Goal: Task Accomplishment & Management: Manage account settings

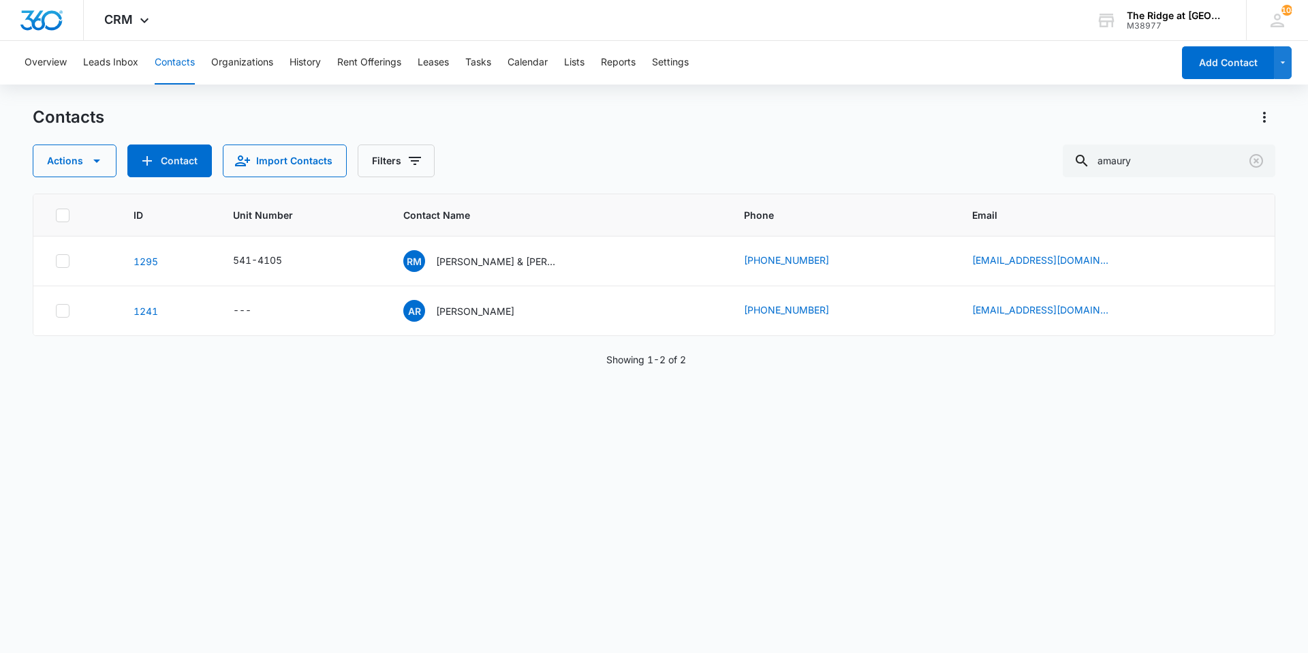
click at [176, 63] on button "Contacts" at bounding box center [175, 63] width 40 height 44
drag, startPoint x: 1166, startPoint y: 164, endPoint x: 1056, endPoint y: 168, distance: 110.5
click at [1056, 168] on div "Actions Contact Import Contacts Filters amaury" at bounding box center [654, 160] width 1243 height 33
click at [1168, 151] on input "text" at bounding box center [1179, 160] width 192 height 33
type input "[PERSON_NAME]"
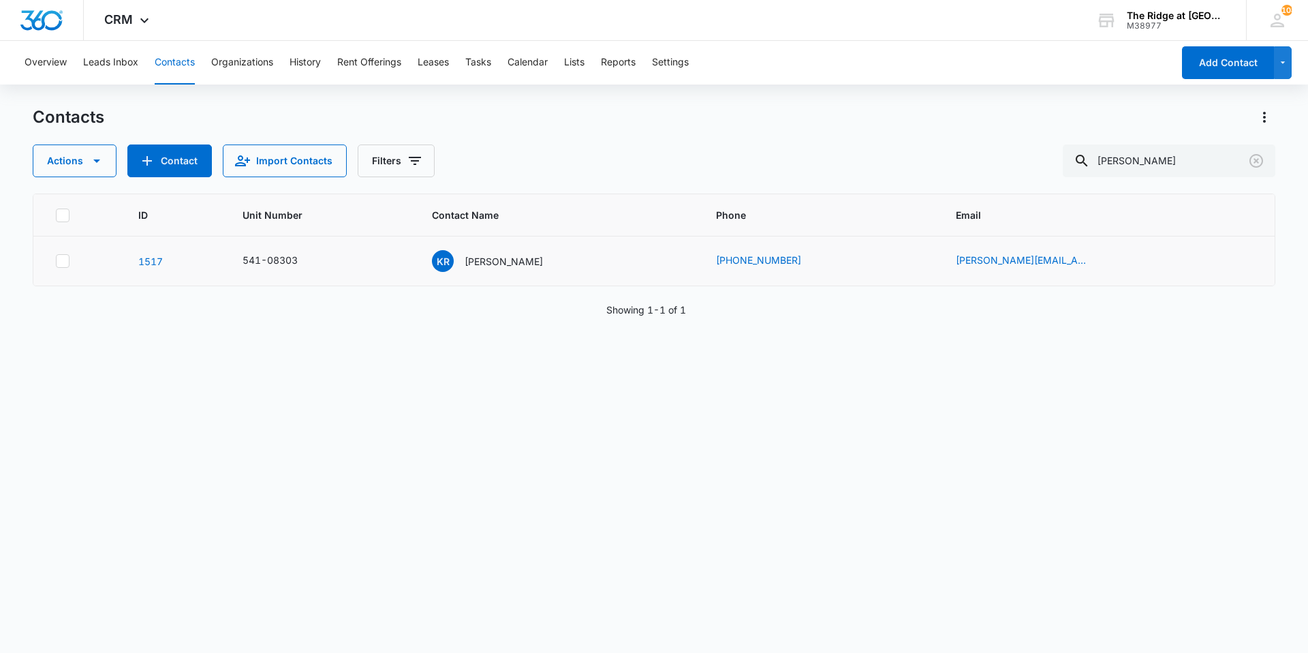
click at [510, 247] on td "KR [PERSON_NAME]" at bounding box center [557, 261] width 283 height 50
click at [504, 261] on p "[PERSON_NAME]" at bounding box center [504, 261] width 78 height 14
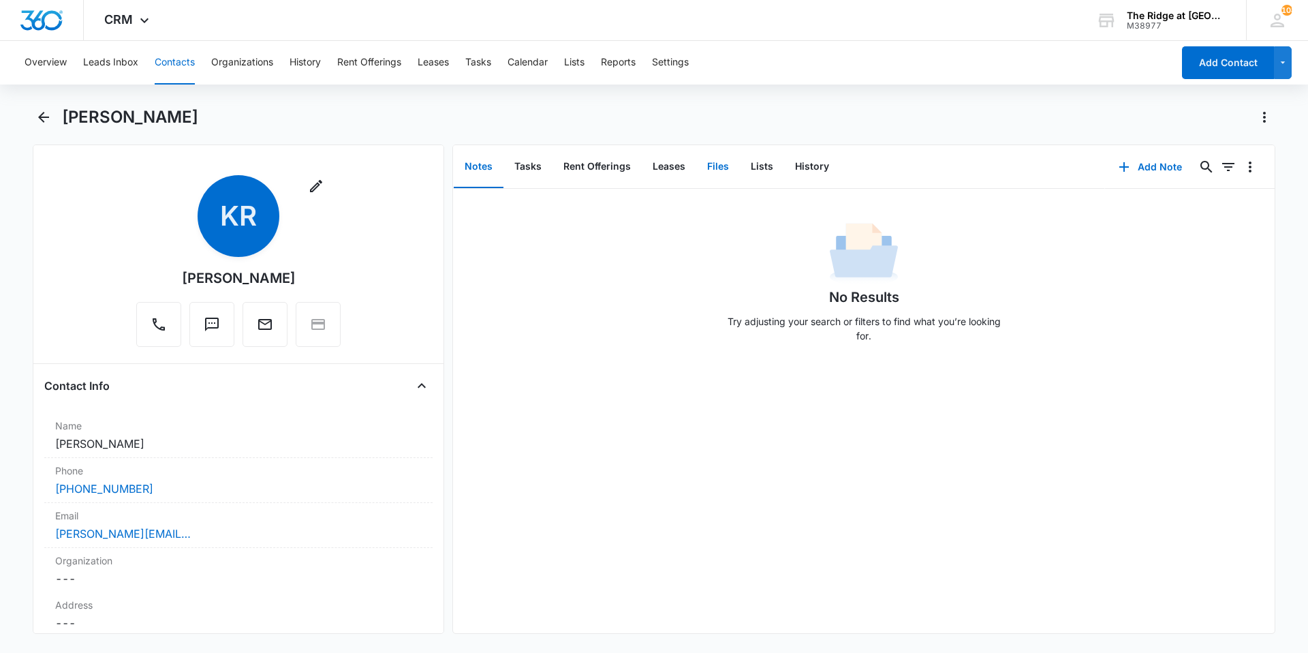
click at [713, 163] on button "Files" at bounding box center [718, 167] width 44 height 42
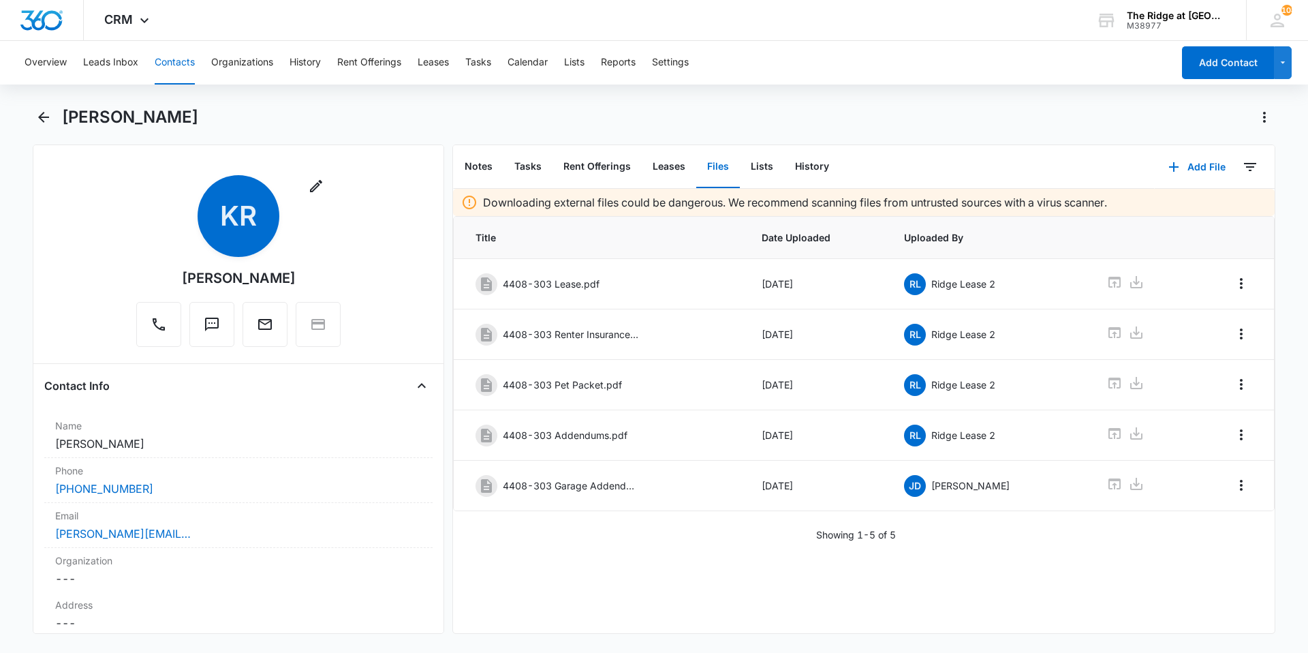
click at [164, 59] on button "Contacts" at bounding box center [175, 63] width 40 height 44
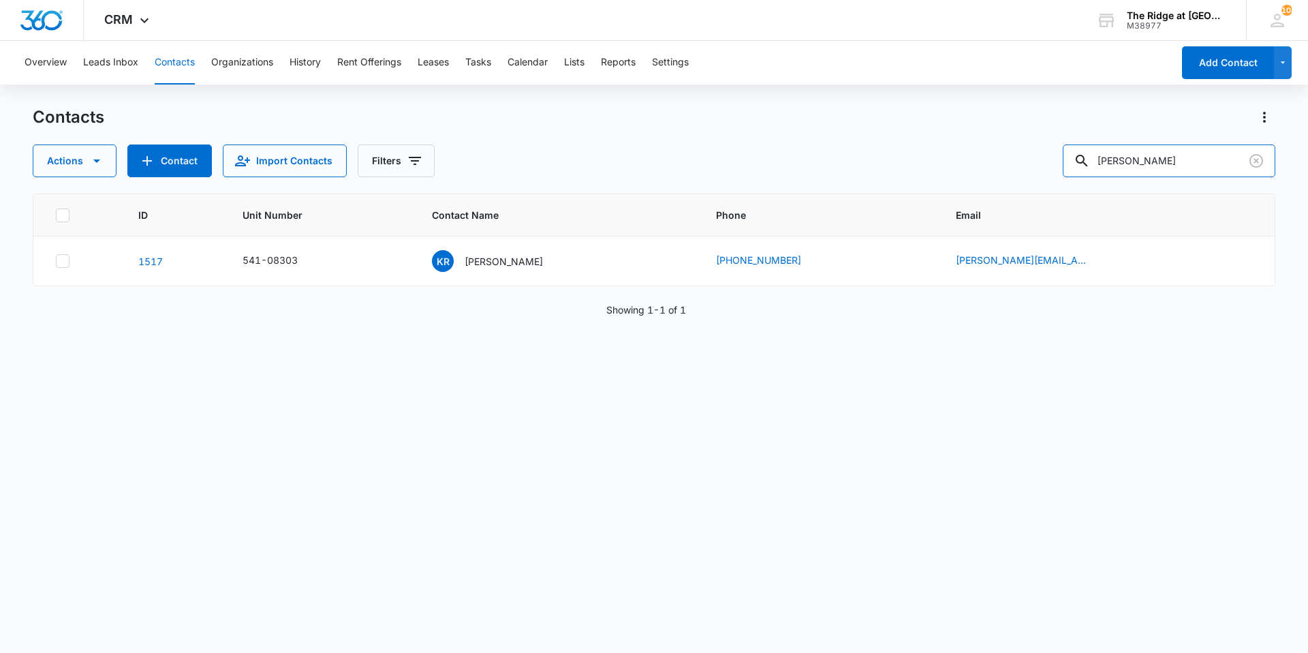
drag, startPoint x: 1169, startPoint y: 161, endPoint x: 921, endPoint y: 170, distance: 248.9
click at [921, 170] on div "Actions Contact Import Contacts Filters [PERSON_NAME]" at bounding box center [654, 160] width 1243 height 33
type input "[PERSON_NAME]"
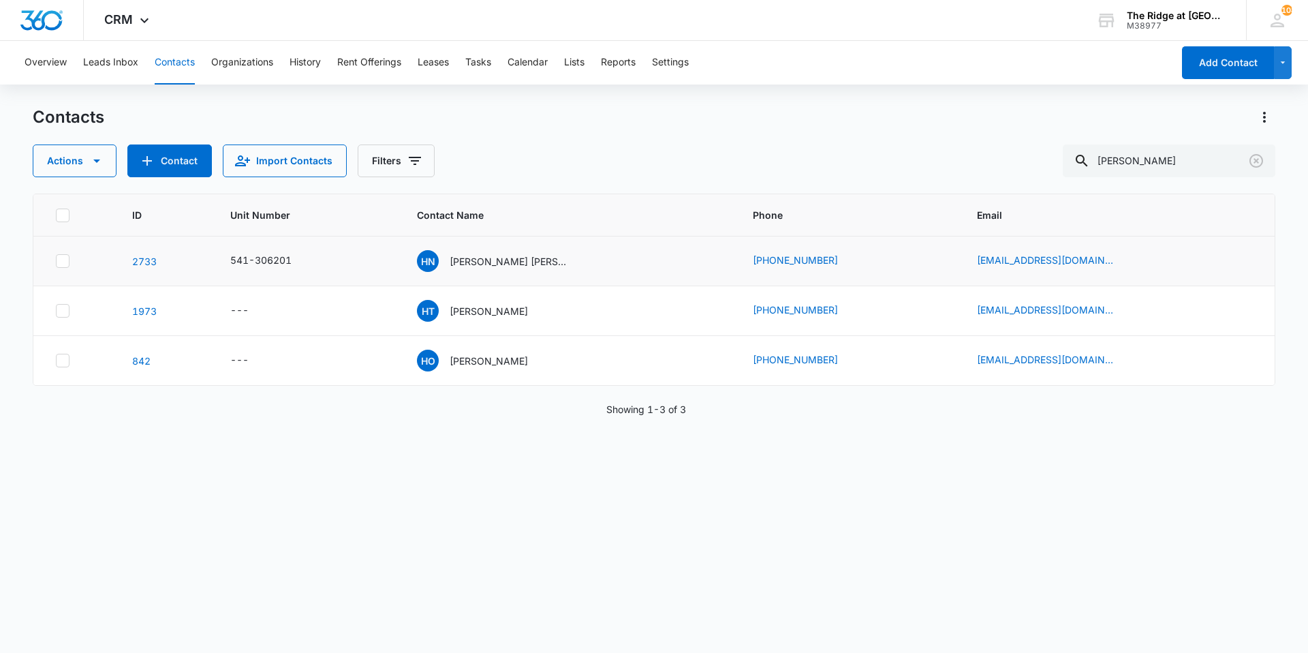
click at [510, 273] on td "[PERSON_NAME] [PERSON_NAME] & [PERSON_NAME]" at bounding box center [568, 261] width 335 height 50
click at [508, 269] on div "[PERSON_NAME] [PERSON_NAME] & [PERSON_NAME]" at bounding box center [494, 261] width 155 height 22
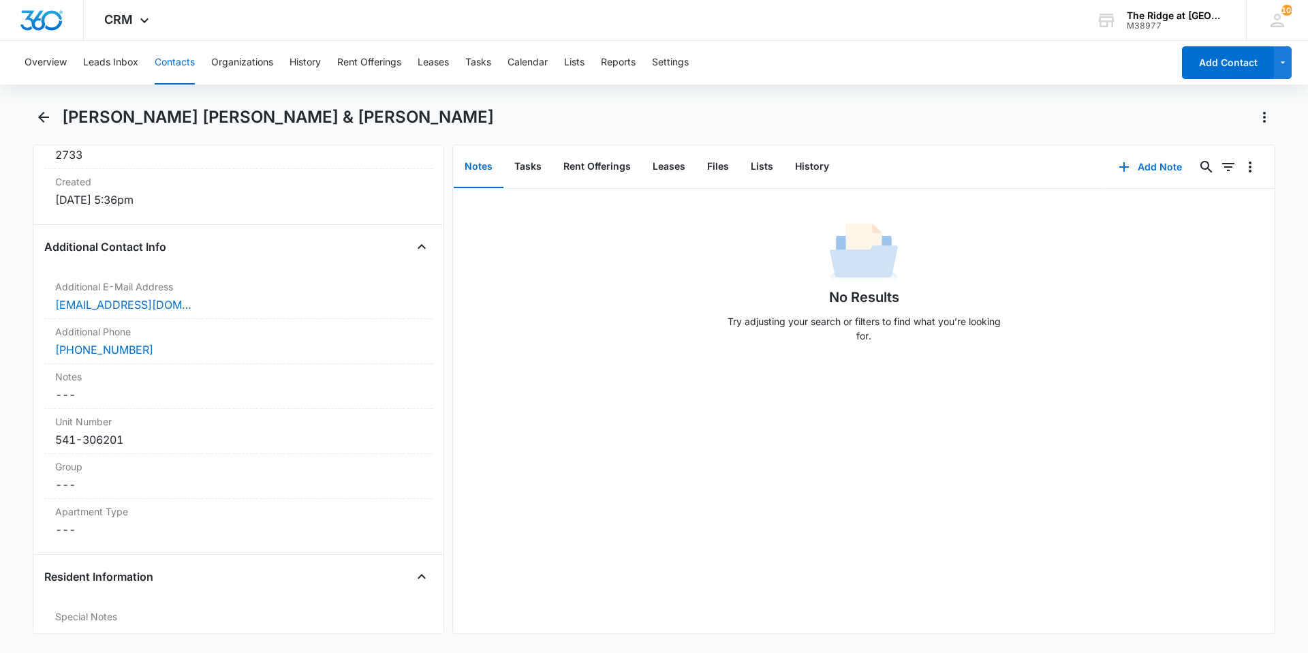
scroll to position [954, 0]
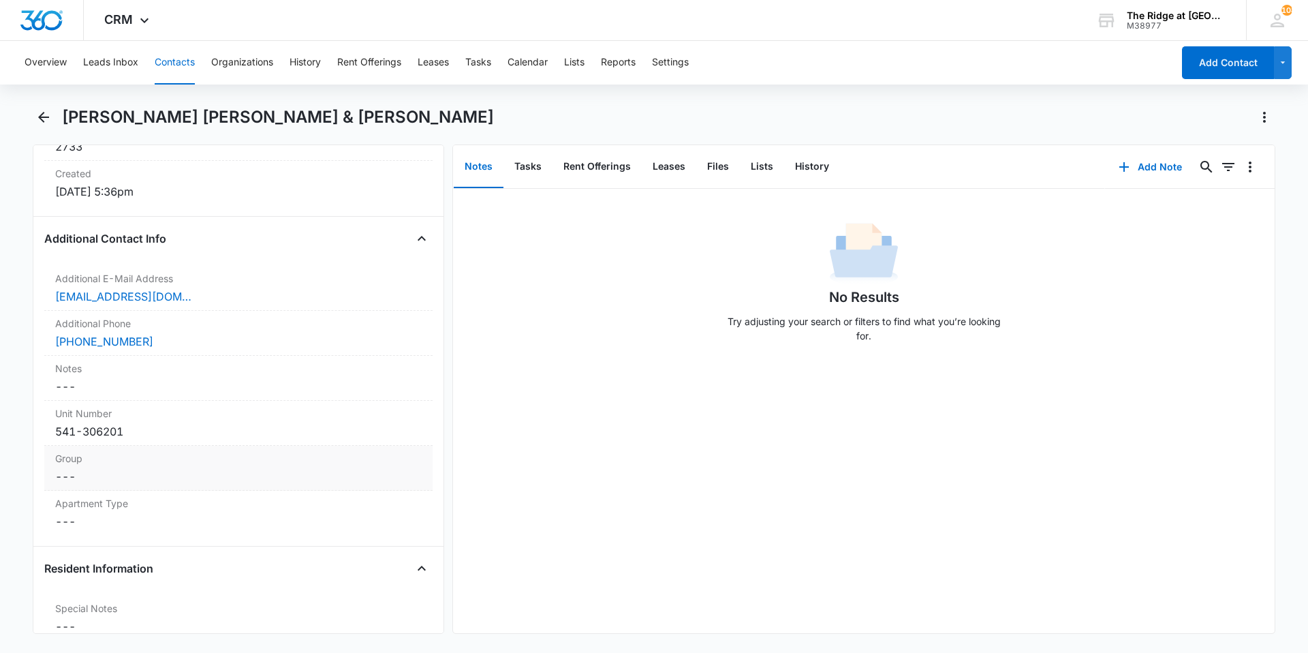
click at [132, 468] on dd "Cancel Save Changes ---" at bounding box center [238, 476] width 367 height 16
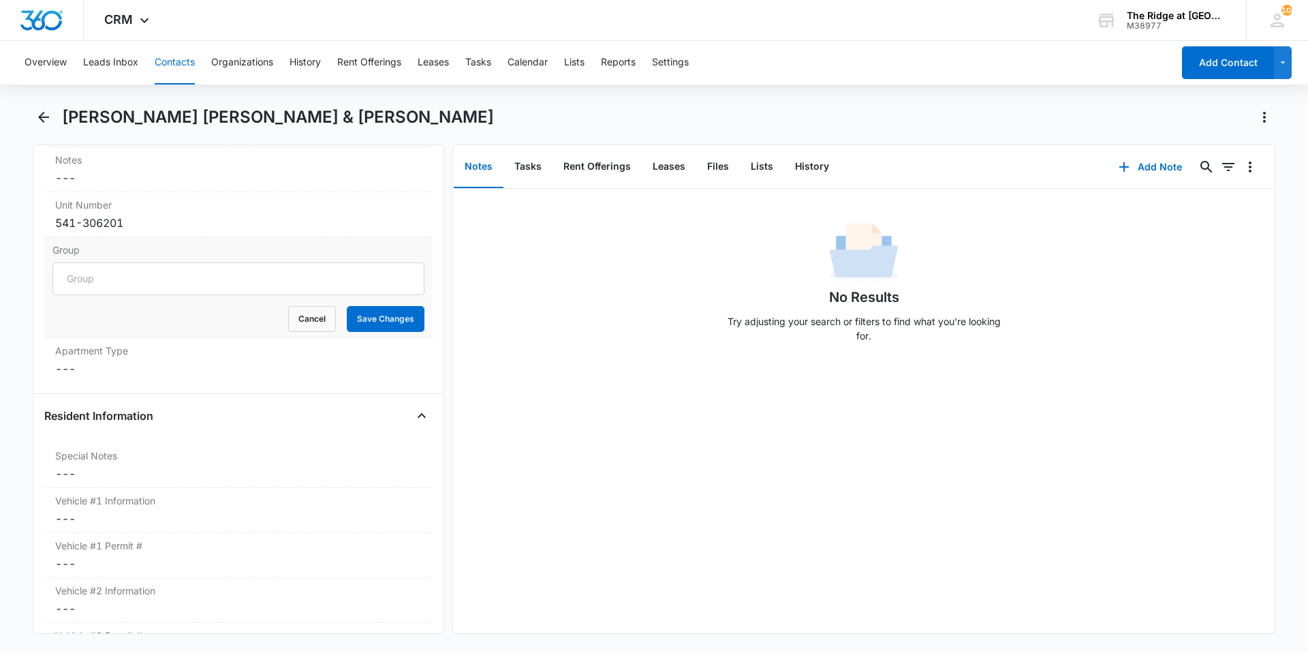
scroll to position [963, 0]
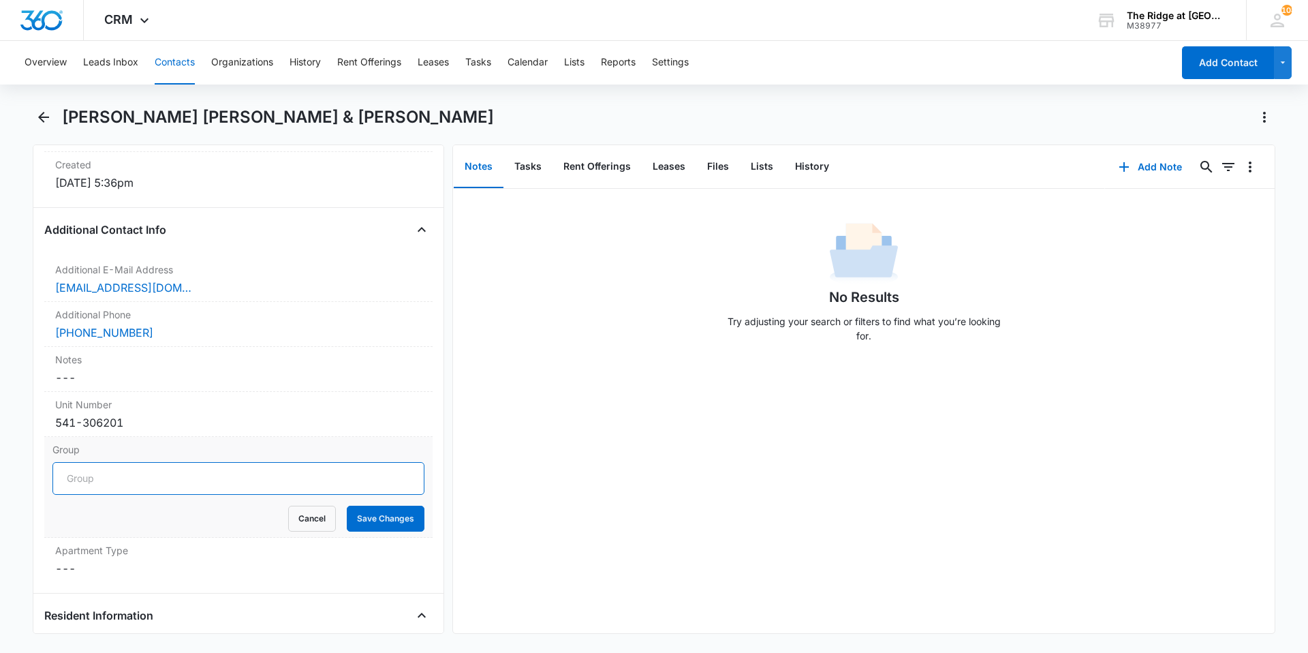
click at [133, 462] on input "Group" at bounding box center [238, 478] width 372 height 33
type input "Building 4306"
click at [347, 506] on button "Save Changes" at bounding box center [386, 519] width 78 height 26
click at [166, 504] on dd "Cancel Save Changes ---" at bounding box center [238, 512] width 367 height 16
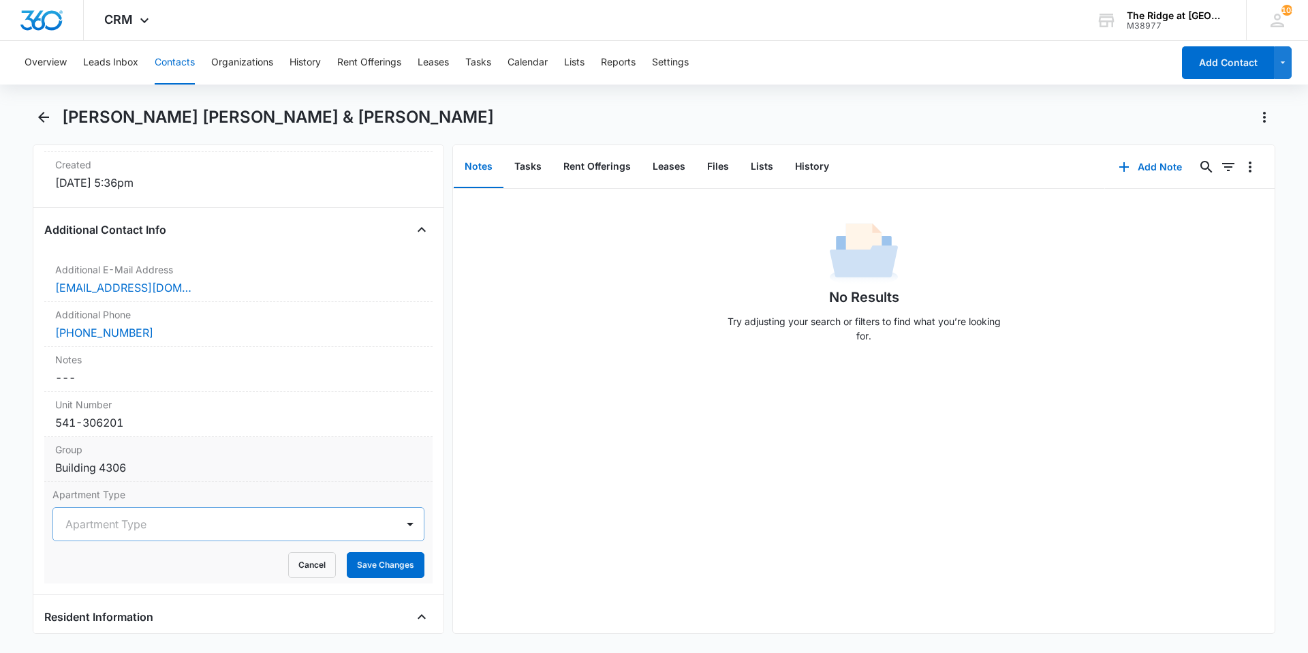
click at [246, 514] on div at bounding box center [221, 523] width 313 height 19
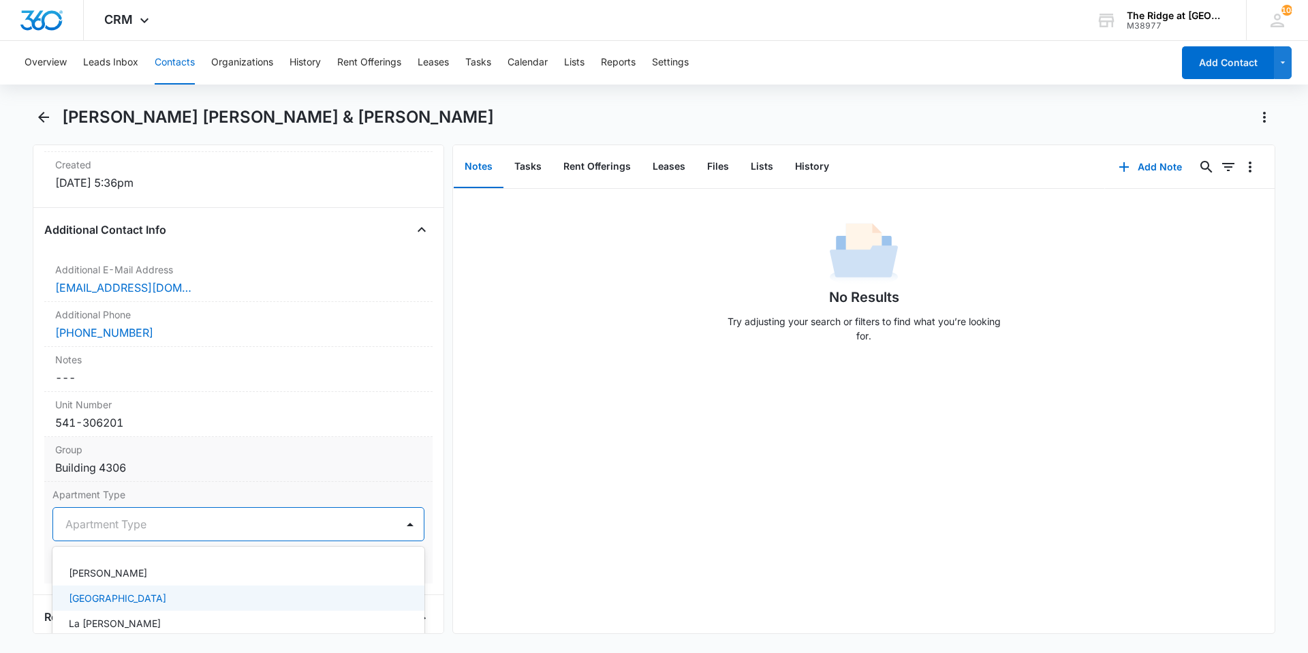
scroll to position [35, 0]
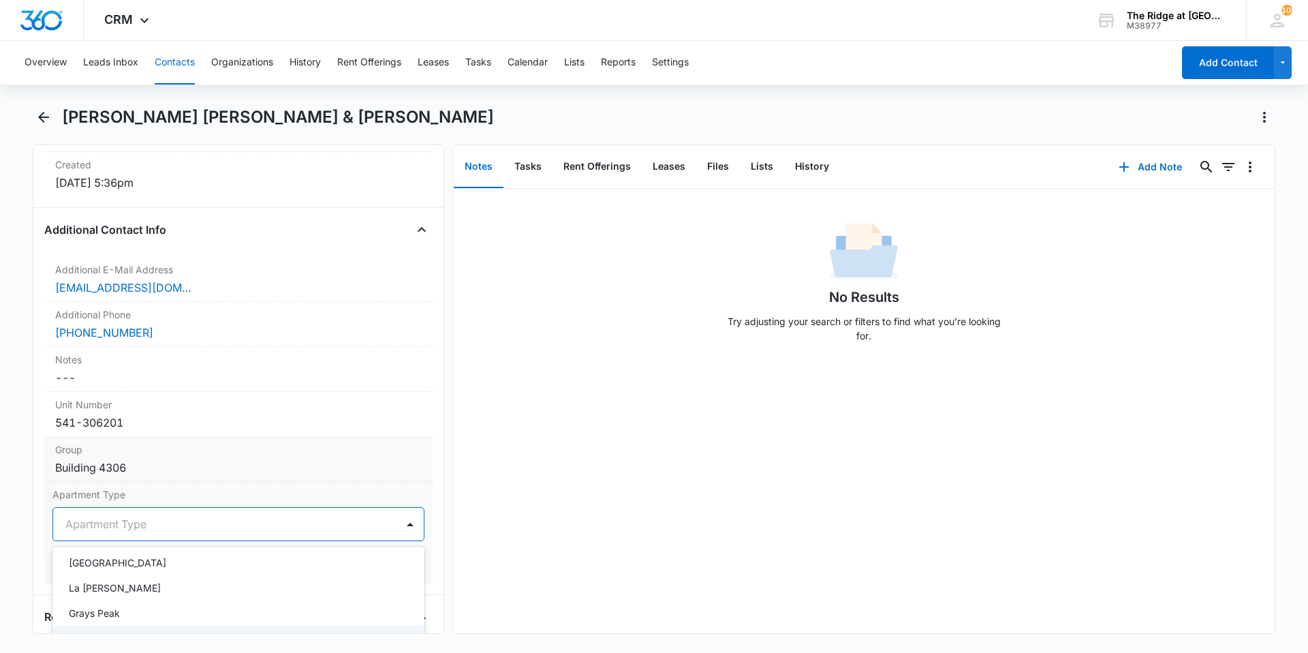
click at [120, 631] on p "[GEOGRAPHIC_DATA]" at bounding box center [117, 638] width 97 height 14
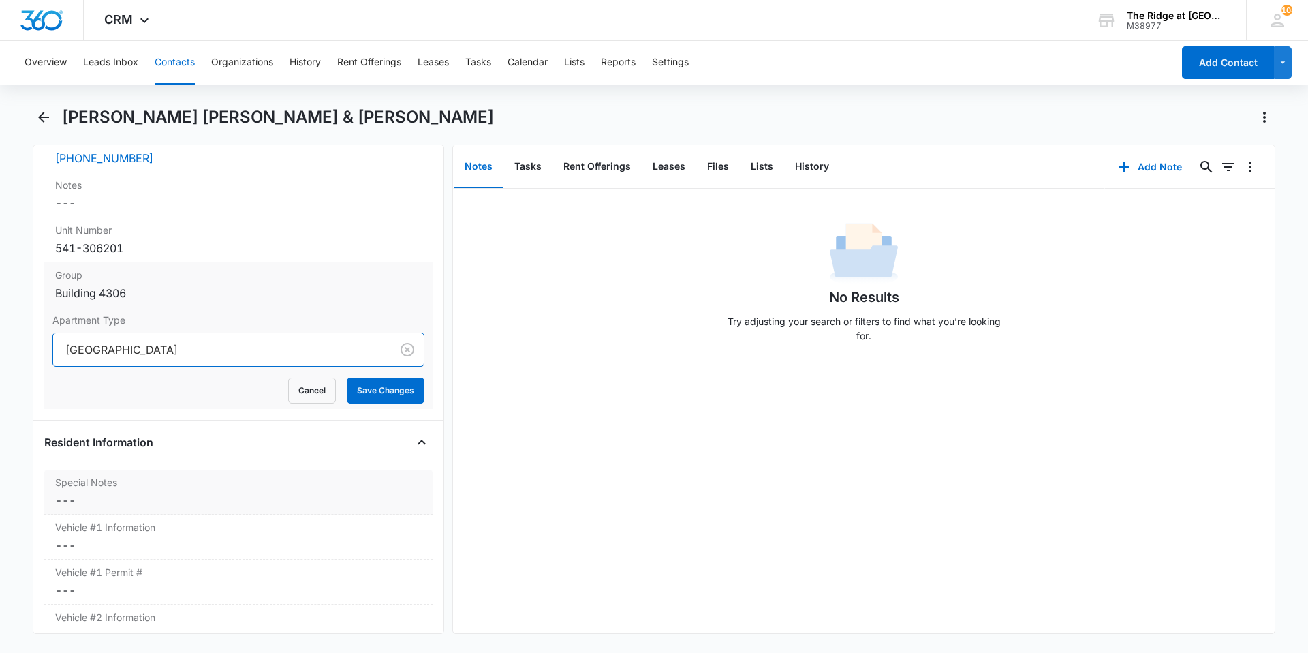
scroll to position [1167, 0]
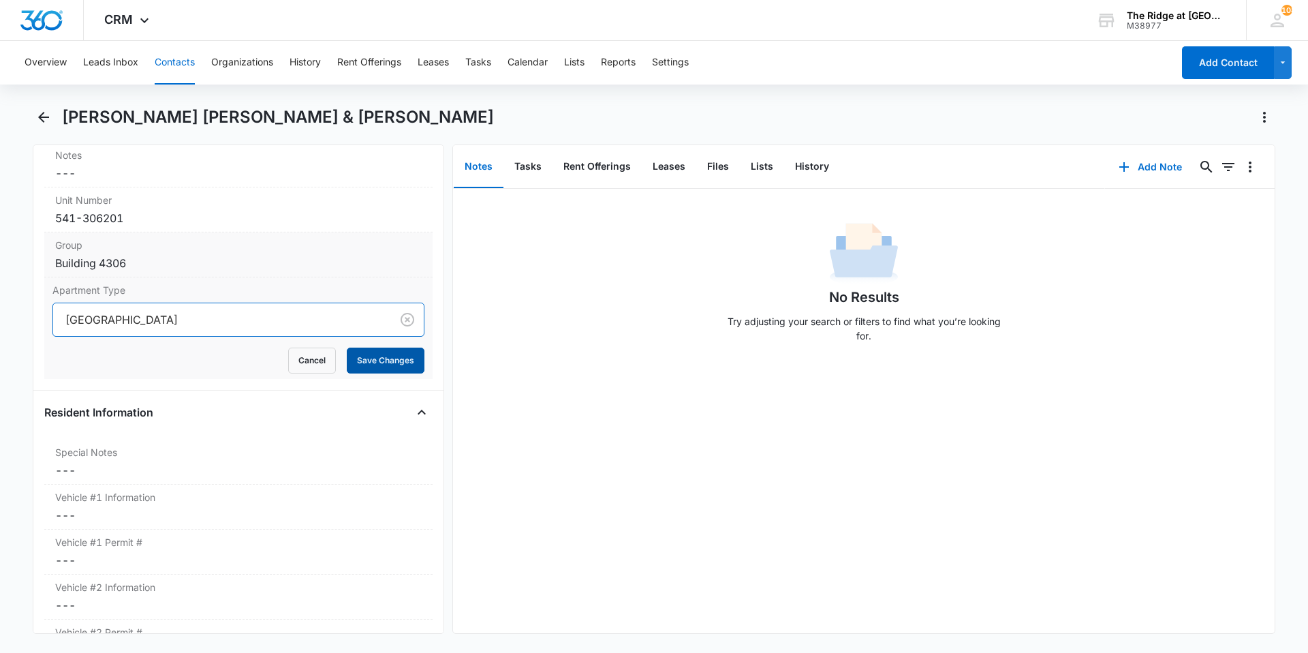
click at [365, 347] on button "Save Changes" at bounding box center [386, 360] width 78 height 26
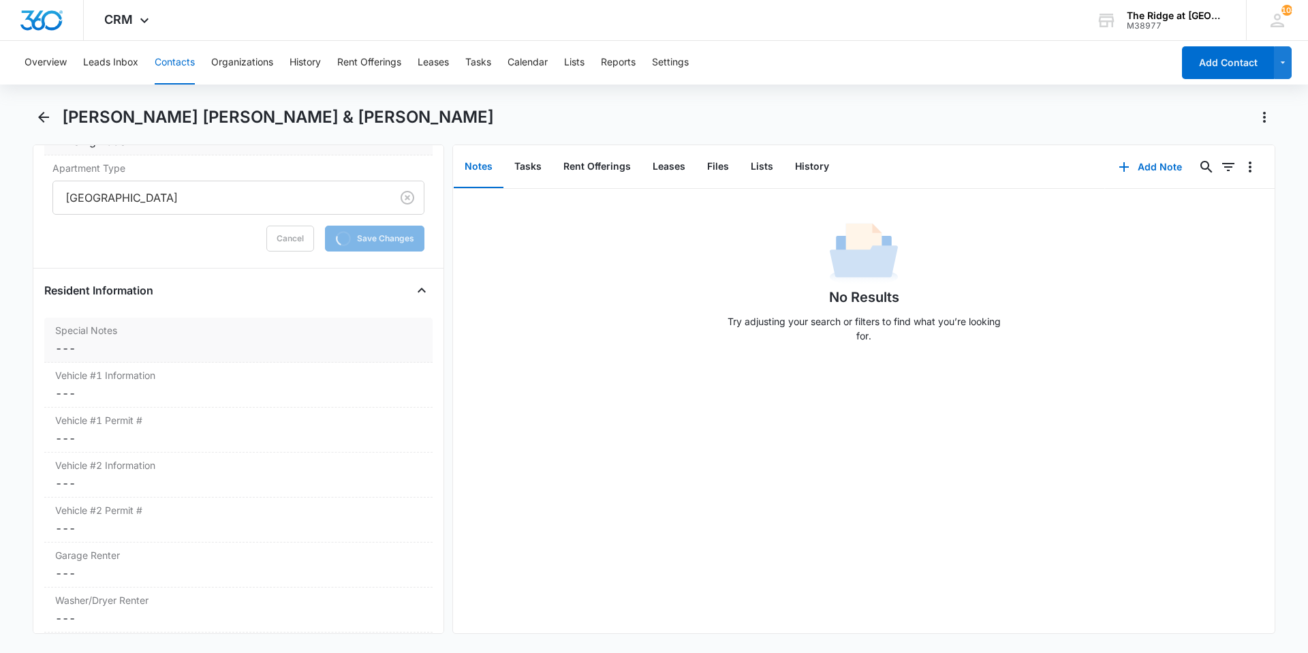
scroll to position [1303, 0]
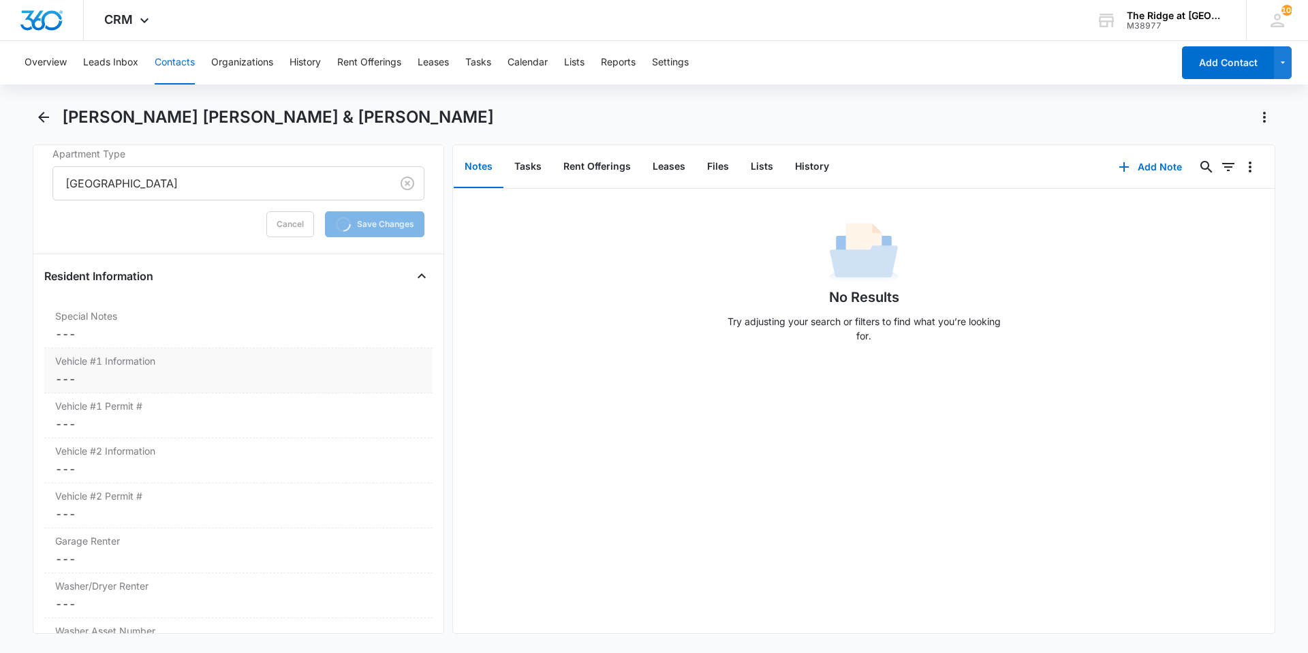
click at [104, 371] on dd "Cancel Save Changes ---" at bounding box center [238, 379] width 367 height 16
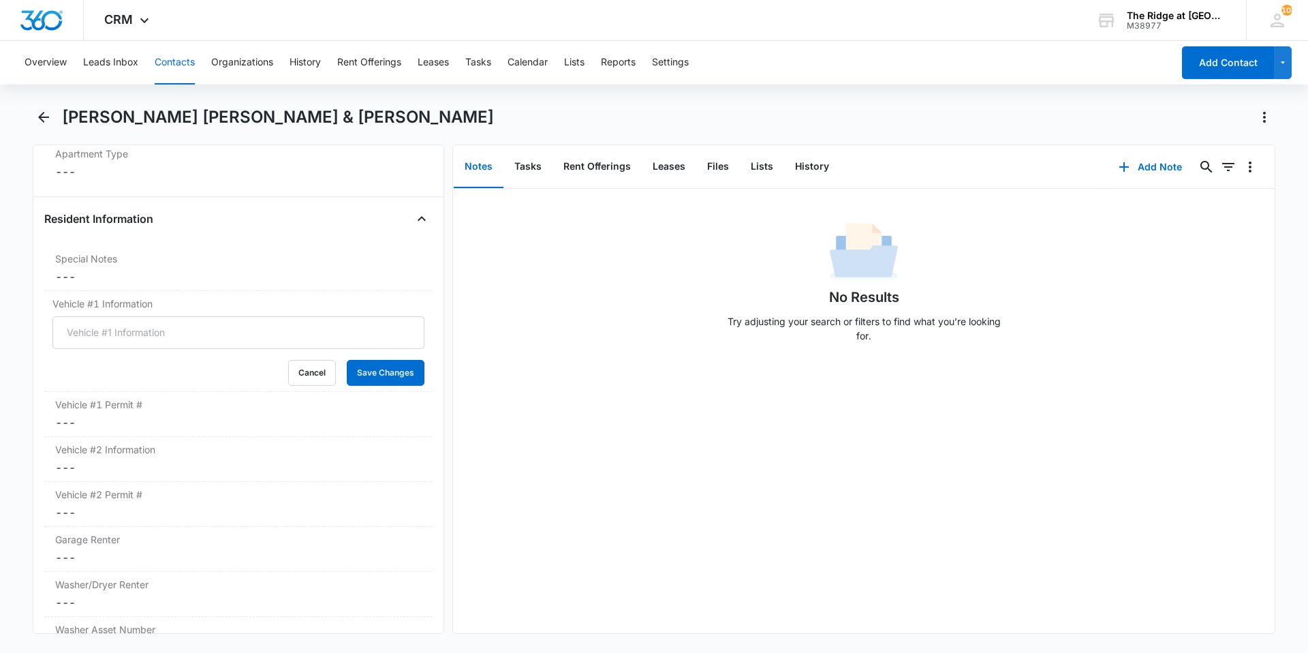
scroll to position [1302, 0]
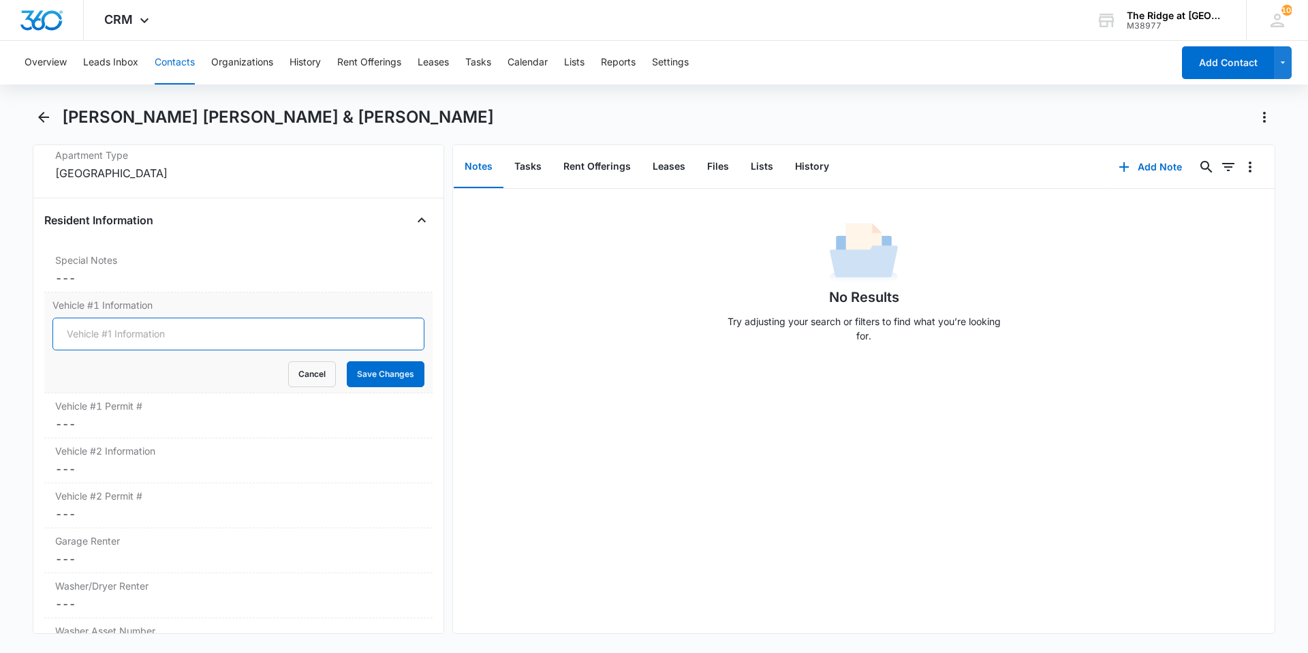
click at [148, 318] on input "Vehicle #1 Information" at bounding box center [238, 334] width 372 height 33
type input "B"
type input "Black 2019 Dodge Ram Warlock ([MEDICAL_DATA]-978)"
drag, startPoint x: 366, startPoint y: 352, endPoint x: 356, endPoint y: 350, distance: 9.9
click at [367, 361] on button "Save Changes" at bounding box center [386, 374] width 78 height 26
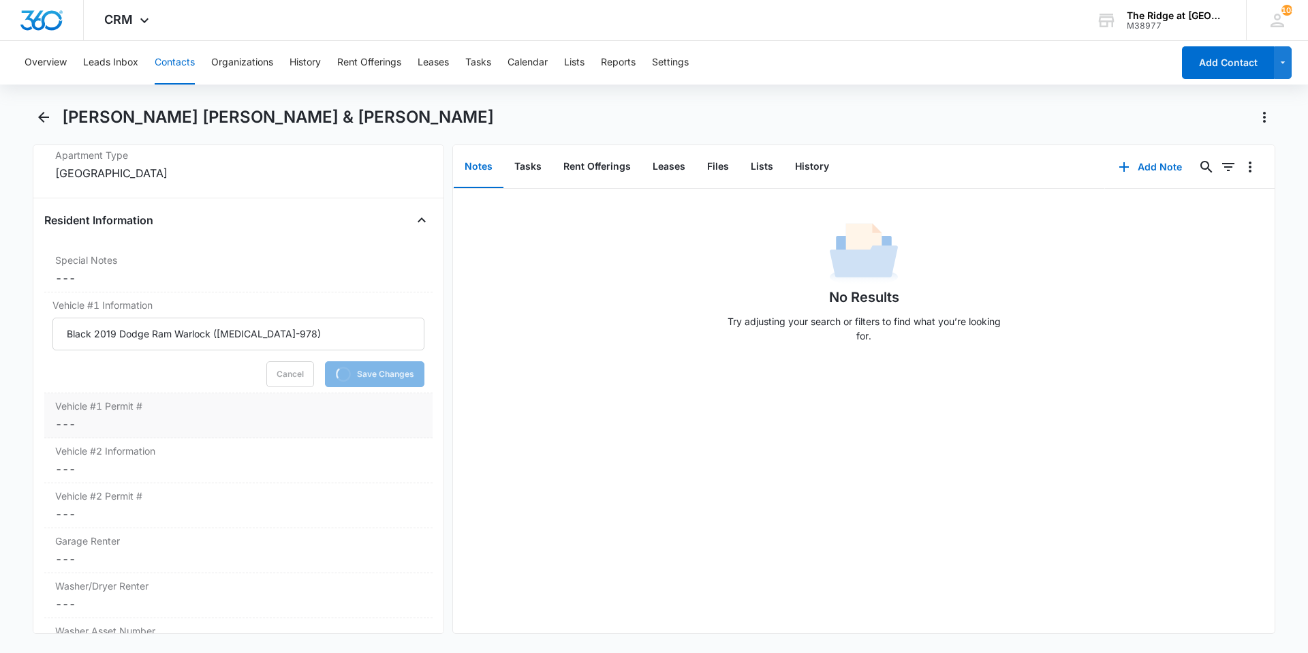
click at [170, 416] on dd "Cancel Save Changes ---" at bounding box center [238, 424] width 367 height 16
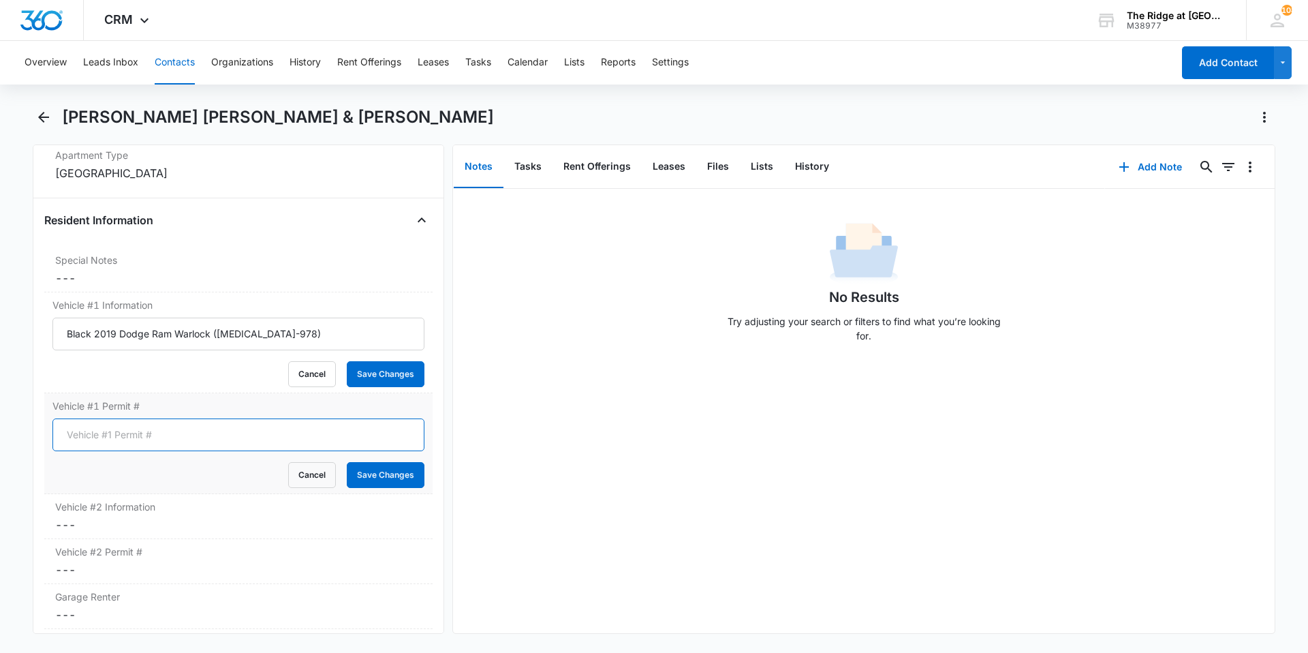
click at [125, 418] on input "Vehicle #1 Permit #" at bounding box center [238, 434] width 372 height 33
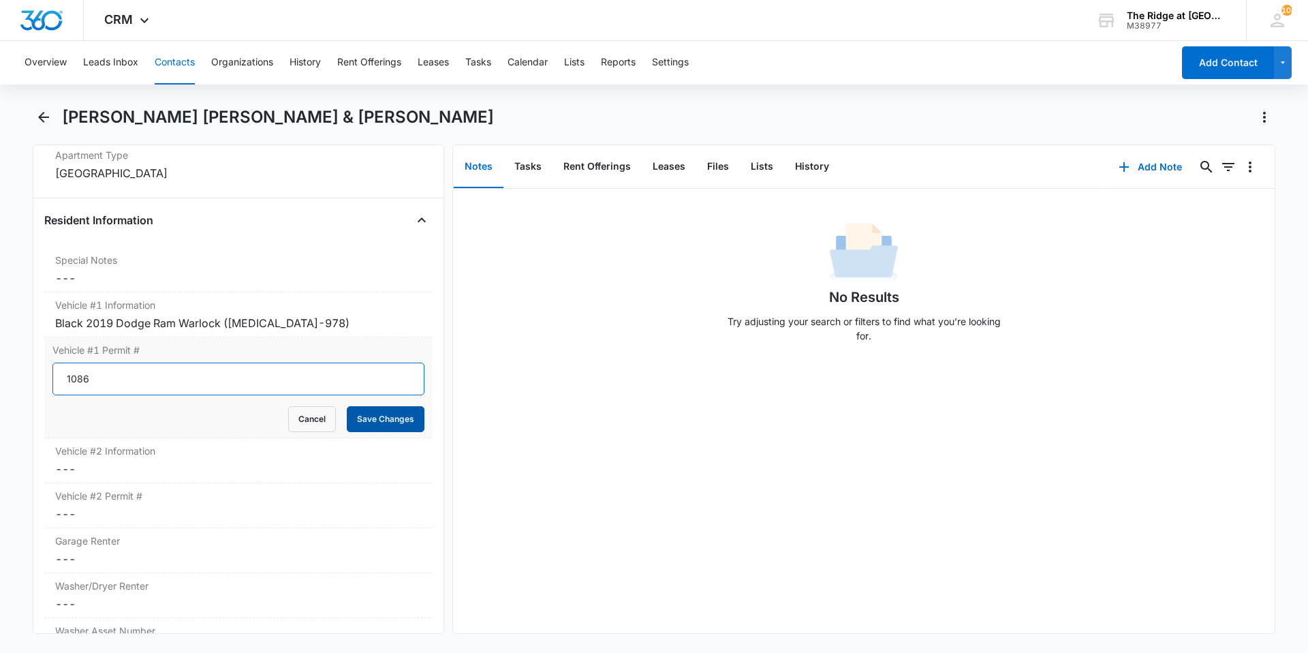
type input "1086"
click at [347, 406] on button "Save Changes" at bounding box center [386, 419] width 78 height 26
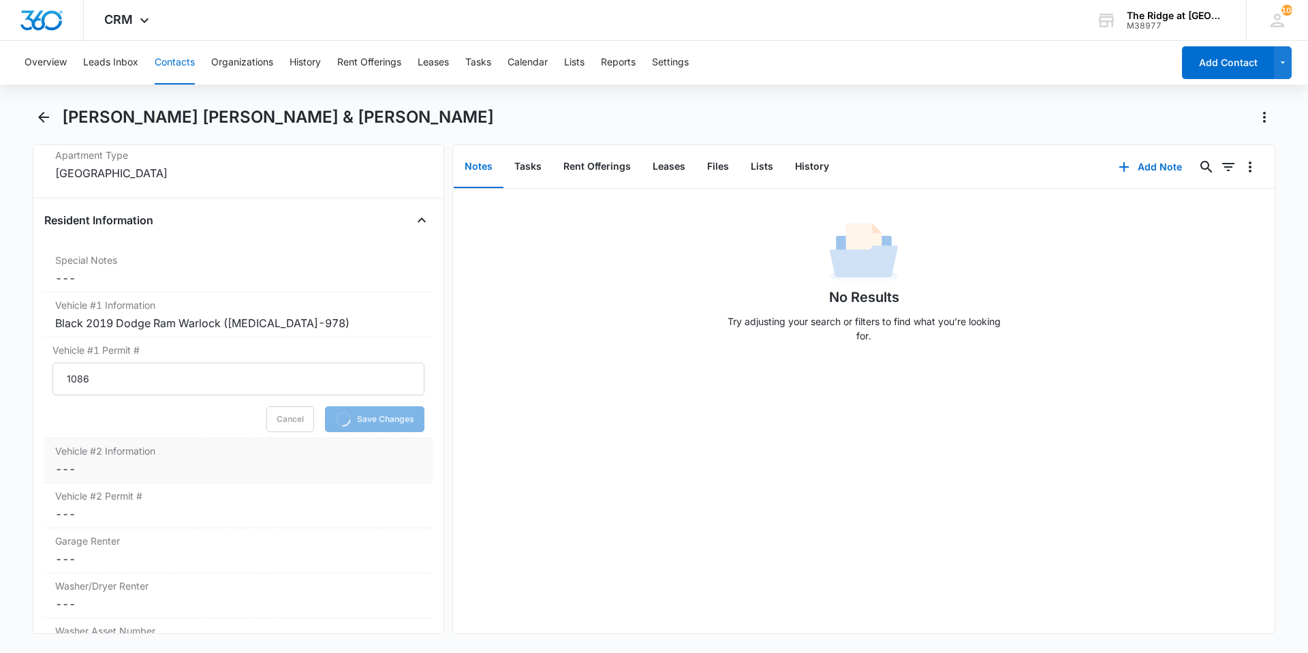
click at [130, 461] on dd "Cancel Save Changes ---" at bounding box center [238, 469] width 367 height 16
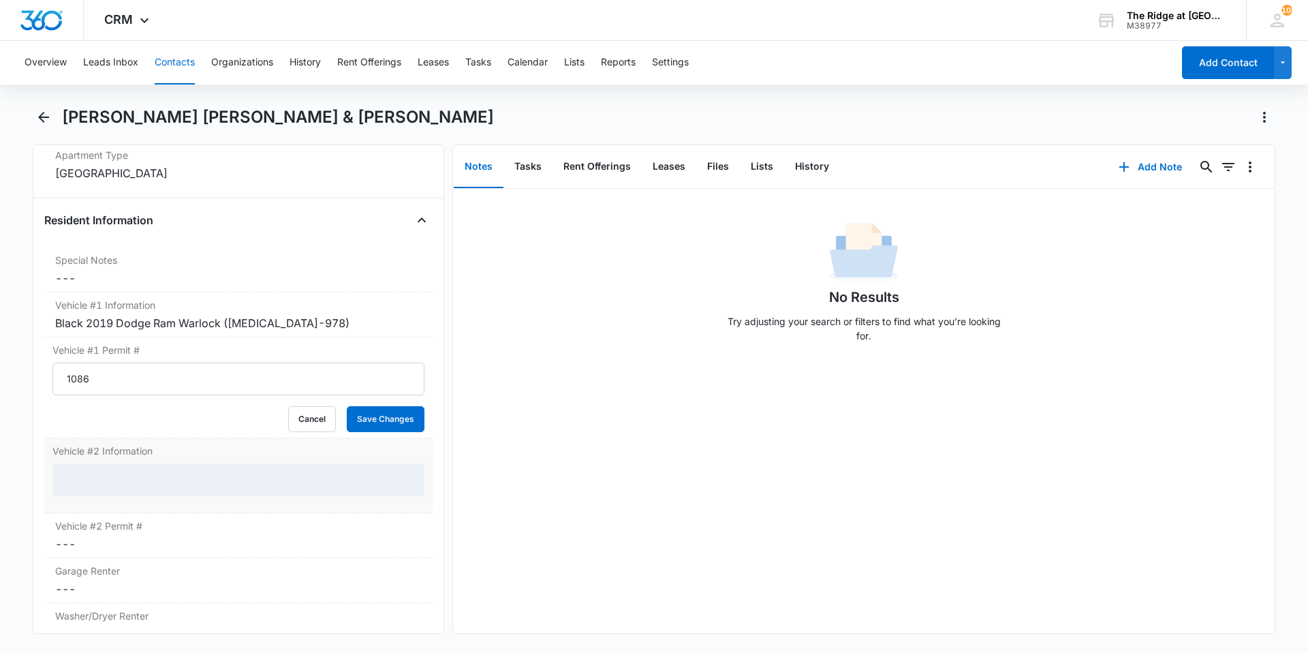
click at [106, 463] on div at bounding box center [238, 479] width 372 height 33
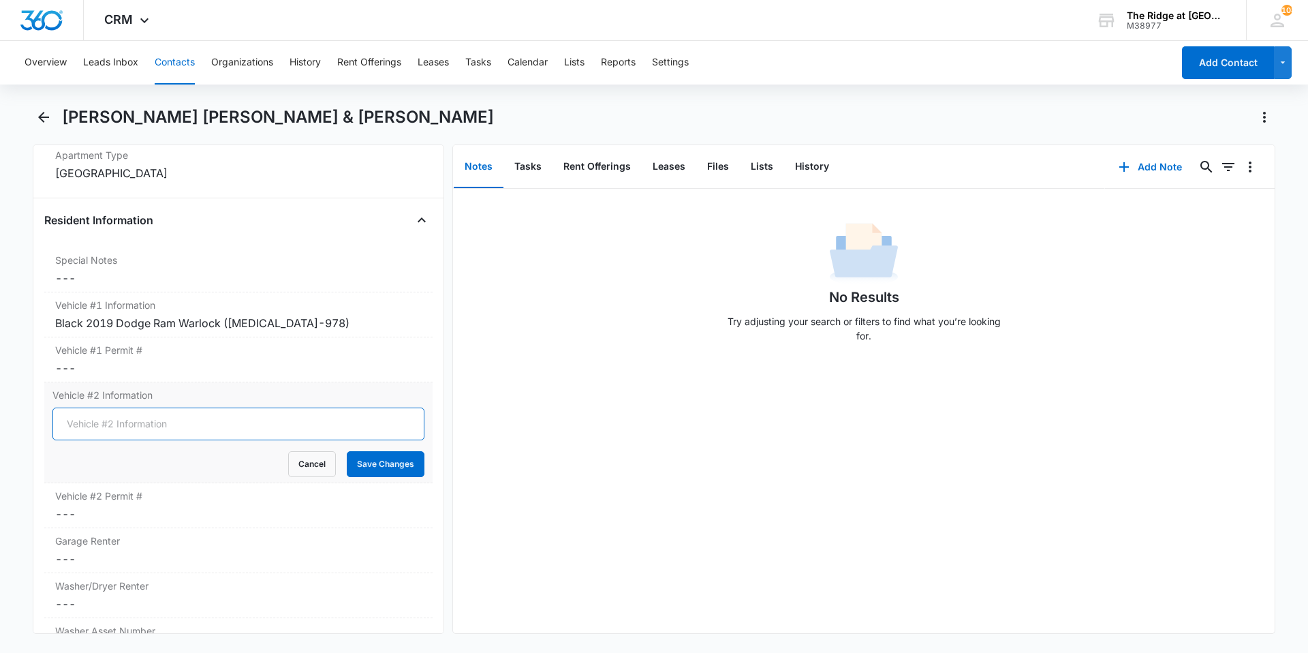
click at [108, 407] on input "Vehicle #2 Information" at bounding box center [238, 423] width 372 height 33
type input "Silver 2021 Chevy Silverado (CYK-S15)"
click at [385, 451] on button "Save Changes" at bounding box center [386, 464] width 78 height 26
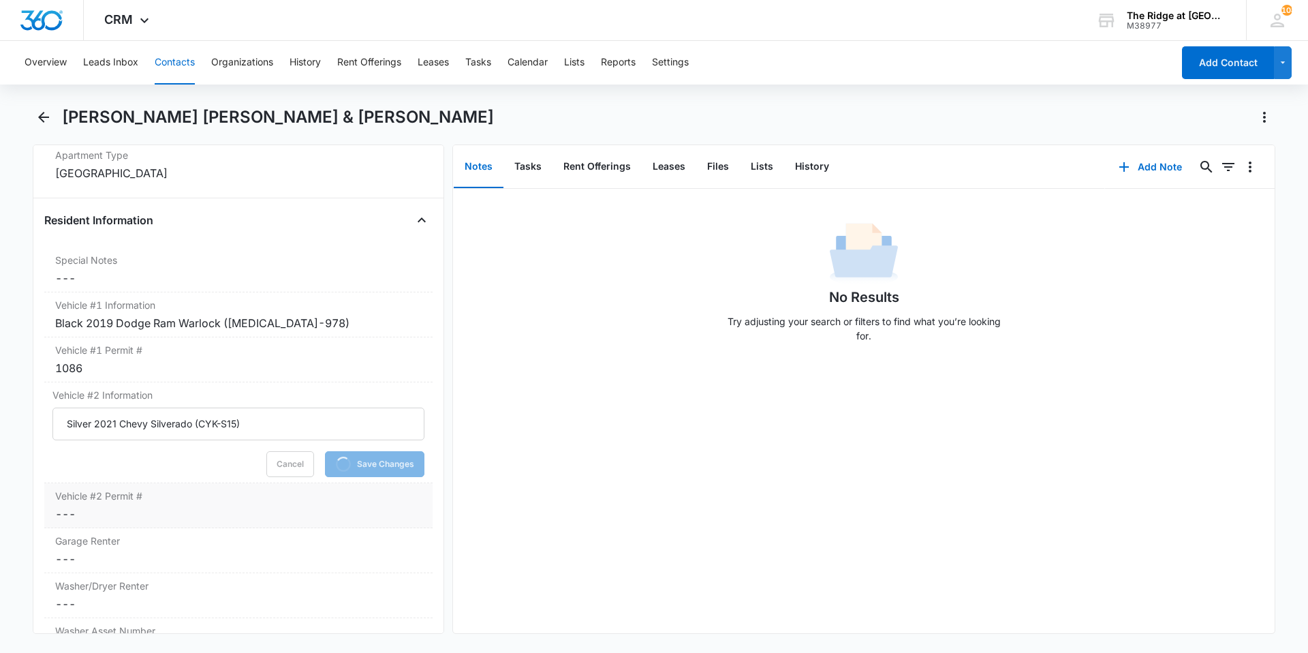
click at [117, 489] on label "Vehicle #2 Permit #" at bounding box center [238, 496] width 367 height 14
click at [98, 508] on input "Vehicle #2 Permit #" at bounding box center [238, 524] width 372 height 33
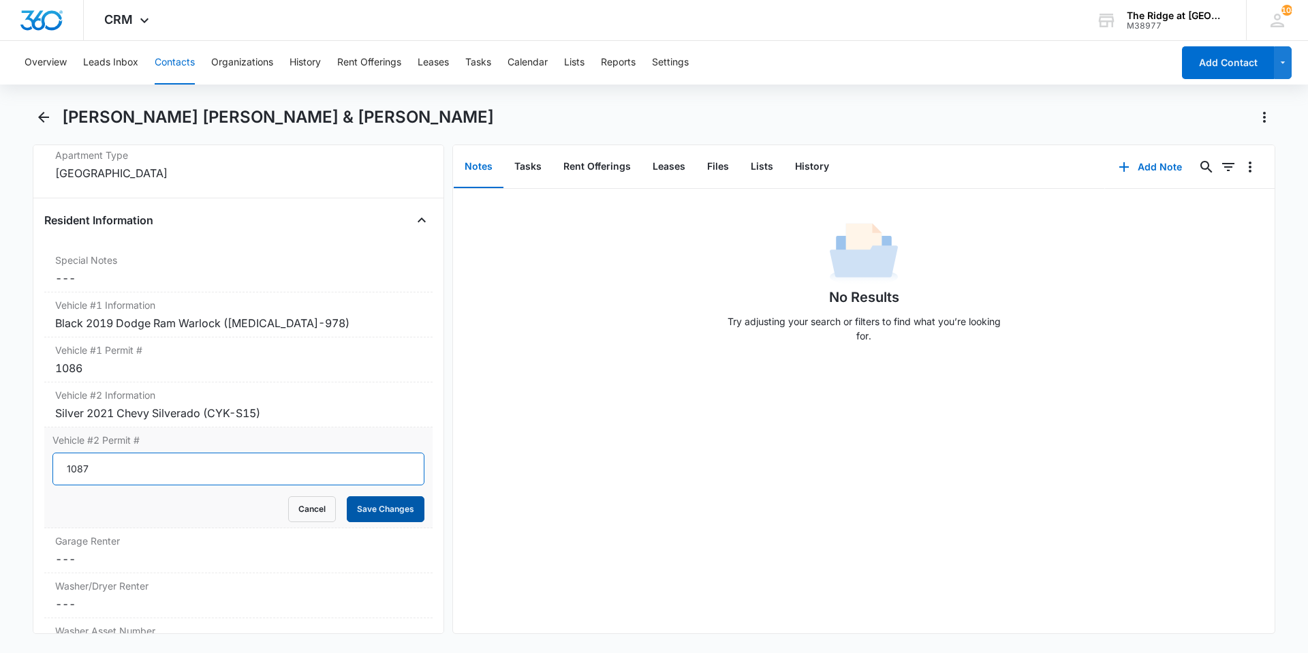
type input "1087"
click at [382, 496] on button "Save Changes" at bounding box center [386, 509] width 78 height 26
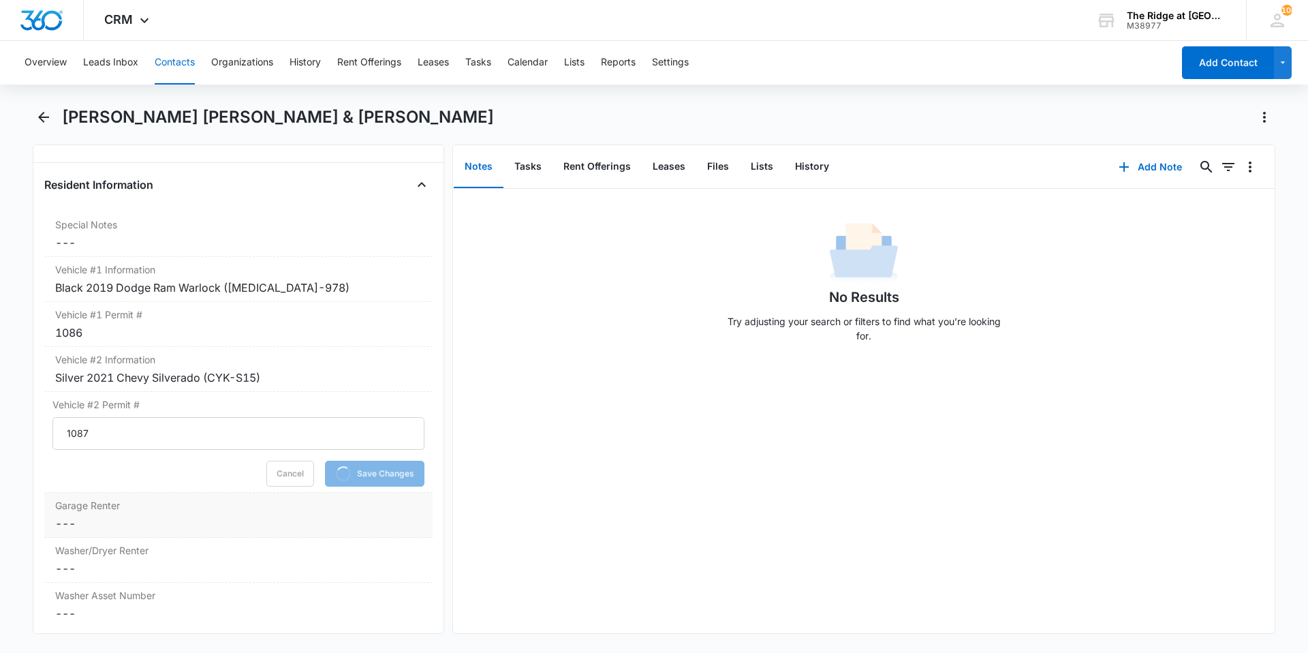
scroll to position [1370, 0]
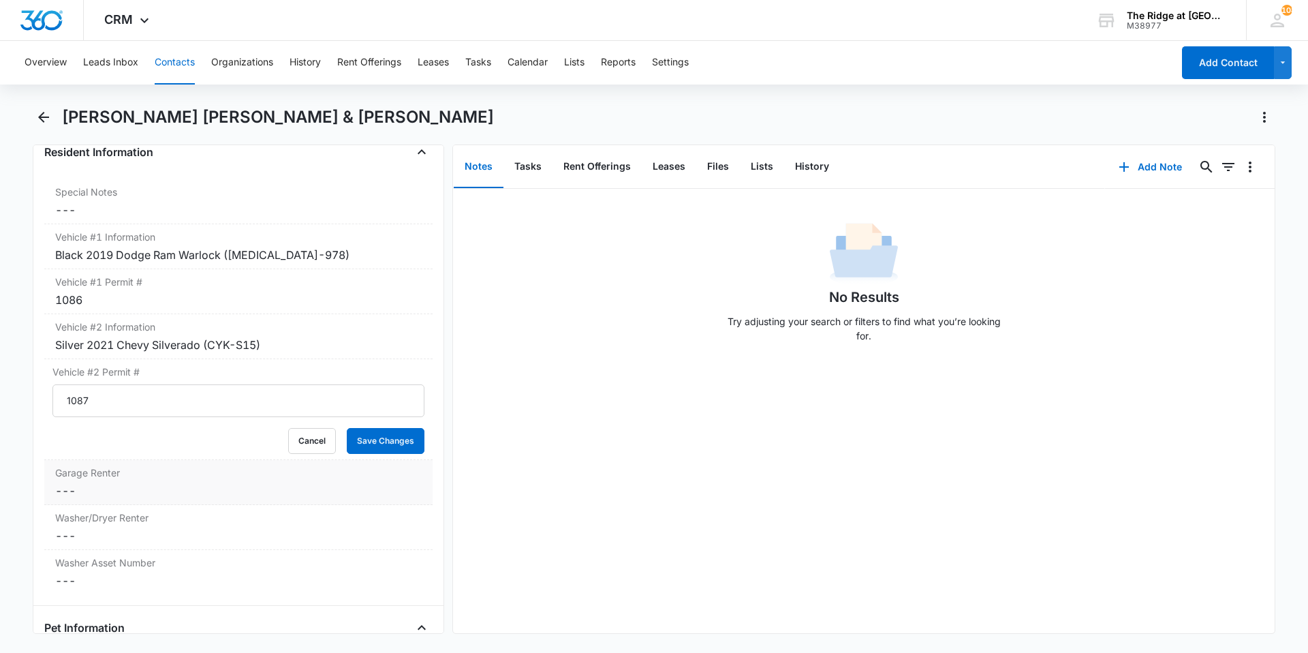
click at [117, 482] on dd "Cancel Save Changes ---" at bounding box center [238, 490] width 367 height 16
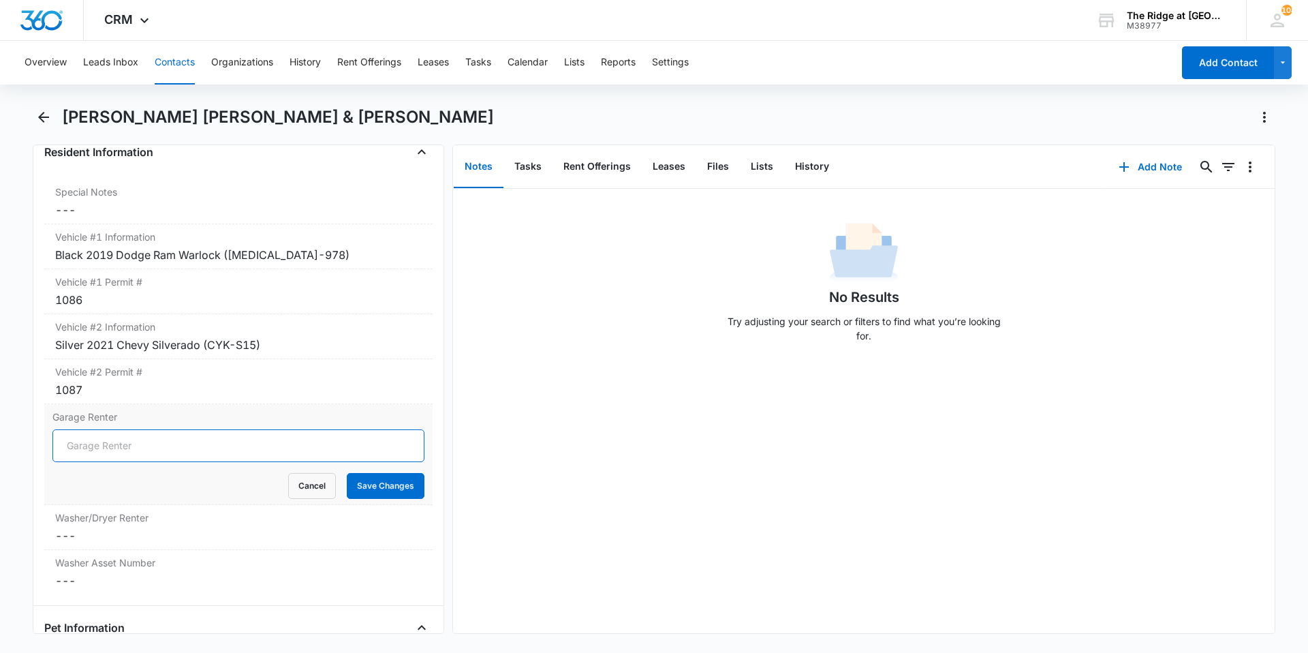
click at [132, 429] on input "Garage Renter" at bounding box center [238, 445] width 372 height 33
type input "NO"
click at [139, 527] on dd "Cancel Save Changes ---" at bounding box center [238, 535] width 367 height 16
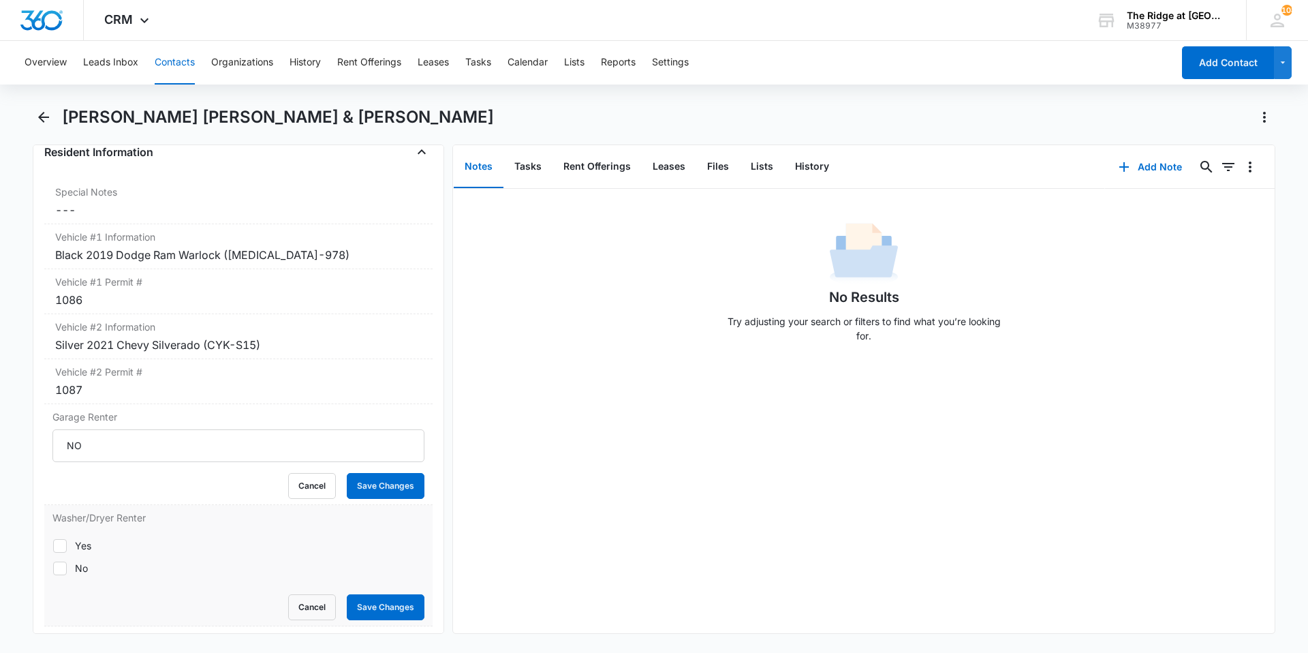
click at [68, 538] on label "Yes" at bounding box center [238, 545] width 372 height 14
click at [53, 545] on input "Yes" at bounding box center [52, 545] width 1 height 1
checkbox input "true"
click at [365, 473] on button "Save Changes" at bounding box center [386, 486] width 78 height 26
click at [384, 594] on button "Save Changes" at bounding box center [386, 607] width 78 height 26
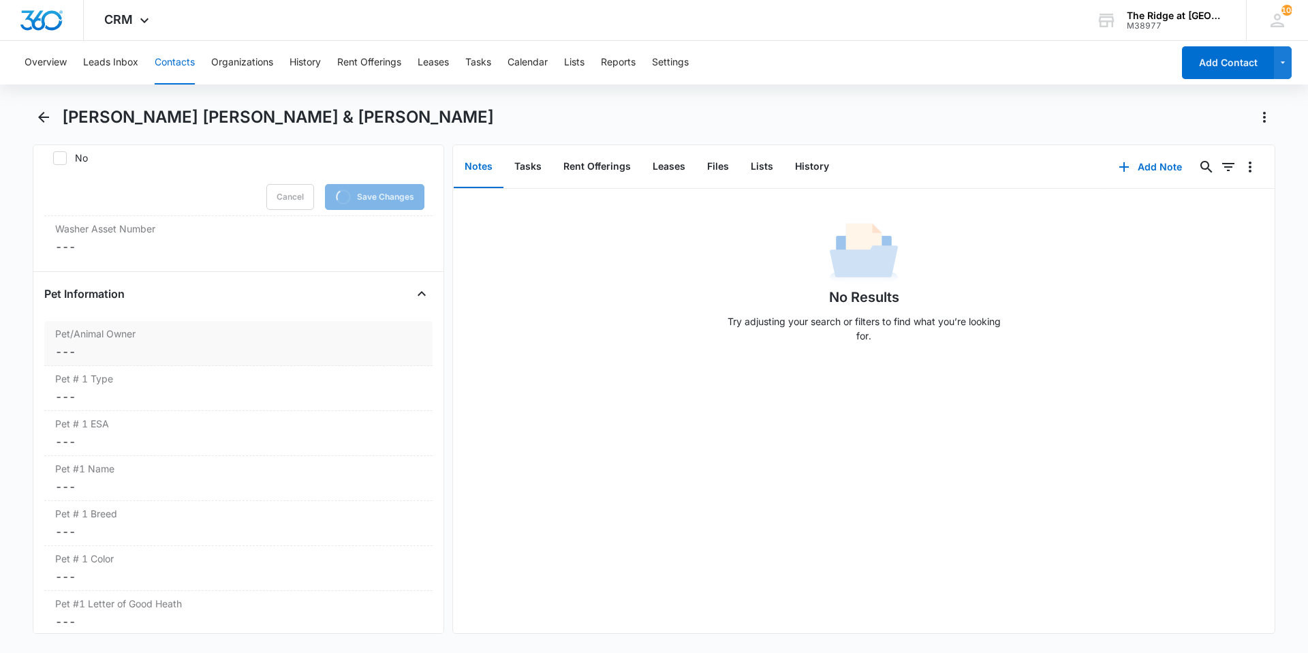
scroll to position [1724, 0]
click at [134, 322] on div "Pet/Animal Owner Cancel Save Changes ---" at bounding box center [238, 344] width 388 height 45
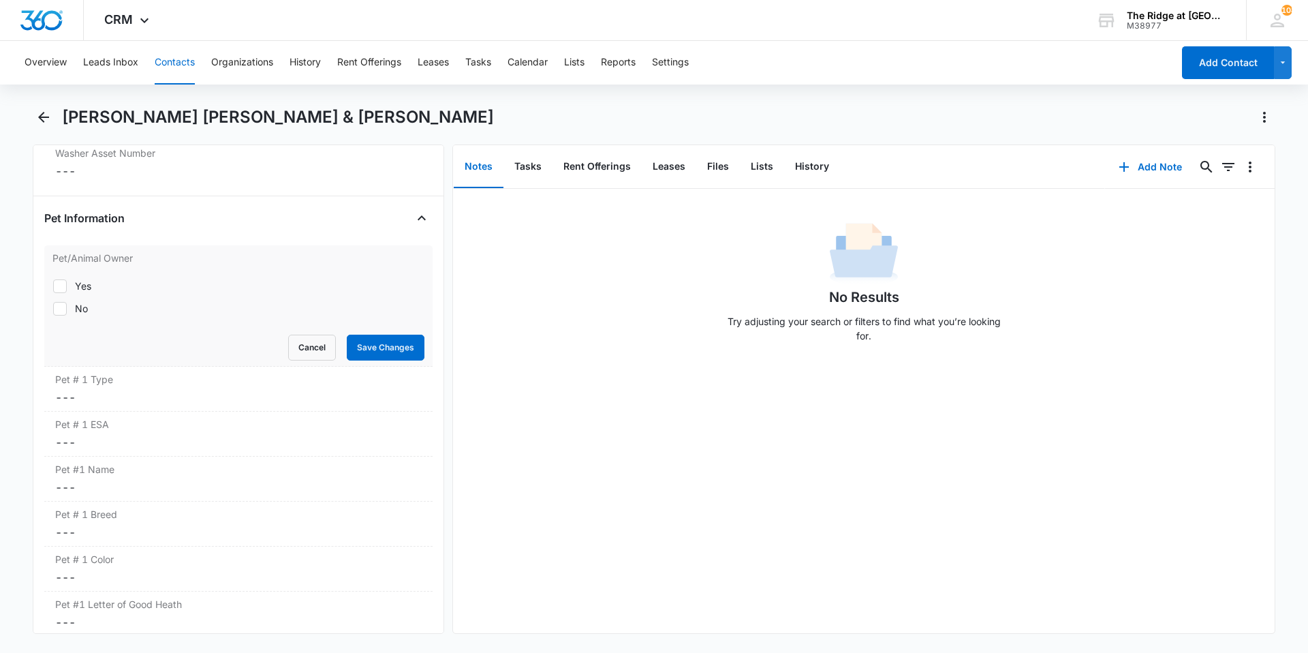
click at [57, 303] on icon at bounding box center [60, 309] width 12 height 12
click at [53, 308] on input "No" at bounding box center [52, 308] width 1 height 1
checkbox input "true"
click at [397, 335] on button "Save Changes" at bounding box center [386, 348] width 78 height 26
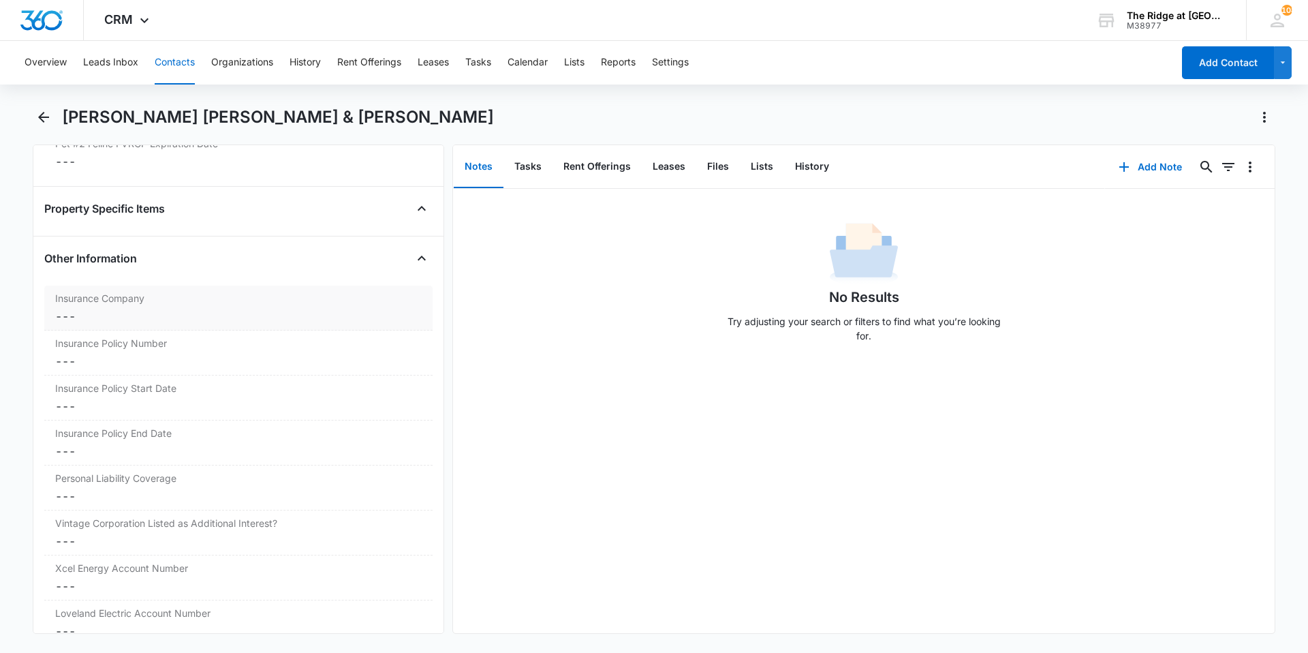
scroll to position [2738, 0]
click at [142, 308] on dd "Cancel Save Changes ---" at bounding box center [238, 316] width 367 height 16
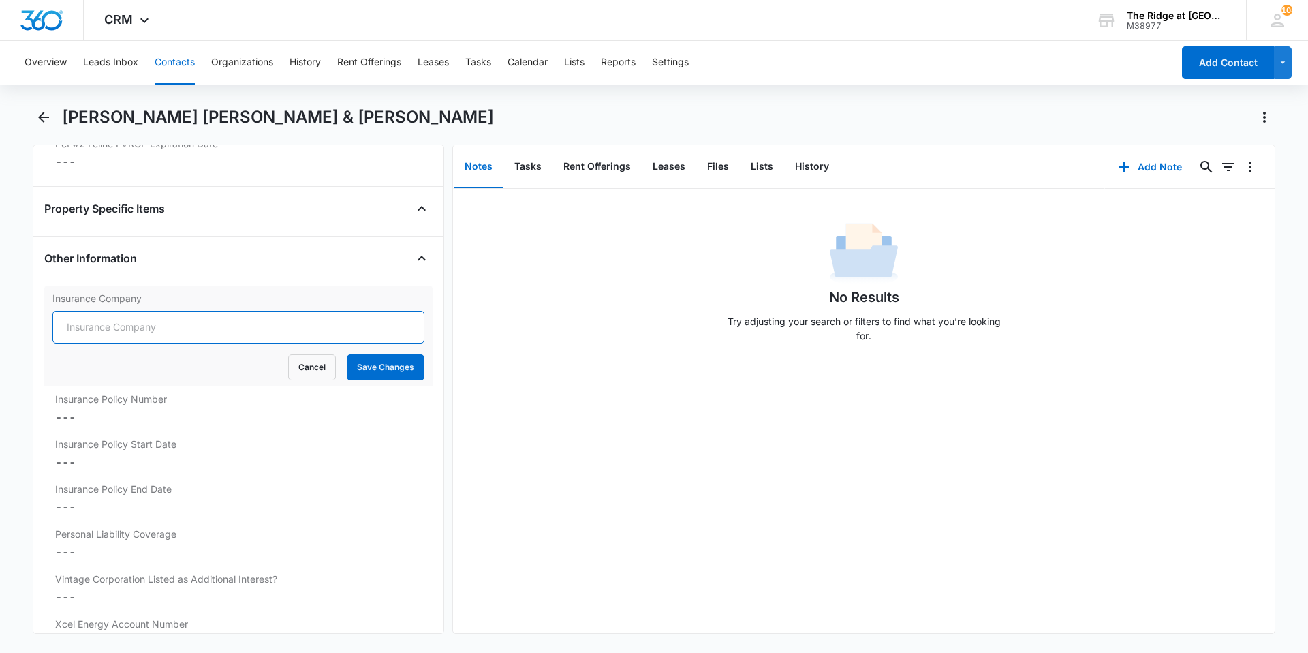
click at [143, 311] on input "Insurance Company" at bounding box center [238, 327] width 372 height 33
type input "Lemonade"
click at [366, 354] on button "Save Changes" at bounding box center [386, 367] width 78 height 26
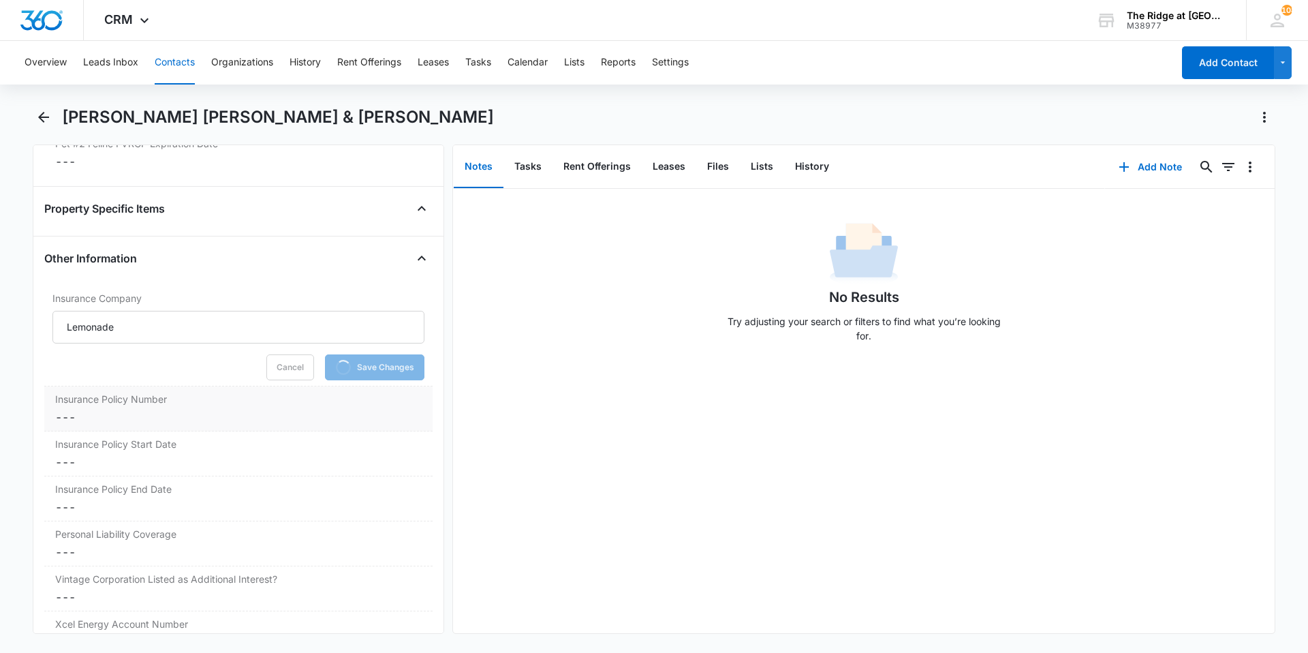
drag, startPoint x: 216, startPoint y: 384, endPoint x: 210, endPoint y: 390, distance: 8.7
click at [214, 392] on label "Insurance Policy Number" at bounding box center [238, 399] width 367 height 14
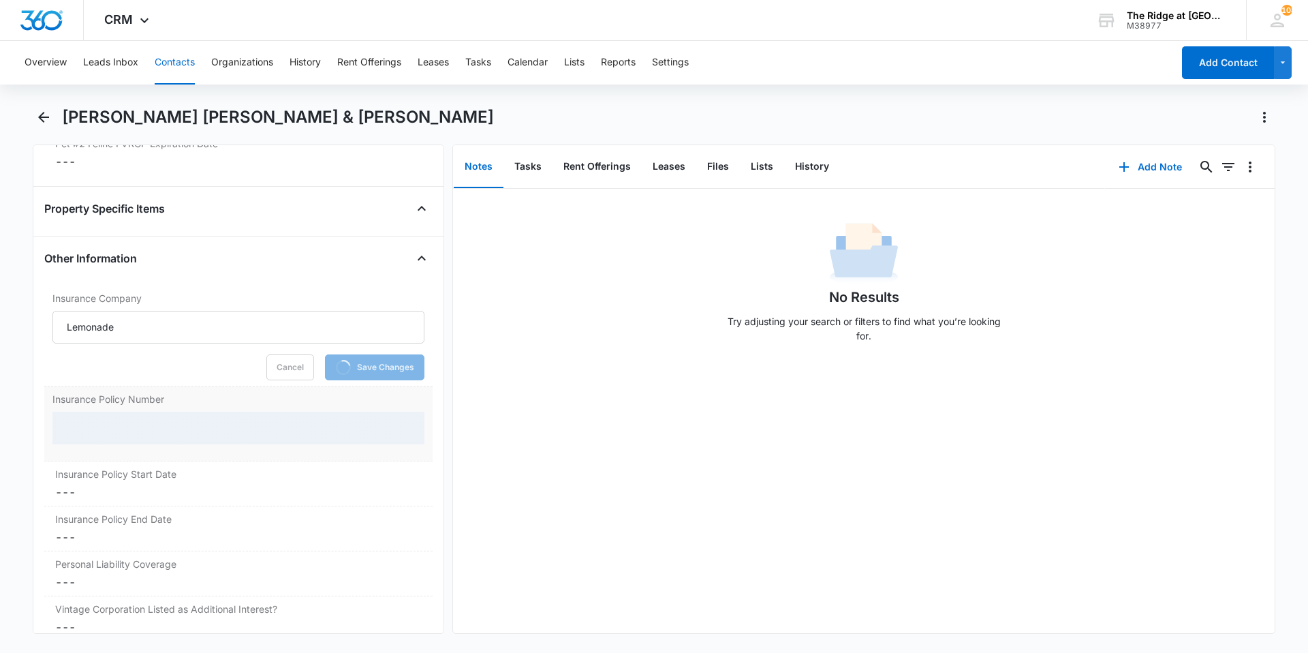
click at [174, 412] on div at bounding box center [238, 428] width 372 height 33
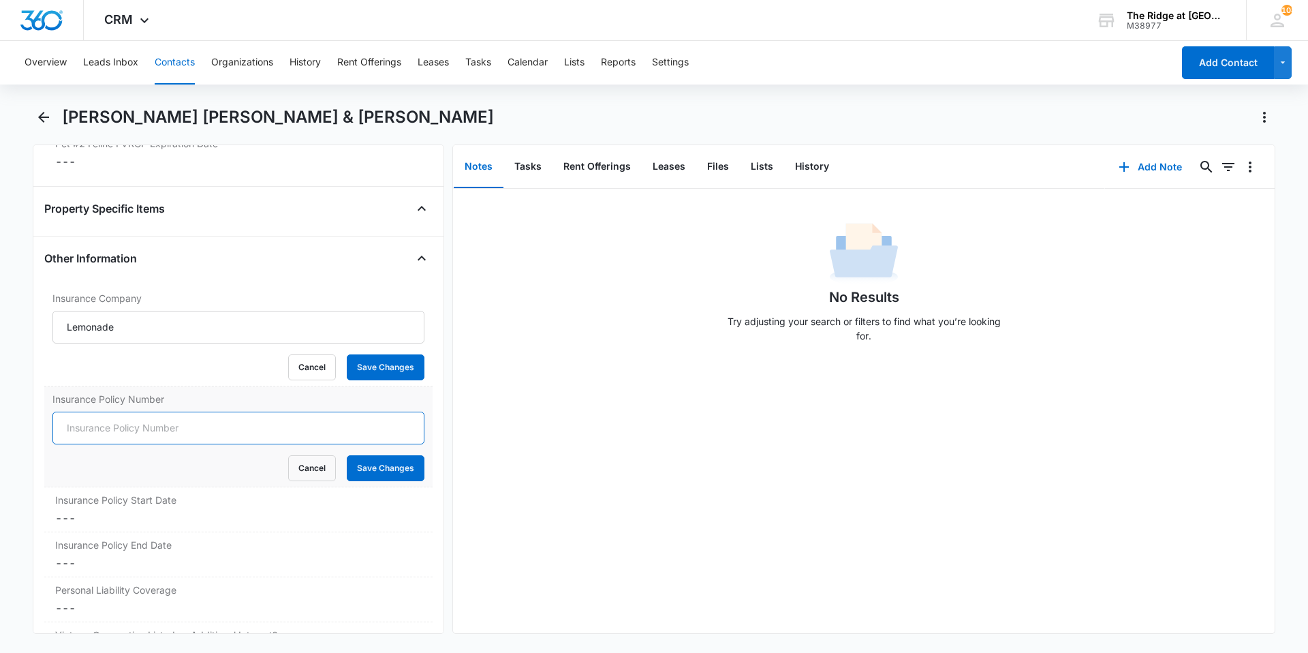
click at [177, 412] on input "Insurance Policy Number" at bounding box center [238, 428] width 372 height 33
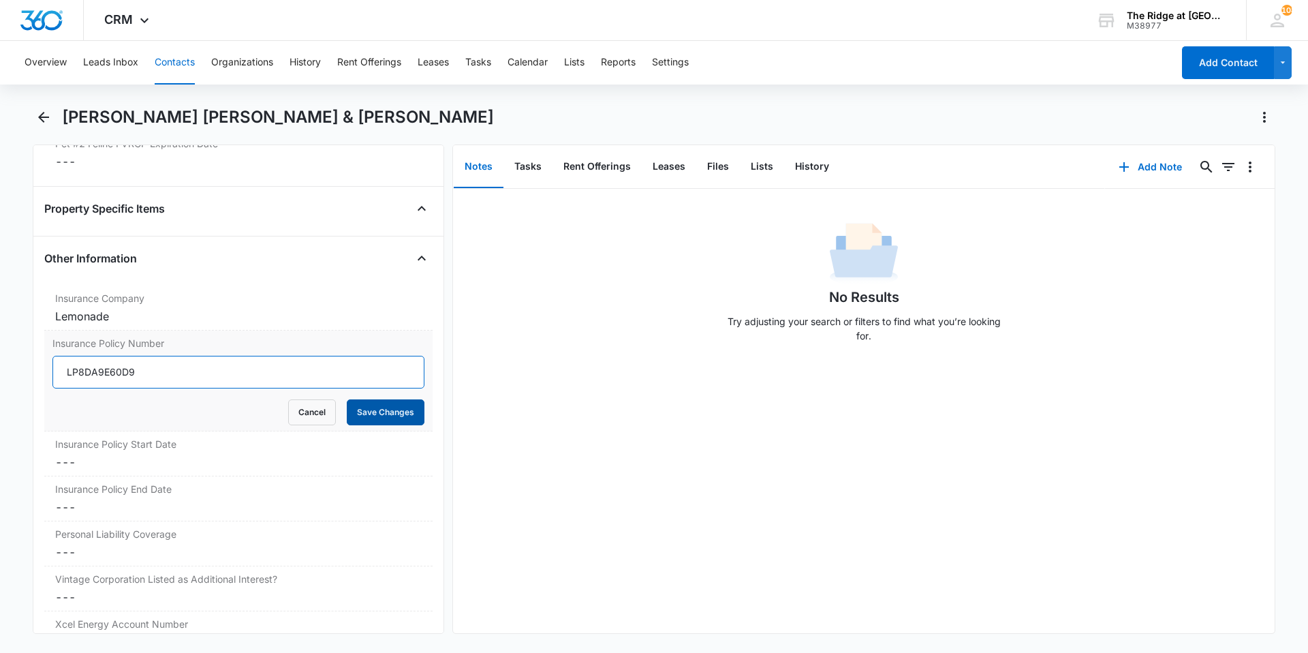
type input "LP8DA9E60D9"
click at [367, 399] on button "Save Changes" at bounding box center [386, 412] width 78 height 26
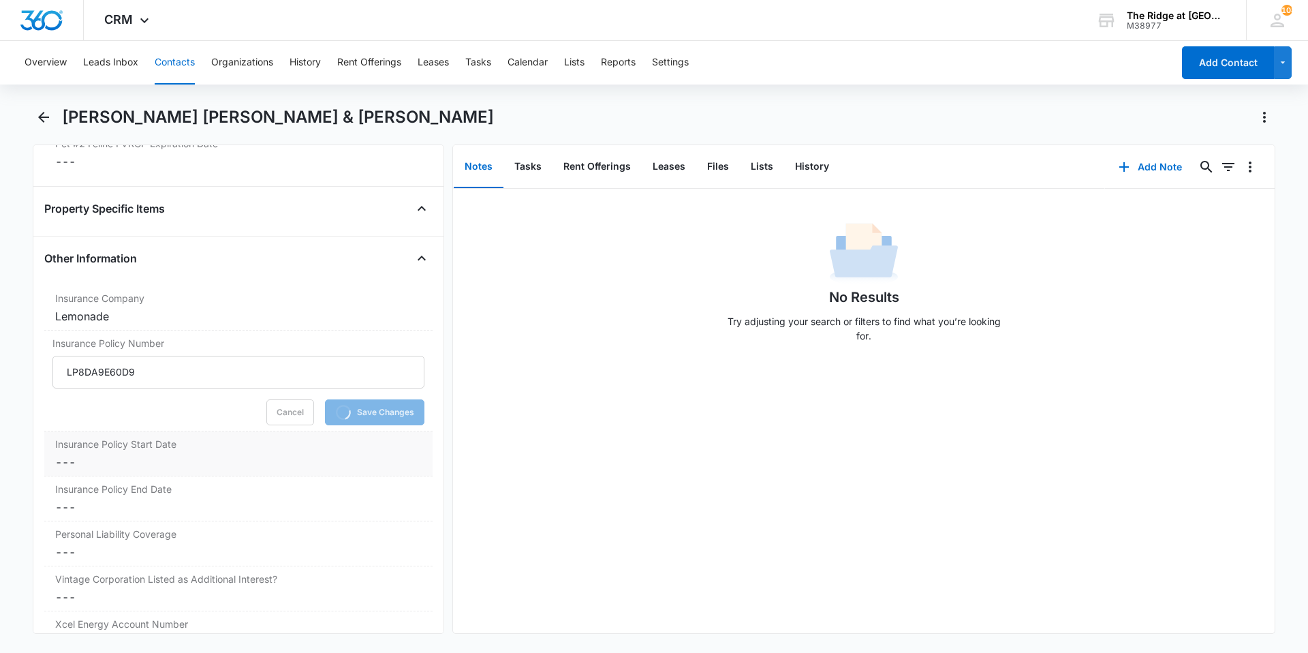
click at [174, 454] on dd "Cancel Save Changes ---" at bounding box center [238, 462] width 367 height 16
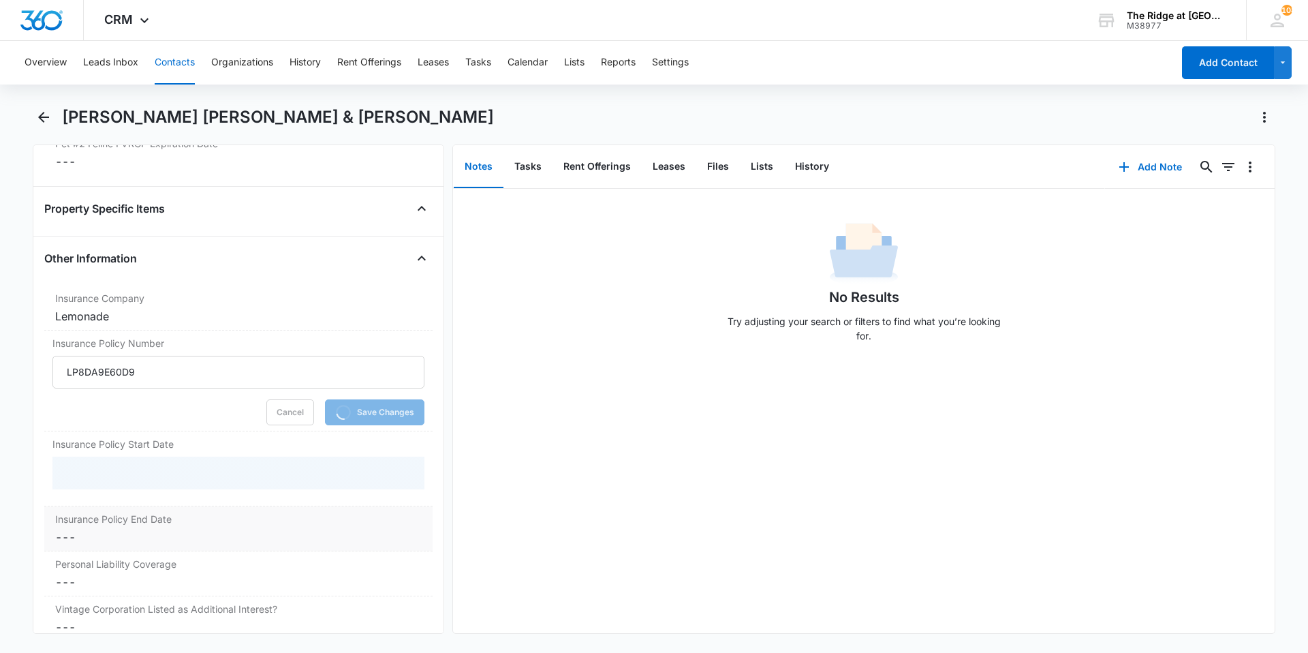
click at [157, 512] on div "Insurance Policy End Date Cancel Save Changes ---" at bounding box center [238, 528] width 388 height 45
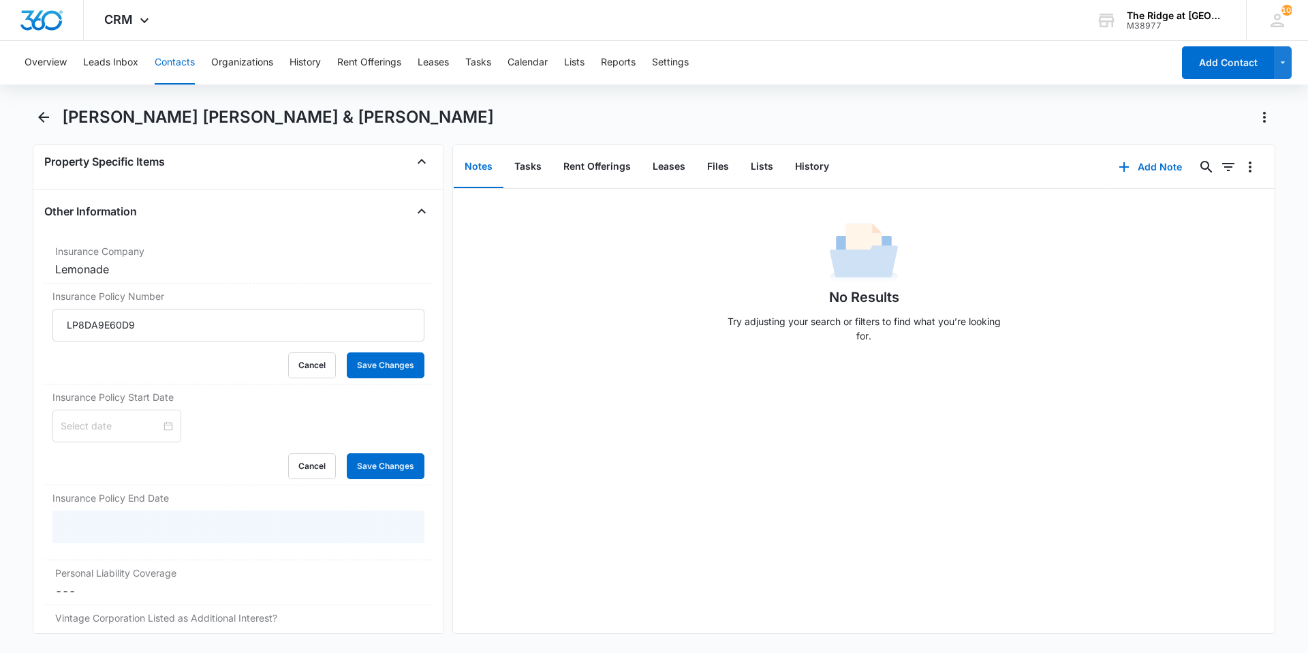
scroll to position [2874, 0]
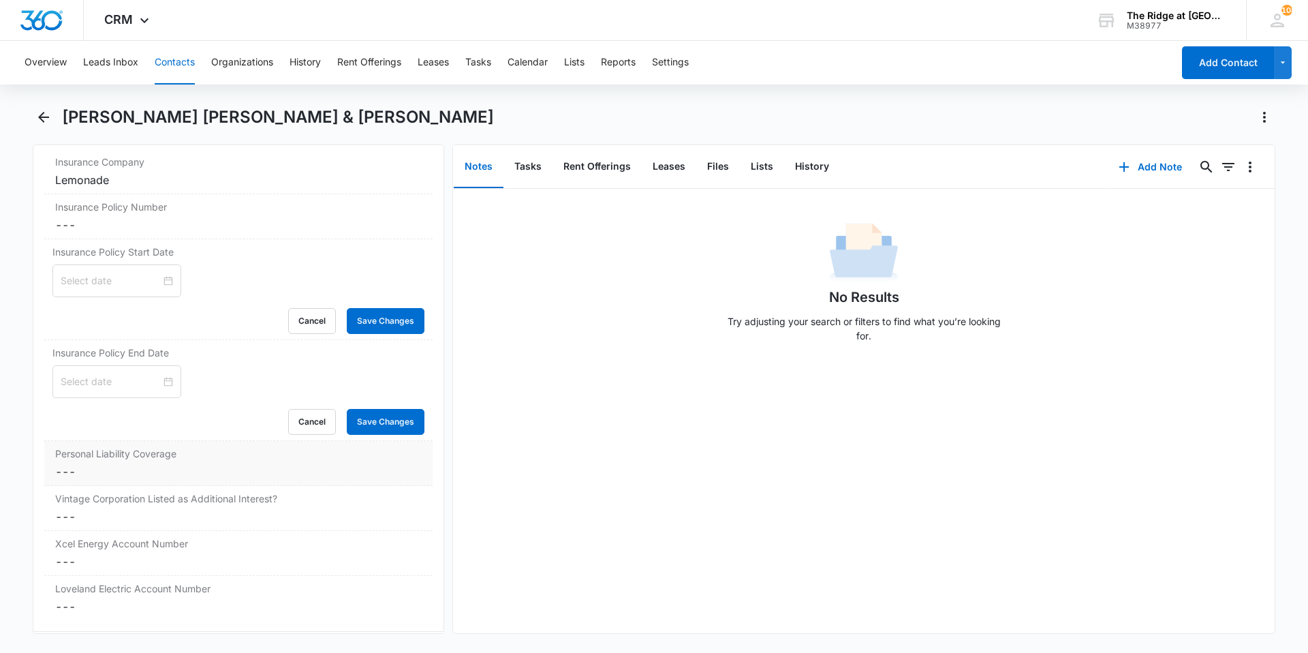
click at [137, 463] on dd "Cancel Save Changes ---" at bounding box center [238, 471] width 367 height 16
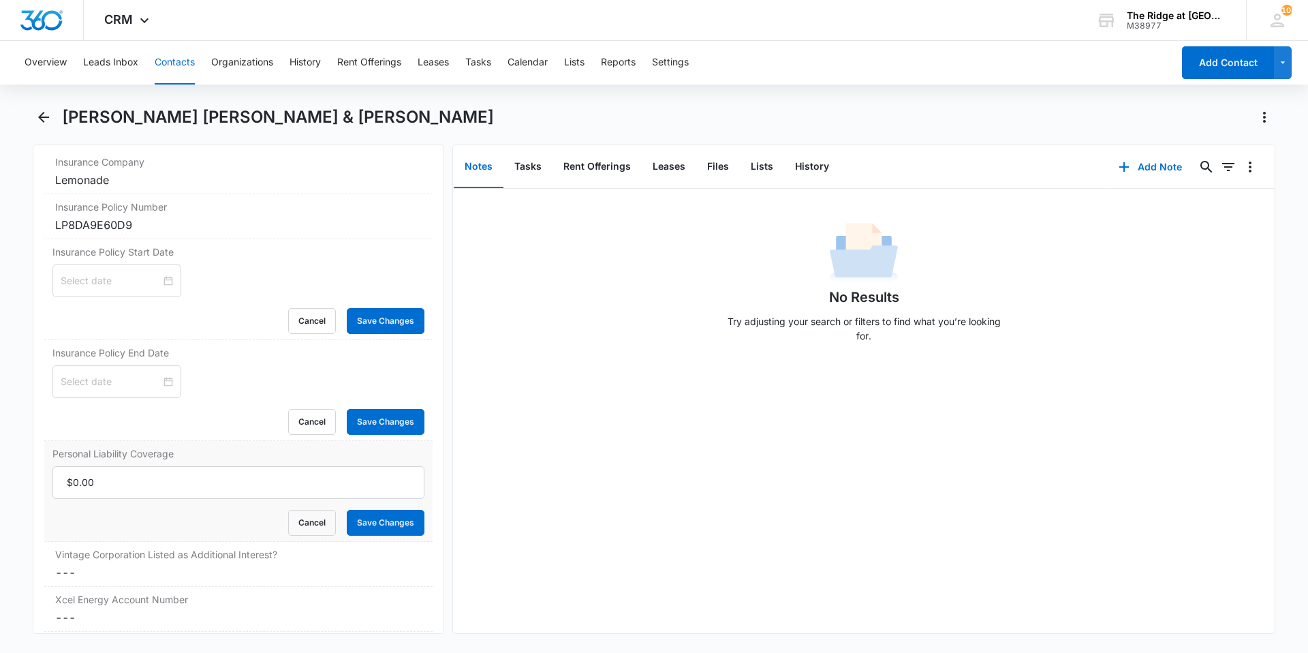
click at [131, 510] on div "Cancel Save Changes" at bounding box center [238, 523] width 372 height 26
click at [126, 476] on input "Personal Liability Coverage" at bounding box center [238, 482] width 372 height 33
type input "$300,000.00"
click at [106, 273] on div at bounding box center [116, 280] width 129 height 33
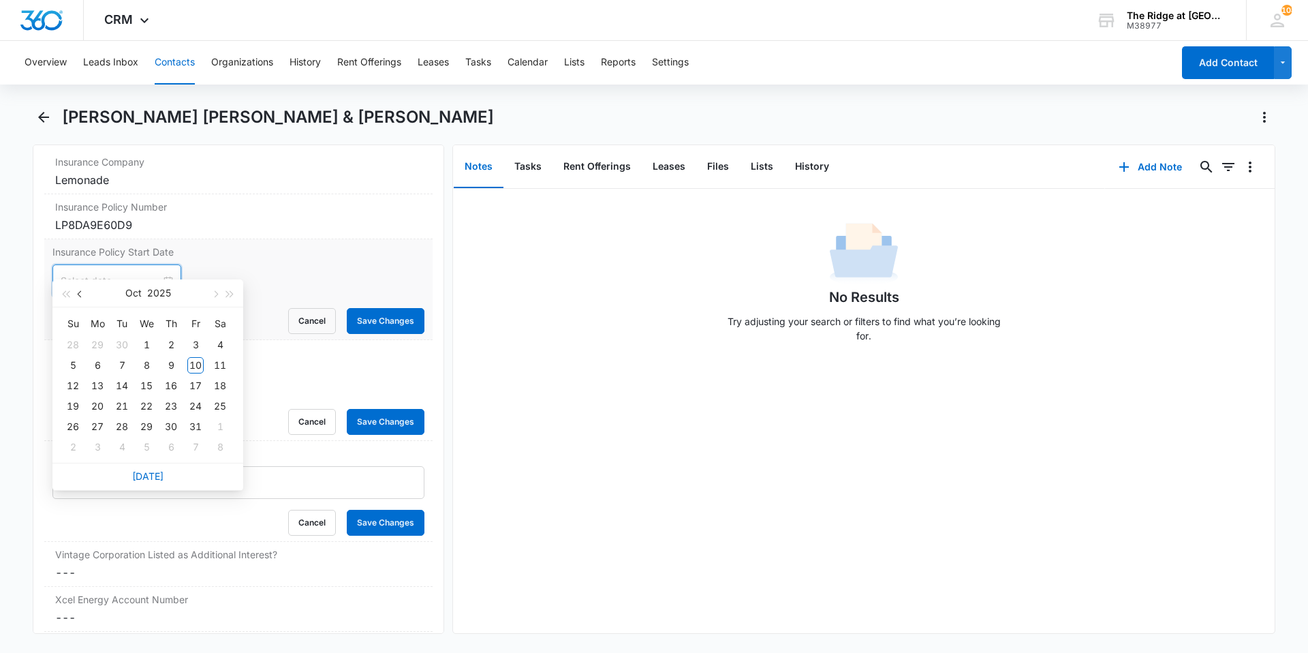
click at [80, 296] on span "button" at bounding box center [81, 294] width 7 height 7
click at [124, 429] on div "26" at bounding box center [122, 426] width 16 height 16
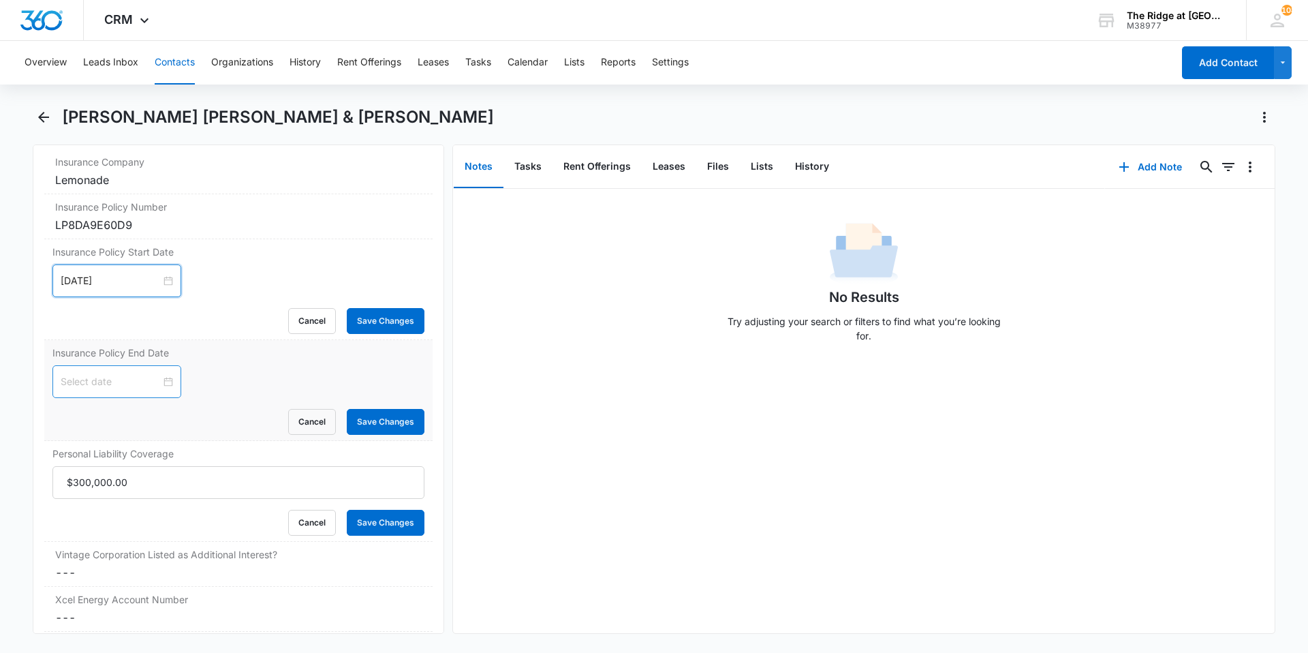
click at [114, 374] on input at bounding box center [111, 381] width 100 height 15
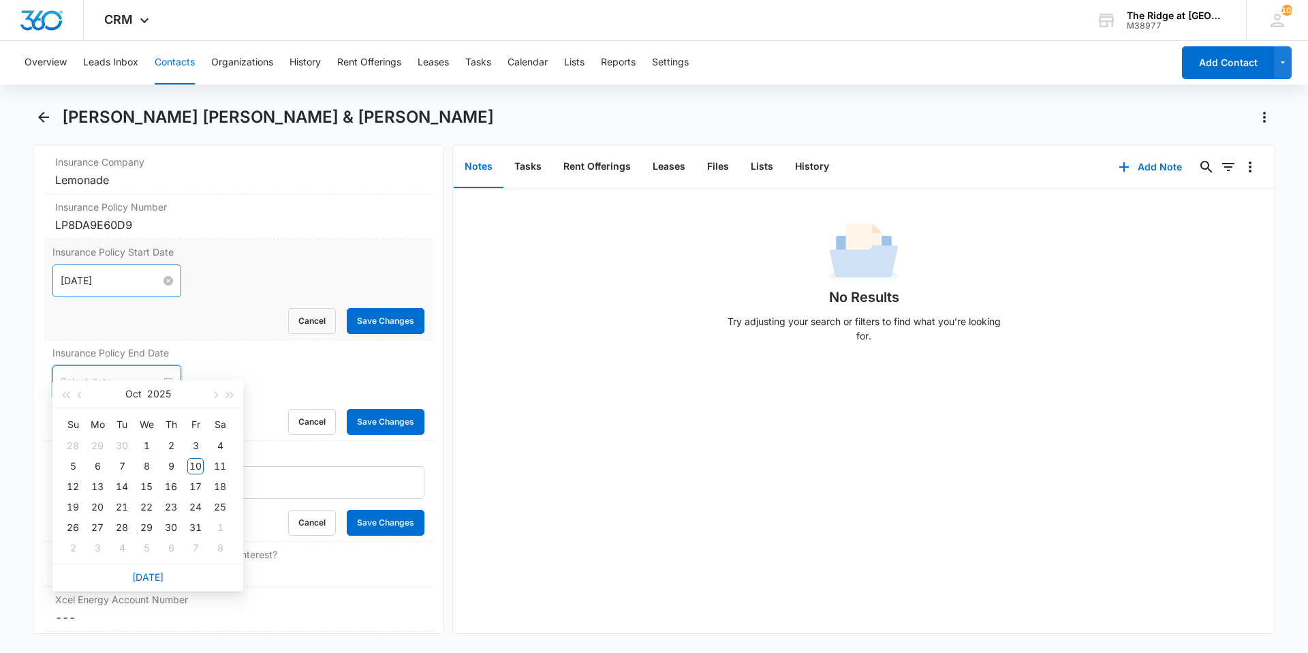
click at [129, 273] on input "[DATE]" at bounding box center [111, 280] width 100 height 15
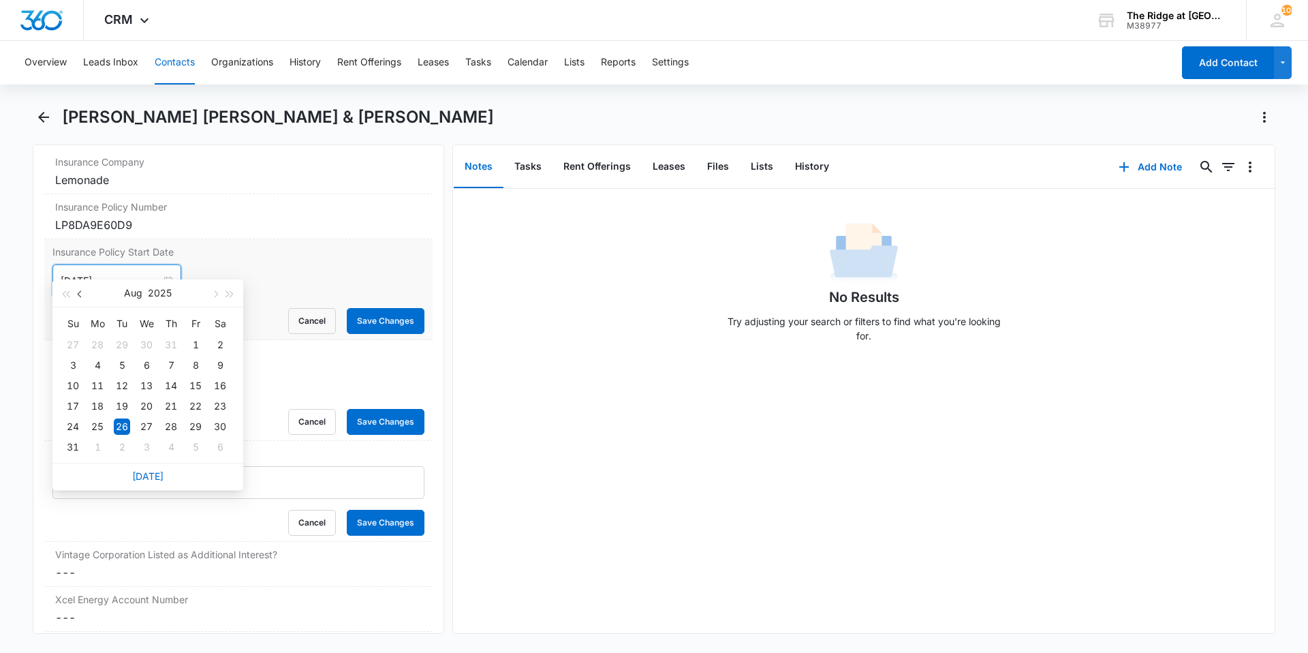
click at [79, 291] on button "button" at bounding box center [80, 292] width 15 height 27
click at [79, 292] on span "button" at bounding box center [81, 294] width 7 height 7
type input "[DATE]"
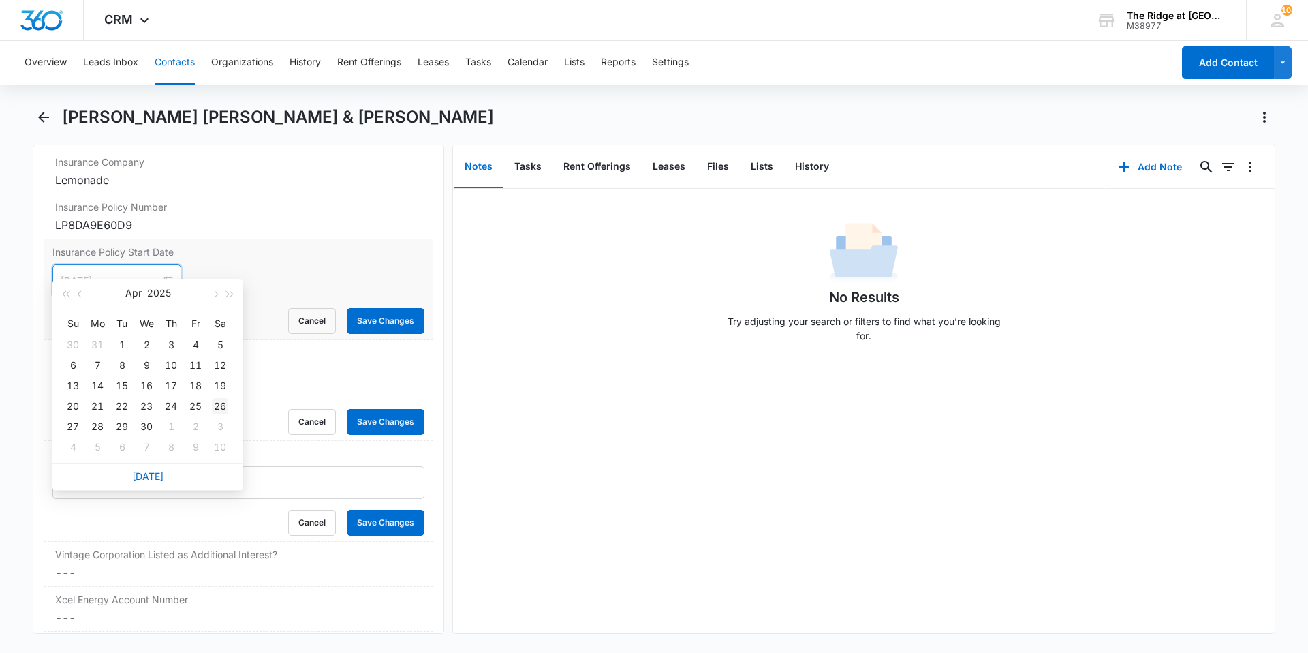
click at [221, 405] on div "26" at bounding box center [220, 406] width 16 height 16
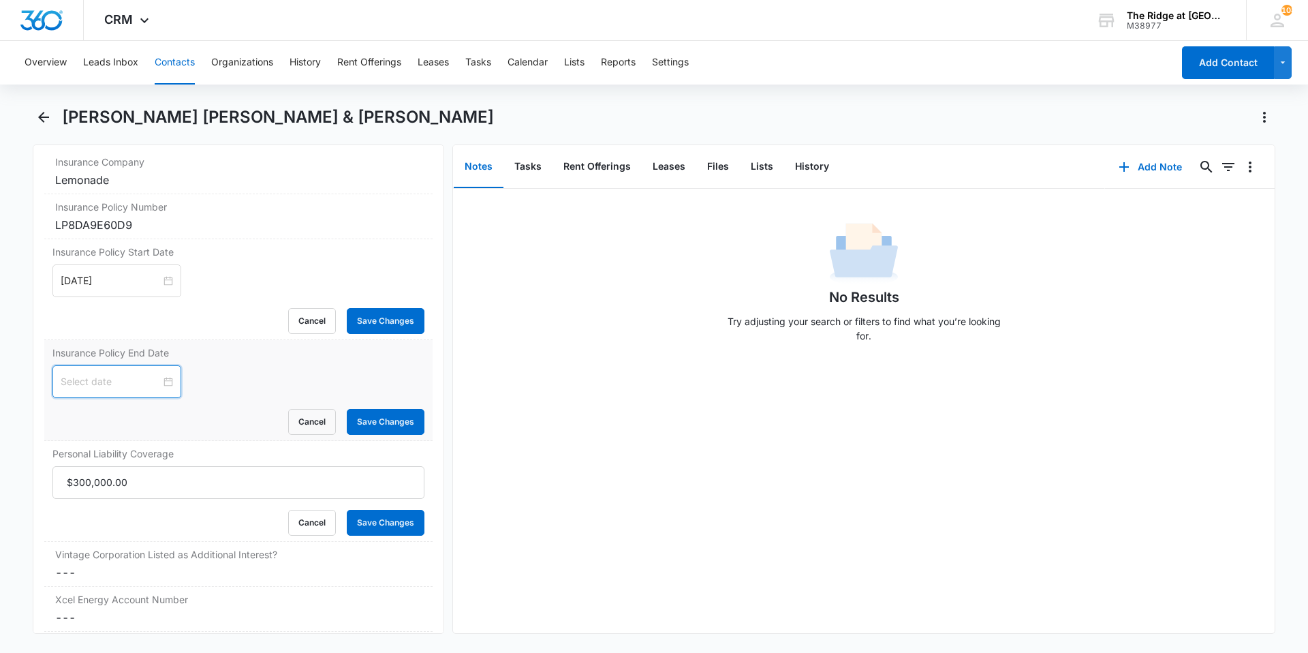
click at [129, 374] on input at bounding box center [111, 381] width 100 height 15
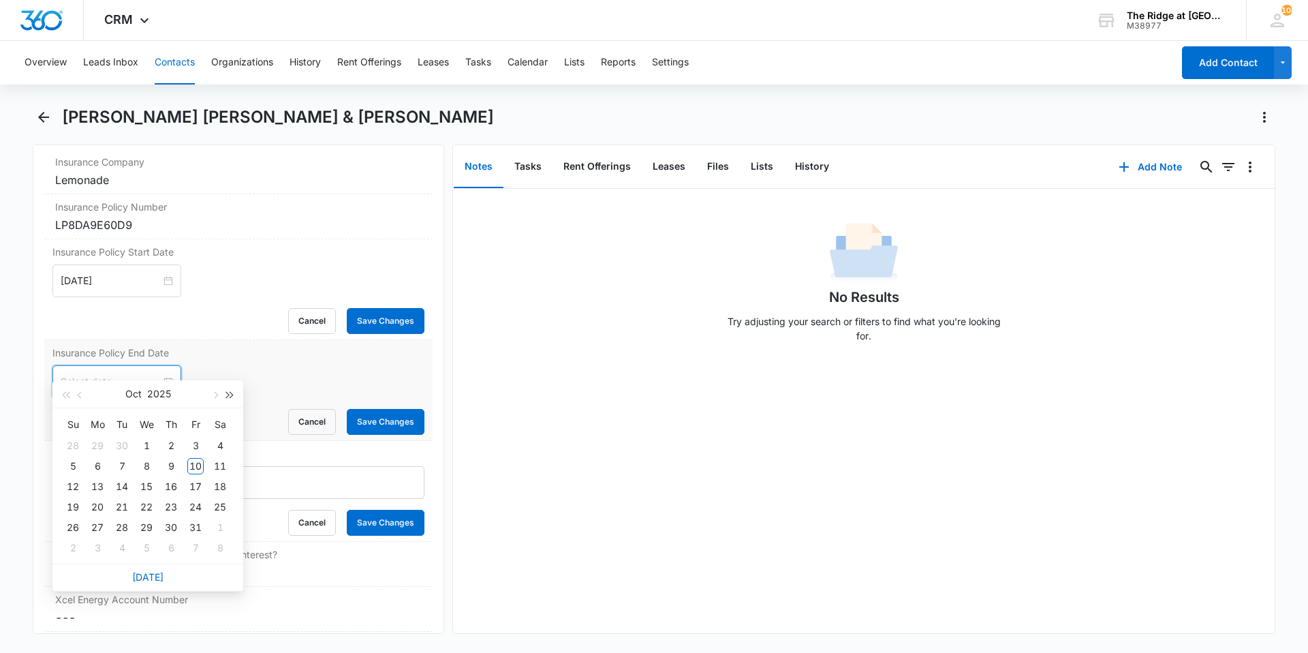
click at [230, 395] on span "button" at bounding box center [230, 395] width 7 height 7
click at [73, 397] on div "[DATE]" at bounding box center [147, 394] width 191 height 28
click at [78, 397] on button "button" at bounding box center [80, 393] width 15 height 27
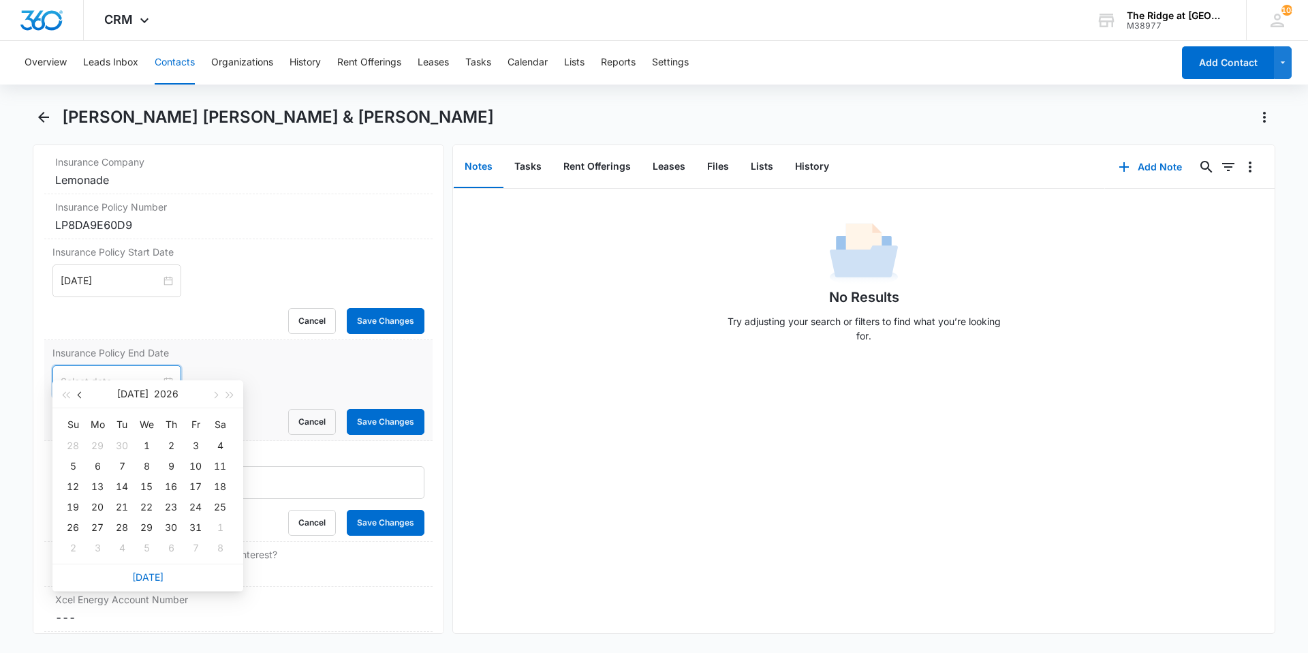
click at [78, 397] on button "button" at bounding box center [80, 393] width 15 height 27
type input "[DATE]"
click at [71, 526] on div "26" at bounding box center [73, 527] width 16 height 16
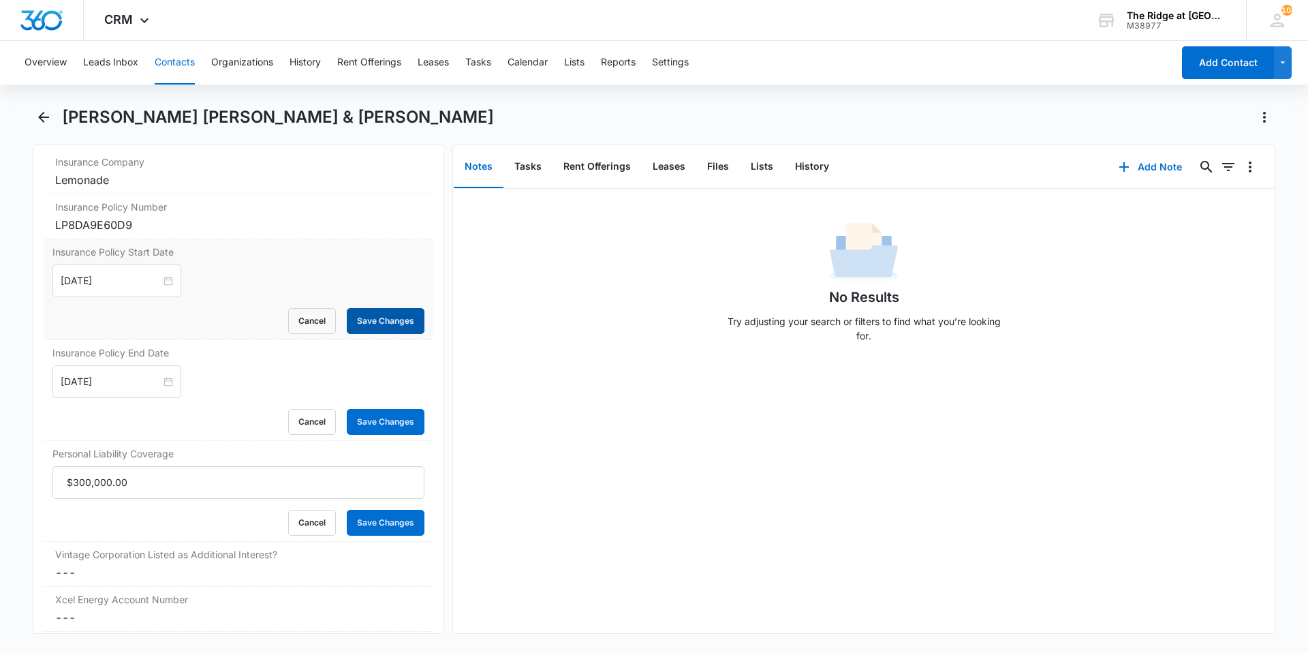
click at [371, 308] on button "Save Changes" at bounding box center [386, 321] width 78 height 26
click at [383, 409] on button "Save Changes" at bounding box center [386, 422] width 78 height 26
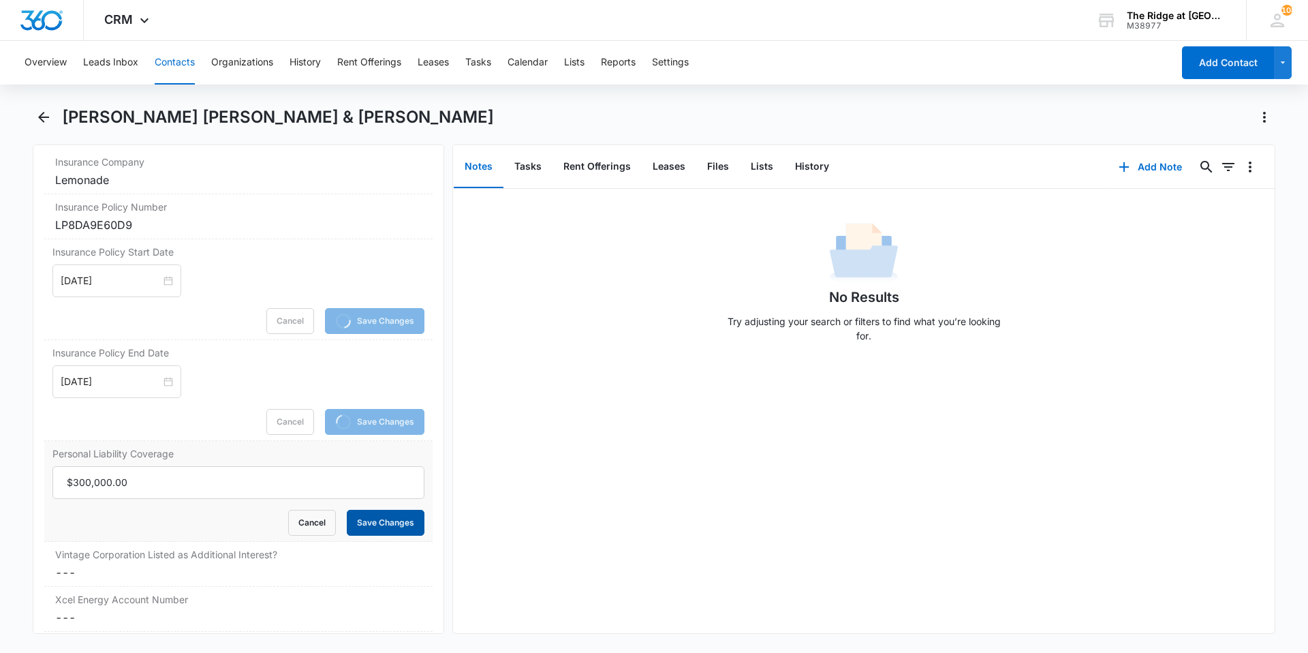
click at [378, 510] on button "Save Changes" at bounding box center [386, 523] width 78 height 26
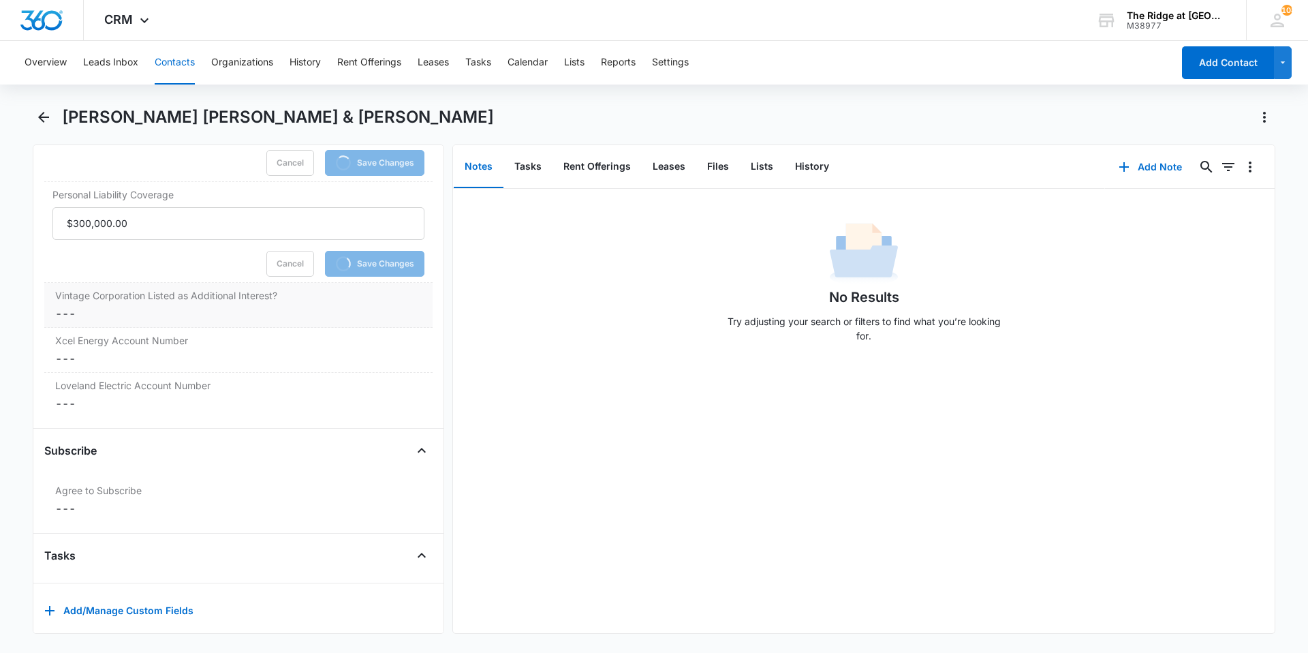
click at [151, 305] on dd "Cancel Save Changes ---" at bounding box center [238, 313] width 367 height 16
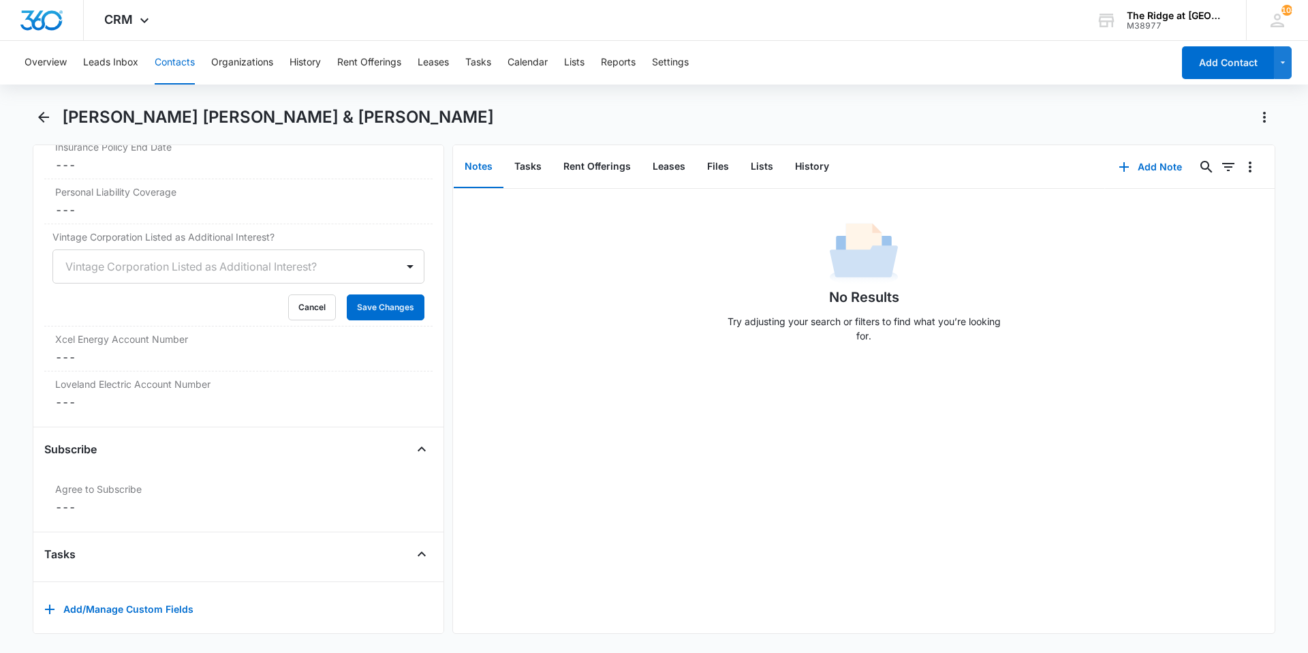
scroll to position [3023, 0]
click at [182, 258] on div at bounding box center [221, 267] width 313 height 19
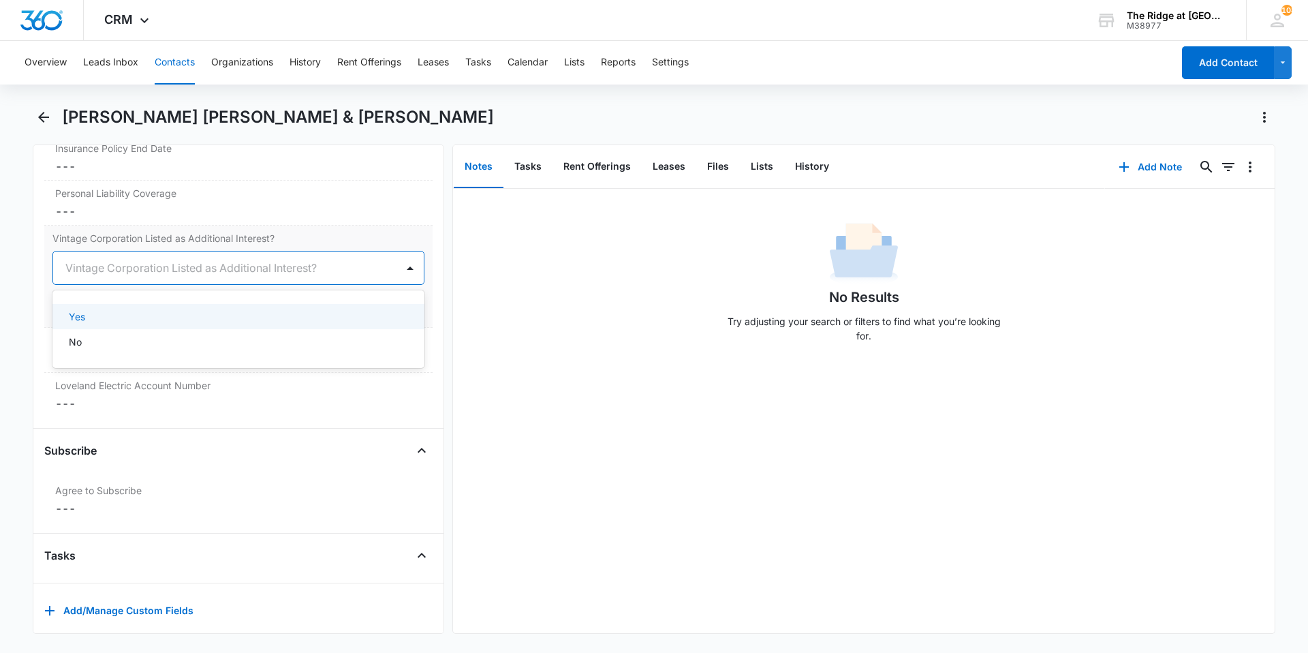
click at [110, 309] on div "Yes" at bounding box center [237, 316] width 337 height 14
click at [371, 296] on button "Save Changes" at bounding box center [386, 309] width 78 height 26
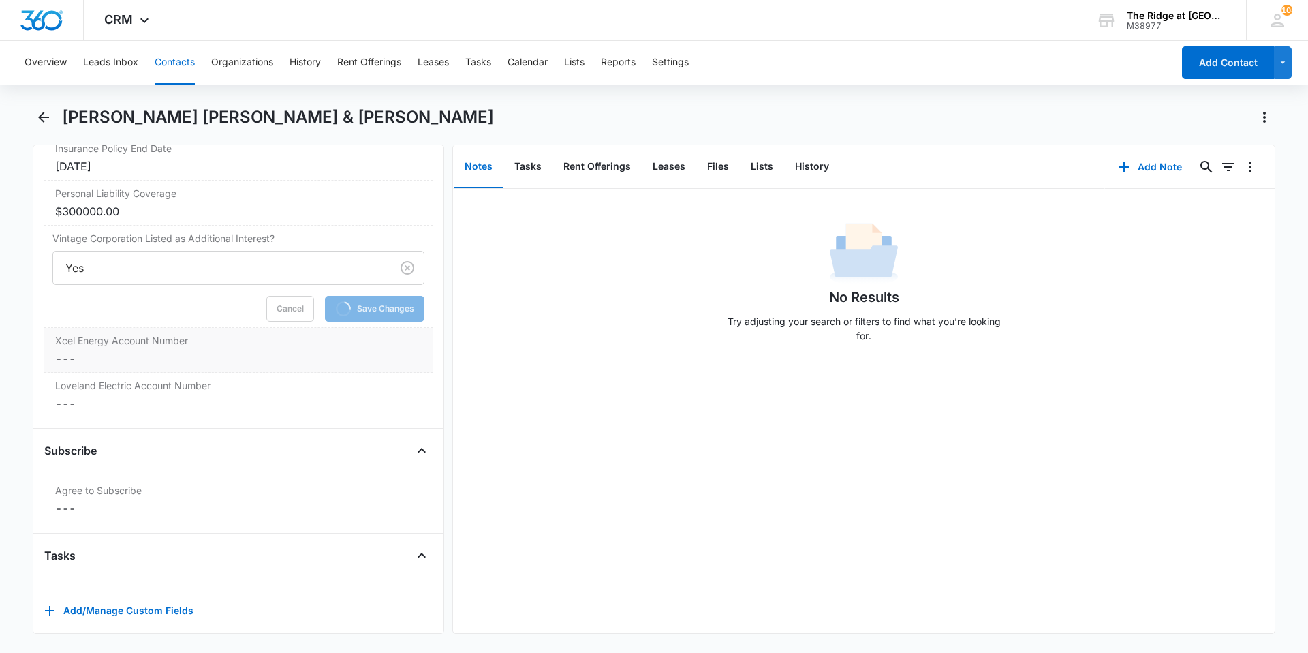
click at [194, 350] on dd "Cancel Save Changes ---" at bounding box center [238, 358] width 367 height 16
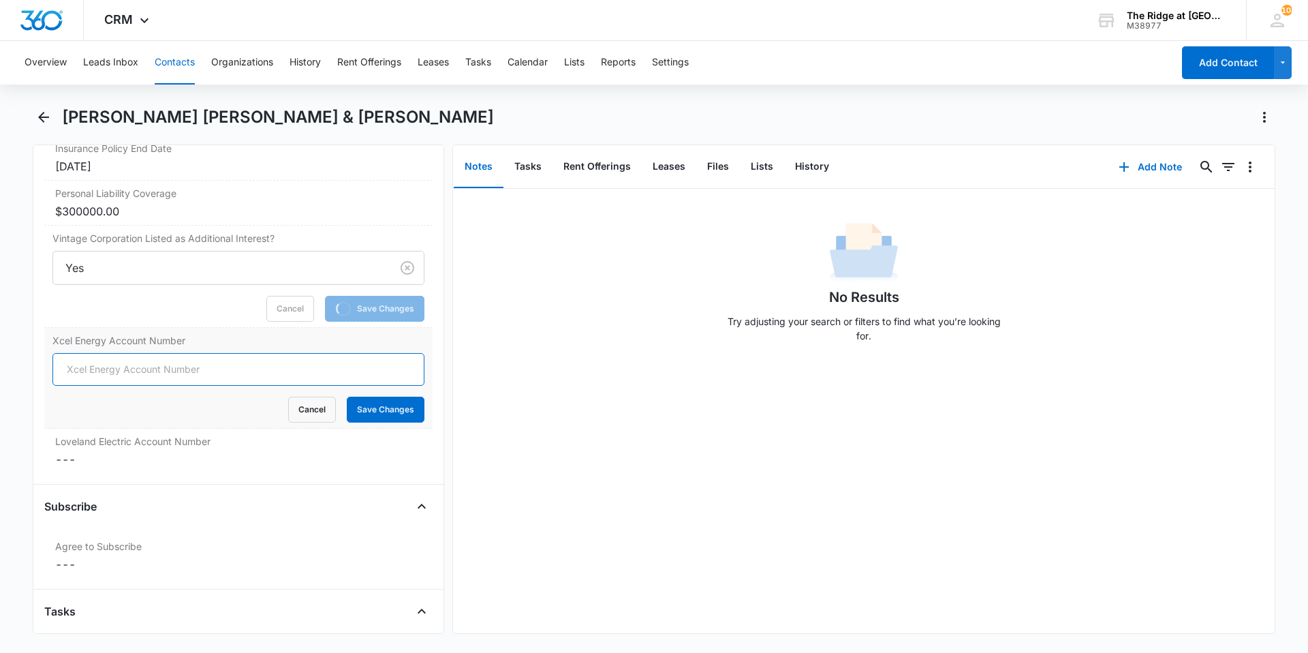
click at [94, 353] on input "Xcel Energy Account Number" at bounding box center [238, 369] width 372 height 33
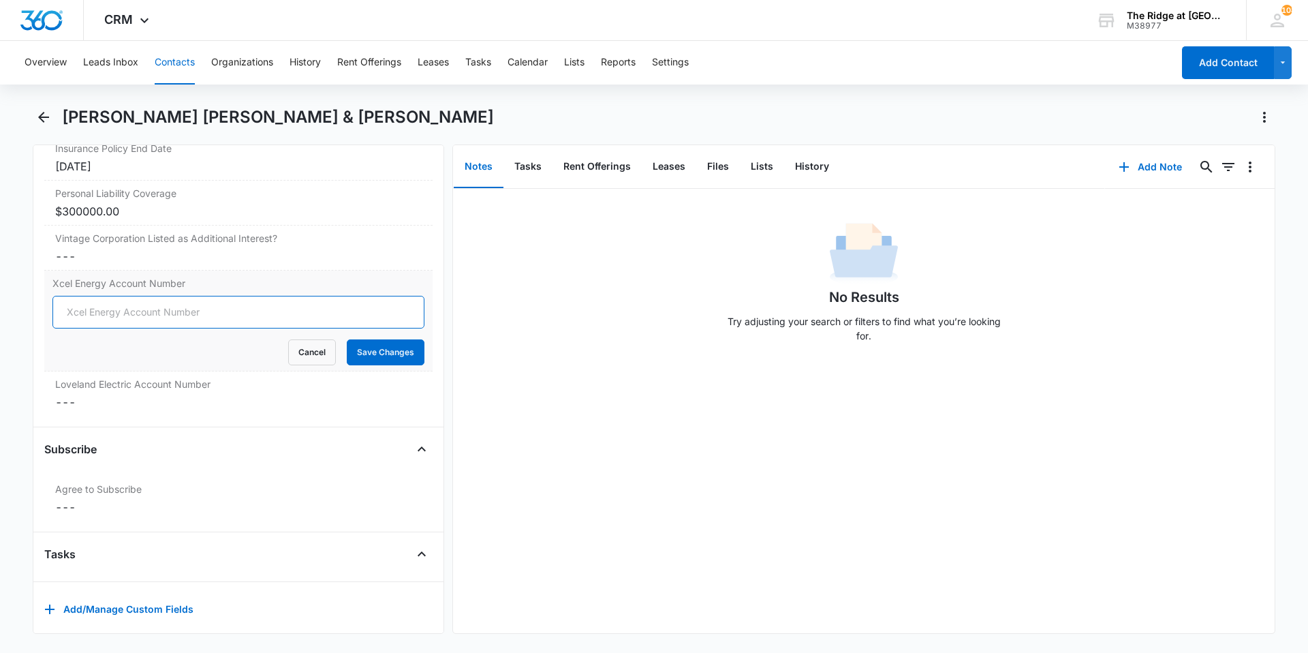
scroll to position [3021, 0]
type input "53-0014529924"
click at [369, 341] on button "Save Changes" at bounding box center [386, 354] width 78 height 26
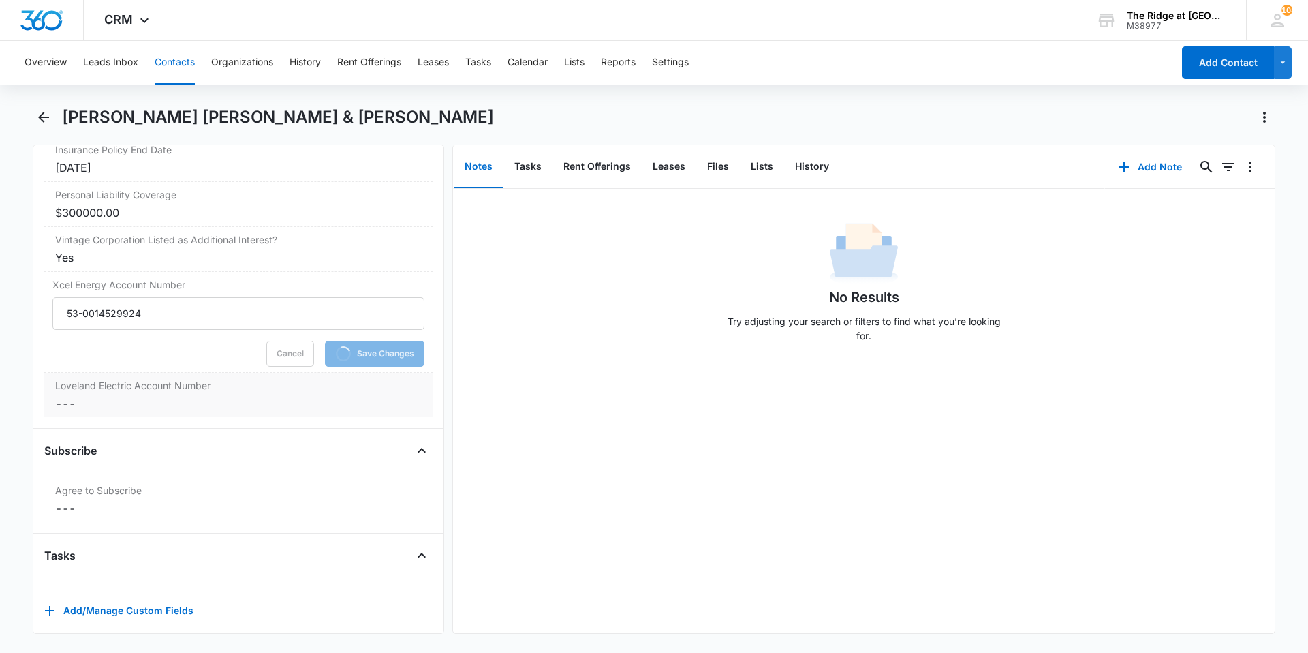
click at [202, 395] on dd "Cancel Save Changes ---" at bounding box center [238, 403] width 367 height 16
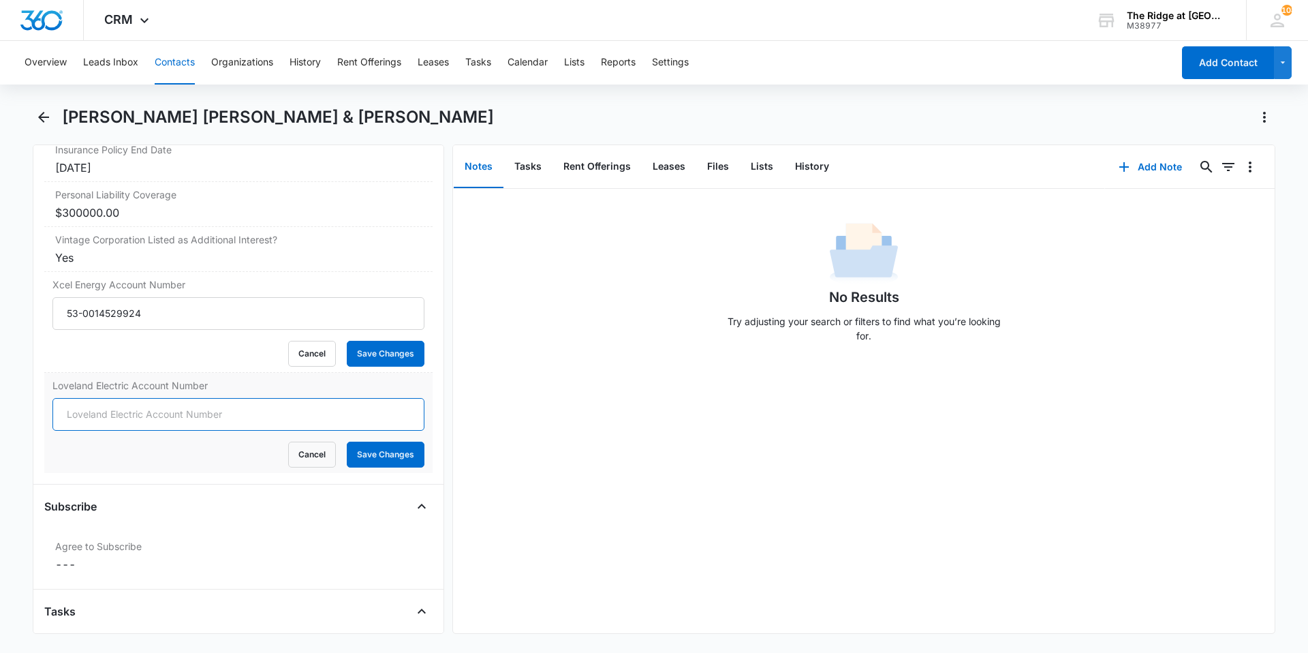
click at [154, 398] on input "Loveland Electric Account Number" at bounding box center [238, 414] width 372 height 33
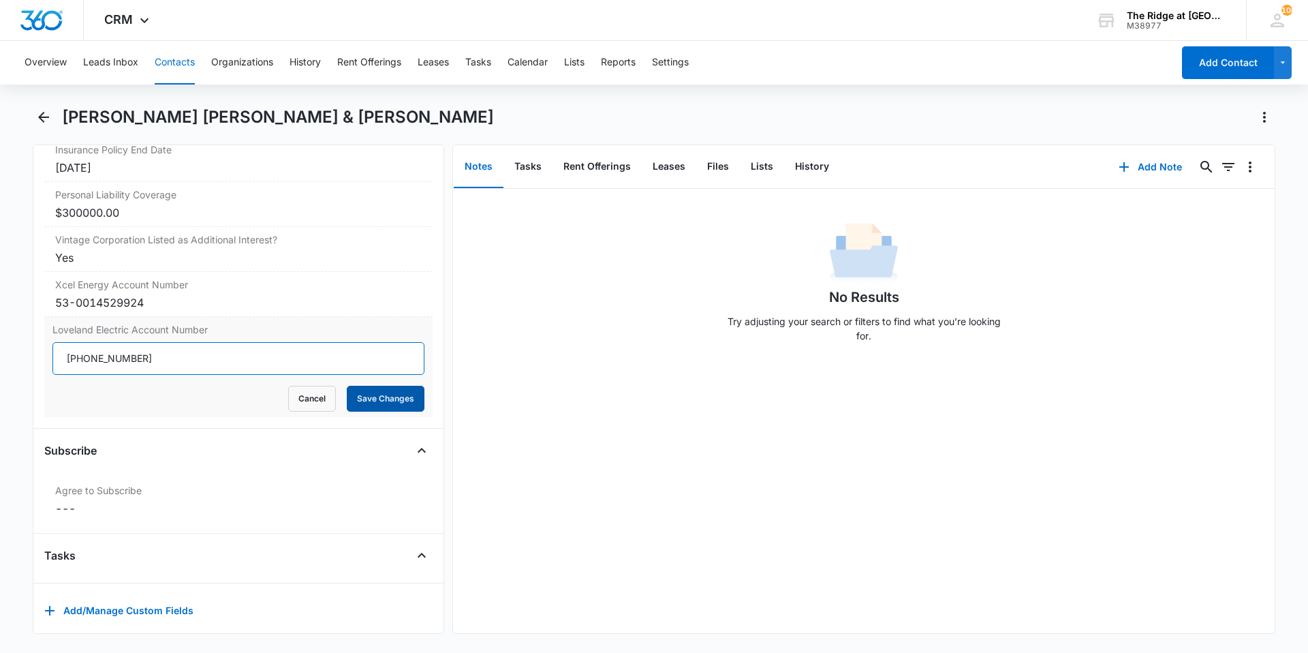
type input "[PHONE_NUMBER]"
click at [398, 386] on button "Save Changes" at bounding box center [386, 399] width 78 height 26
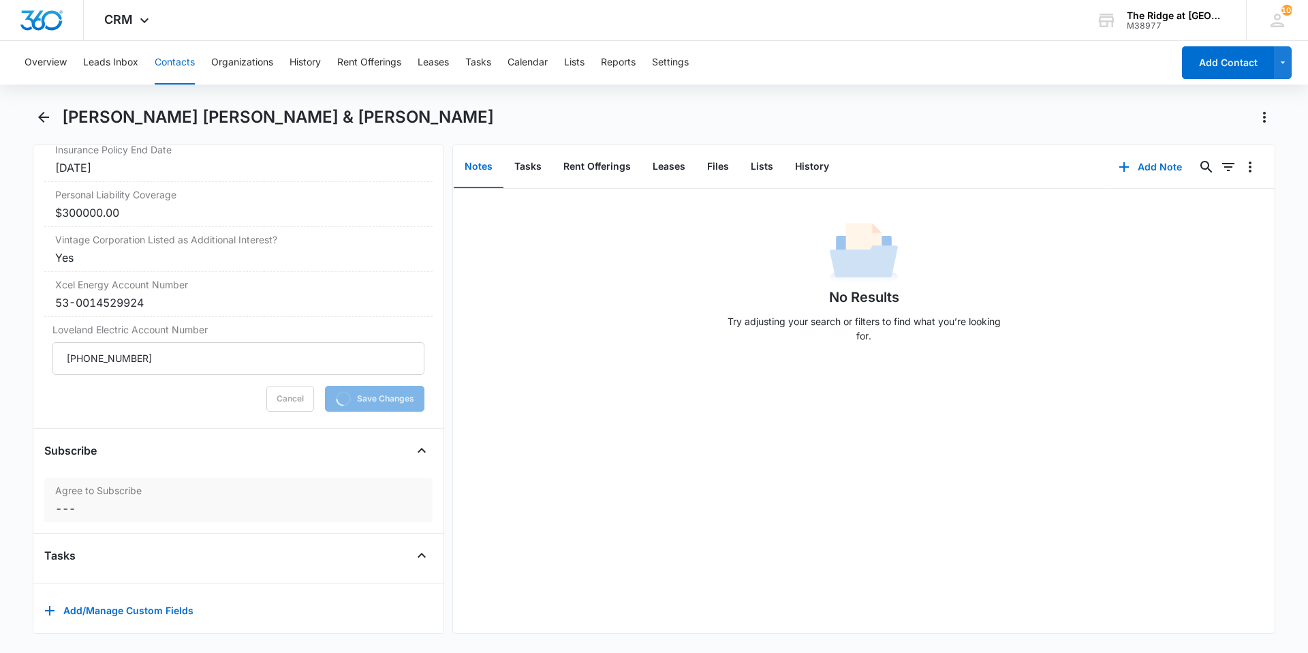
click at [226, 500] on dd "Cancel Save Changes ---" at bounding box center [238, 508] width 367 height 16
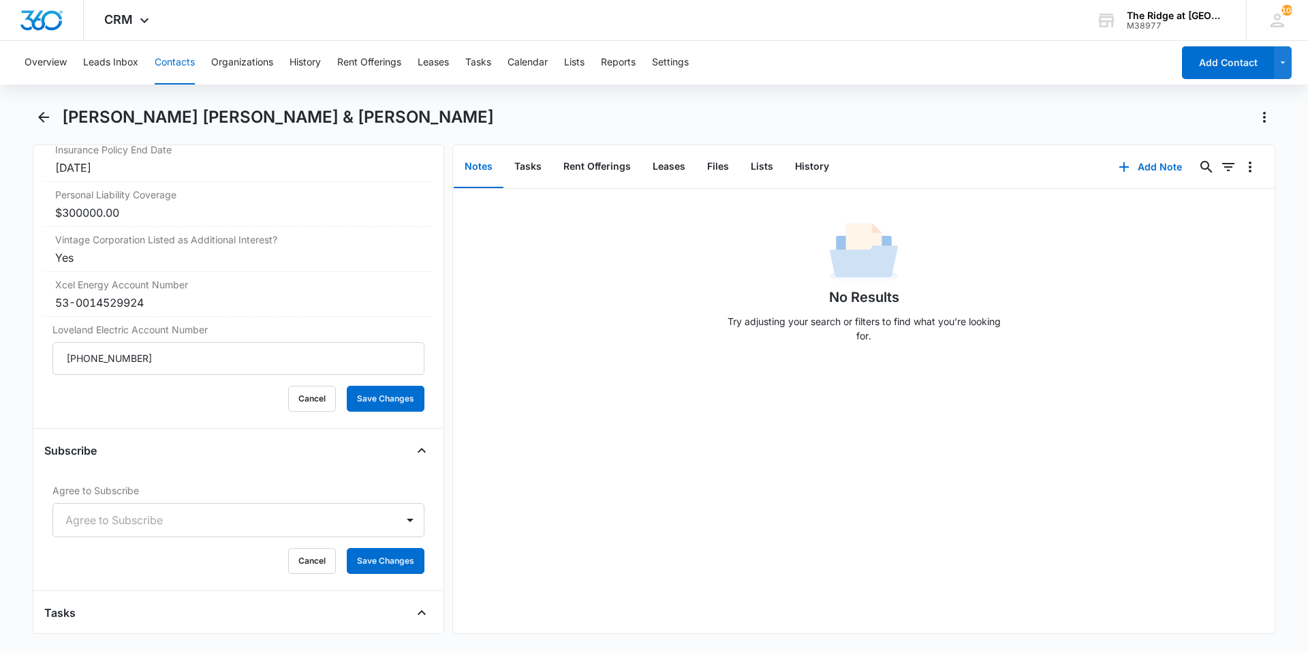
click at [376, 504] on div "Agree to Subscribe" at bounding box center [224, 520] width 343 height 33
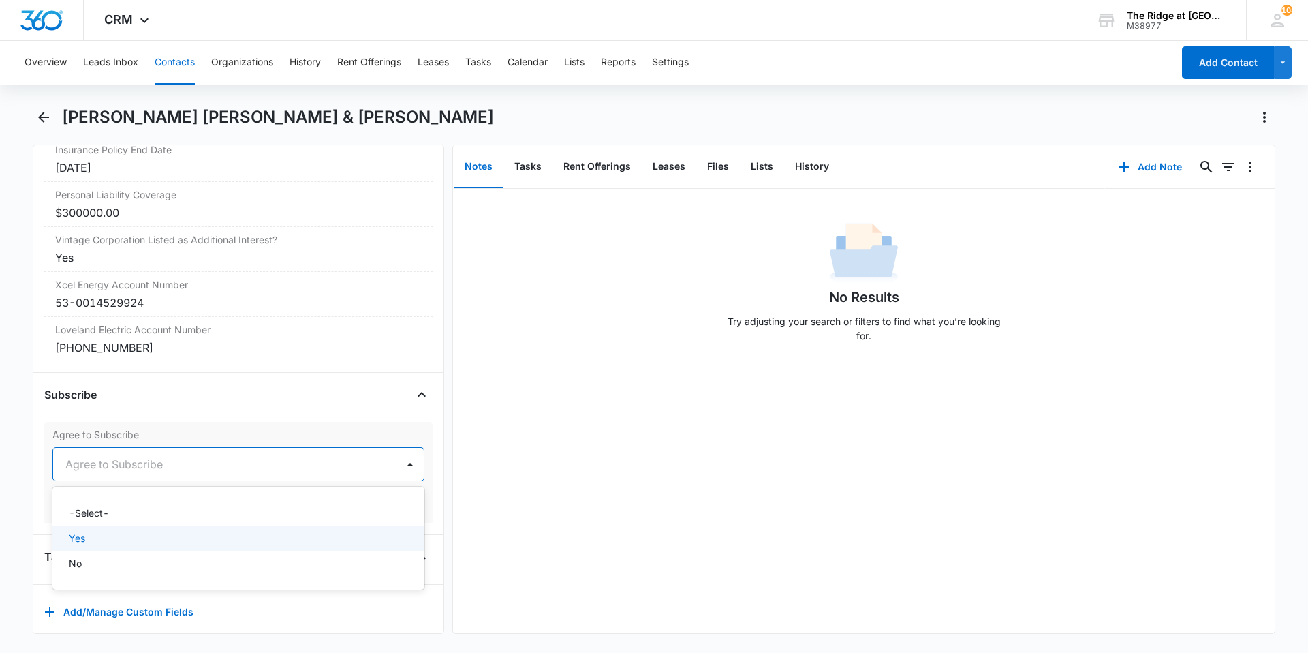
click at [75, 531] on p "Yes" at bounding box center [77, 538] width 16 height 14
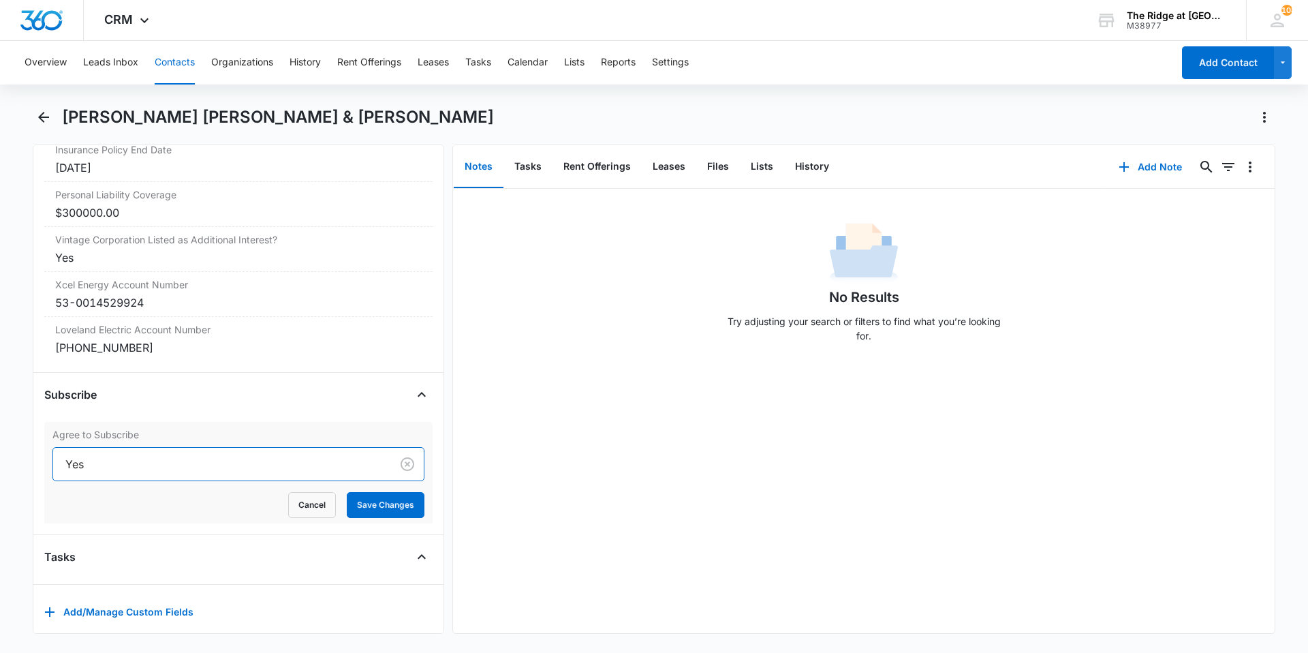
scroll to position [3023, 0]
click at [386, 491] on button "Save Changes" at bounding box center [386, 504] width 78 height 26
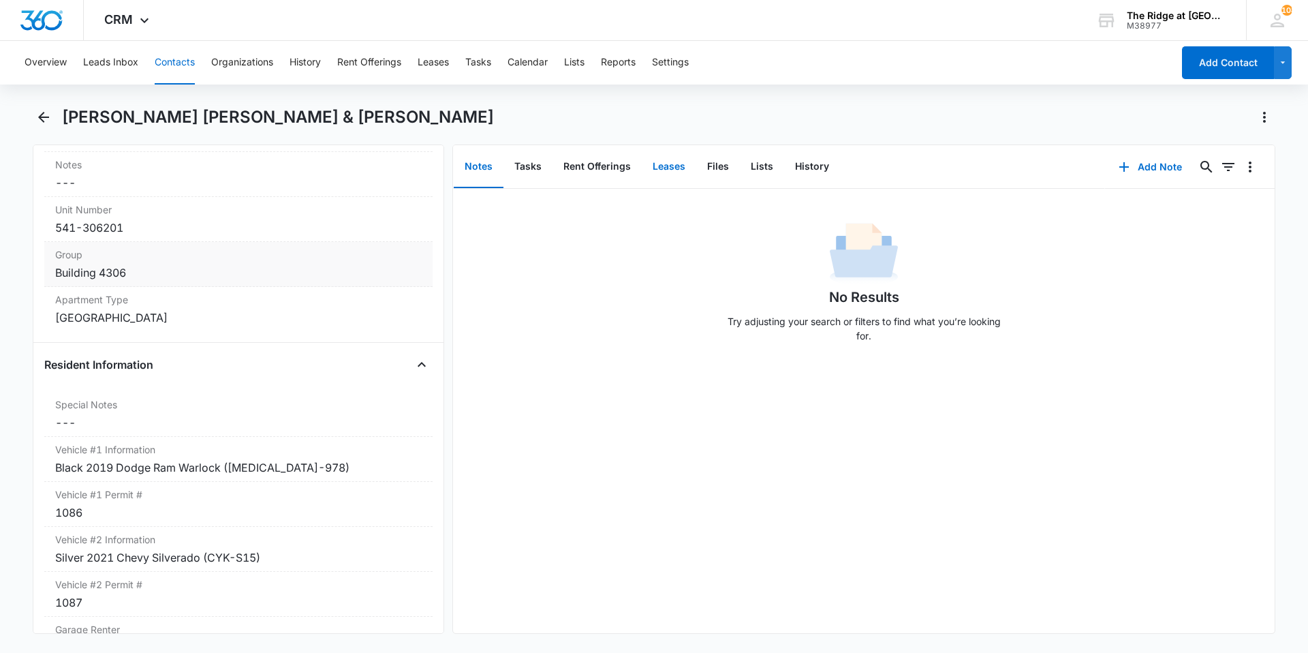
scroll to position [1158, 0]
click at [723, 172] on button "Files" at bounding box center [718, 167] width 44 height 42
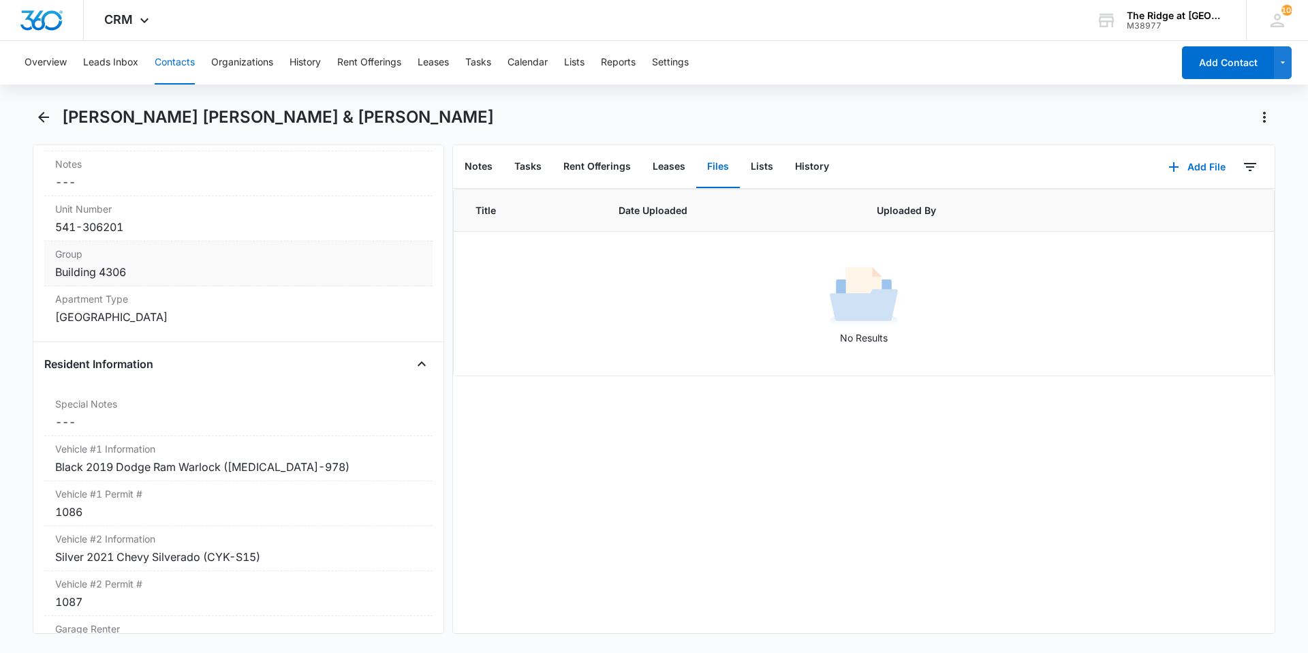
click at [181, 68] on button "Contacts" at bounding box center [175, 63] width 40 height 44
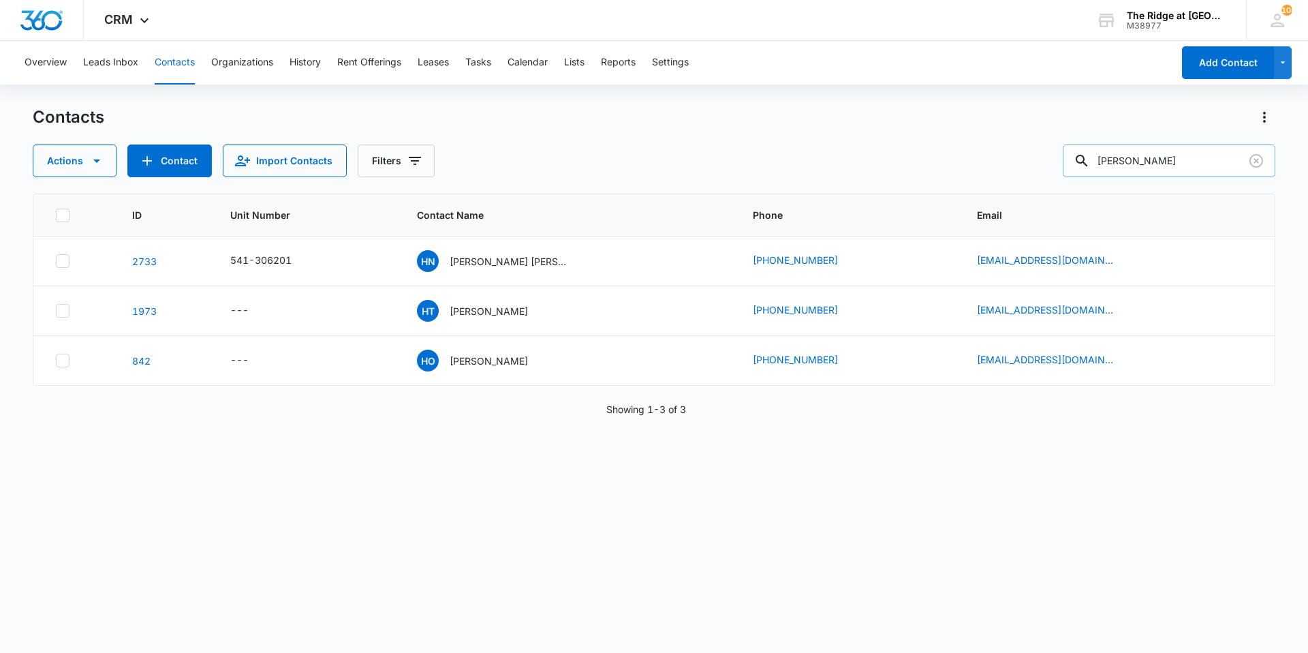
drag, startPoint x: 1173, startPoint y: 155, endPoint x: 1085, endPoint y: 171, distance: 89.3
click at [1092, 172] on div "[PERSON_NAME]" at bounding box center [1169, 160] width 213 height 33
type input "4386 202"
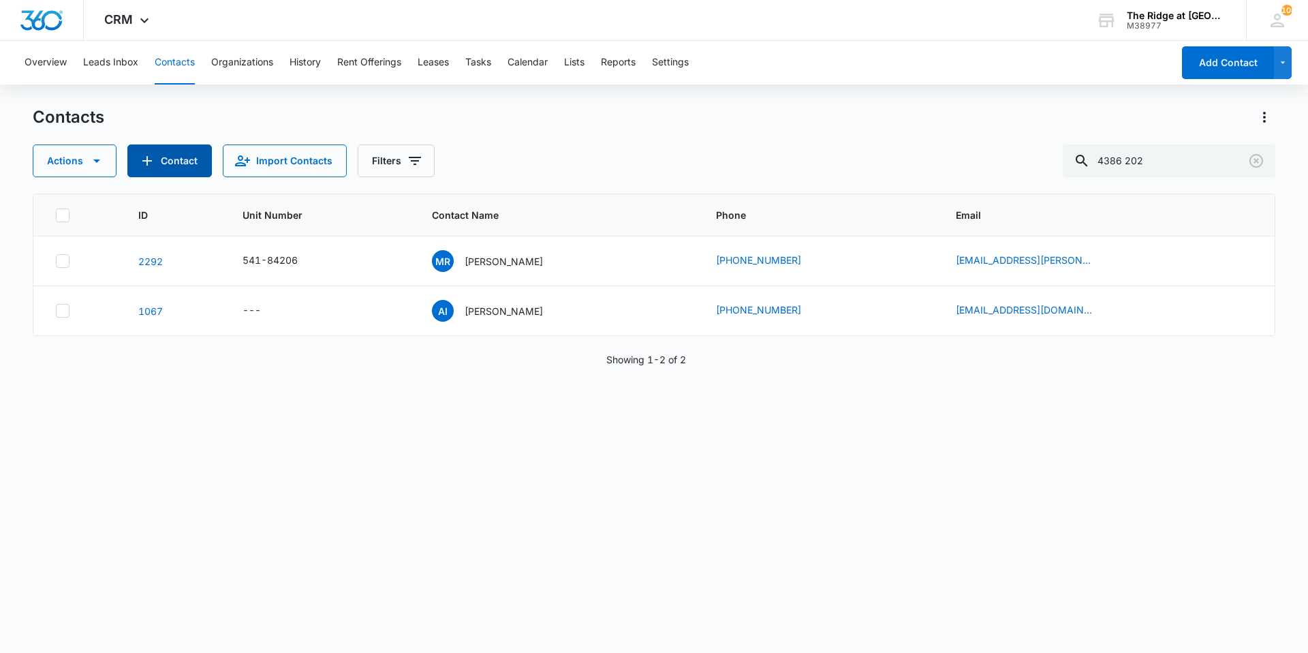
click at [179, 164] on button "Contact" at bounding box center [169, 160] width 84 height 33
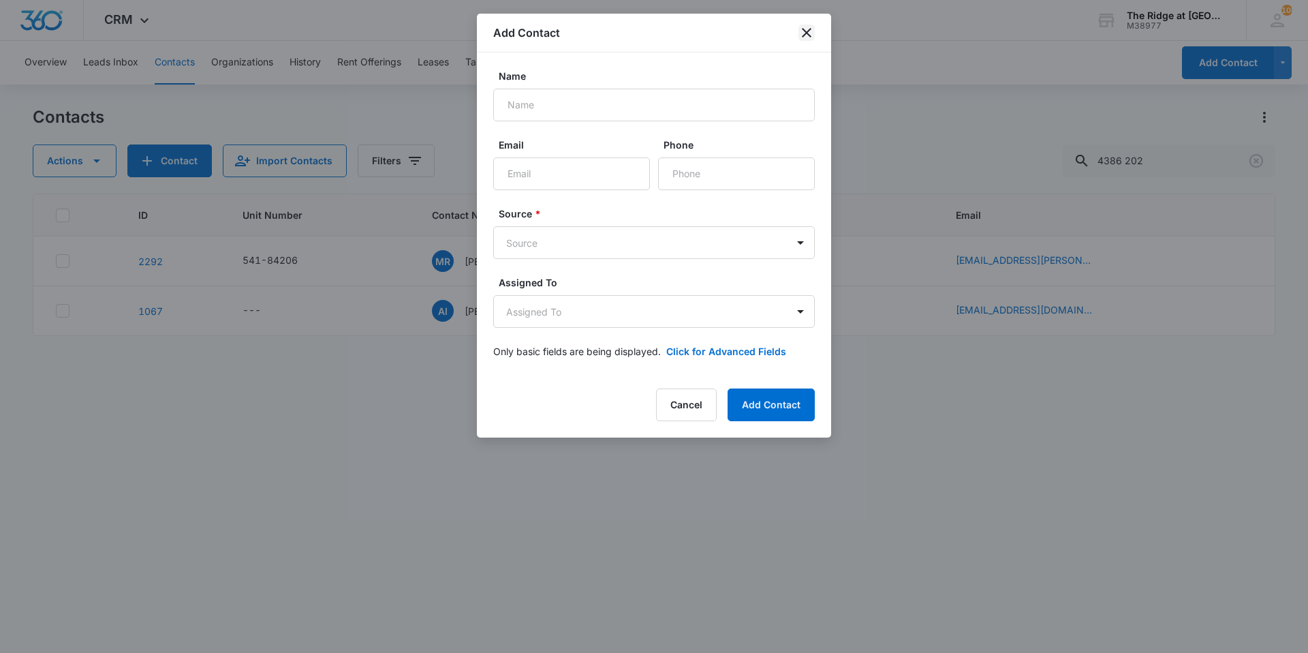
click at [805, 34] on icon "close" at bounding box center [807, 33] width 10 height 10
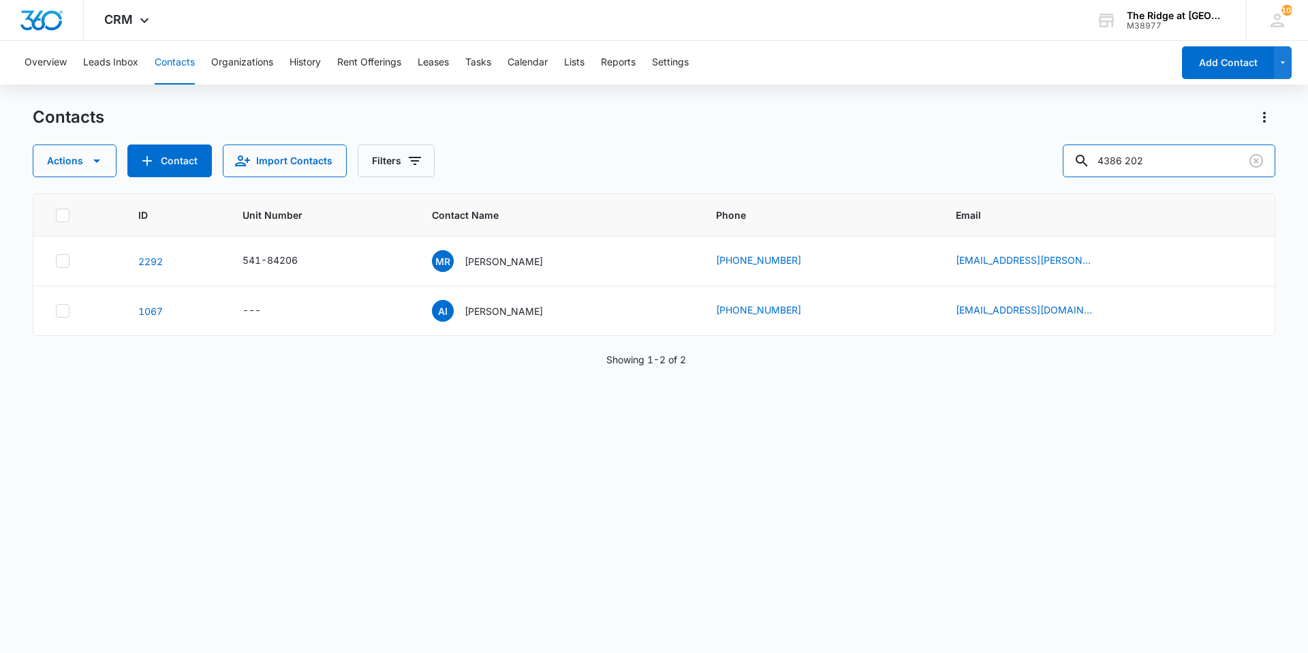
drag, startPoint x: 1179, startPoint y: 161, endPoint x: 1000, endPoint y: 174, distance: 179.7
click at [1000, 185] on div "Contacts Actions Contact Import Contacts Filters 4386 202 ID Unit Number Contac…" at bounding box center [654, 378] width 1243 height 545
type input "price"
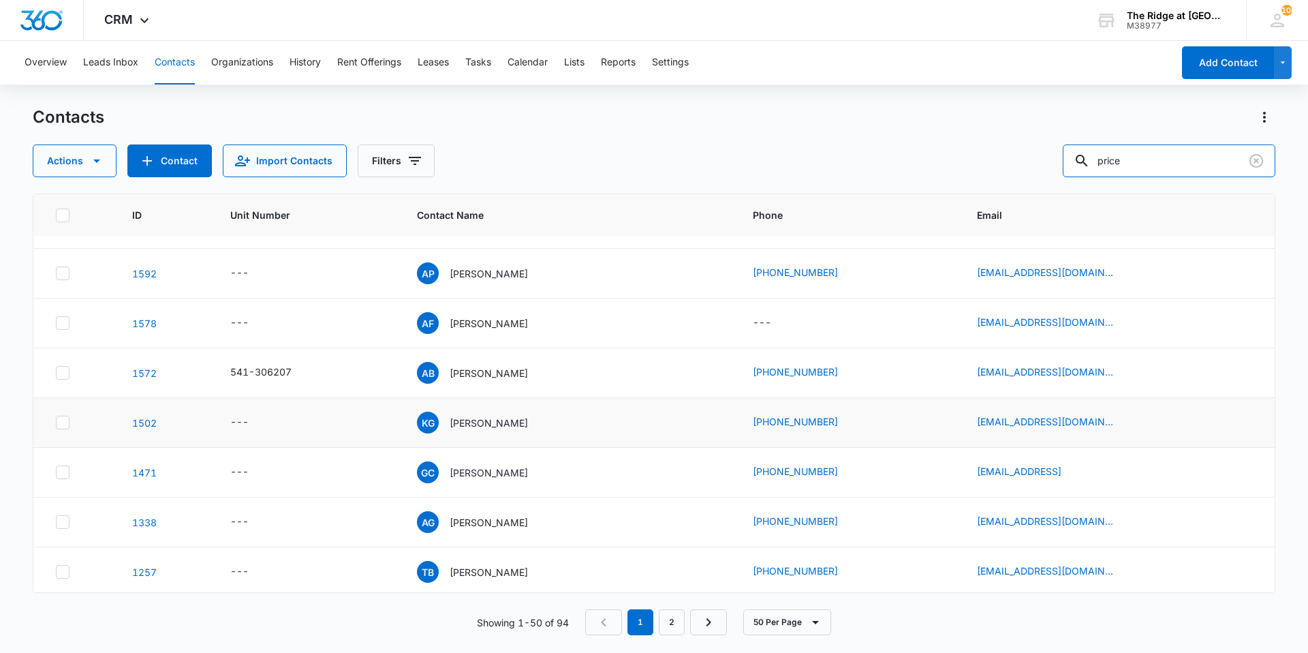
scroll to position [2131, 0]
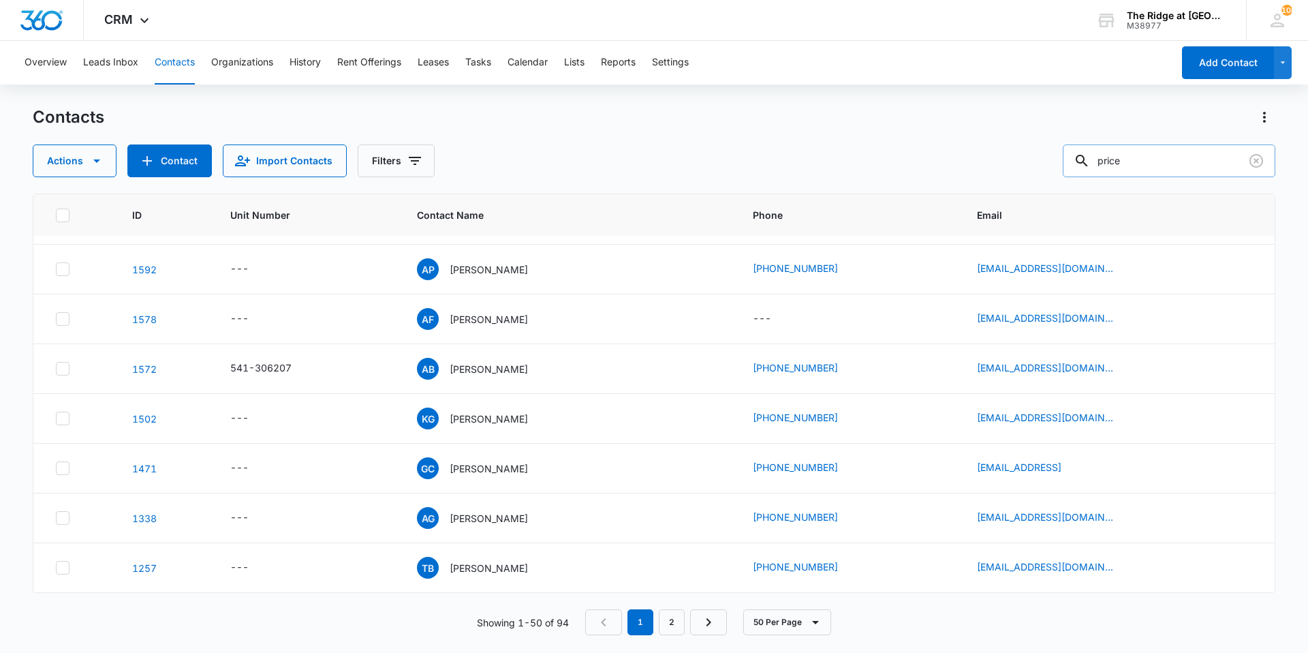
drag, startPoint x: 1154, startPoint y: 153, endPoint x: 1079, endPoint y: 175, distance: 78.1
click at [1079, 175] on input "price" at bounding box center [1169, 160] width 213 height 33
type input "[PERSON_NAME]"
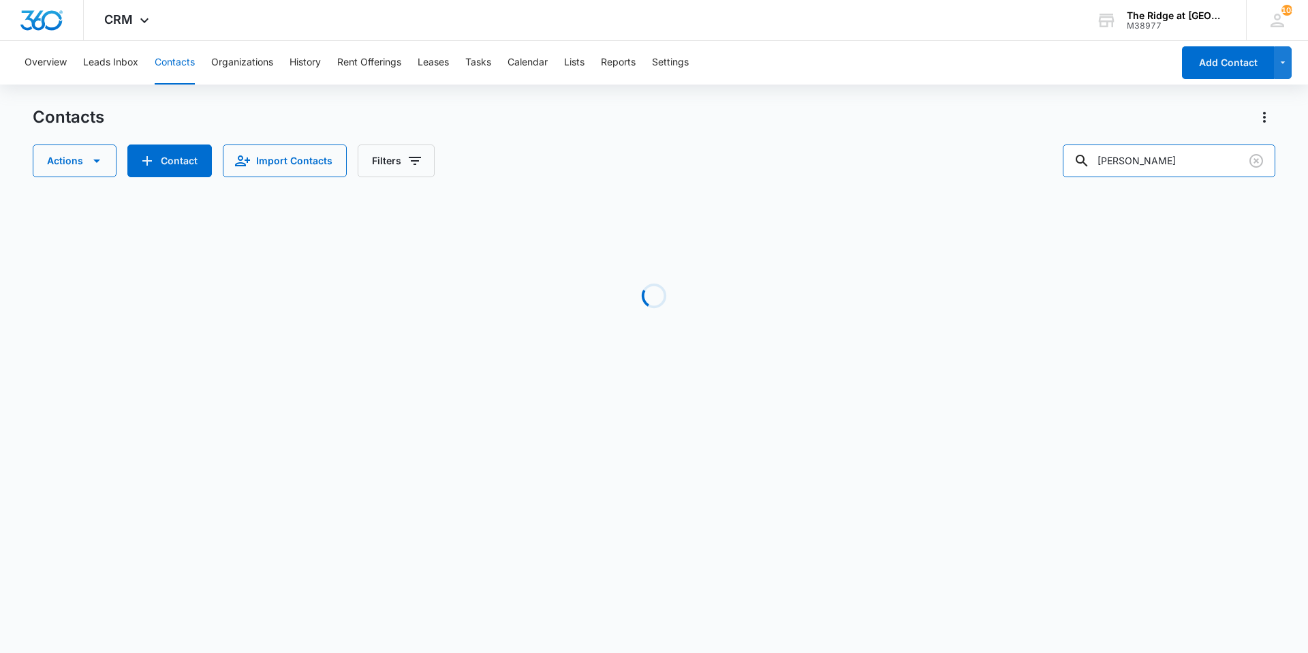
scroll to position [0, 0]
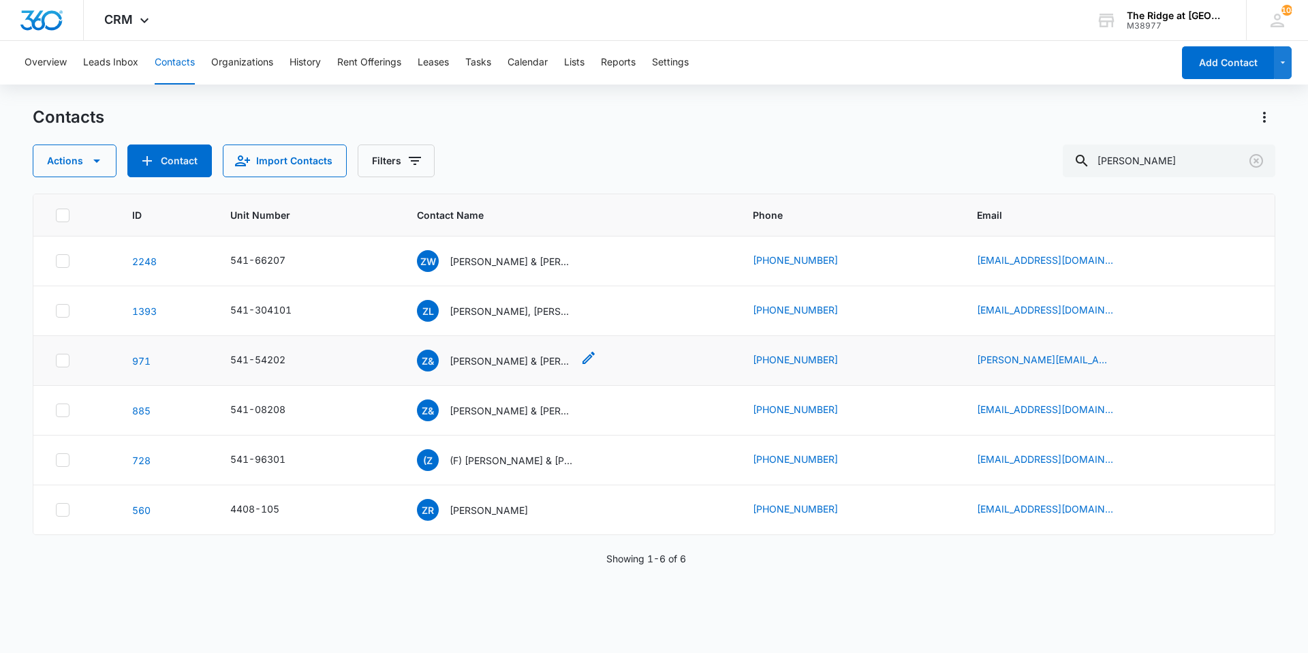
click at [483, 367] on p "[PERSON_NAME] & [PERSON_NAME]" at bounding box center [511, 361] width 123 height 14
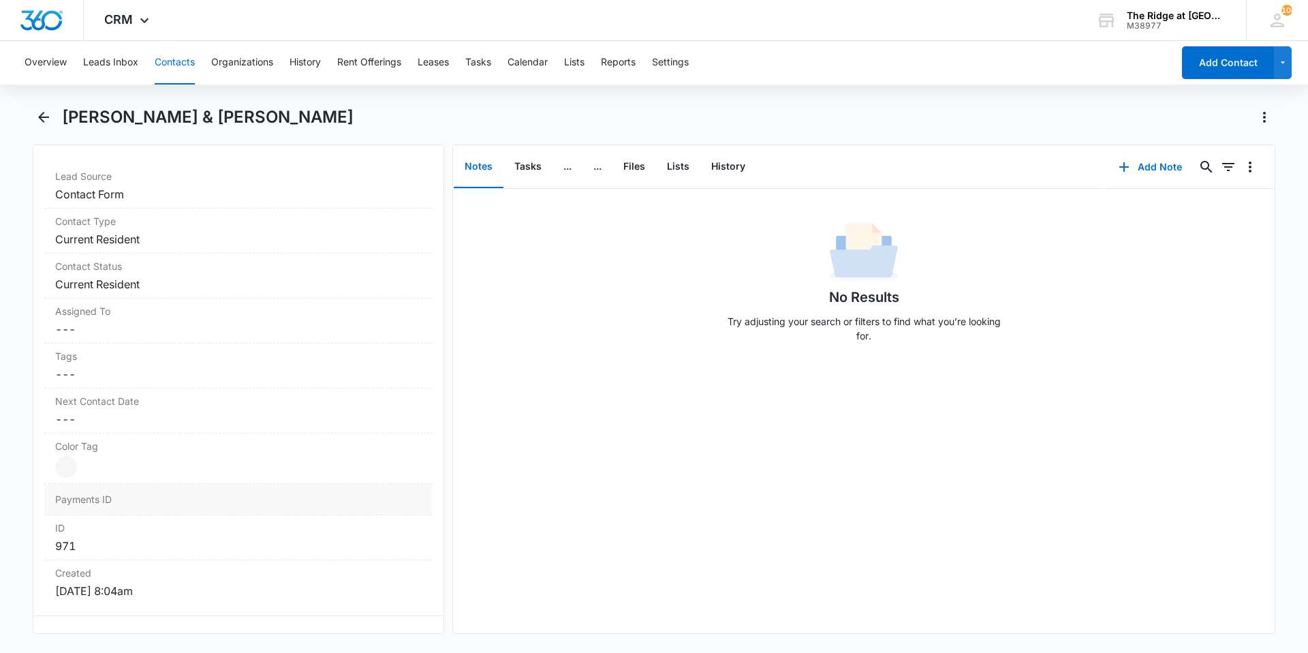
scroll to position [341, 0]
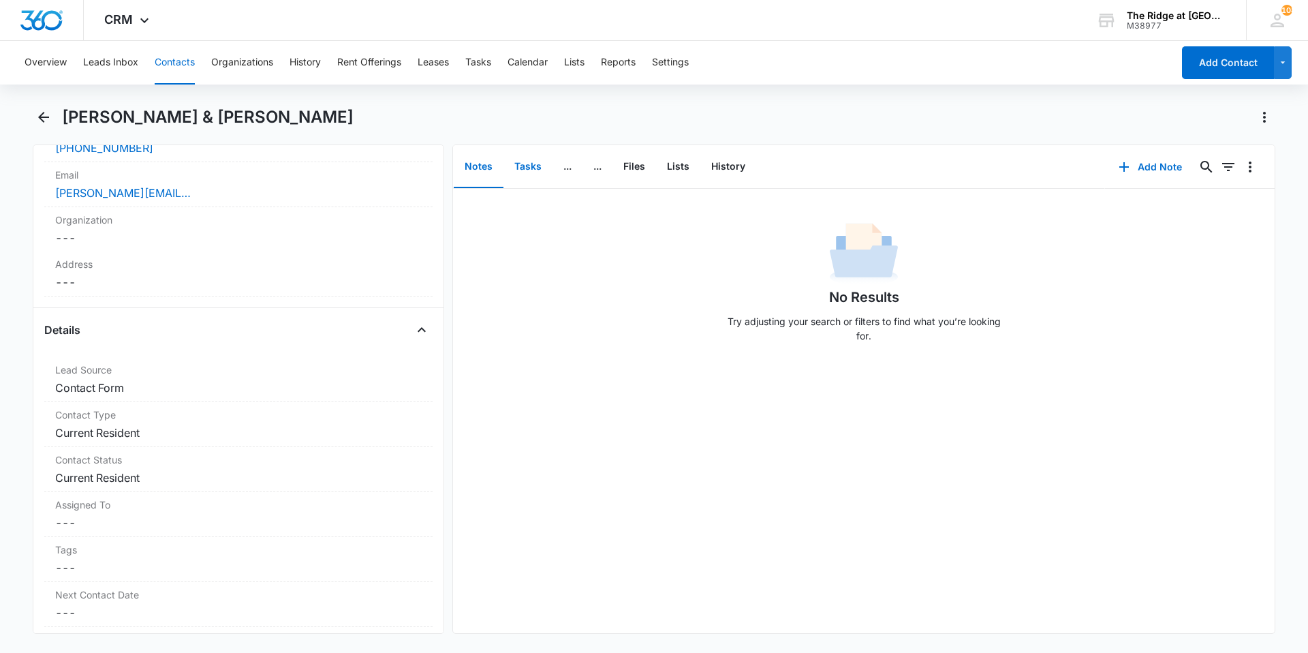
click at [521, 164] on button "Tasks" at bounding box center [528, 167] width 49 height 42
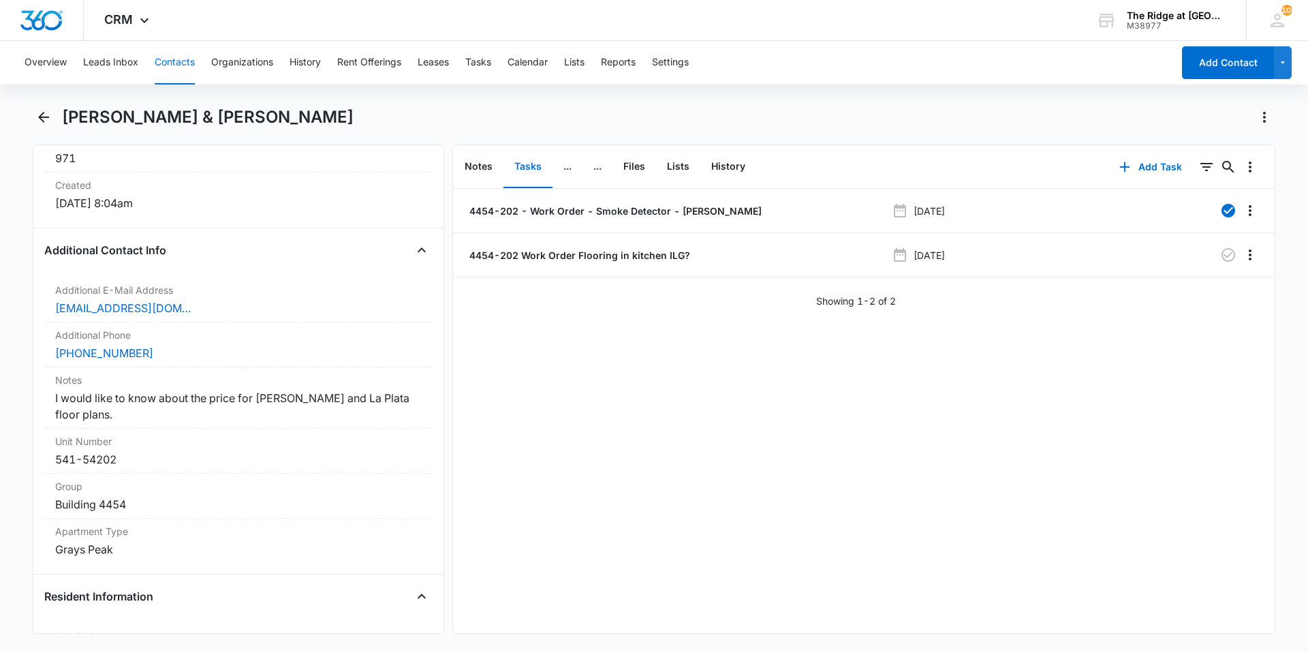
scroll to position [954, 0]
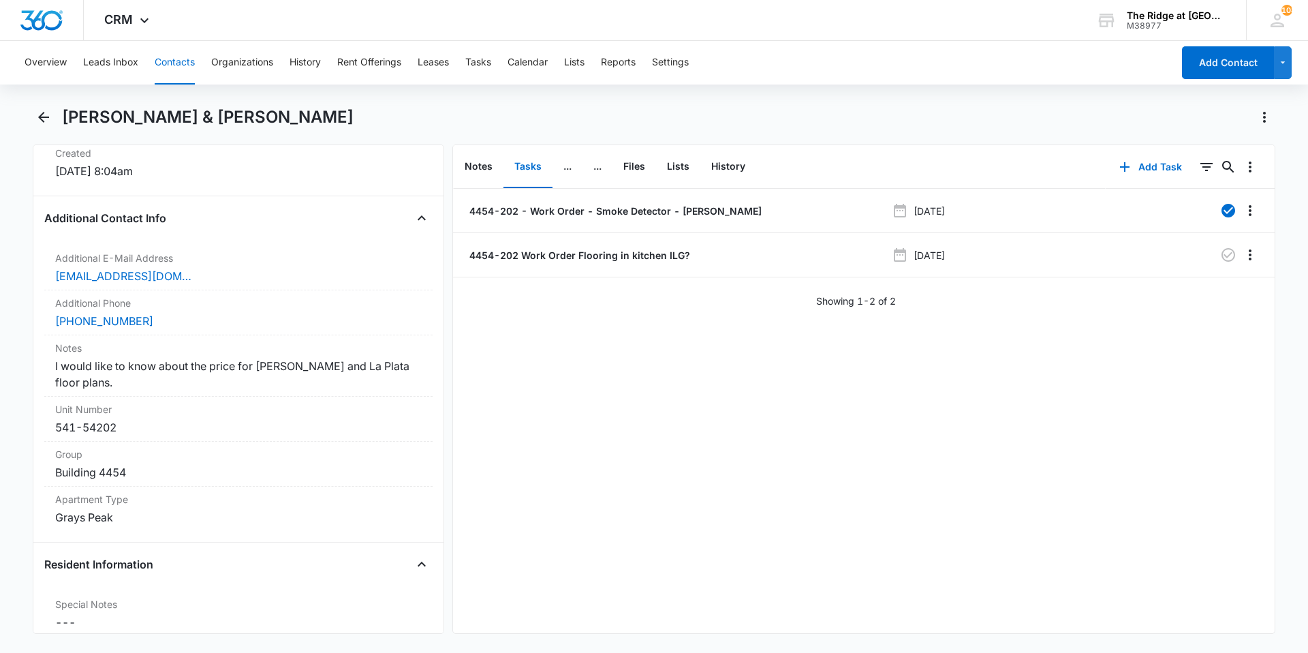
click at [187, 67] on button "Contacts" at bounding box center [175, 63] width 40 height 44
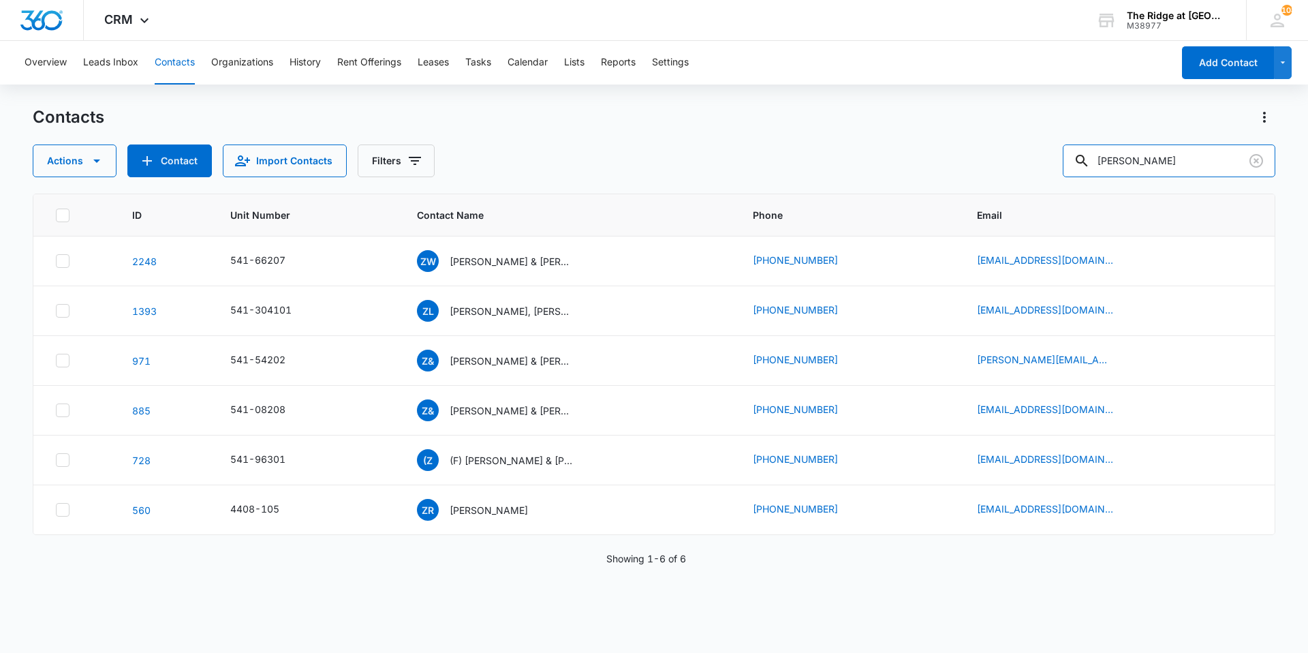
drag, startPoint x: 1173, startPoint y: 156, endPoint x: 1048, endPoint y: 153, distance: 124.7
click at [1048, 153] on div "Actions Contact Import Contacts Filters [PERSON_NAME]" at bounding box center [654, 160] width 1243 height 33
type input "[PERSON_NAME]"
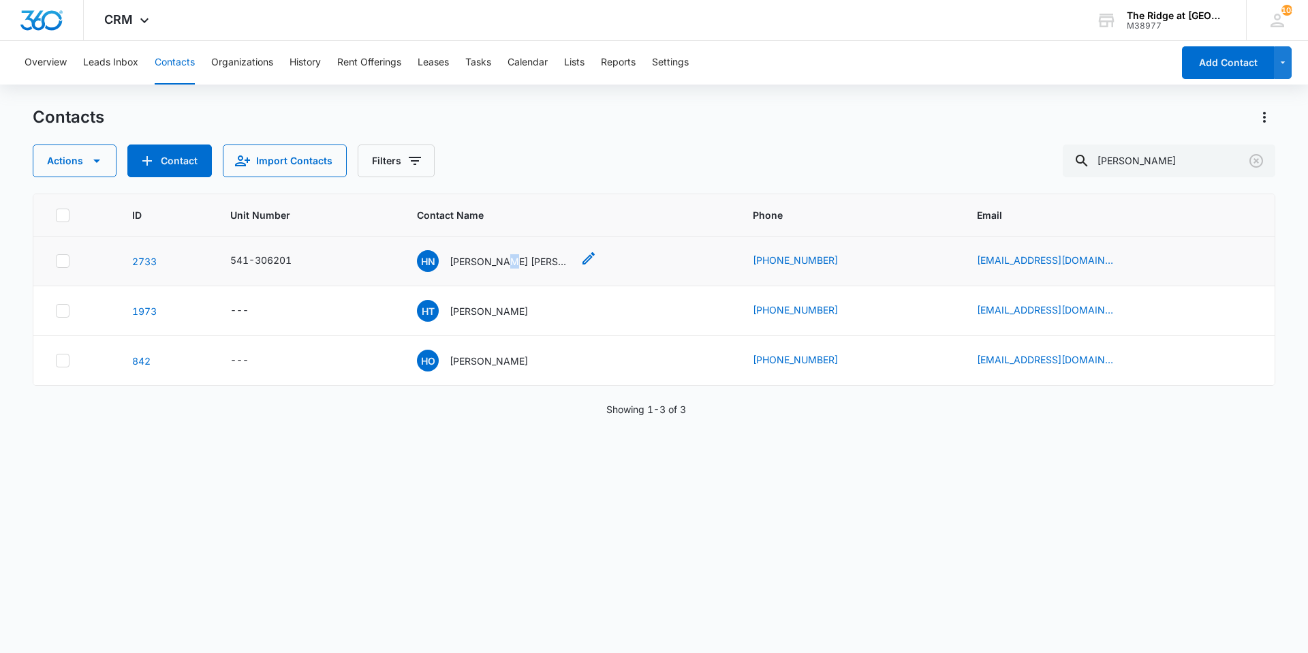
click at [508, 259] on p "[PERSON_NAME] [PERSON_NAME] & [PERSON_NAME]" at bounding box center [511, 261] width 123 height 14
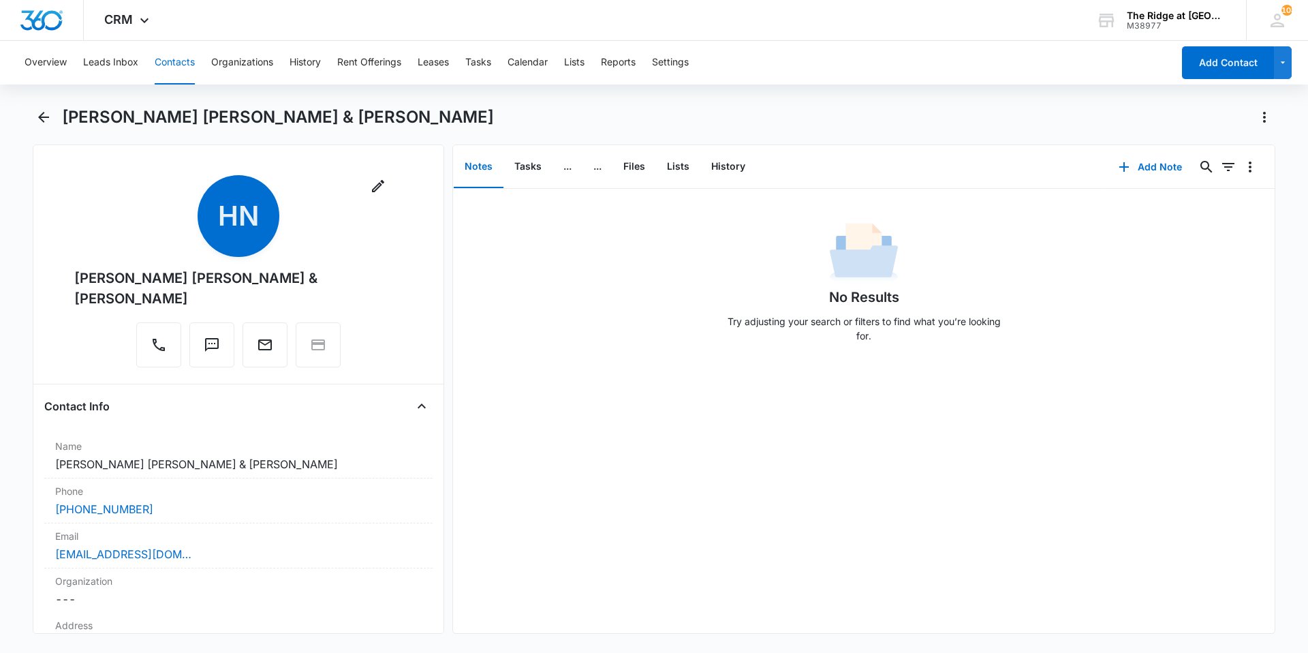
drag, startPoint x: 508, startPoint y: 259, endPoint x: 898, endPoint y: 134, distance: 409.4
click at [899, 134] on div "[PERSON_NAME] [PERSON_NAME] & [PERSON_NAME]" at bounding box center [654, 125] width 1243 height 38
drag, startPoint x: 628, startPoint y: 172, endPoint x: 630, endPoint y: 161, distance: 11.7
click at [629, 172] on button "Files" at bounding box center [635, 167] width 44 height 42
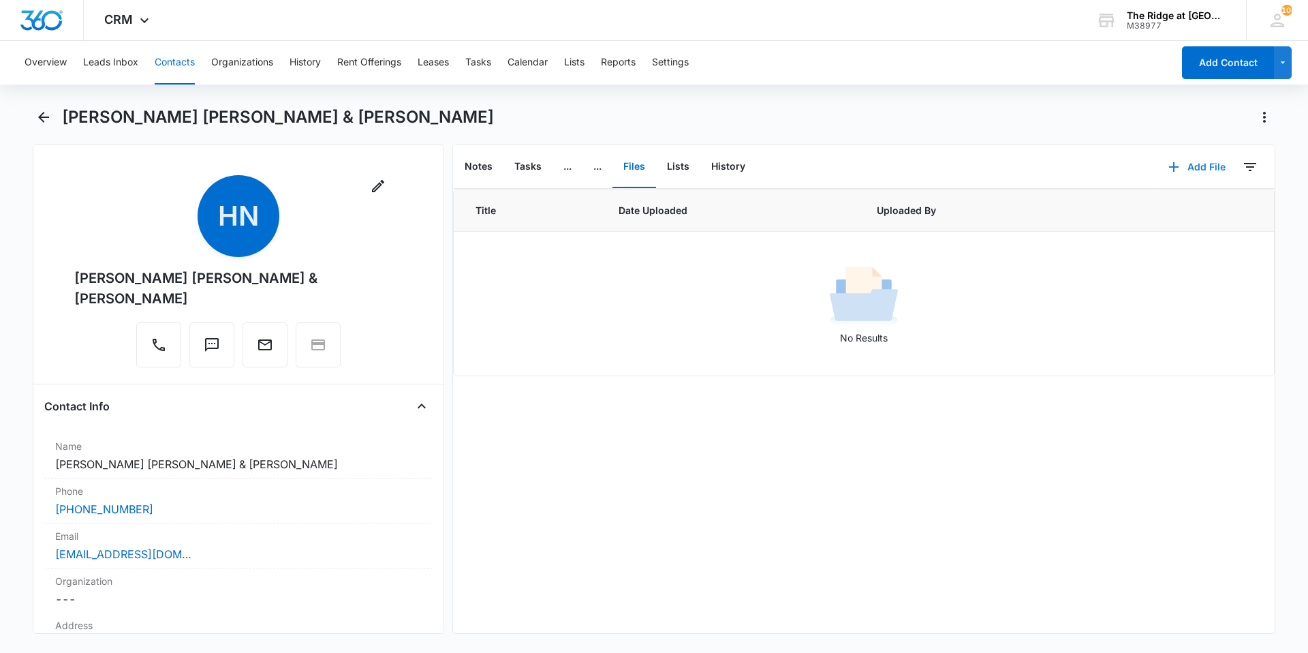
click at [1188, 163] on button "Add File" at bounding box center [1197, 167] width 84 height 33
click at [1175, 206] on div "Upload Files" at bounding box center [1179, 211] width 55 height 10
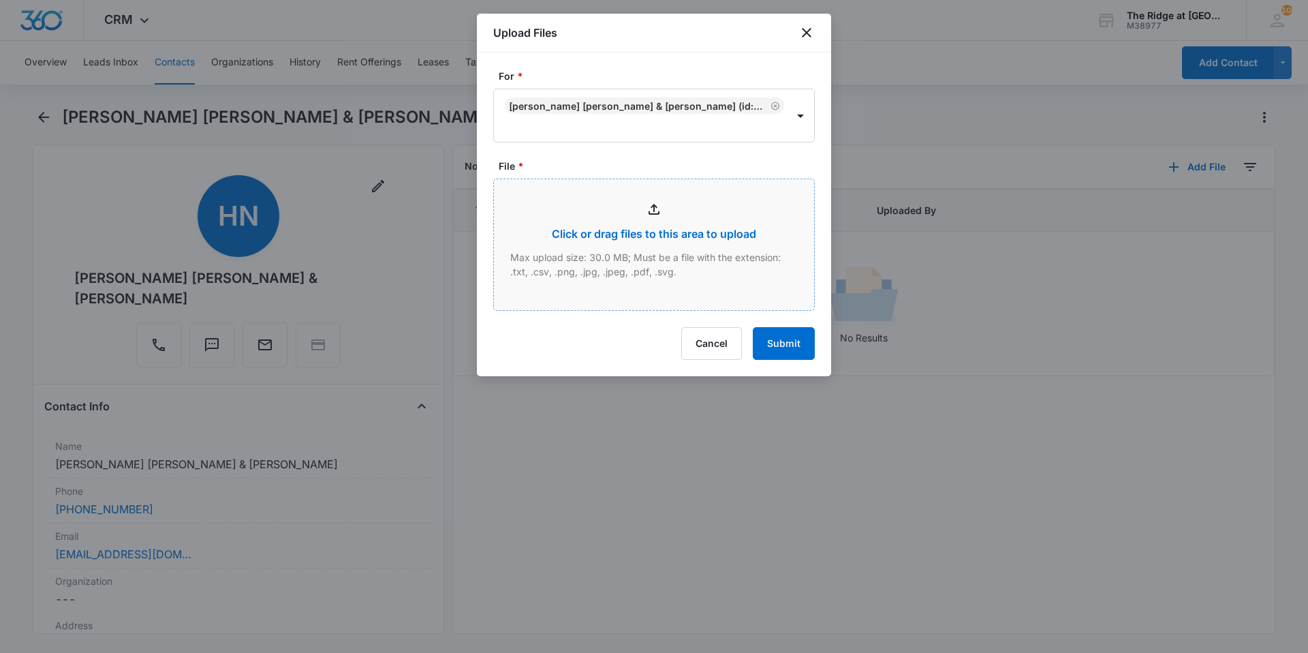
type input "C:\fakepath\4306-201 Addendums.pdf"
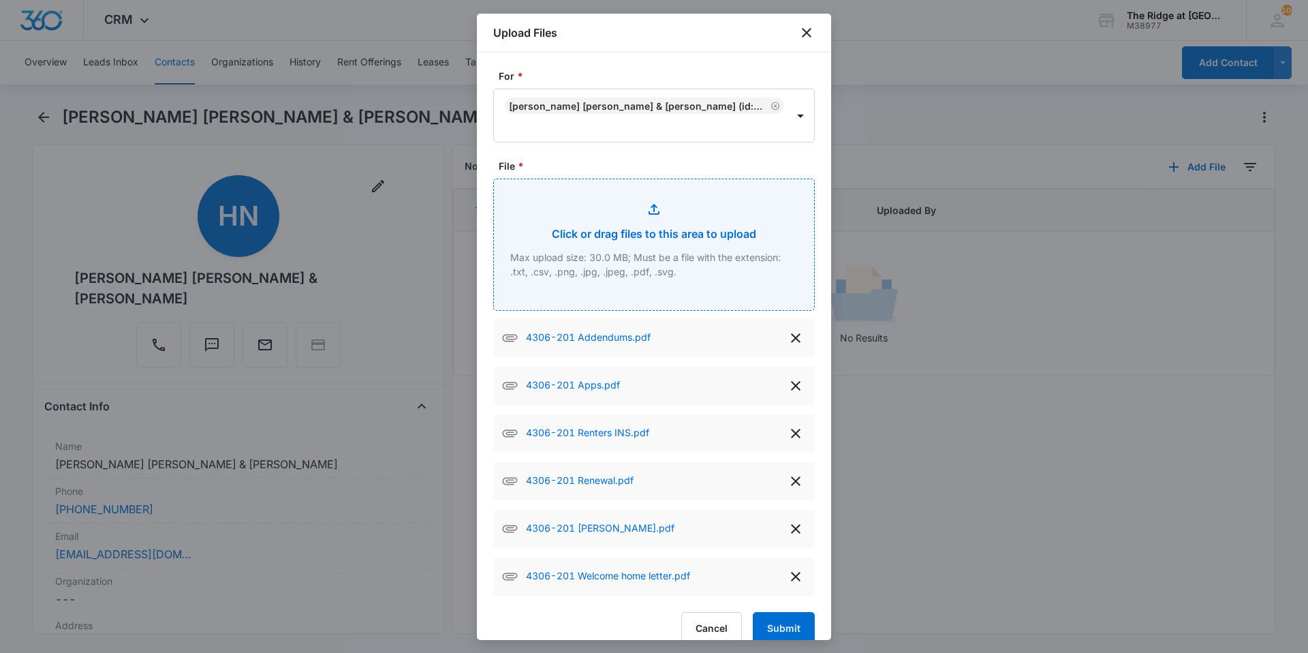
click at [600, 243] on input "File *" at bounding box center [654, 244] width 320 height 131
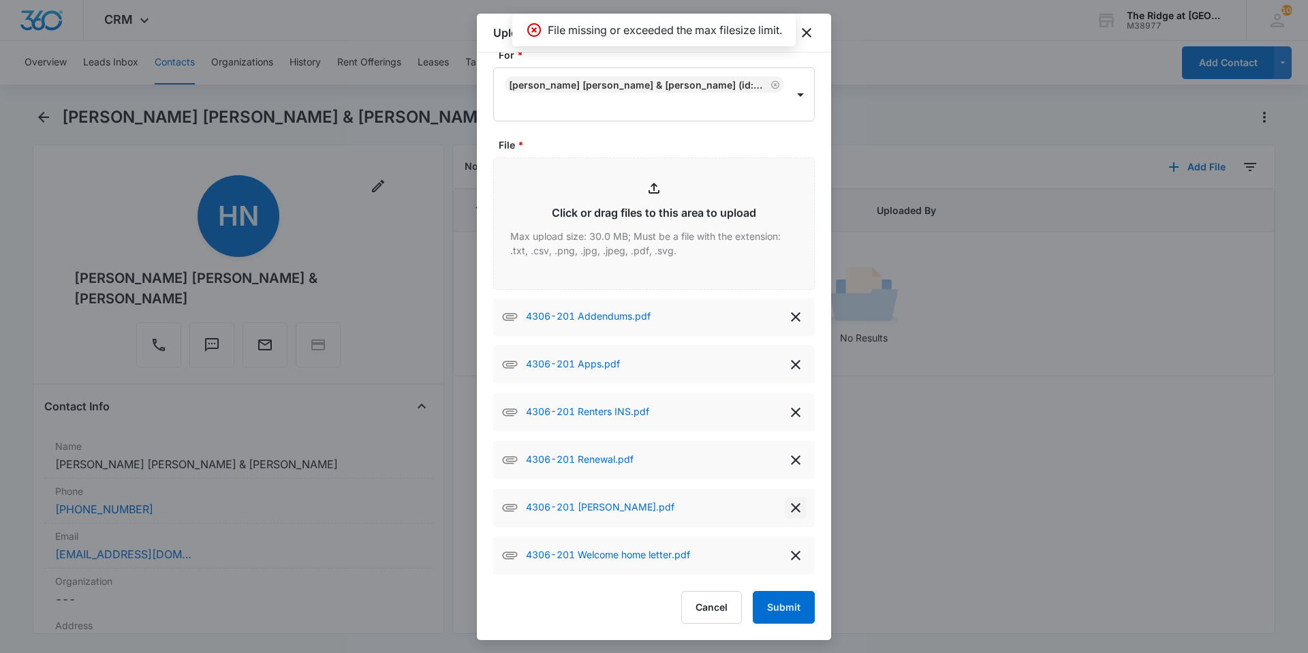
click at [791, 507] on icon "delete" at bounding box center [796, 508] width 10 height 10
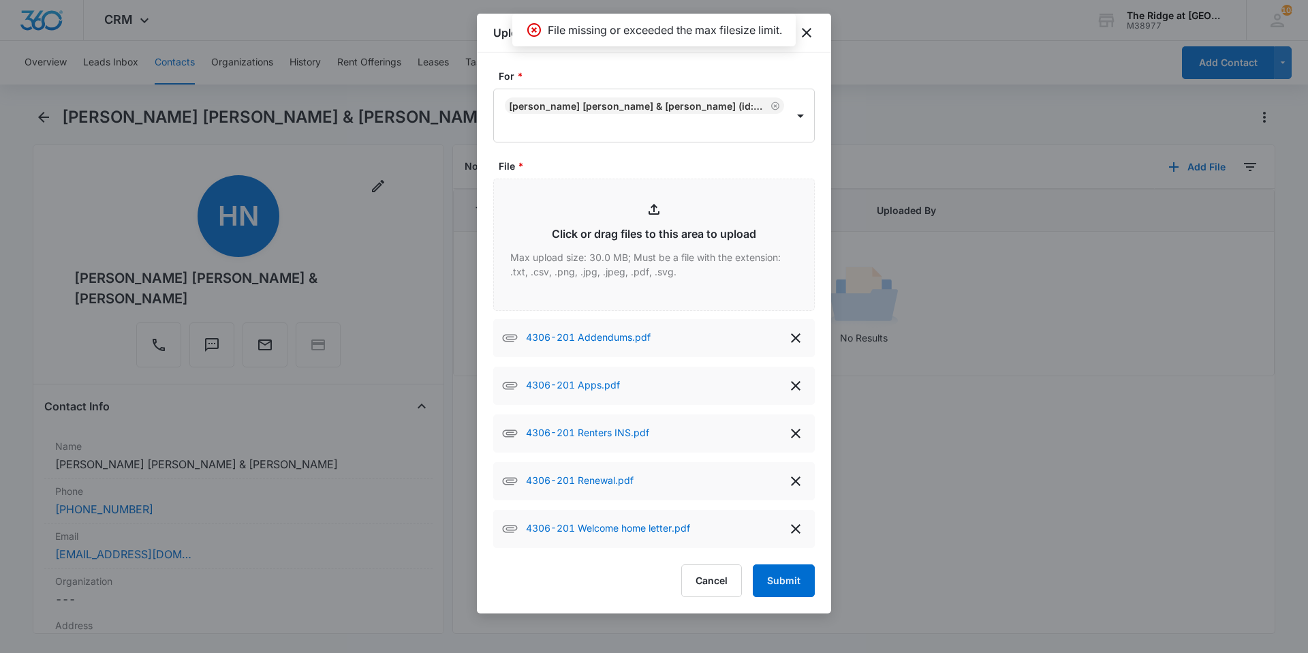
scroll to position [0, 0]
click at [796, 532] on icon "delete" at bounding box center [796, 529] width 16 height 16
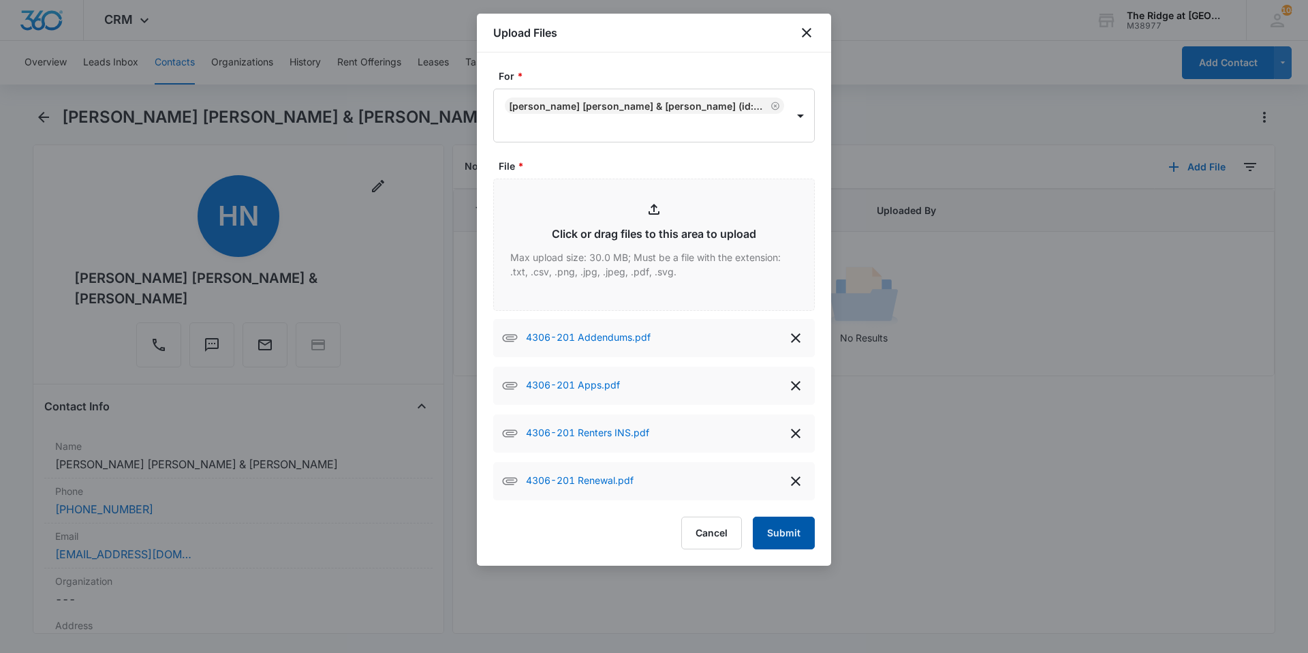
click at [790, 540] on button "Submit" at bounding box center [784, 532] width 62 height 33
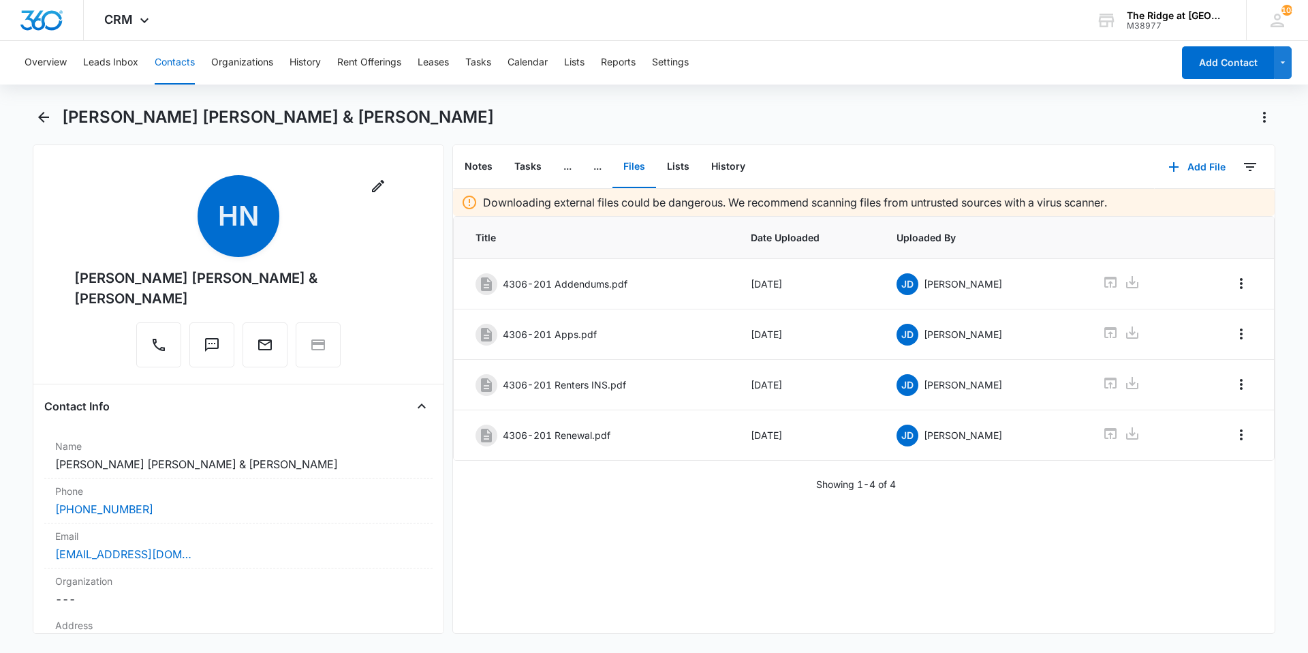
click at [739, 586] on div "Downloading external files could be dangerous. We recommend scanning files from…" at bounding box center [864, 411] width 822 height 444
click at [181, 68] on button "Contacts" at bounding box center [175, 63] width 40 height 44
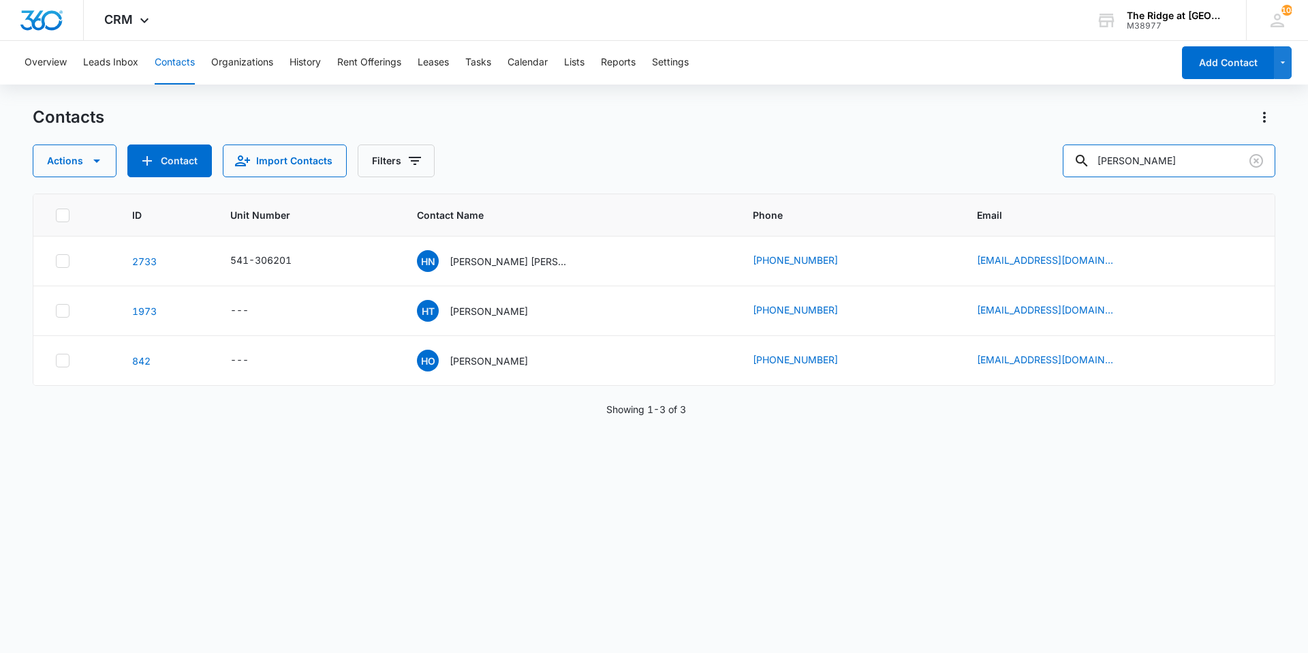
drag, startPoint x: 1154, startPoint y: 156, endPoint x: 1019, endPoint y: 148, distance: 135.8
click at [1019, 148] on div "Actions Contact Import Contacts Filters [PERSON_NAME]" at bounding box center [654, 160] width 1243 height 33
type input "[PERSON_NAME]"
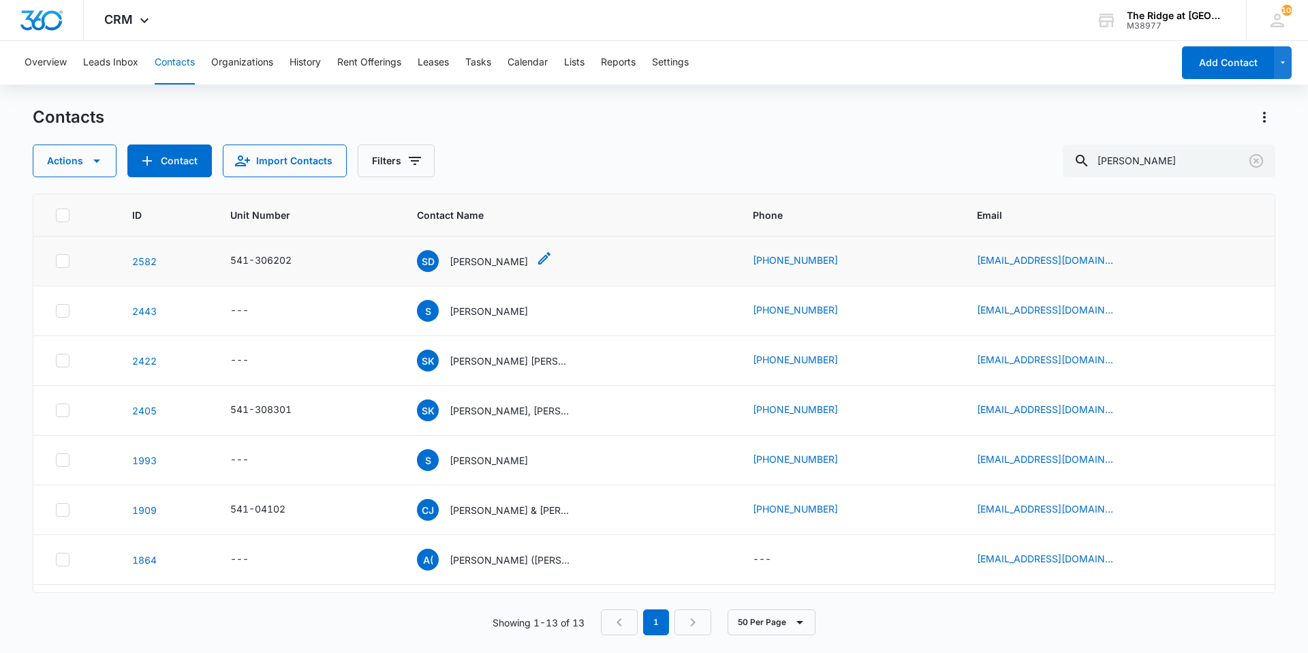
click at [499, 256] on p "[PERSON_NAME]" at bounding box center [489, 261] width 78 height 14
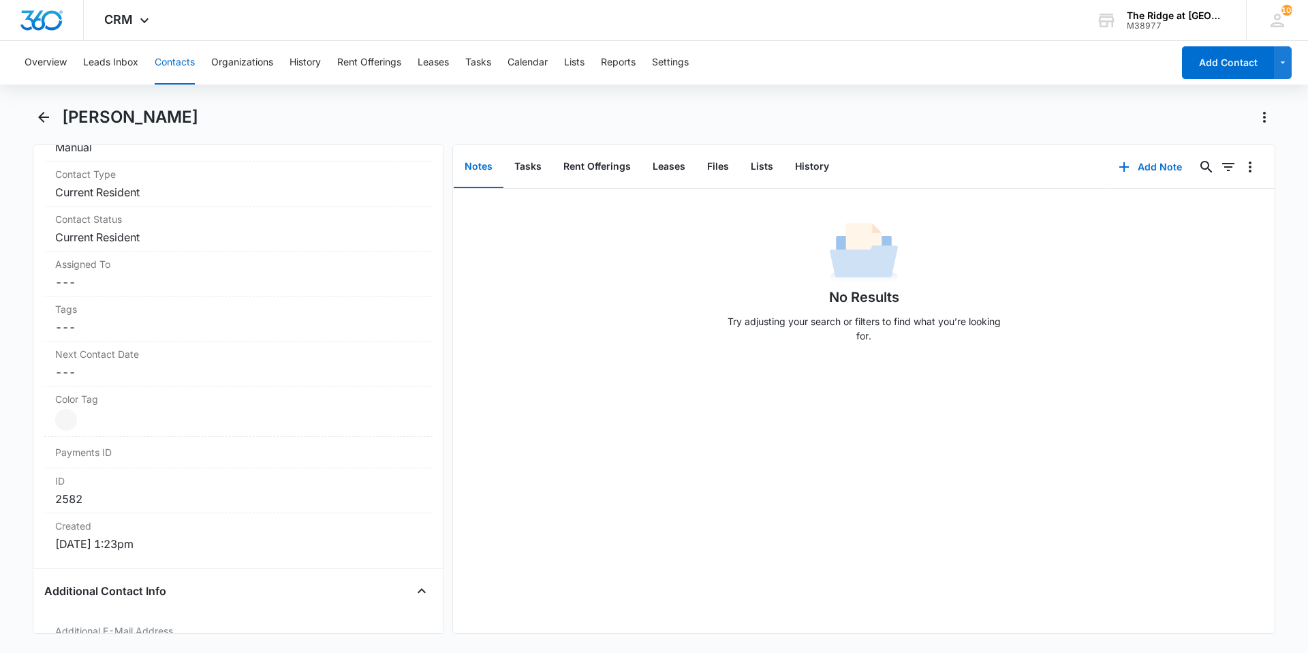
scroll to position [613, 0]
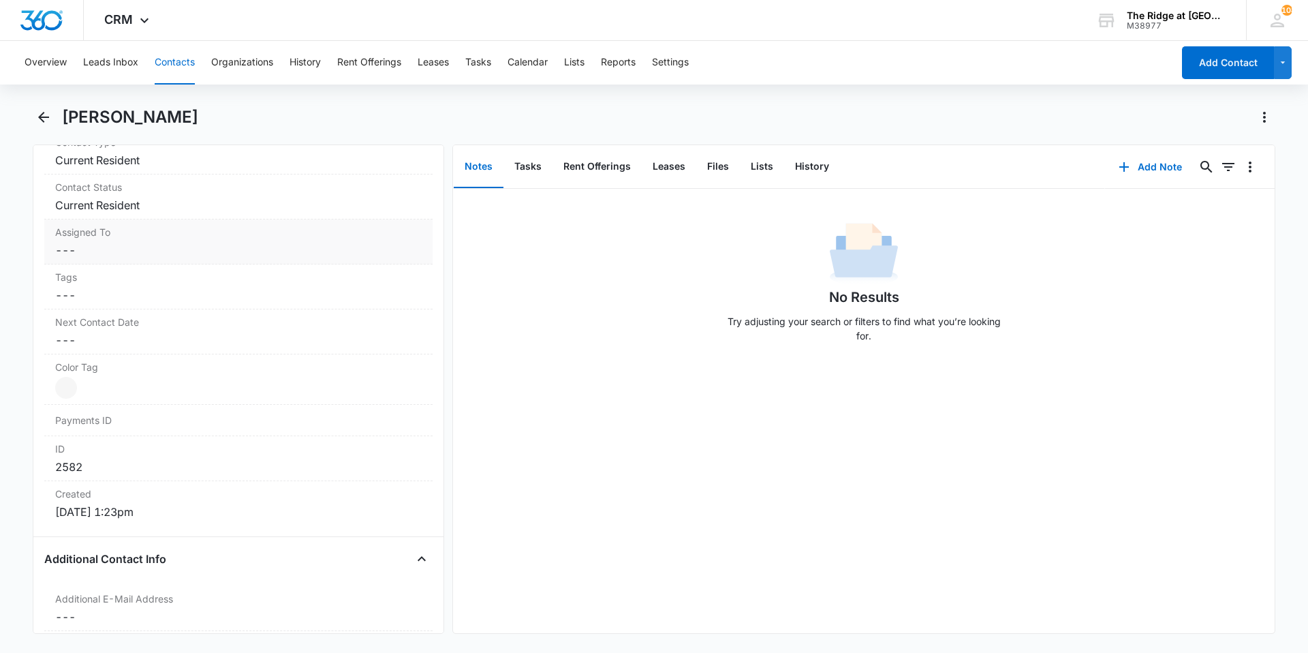
click at [155, 258] on div "Assigned To Cancel Save Changes ---" at bounding box center [238, 241] width 388 height 45
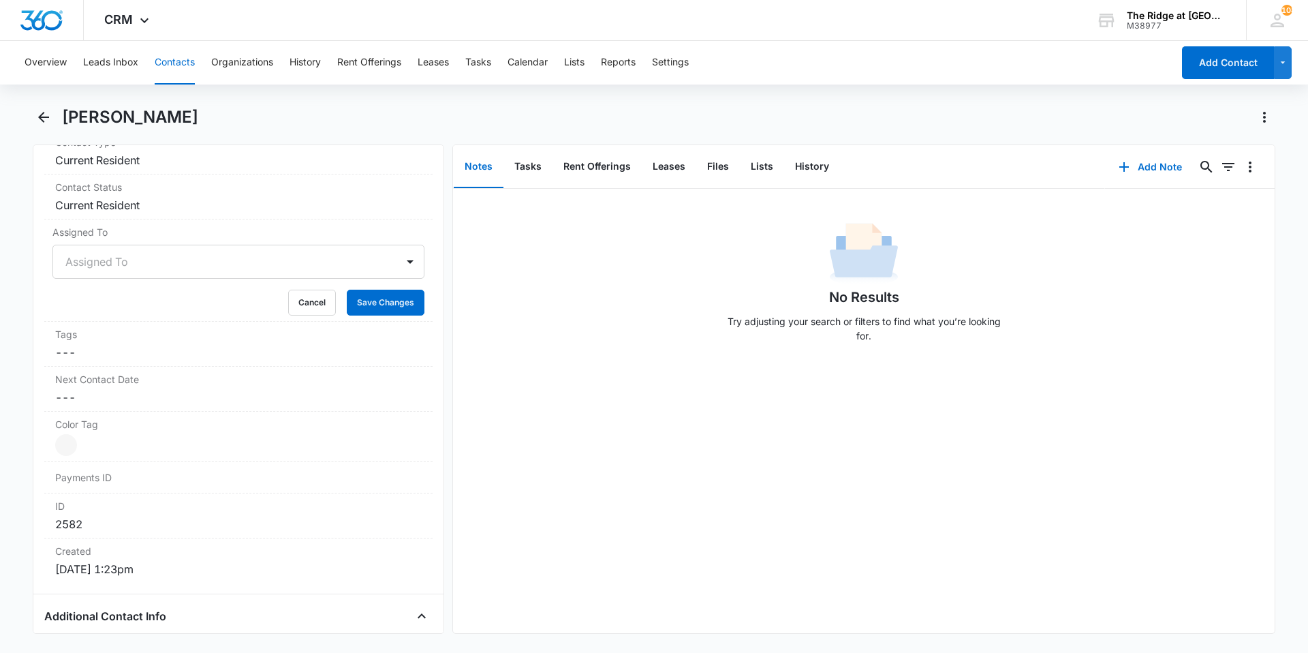
click at [129, 260] on div at bounding box center [221, 261] width 313 height 19
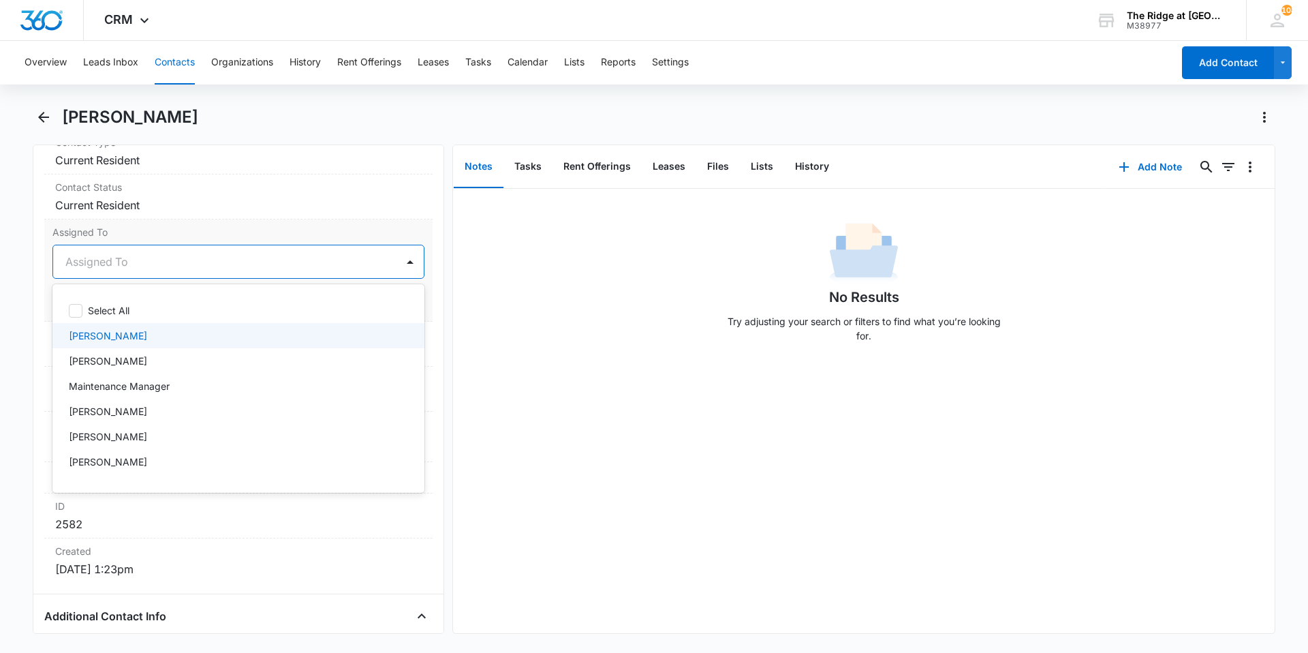
click at [123, 338] on p "[PERSON_NAME]" at bounding box center [108, 335] width 78 height 14
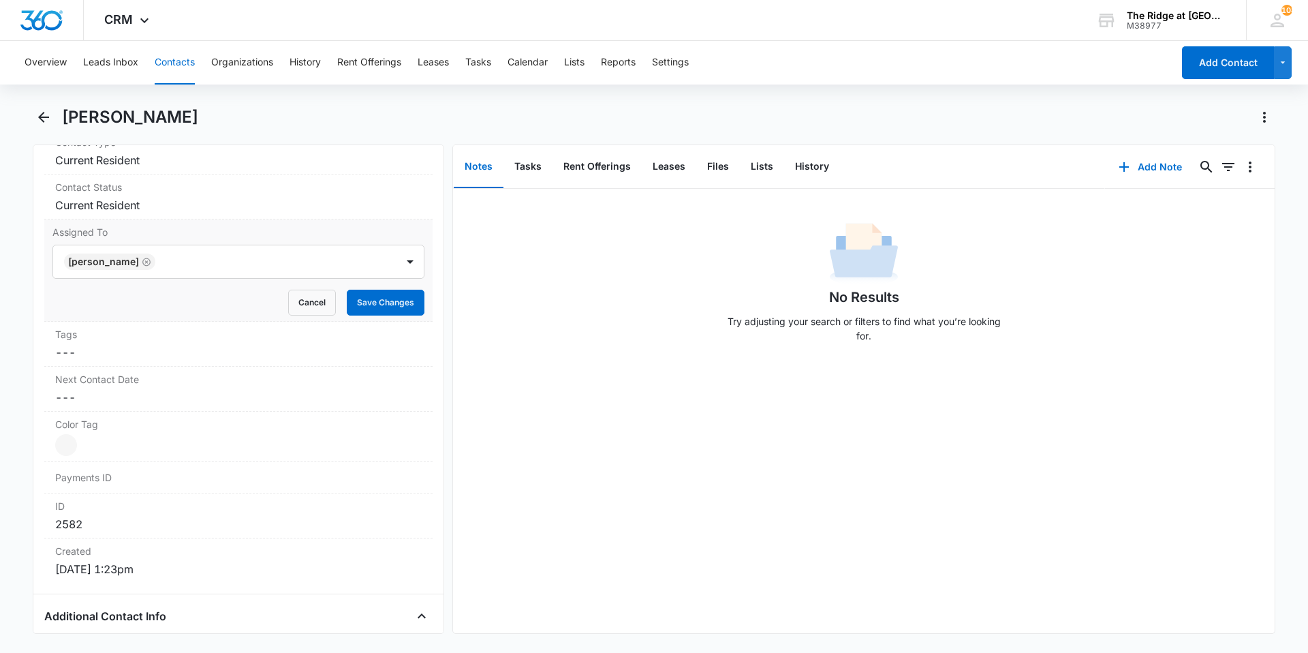
click at [252, 224] on div "Assigned To [PERSON_NAME] Cancel Save Changes" at bounding box center [238, 270] width 388 height 102
click at [134, 344] on dd "Cancel Save Changes ---" at bounding box center [238, 352] width 367 height 16
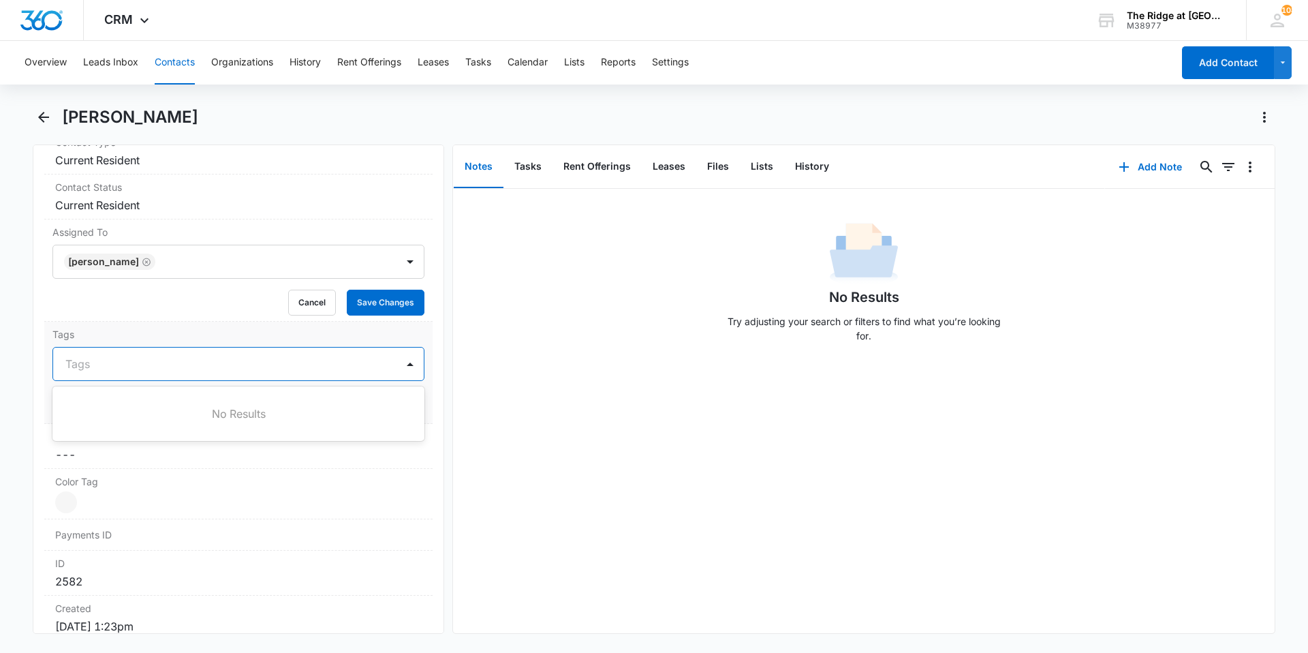
click at [137, 358] on div at bounding box center [230, 363] width 330 height 19
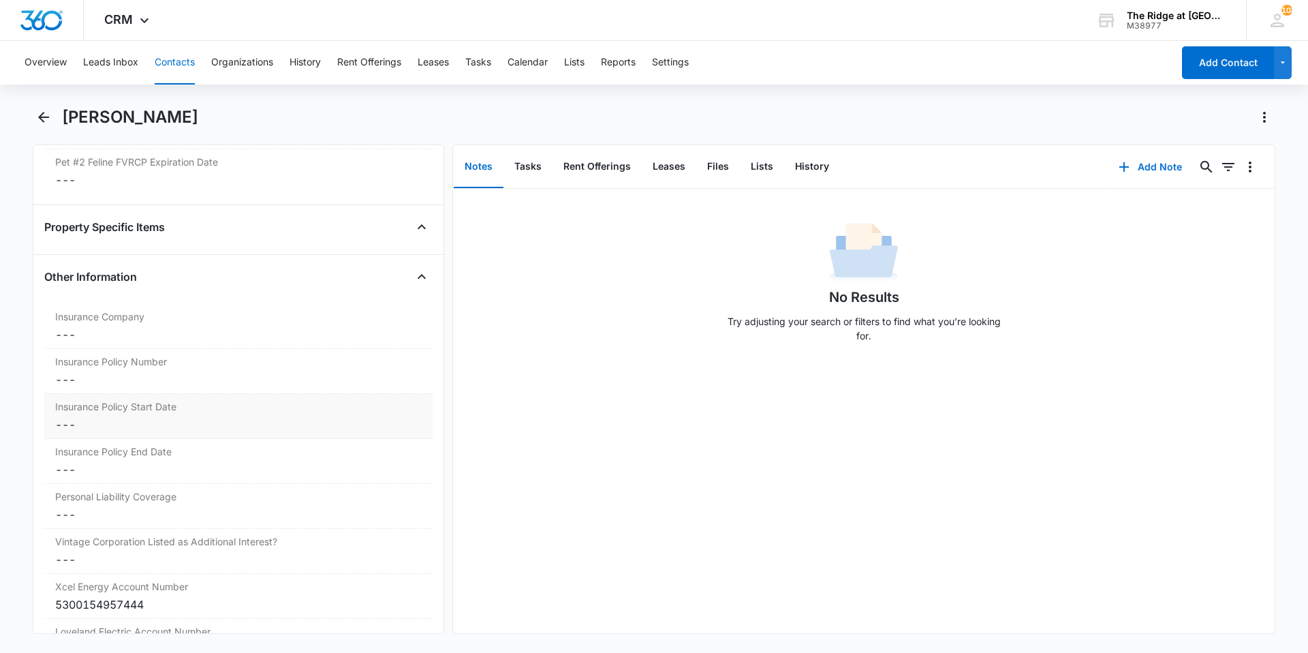
scroll to position [2794, 0]
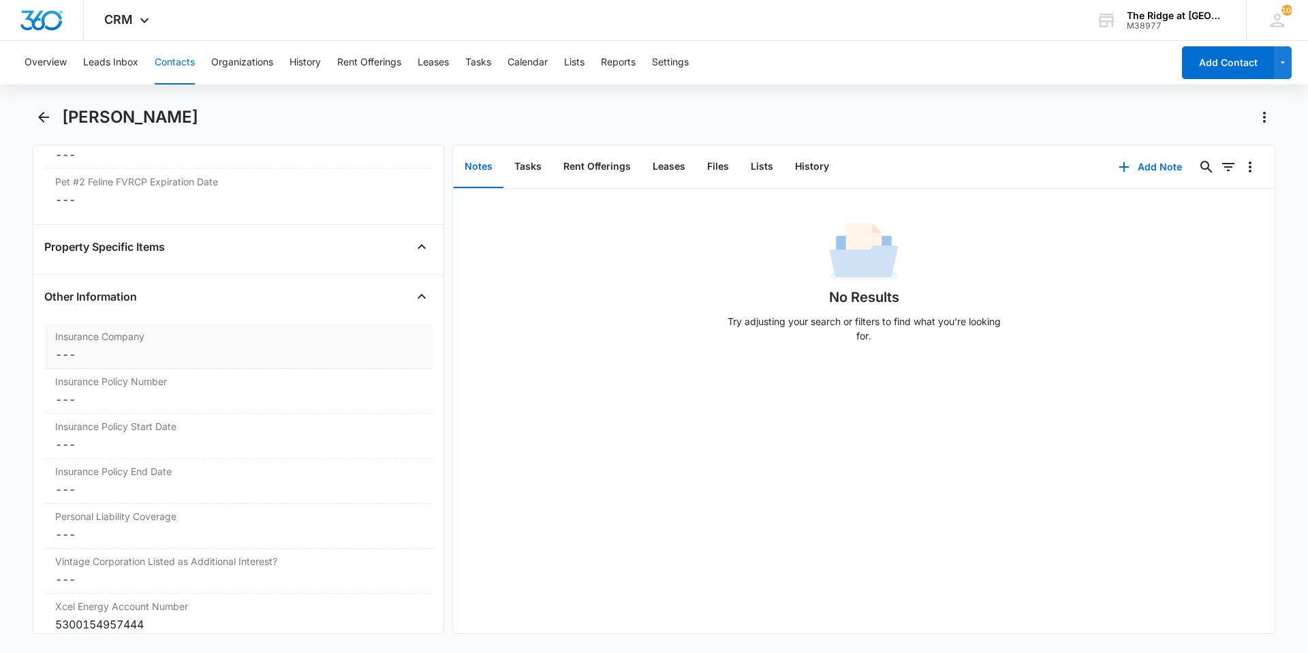
click at [143, 360] on dd "Cancel Save Changes ---" at bounding box center [238, 354] width 367 height 16
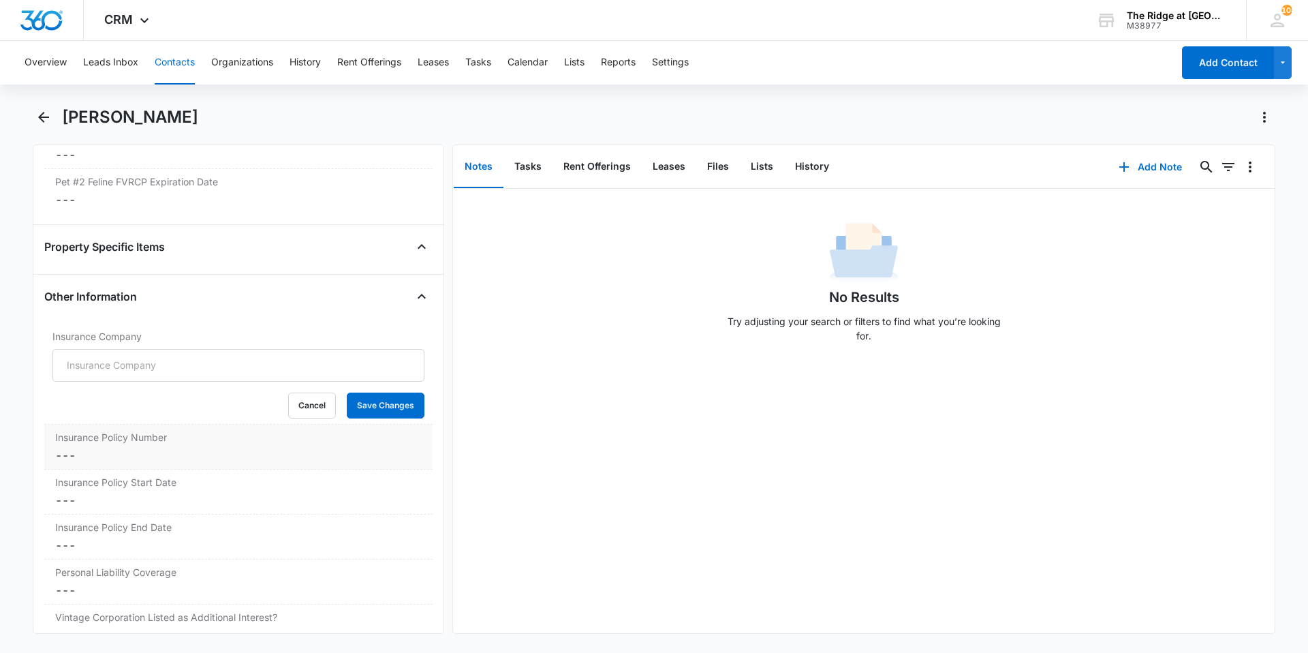
click at [252, 457] on dd "Cancel Save Changes ---" at bounding box center [238, 455] width 367 height 16
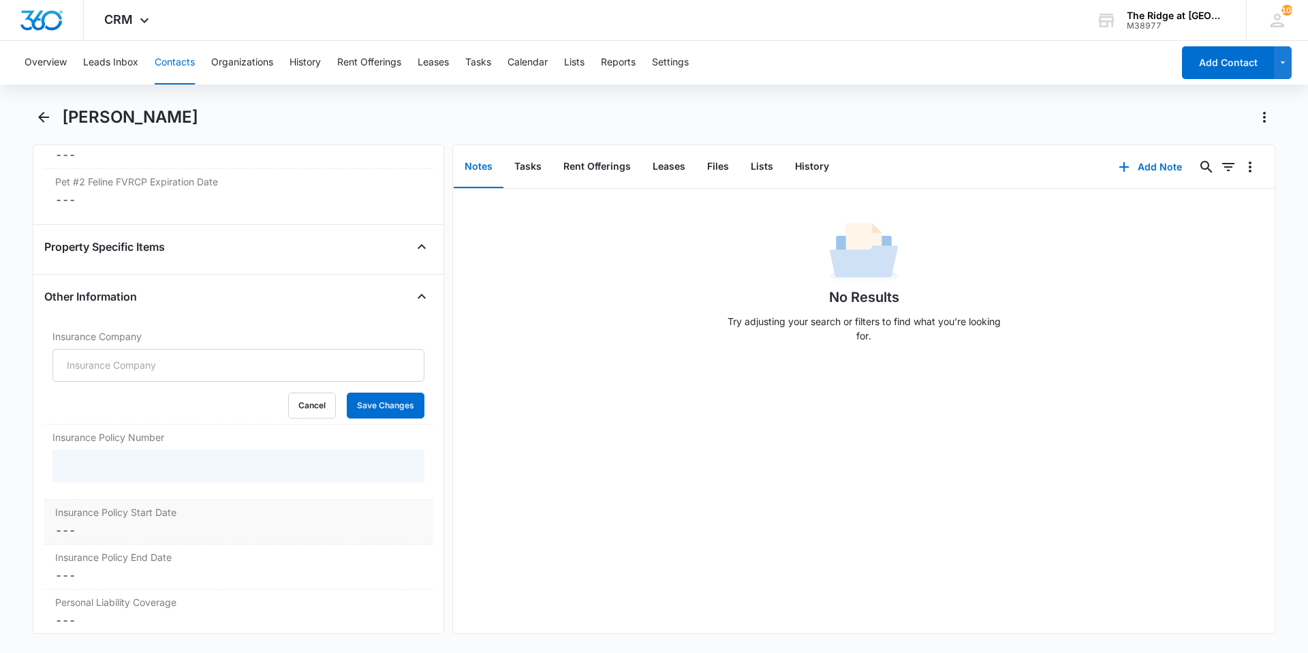
click at [188, 523] on dd "Cancel Save Changes ---" at bounding box center [238, 530] width 367 height 16
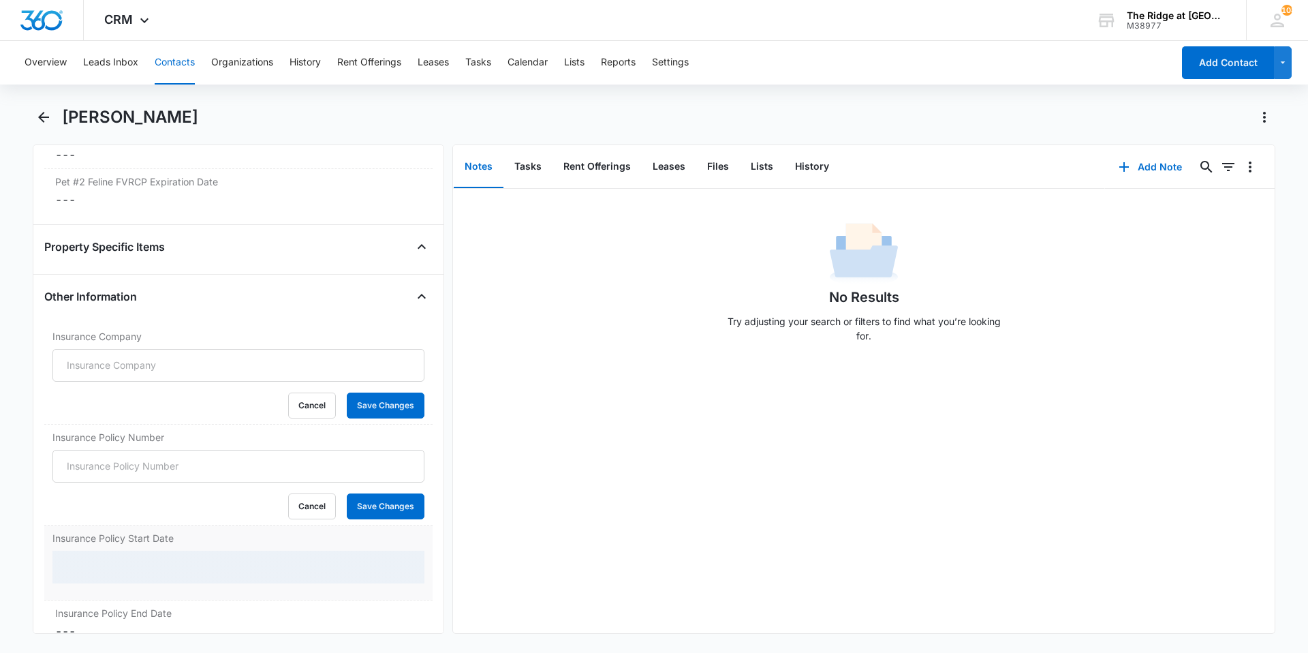
click at [204, 572] on div at bounding box center [238, 567] width 372 height 33
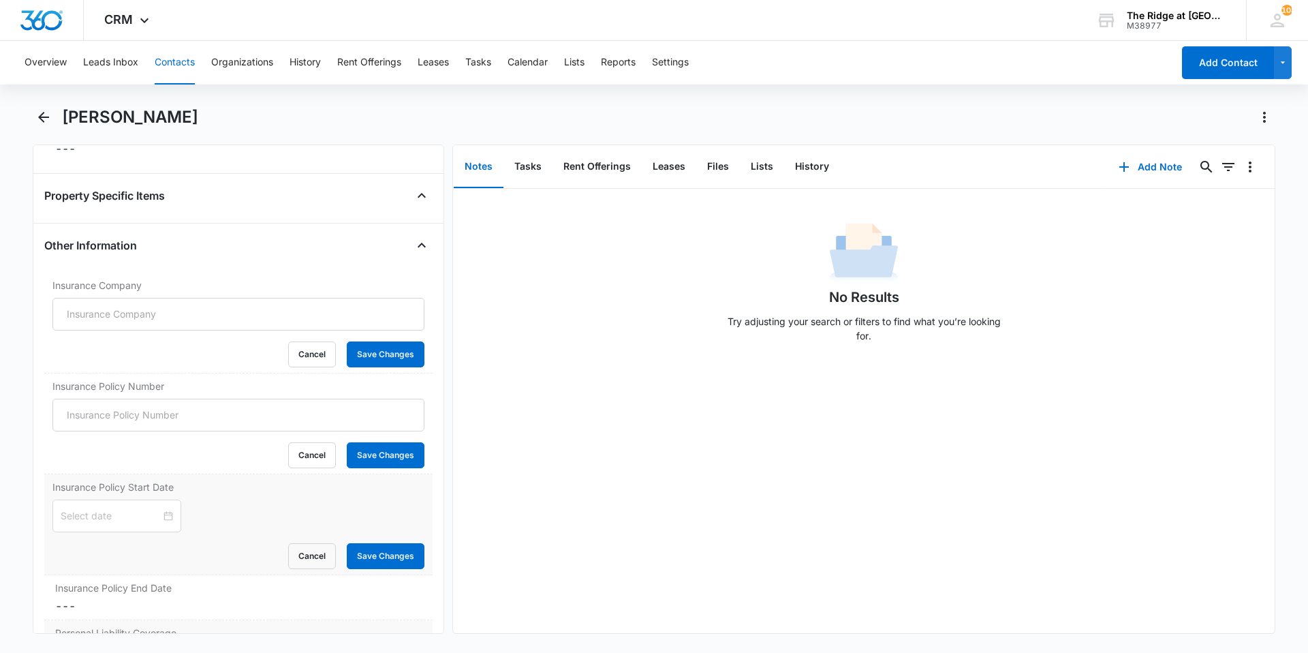
scroll to position [2930, 0]
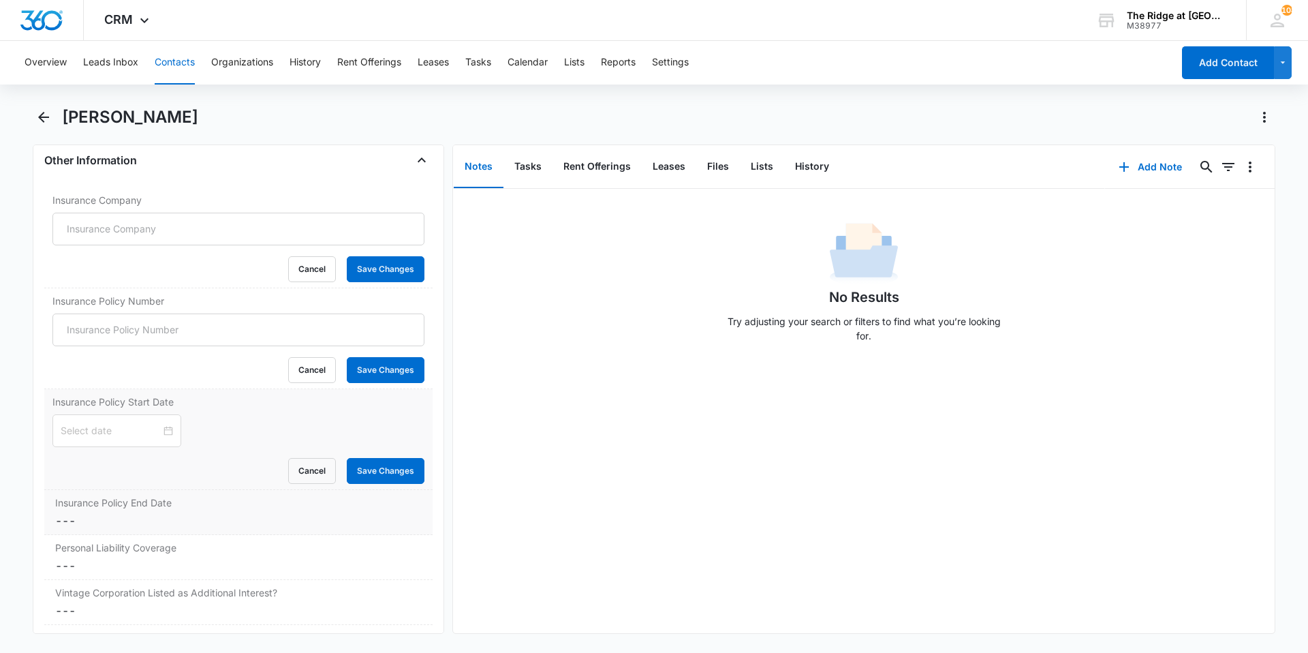
click at [199, 521] on dd "Cancel Save Changes ---" at bounding box center [238, 520] width 367 height 16
click at [219, 585] on dl "Insurance Company Cancel Save Changes Insurance Policy Number Cancel Save Chang…" at bounding box center [238, 465] width 388 height 557
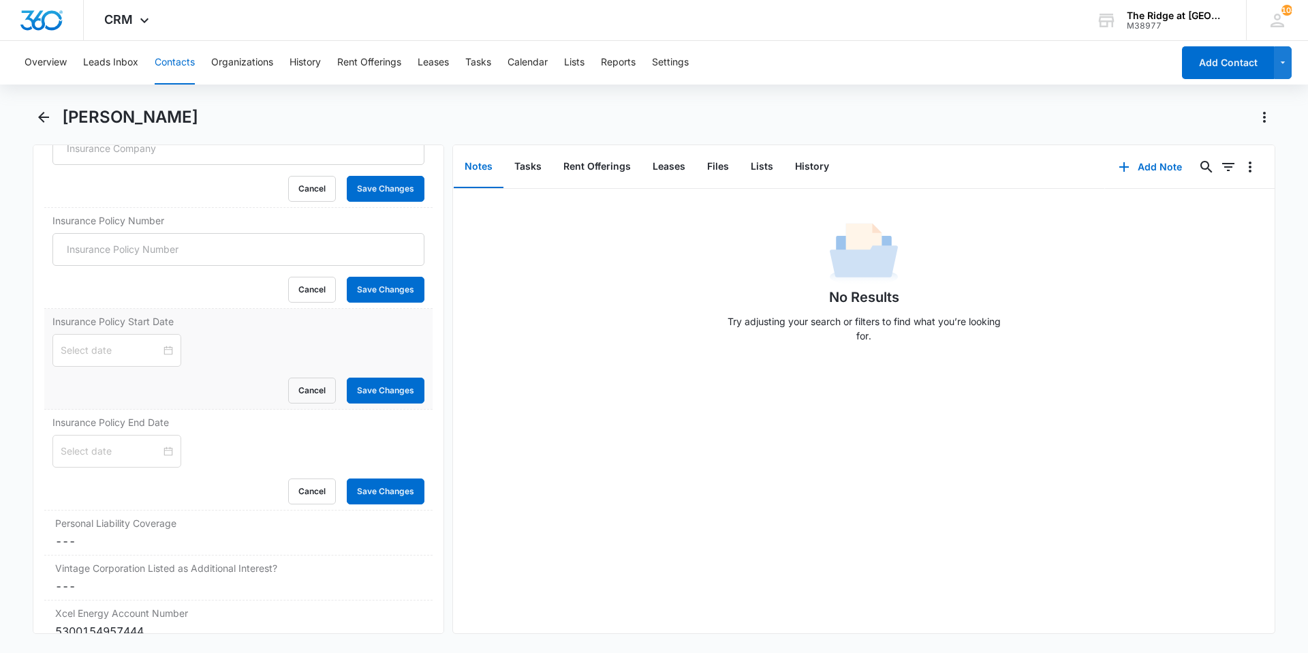
scroll to position [3202, 0]
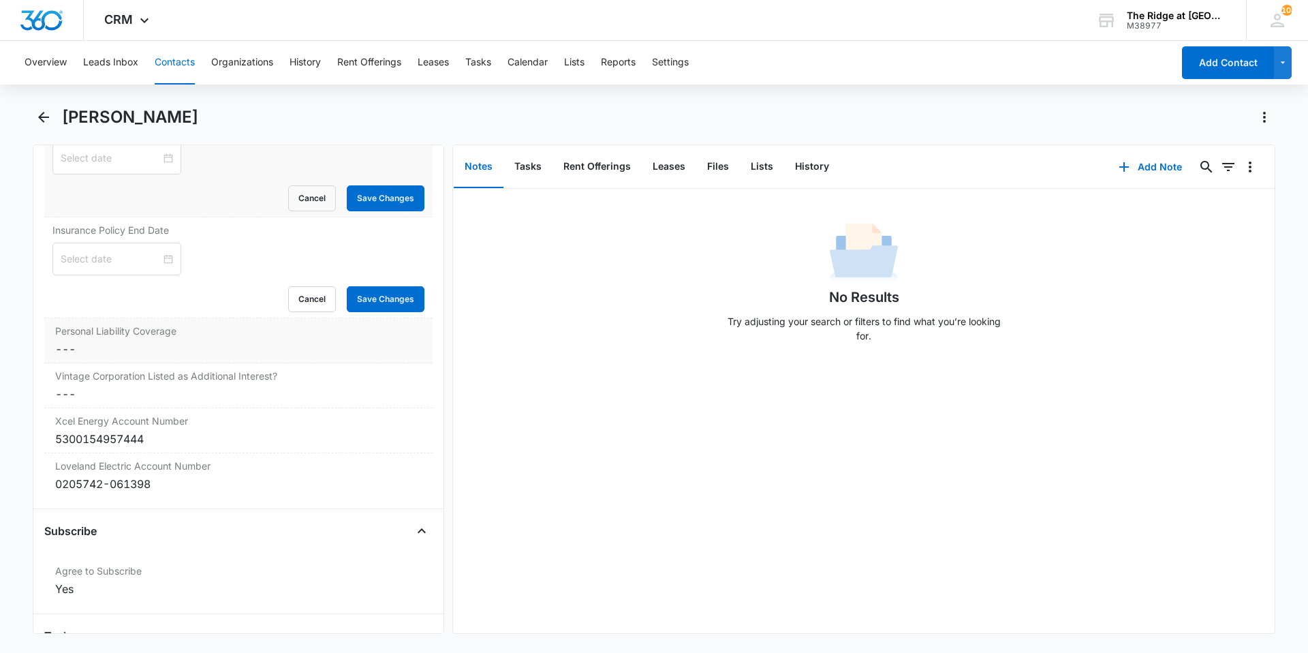
click at [185, 341] on dd "Cancel Save Changes ---" at bounding box center [238, 349] width 367 height 16
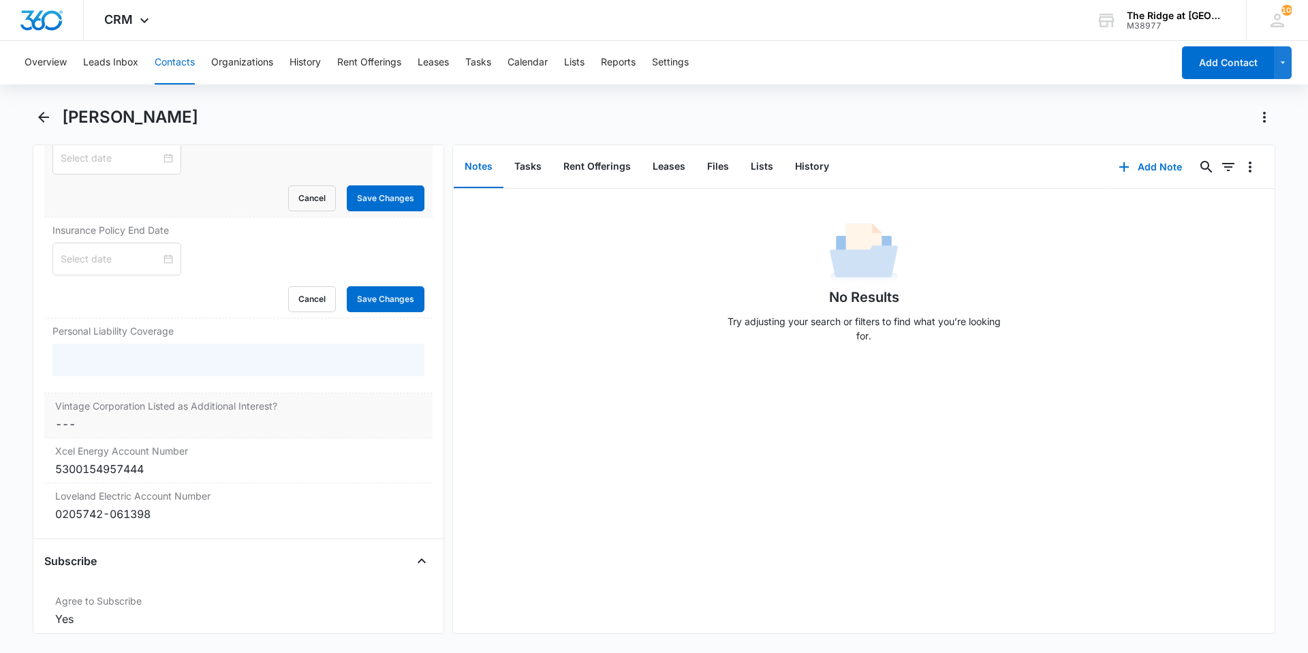
click at [208, 435] on div "Vintage Corporation Listed as Additional Interest? Cancel Save Changes ---" at bounding box center [238, 415] width 388 height 45
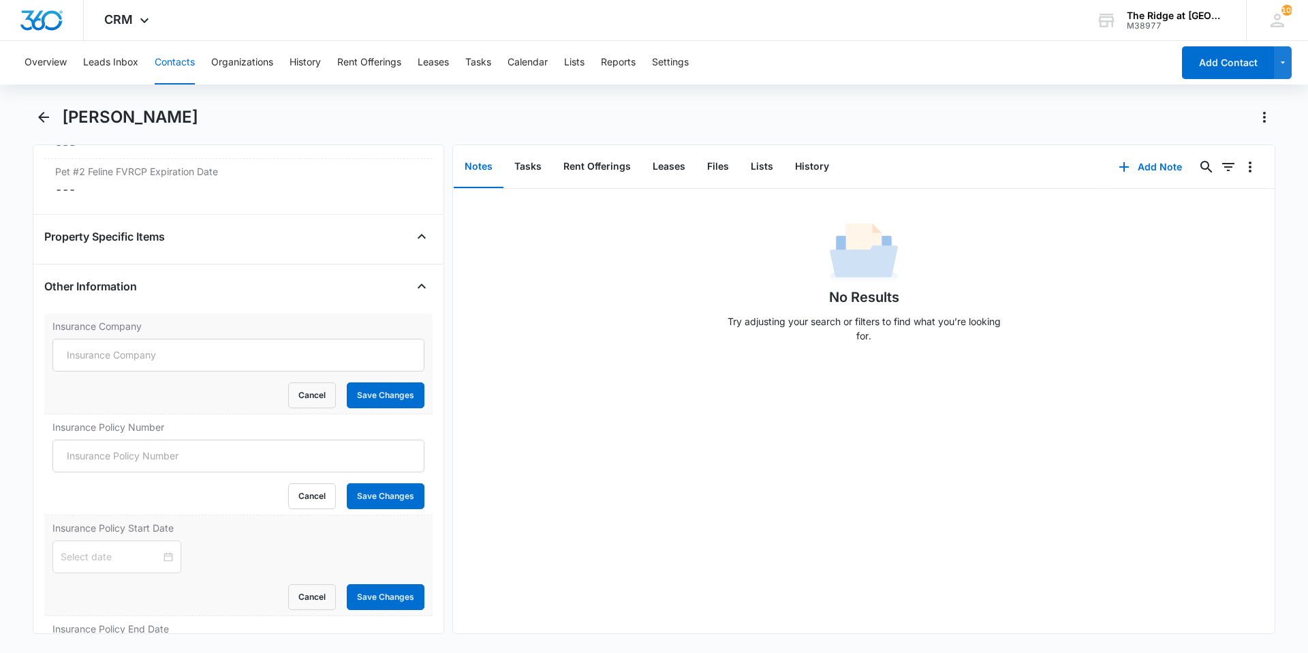
scroll to position [2794, 0]
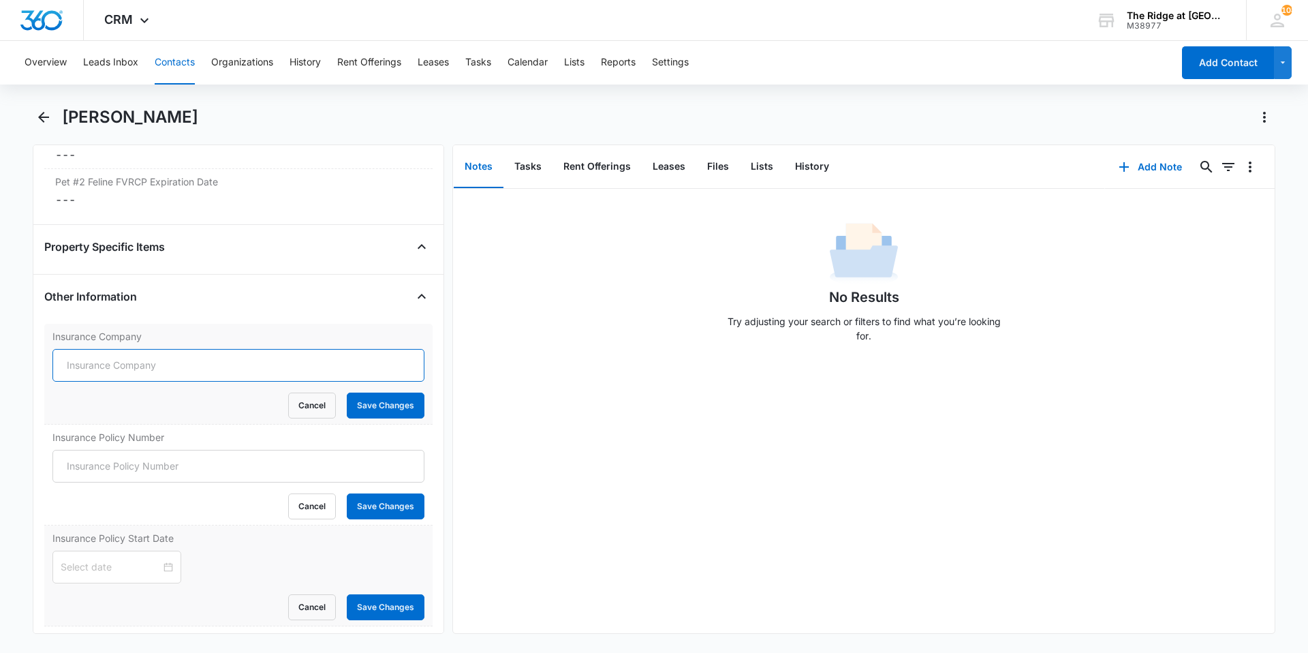
click at [142, 361] on input "Insurance Company" at bounding box center [238, 365] width 372 height 33
type input "Lemonade"
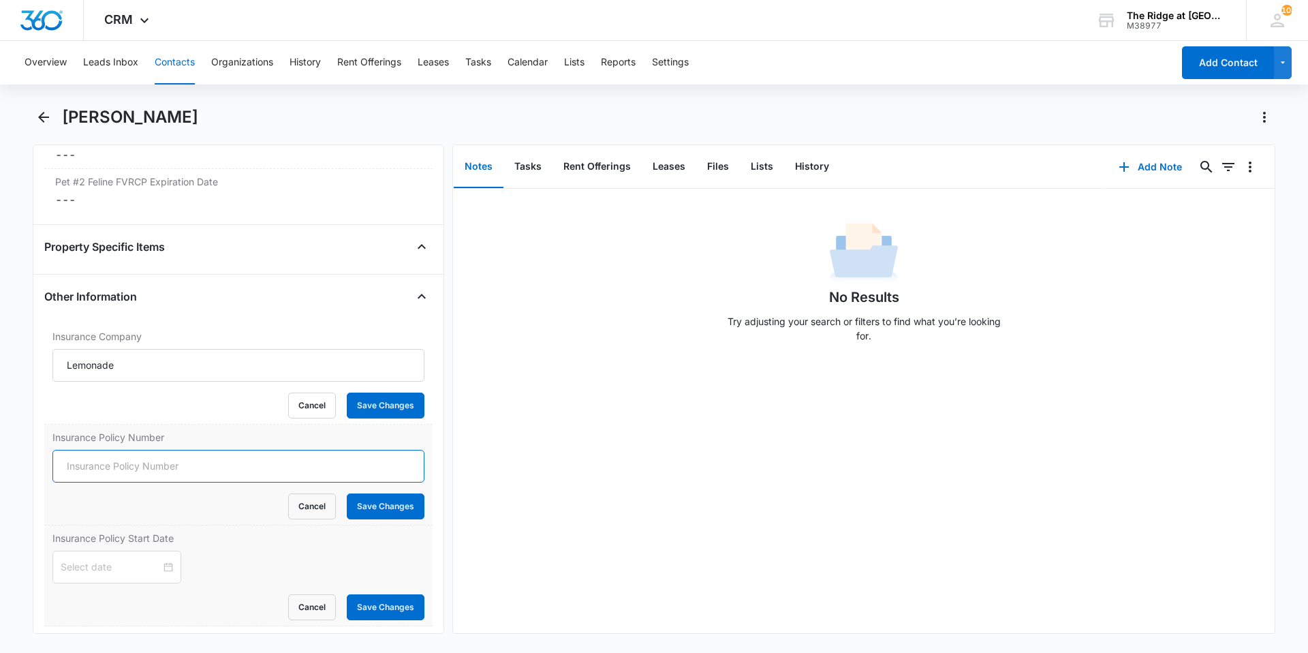
click at [143, 458] on input "Insurance Policy Number" at bounding box center [238, 466] width 372 height 33
click at [179, 468] on input "Insurance Policy Number" at bounding box center [238, 466] width 372 height 33
type input "LP5A8C2BA47"
click at [95, 577] on div at bounding box center [116, 567] width 129 height 33
type input "[DATE]"
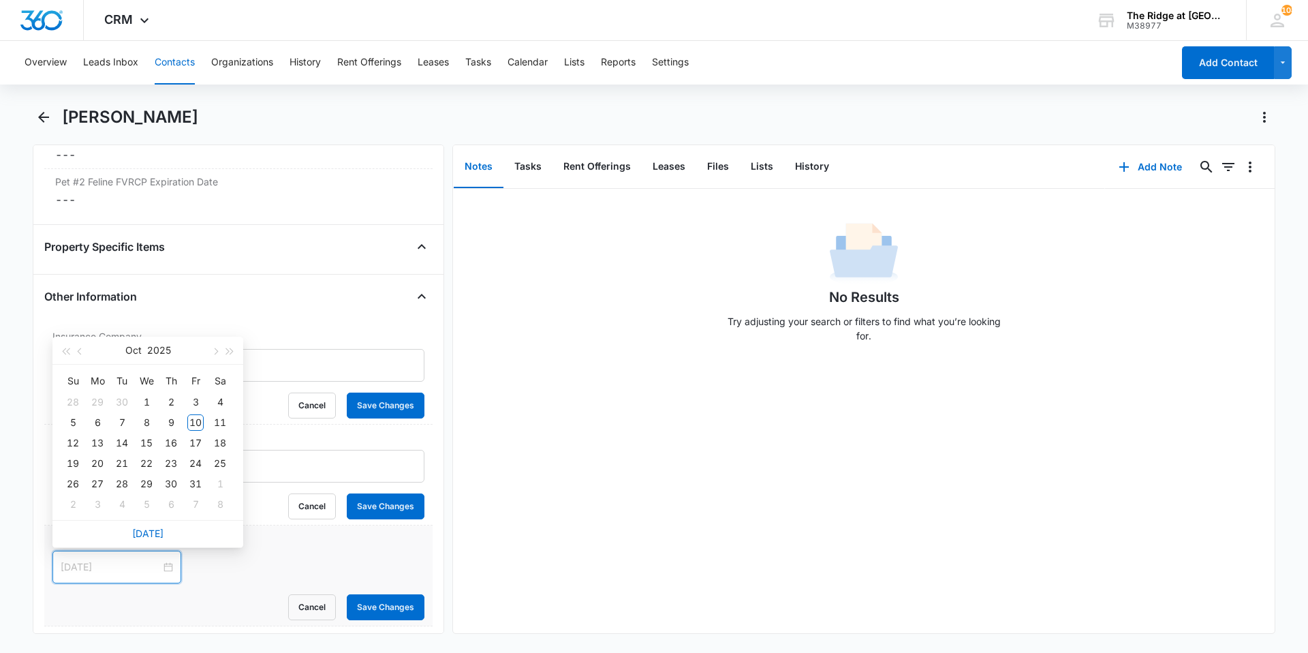
type input "[DATE]"
click at [75, 350] on button "button" at bounding box center [80, 350] width 15 height 27
type input "[DATE]"
click at [140, 443] on div "13" at bounding box center [146, 443] width 16 height 16
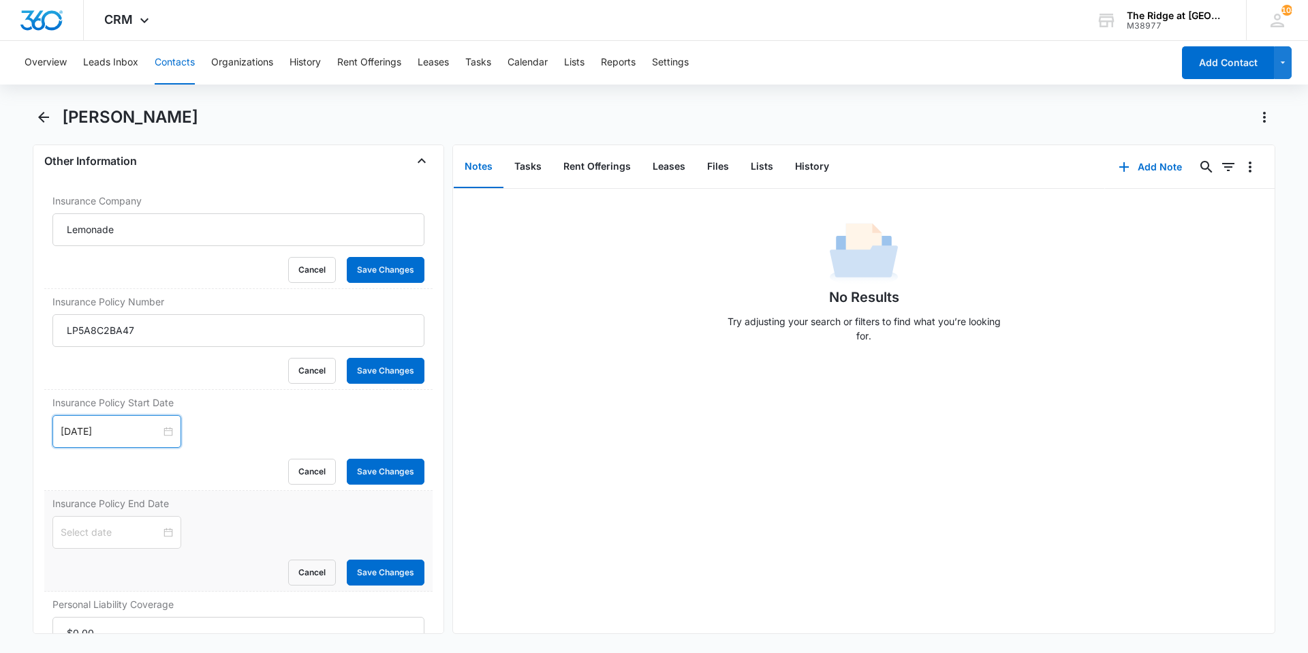
scroll to position [2930, 0]
click at [125, 528] on input at bounding box center [111, 531] width 100 height 15
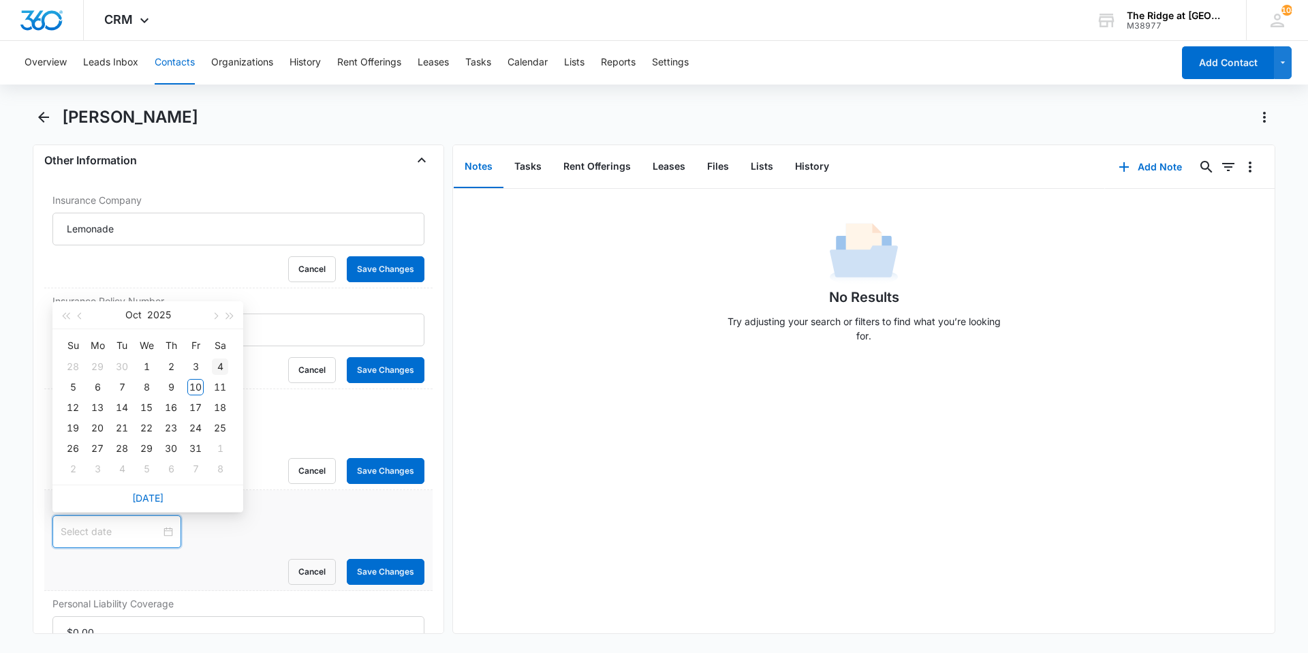
type input "[DATE]"
click at [79, 314] on span "button" at bounding box center [81, 316] width 7 height 7
click at [234, 321] on button "button" at bounding box center [230, 314] width 15 height 27
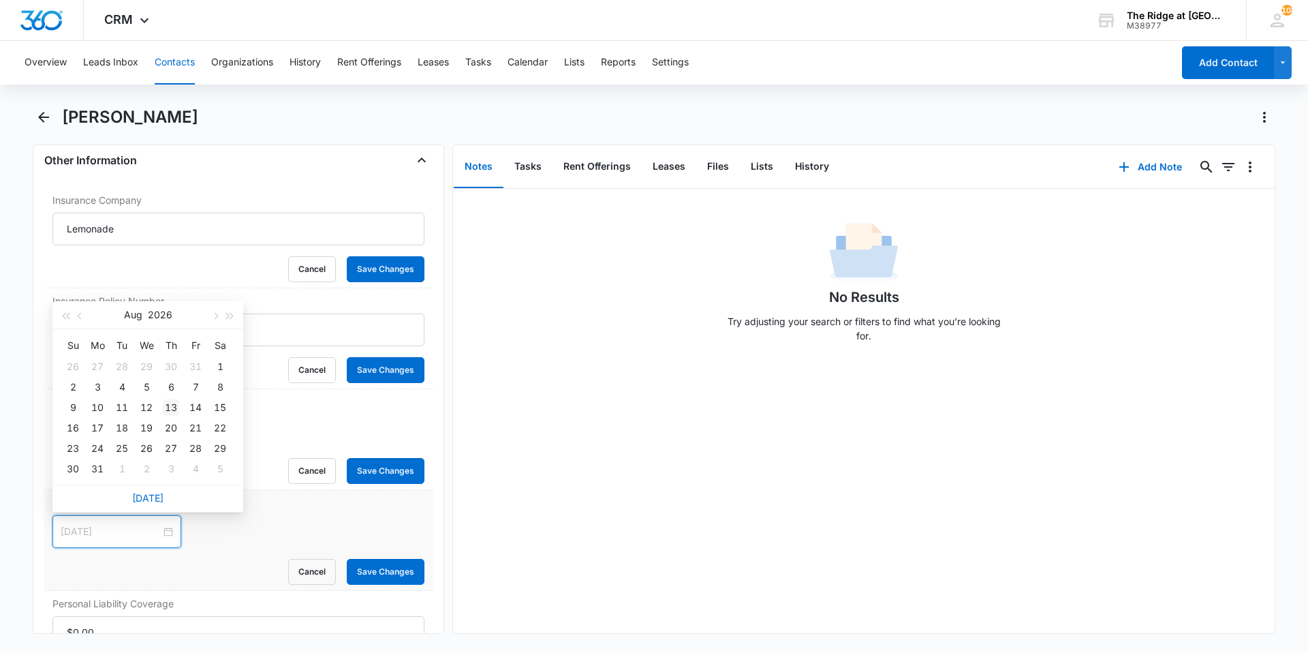
type input "[DATE]"
click at [168, 405] on div "13" at bounding box center [171, 407] width 16 height 16
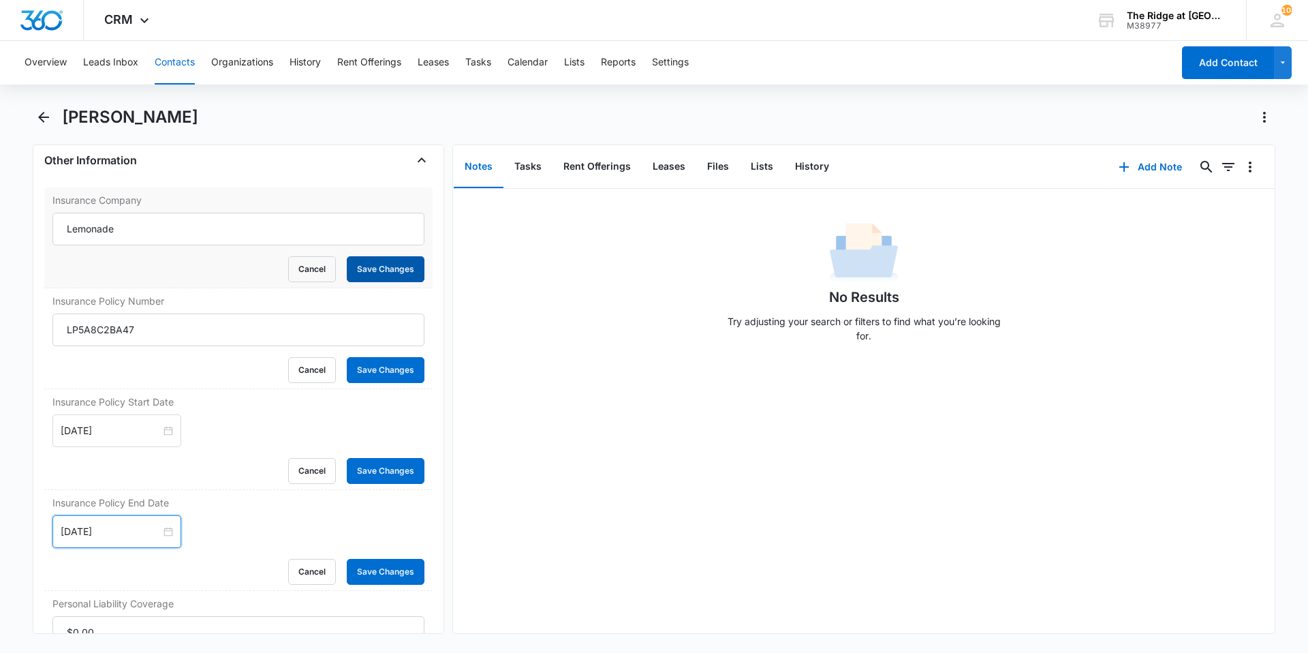
click at [362, 269] on button "Save Changes" at bounding box center [386, 269] width 78 height 26
click at [380, 368] on button "Save Changes" at bounding box center [386, 370] width 78 height 26
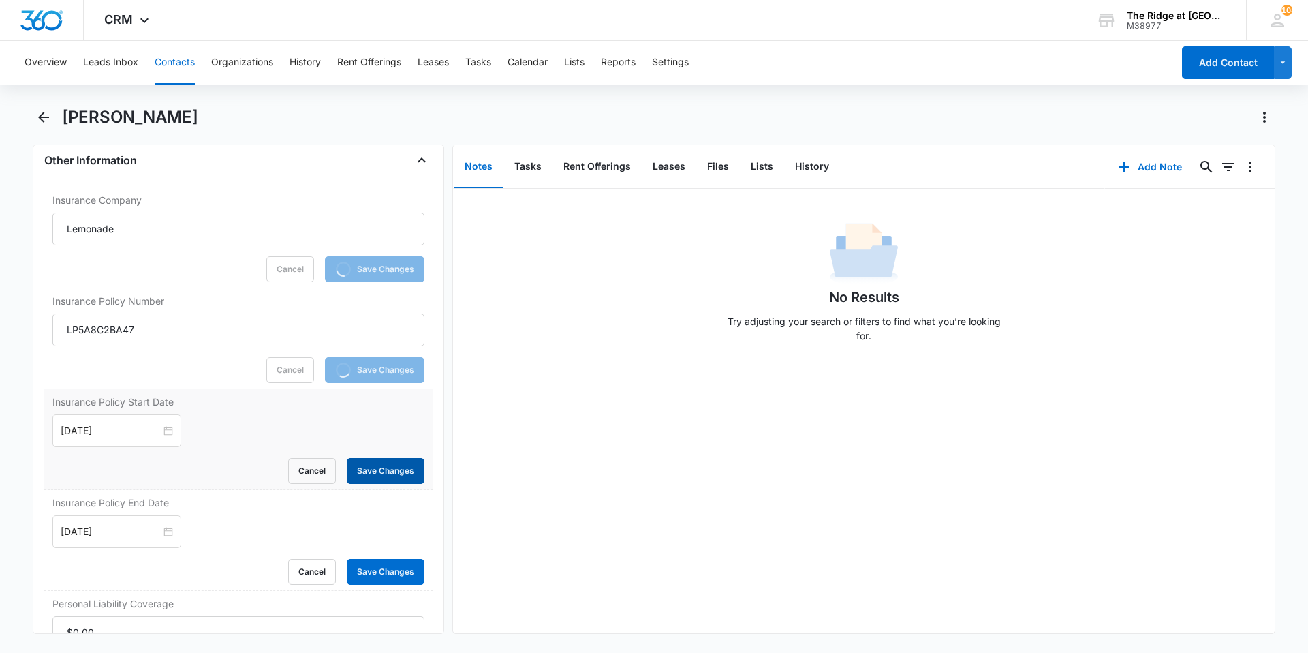
click at [379, 461] on button "Save Changes" at bounding box center [386, 471] width 78 height 26
click at [371, 576] on button "Save Changes" at bounding box center [386, 572] width 78 height 26
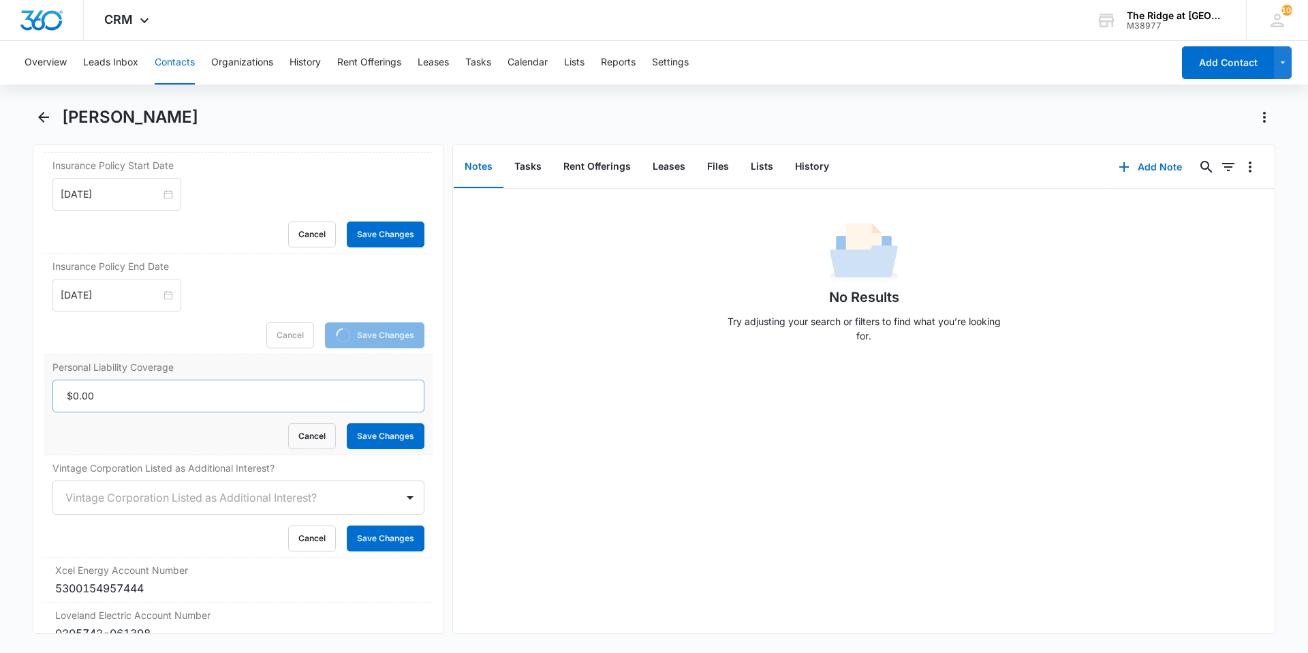
scroll to position [3053, 0]
click at [140, 397] on form "Cancel Save Changes" at bounding box center [238, 416] width 372 height 69
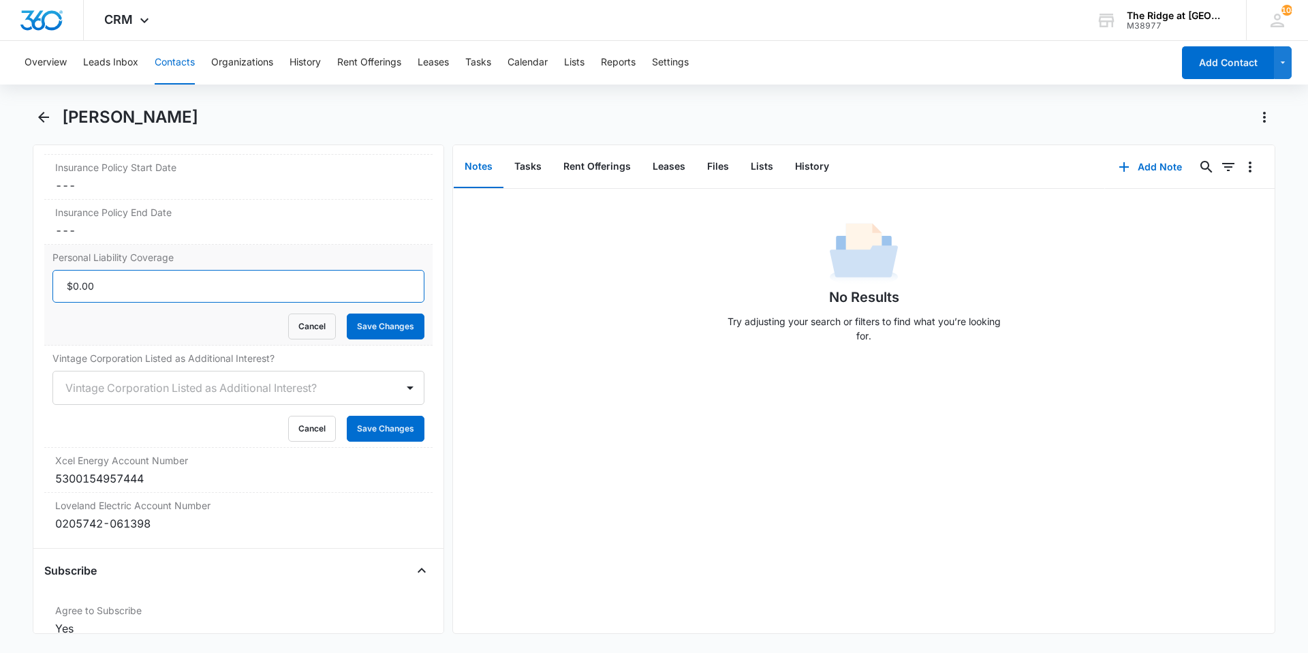
click at [134, 288] on input "Personal Liability Coverage" at bounding box center [238, 286] width 372 height 33
type input "$300,000.00"
click at [383, 328] on button "Save Changes" at bounding box center [386, 326] width 78 height 26
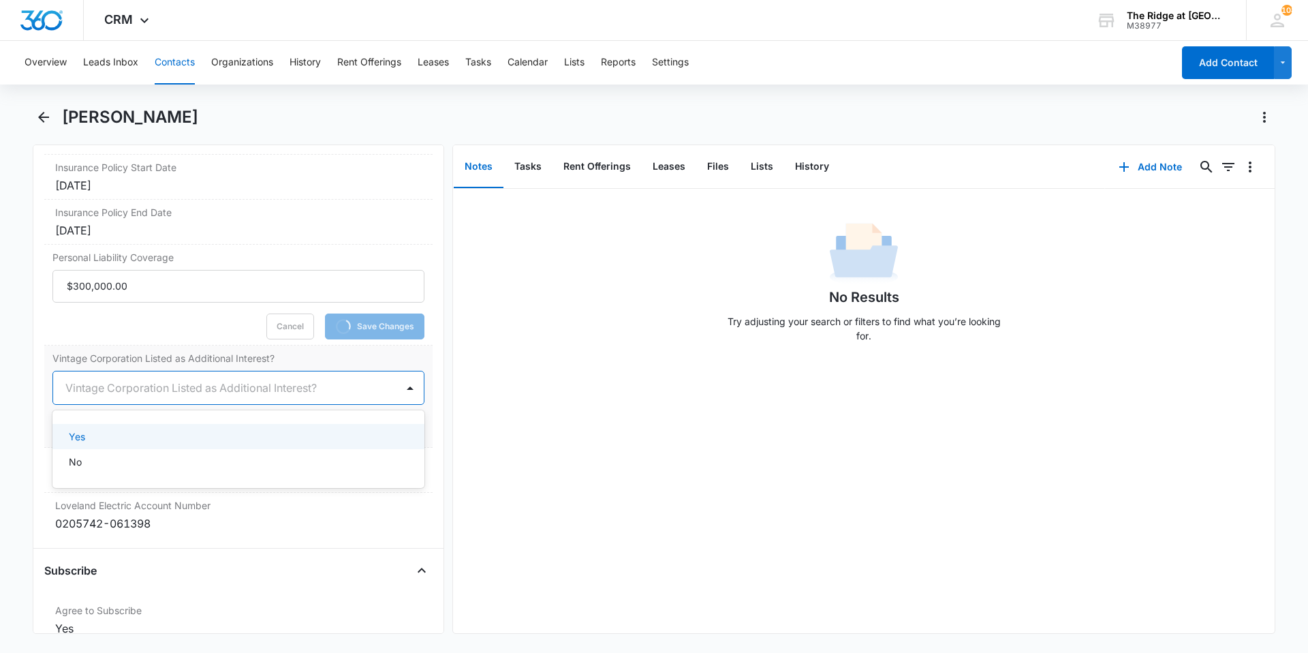
click at [273, 392] on div at bounding box center [221, 387] width 313 height 19
click at [119, 430] on div "Yes" at bounding box center [237, 436] width 337 height 14
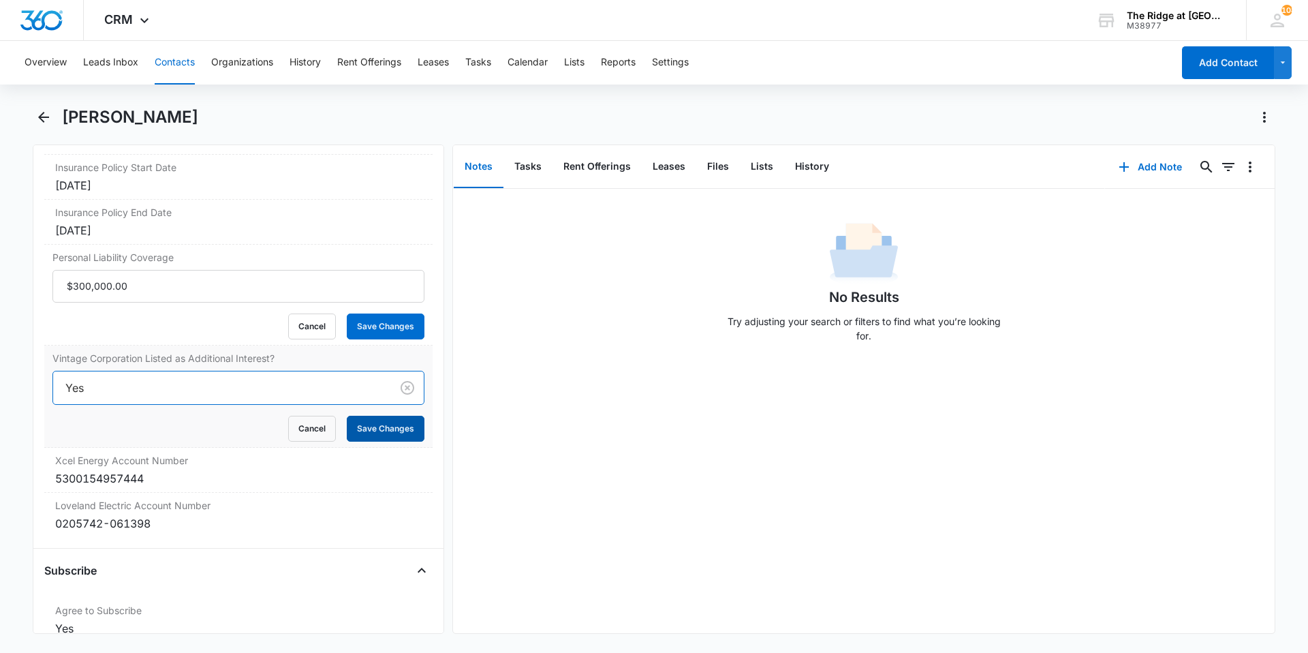
click at [387, 435] on button "Save Changes" at bounding box center [386, 429] width 78 height 26
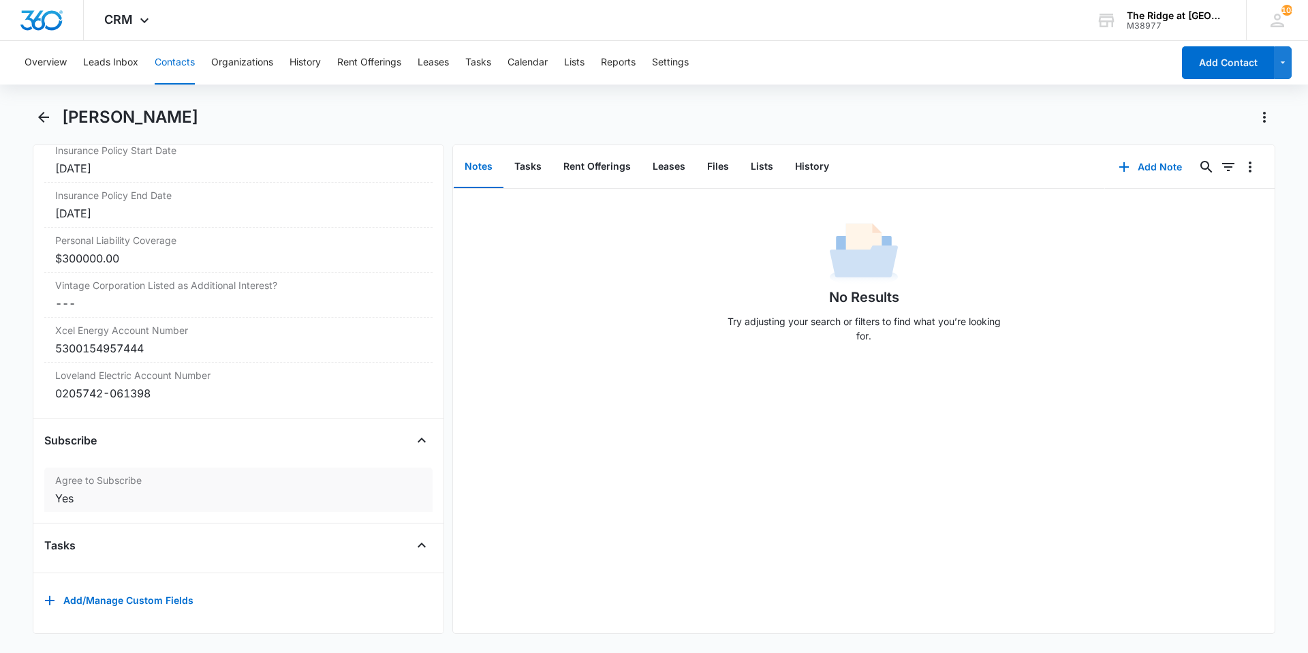
scroll to position [3080, 0]
click at [718, 175] on button "Files" at bounding box center [718, 167] width 44 height 42
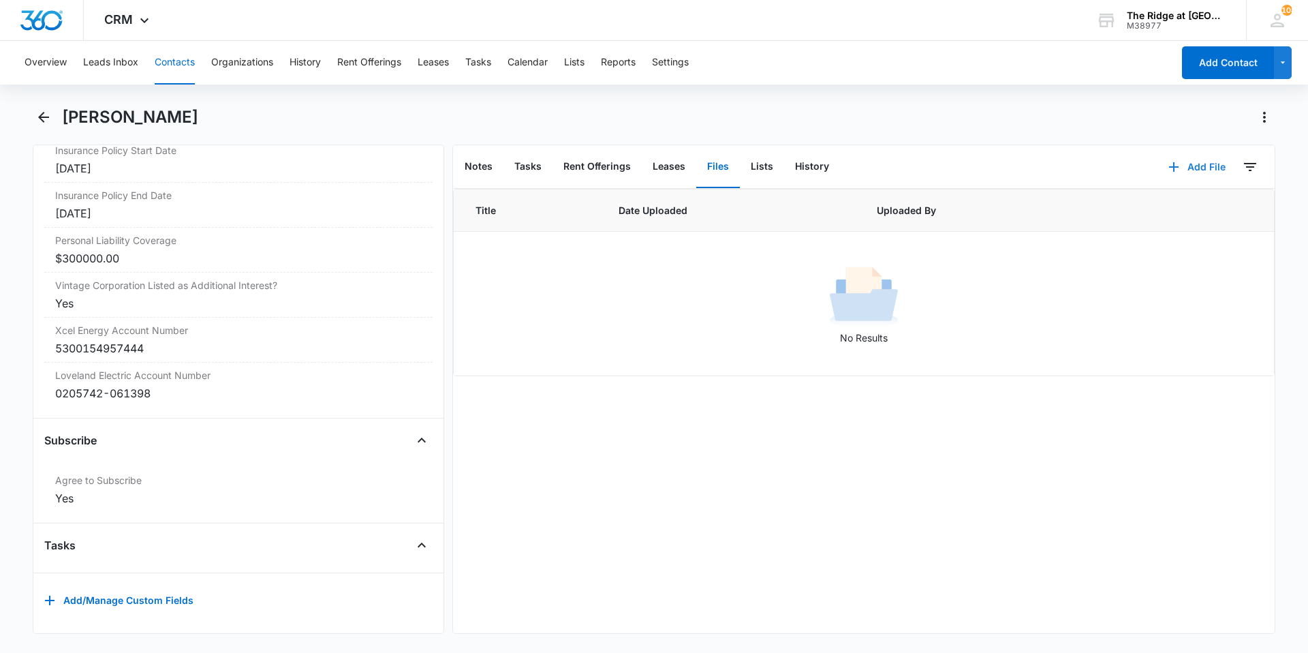
click at [1181, 169] on button "Add File" at bounding box center [1197, 167] width 84 height 33
click at [1168, 211] on div "Upload Files" at bounding box center [1179, 211] width 55 height 10
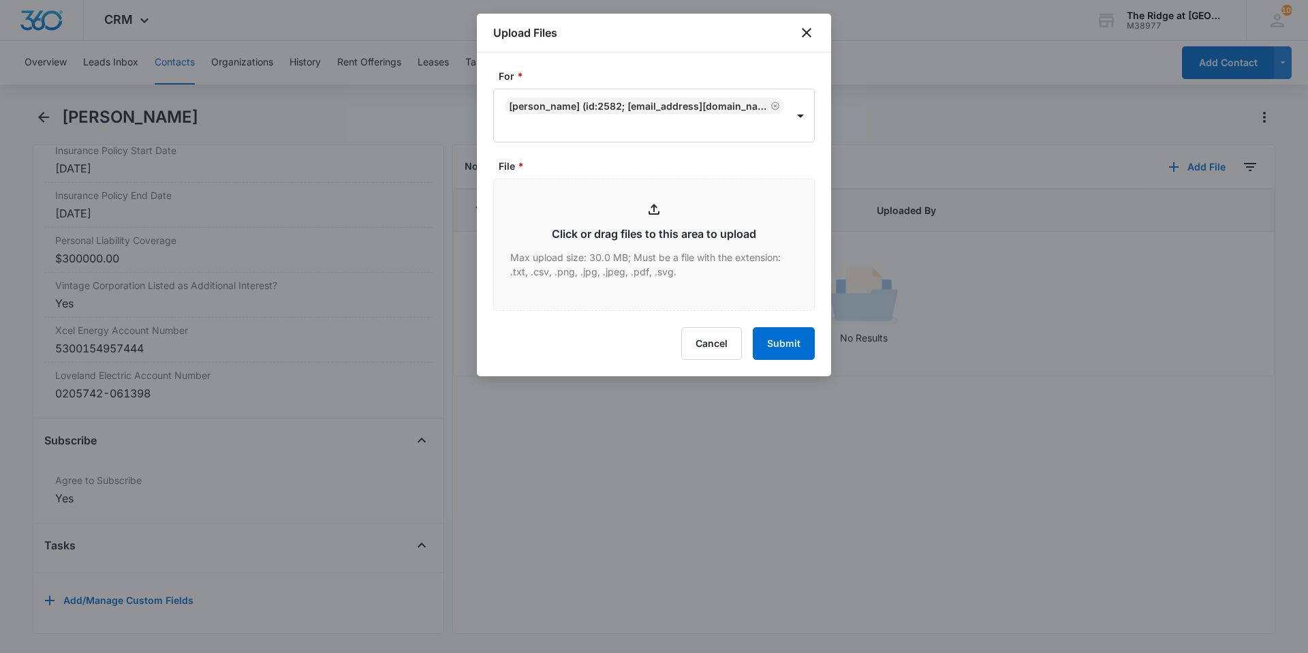
type input "C:\fakepath\4306-202 Addendums.pdf"
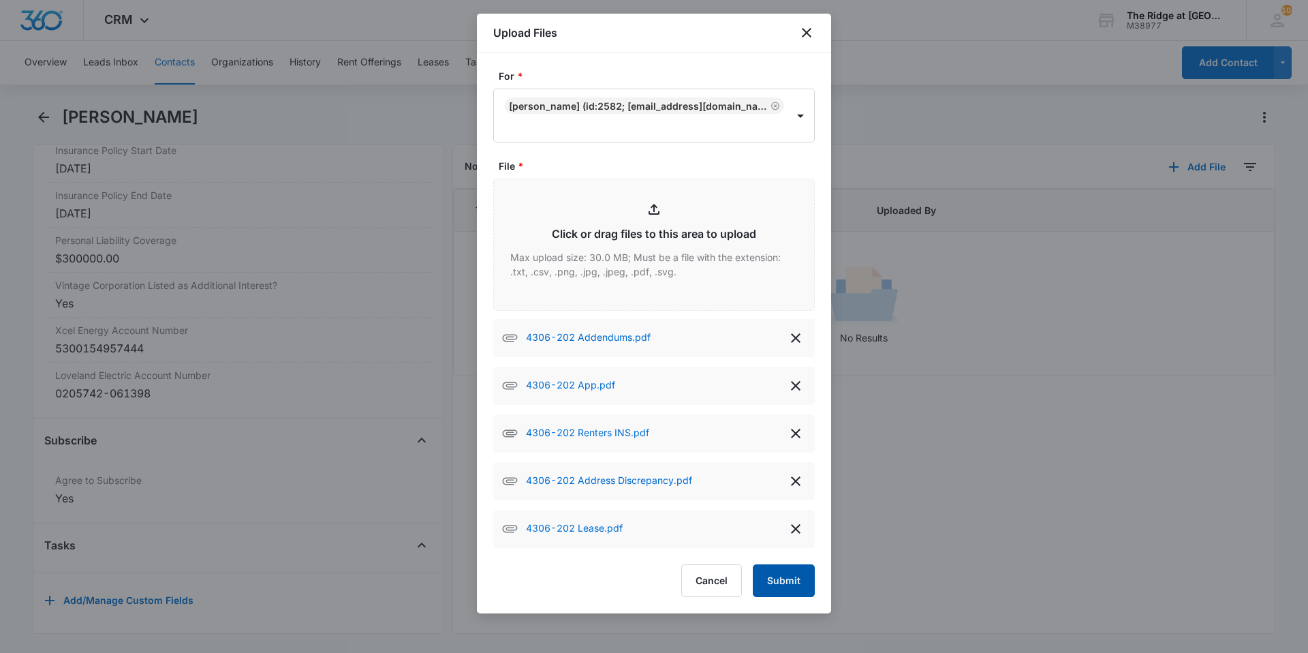
click at [794, 572] on button "Submit" at bounding box center [784, 580] width 62 height 33
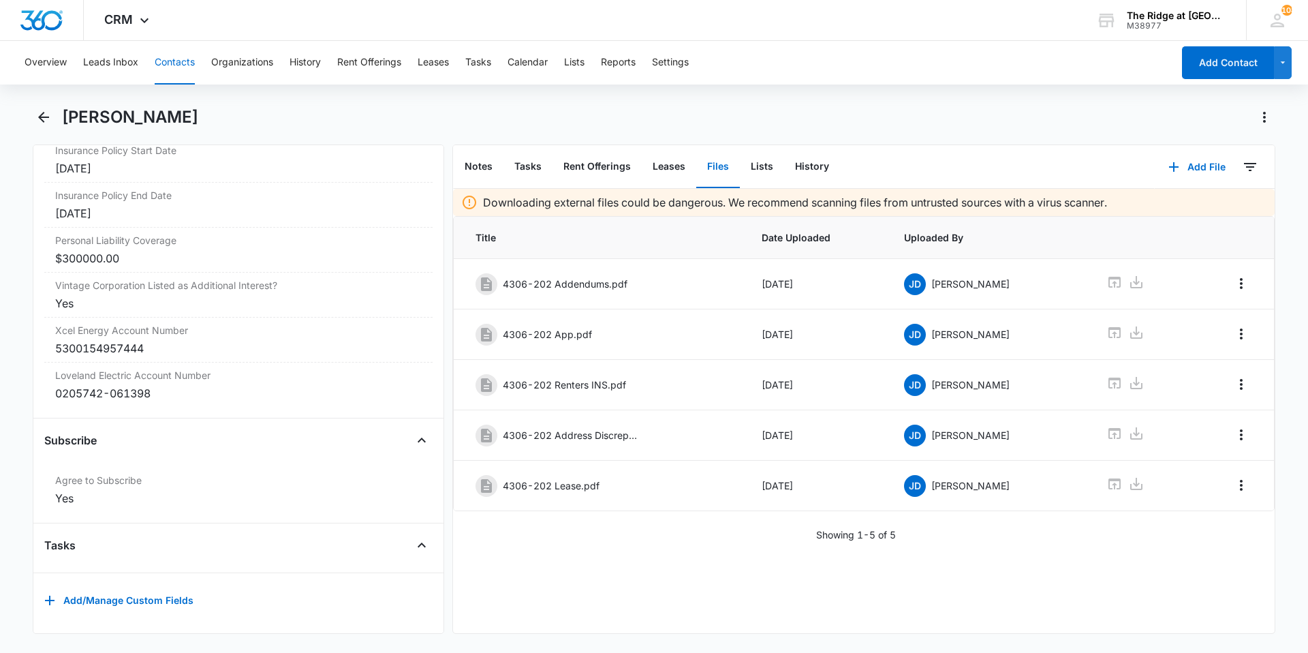
click at [175, 62] on button "Contacts" at bounding box center [175, 63] width 40 height 44
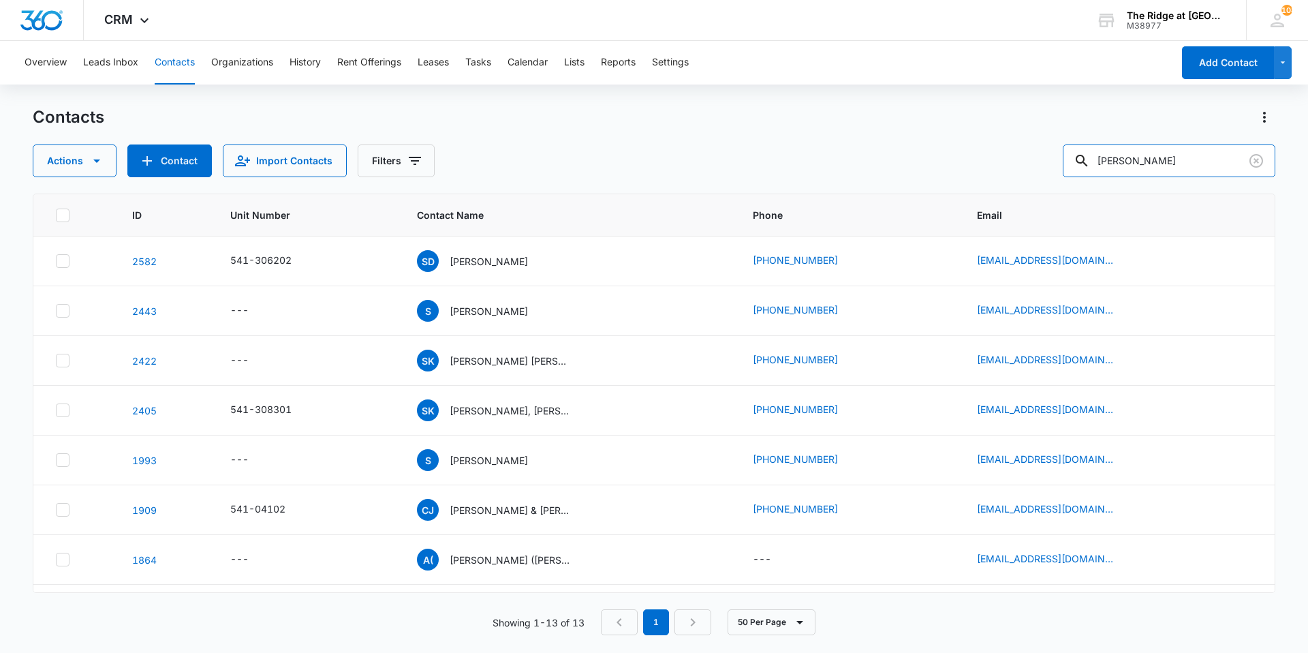
drag, startPoint x: 1134, startPoint y: 168, endPoint x: 1071, endPoint y: 176, distance: 63.9
click at [1071, 176] on div "Actions Contact Import Contacts Filters [PERSON_NAME]" at bounding box center [654, 160] width 1243 height 33
click at [1161, 168] on input "text" at bounding box center [1179, 160] width 192 height 33
type input "[PERSON_NAME]"
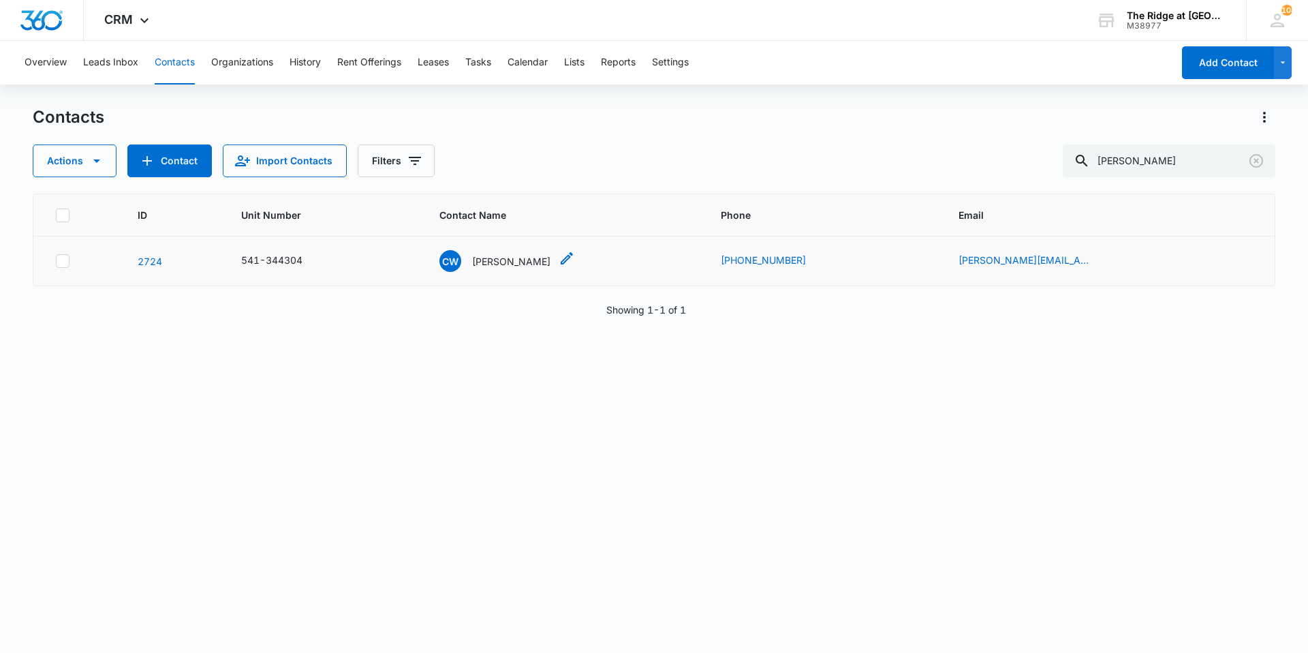
click at [512, 260] on p "[PERSON_NAME]" at bounding box center [511, 261] width 78 height 14
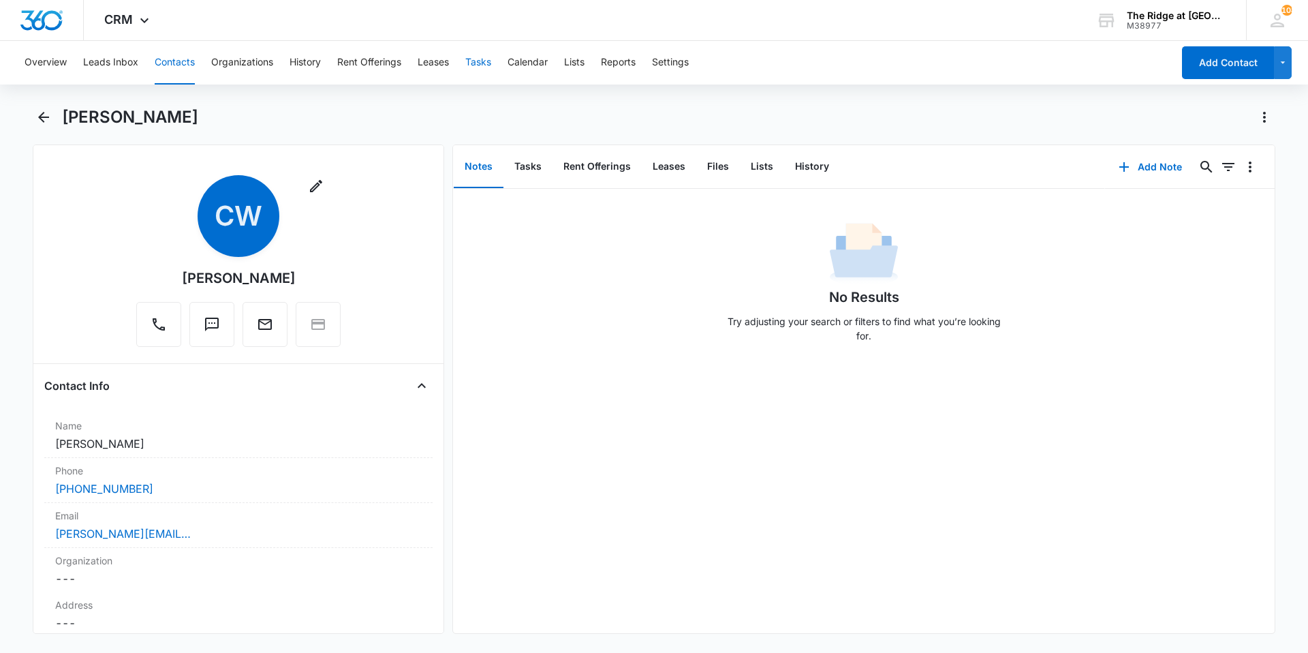
click at [486, 63] on button "Tasks" at bounding box center [478, 63] width 26 height 44
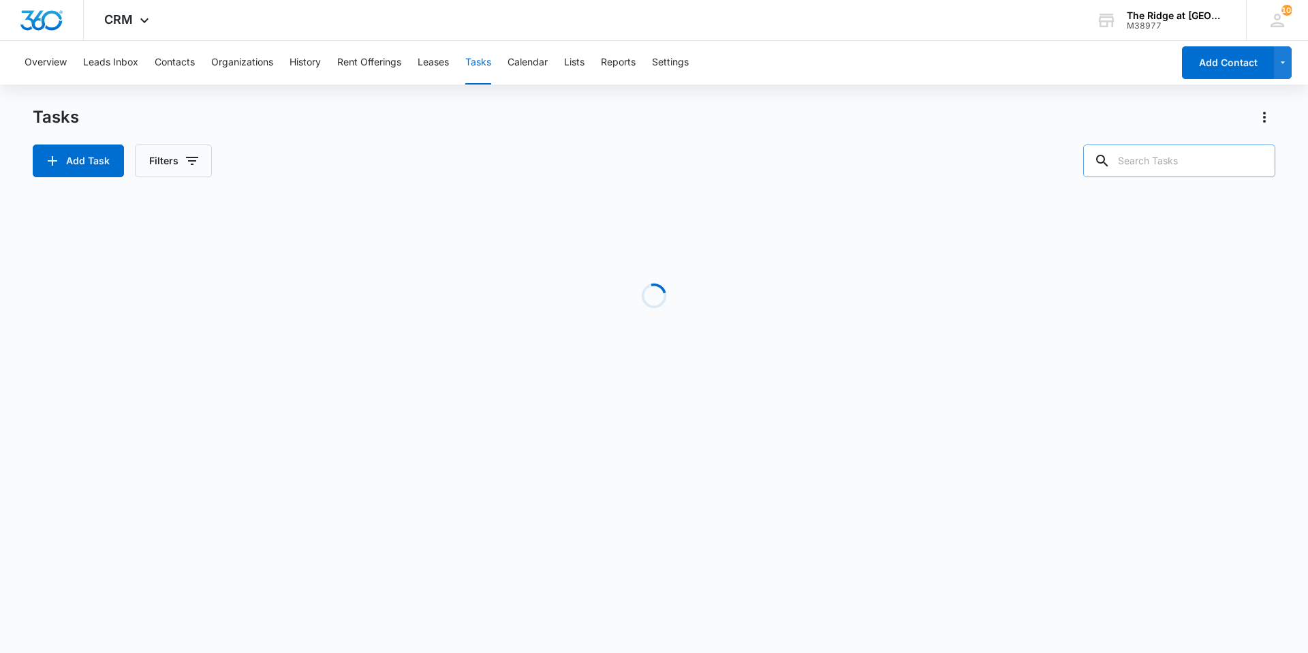
click at [1136, 162] on input "text" at bounding box center [1179, 160] width 192 height 33
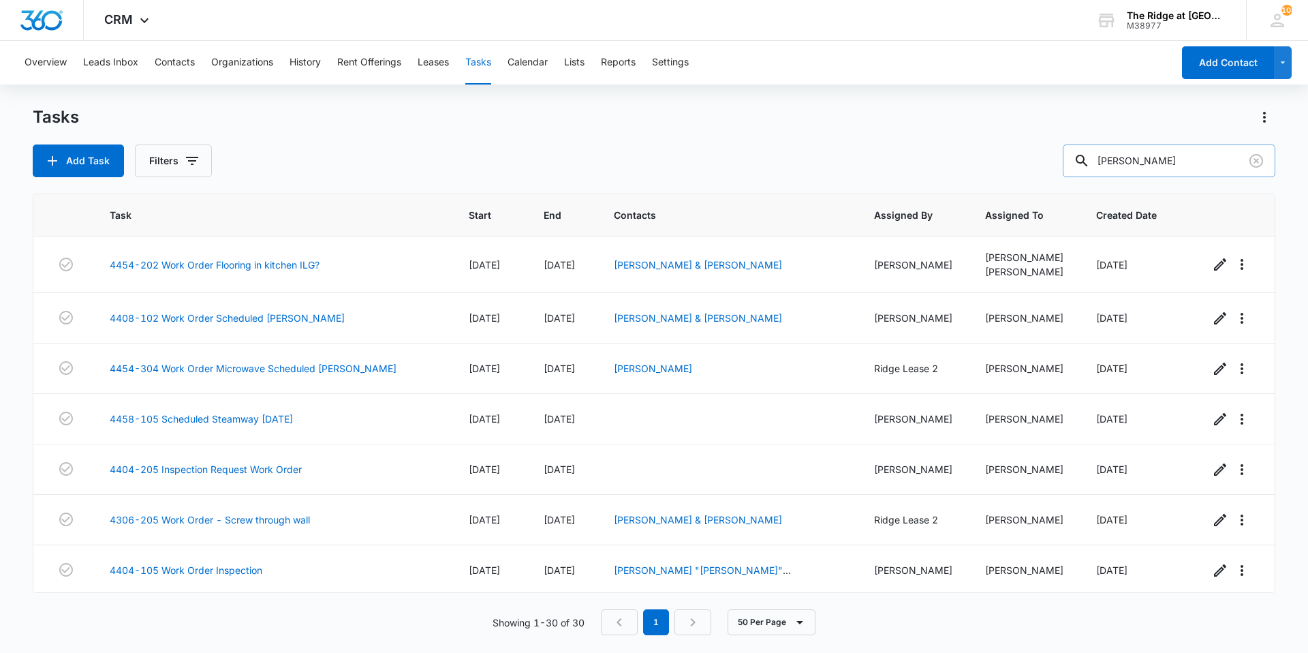
type input "[PERSON_NAME]"
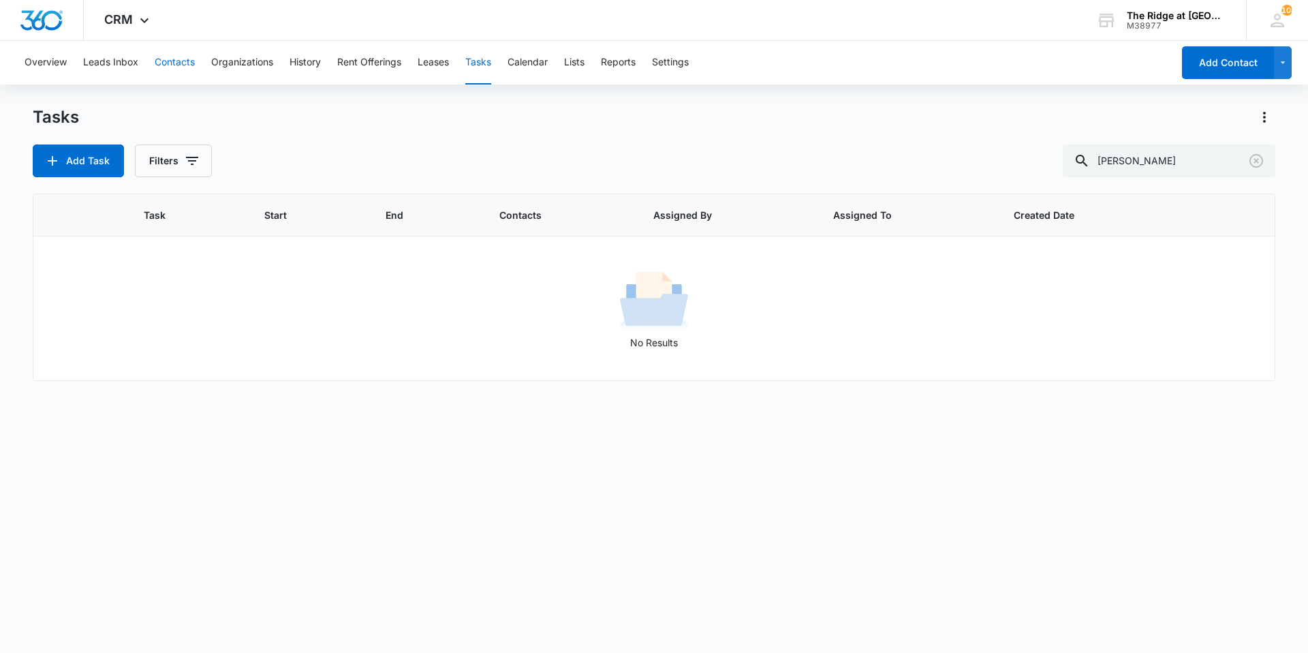
click at [157, 53] on button "Contacts" at bounding box center [175, 63] width 40 height 44
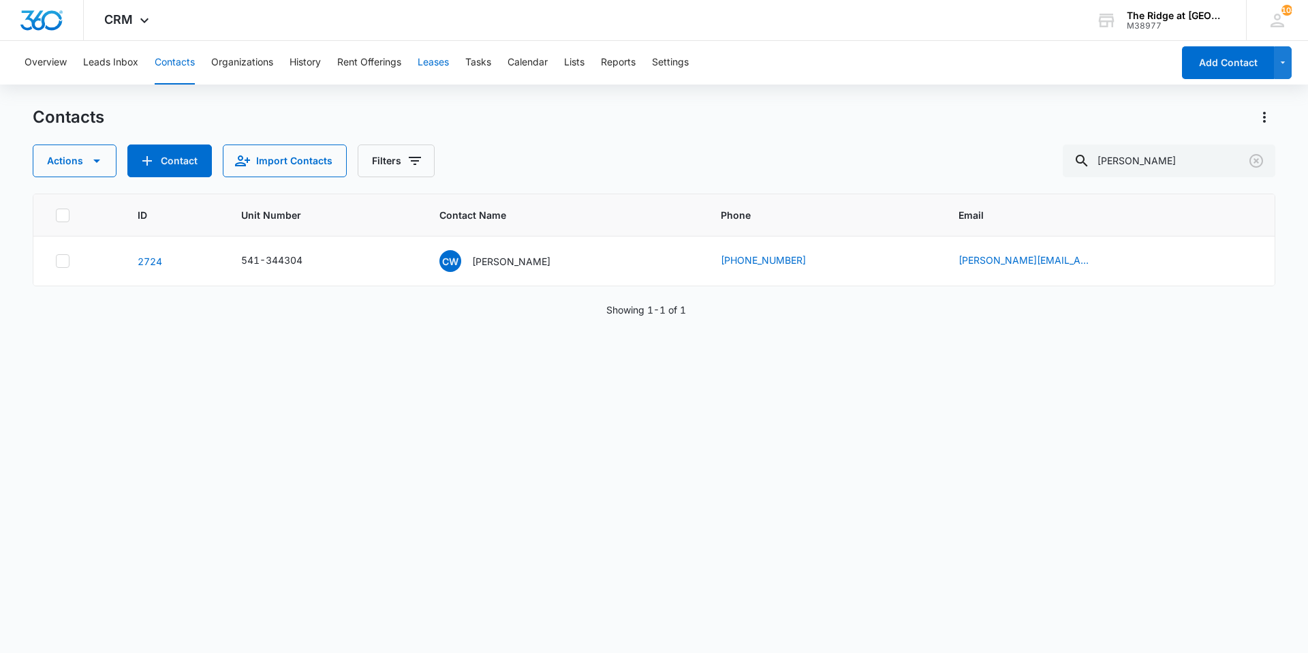
click at [185, 65] on button "Contacts" at bounding box center [175, 63] width 40 height 44
drag, startPoint x: 1192, startPoint y: 168, endPoint x: 1057, endPoint y: 193, distance: 137.1
click at [1060, 196] on div "Contacts Actions Contact Import Contacts Filters [PERSON_NAME] ID Unit Number C…" at bounding box center [654, 378] width 1243 height 545
type input "[PERSON_NAME]"
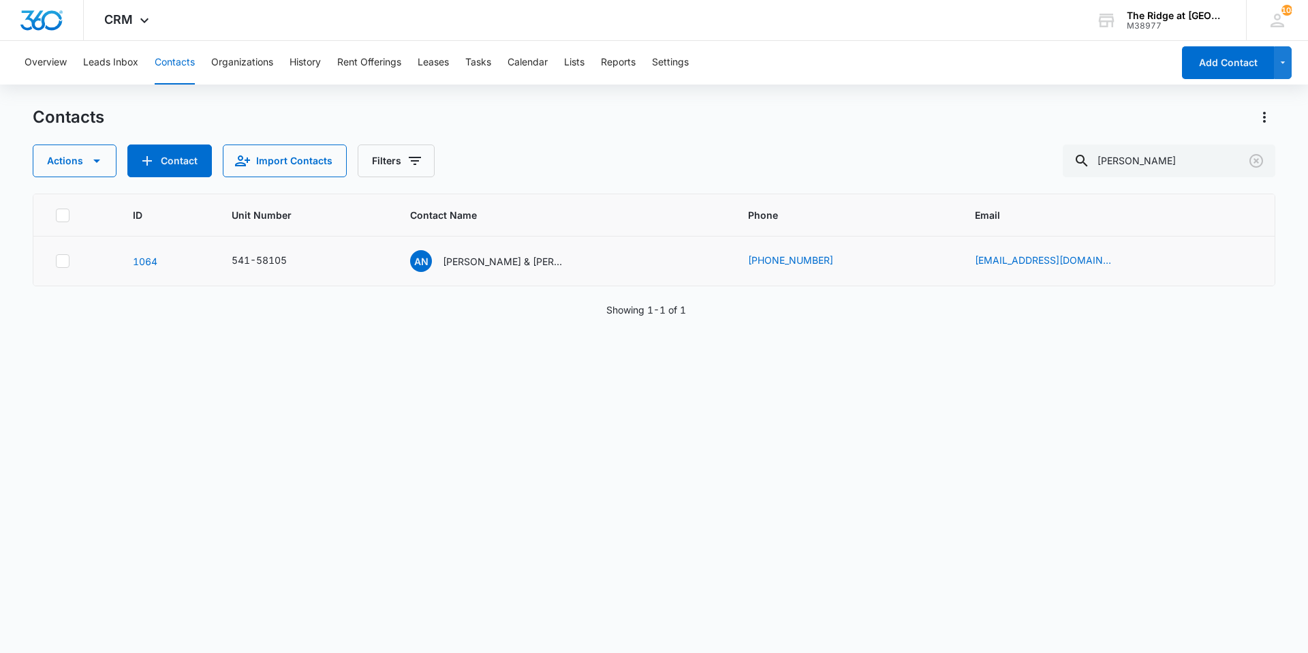
click at [514, 249] on td "AN [PERSON_NAME] & [PERSON_NAME]" at bounding box center [563, 261] width 338 height 50
click at [517, 257] on p "[PERSON_NAME] & [PERSON_NAME]" at bounding box center [504, 261] width 123 height 14
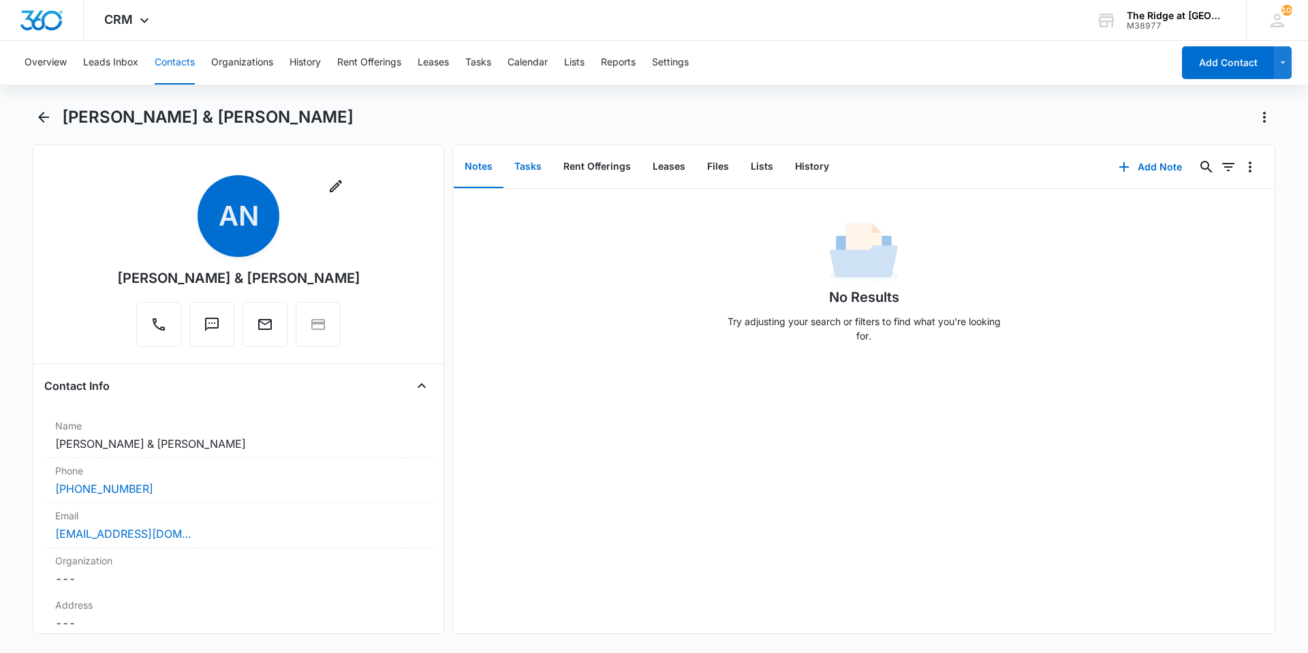
click at [521, 157] on button "Tasks" at bounding box center [528, 167] width 49 height 42
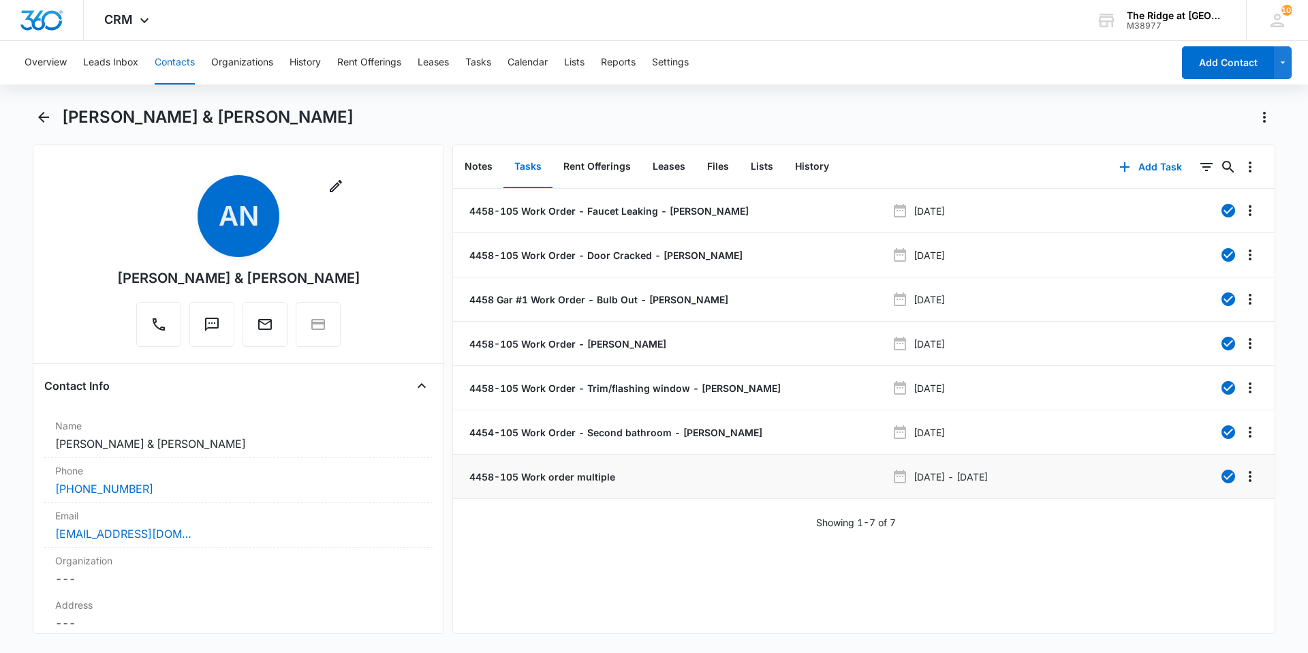
click at [769, 481] on div "4458-105 Work order multiple" at bounding box center [677, 476] width 420 height 14
click at [561, 470] on p "4458-105 Work order multiple" at bounding box center [541, 476] width 149 height 14
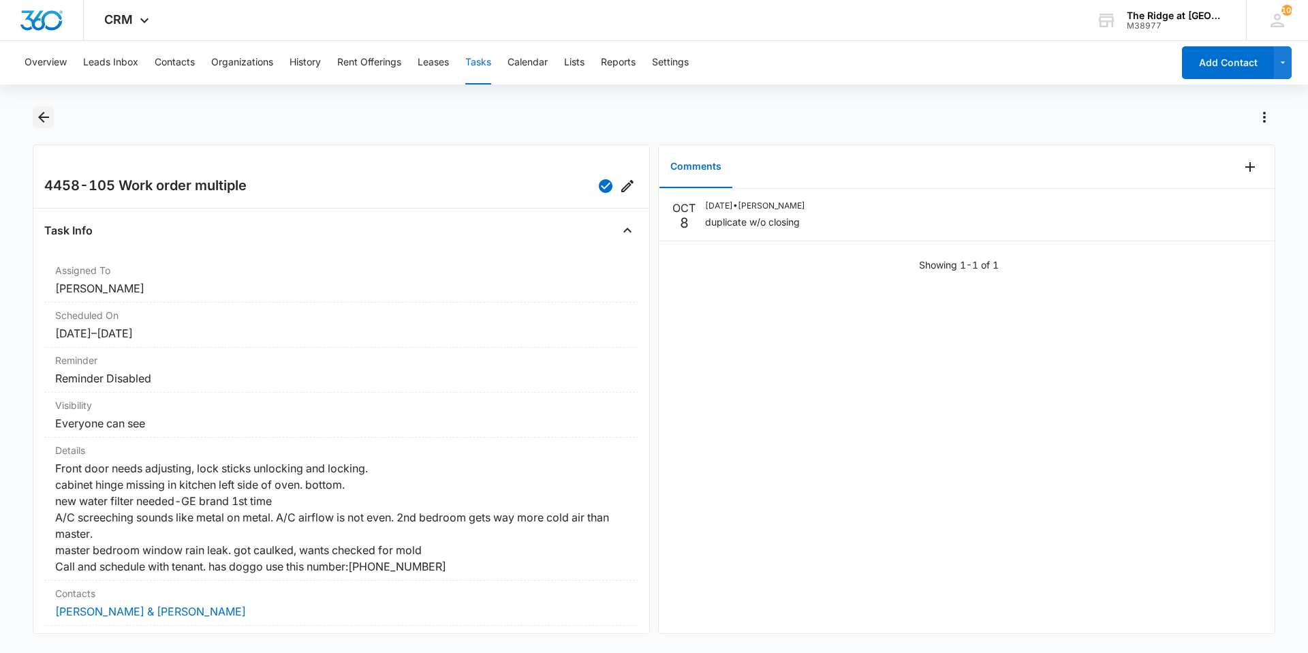
click at [48, 117] on icon "Back" at bounding box center [43, 117] width 11 height 11
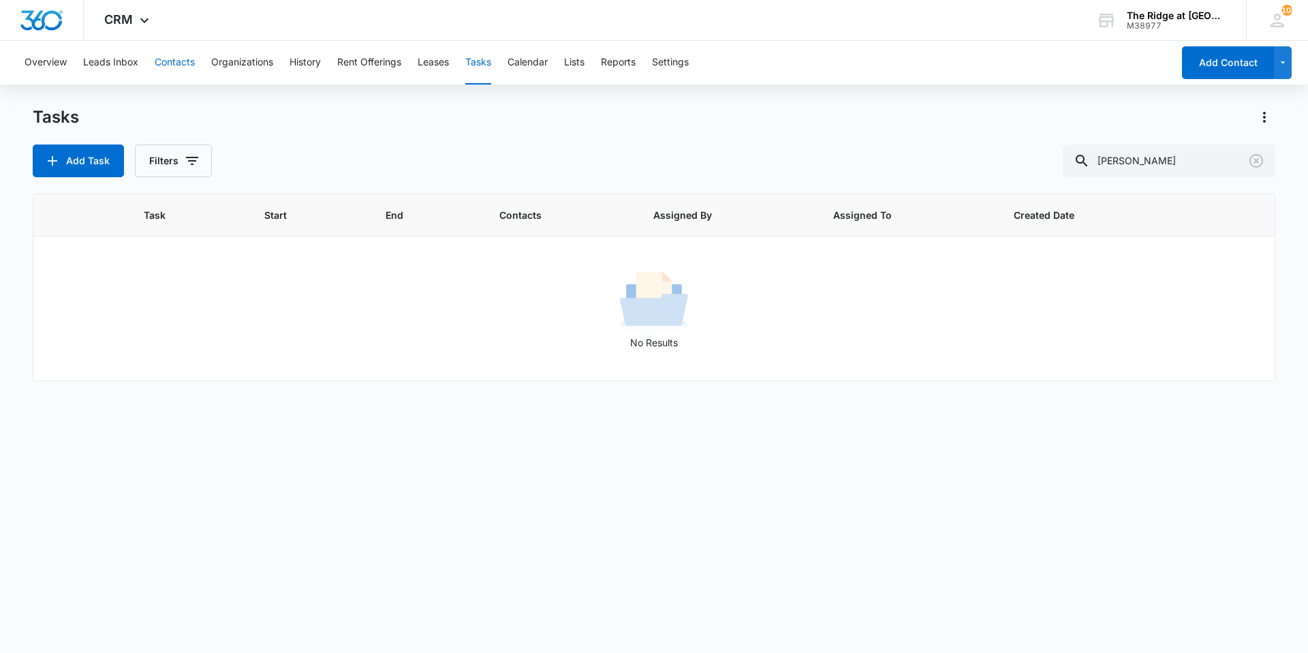
click at [191, 63] on button "Contacts" at bounding box center [175, 63] width 40 height 44
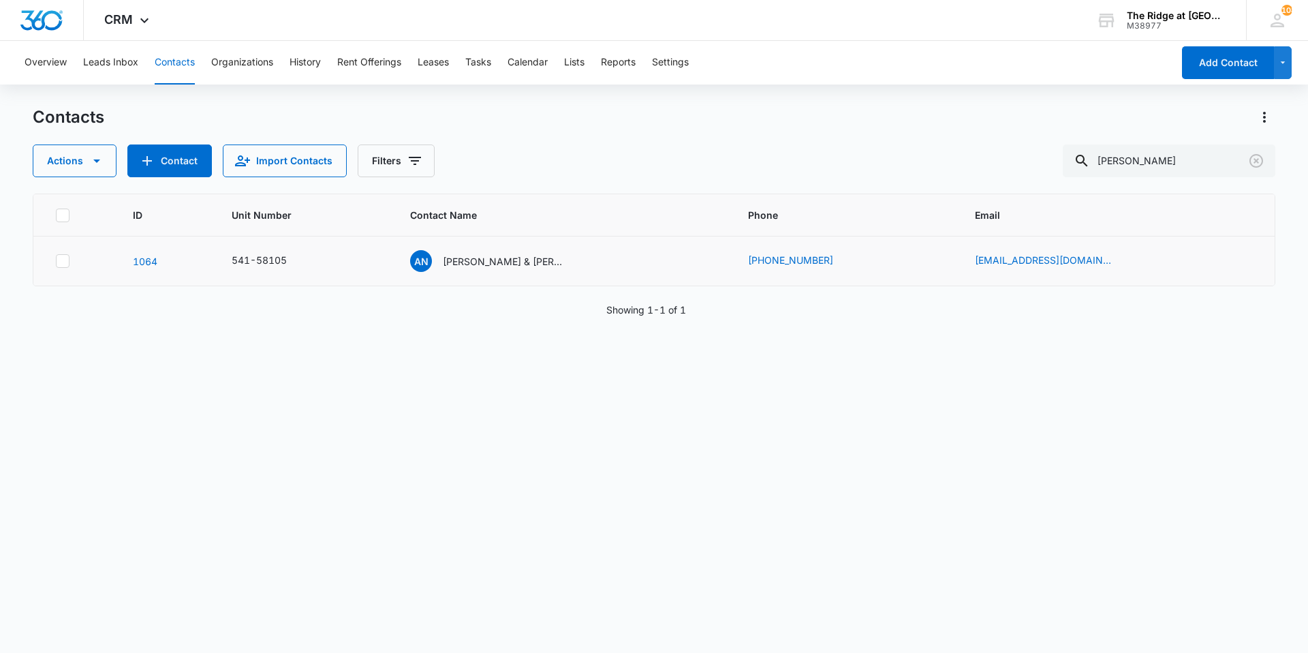
click at [516, 273] on td "AN [PERSON_NAME] & [PERSON_NAME]" at bounding box center [563, 261] width 338 height 50
click at [519, 263] on p "[PERSON_NAME] & [PERSON_NAME]" at bounding box center [504, 261] width 123 height 14
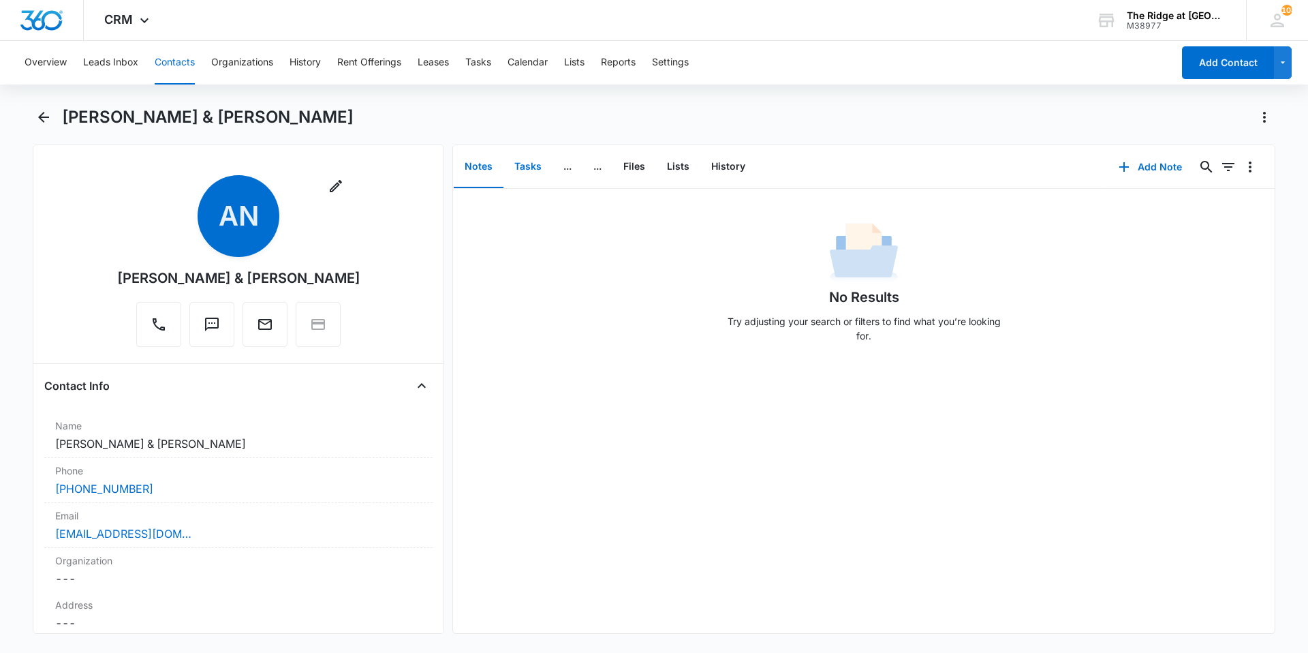
click at [524, 165] on button "Tasks" at bounding box center [528, 167] width 49 height 42
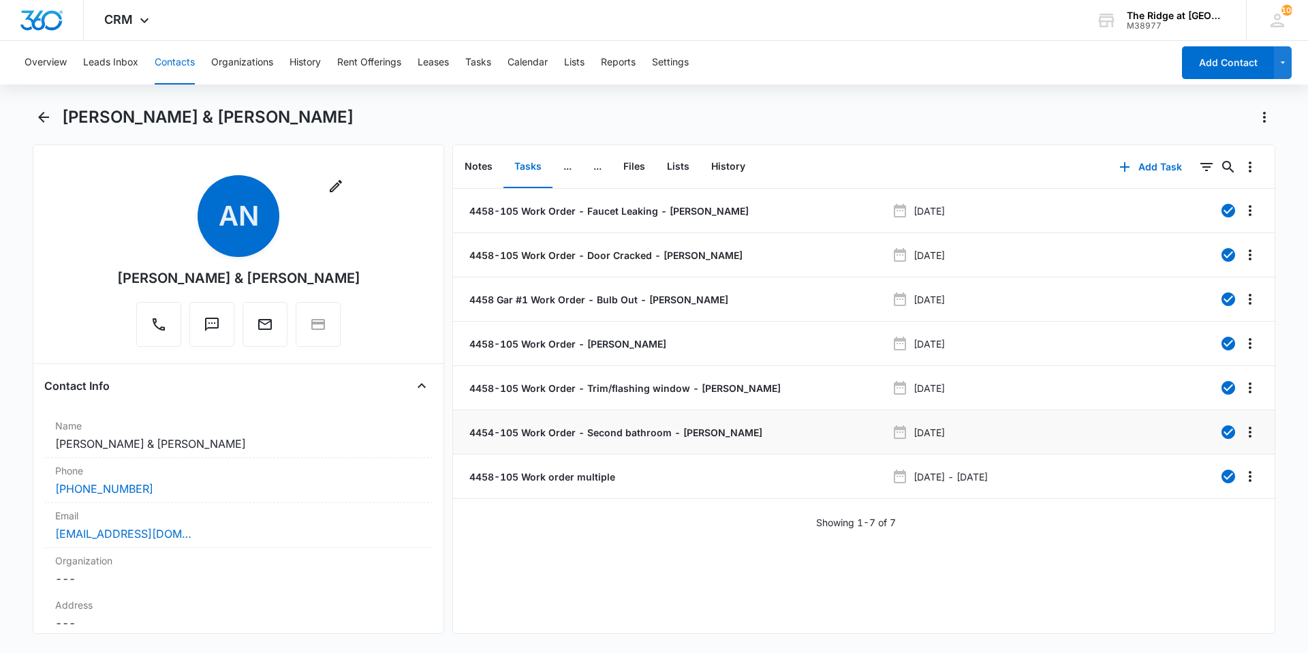
click at [664, 433] on p "4454-105 Work Order - Second bathroom - [PERSON_NAME]" at bounding box center [615, 432] width 296 height 14
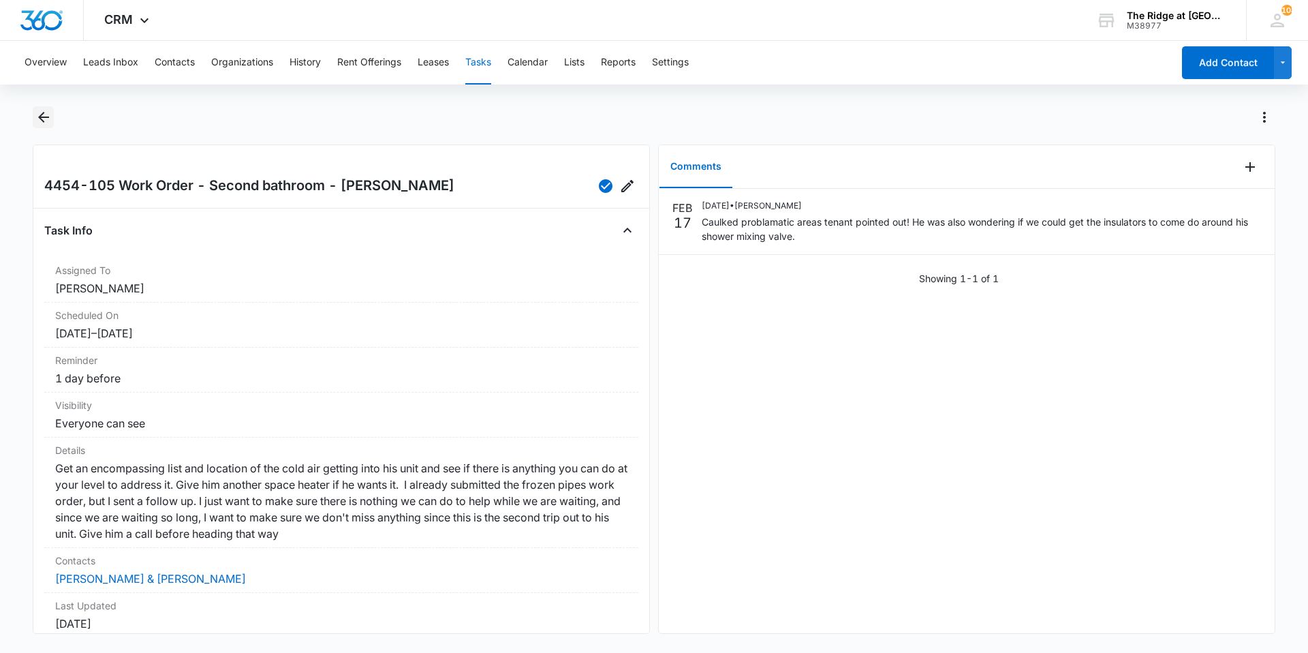
click at [39, 119] on icon "Back" at bounding box center [43, 117] width 16 height 16
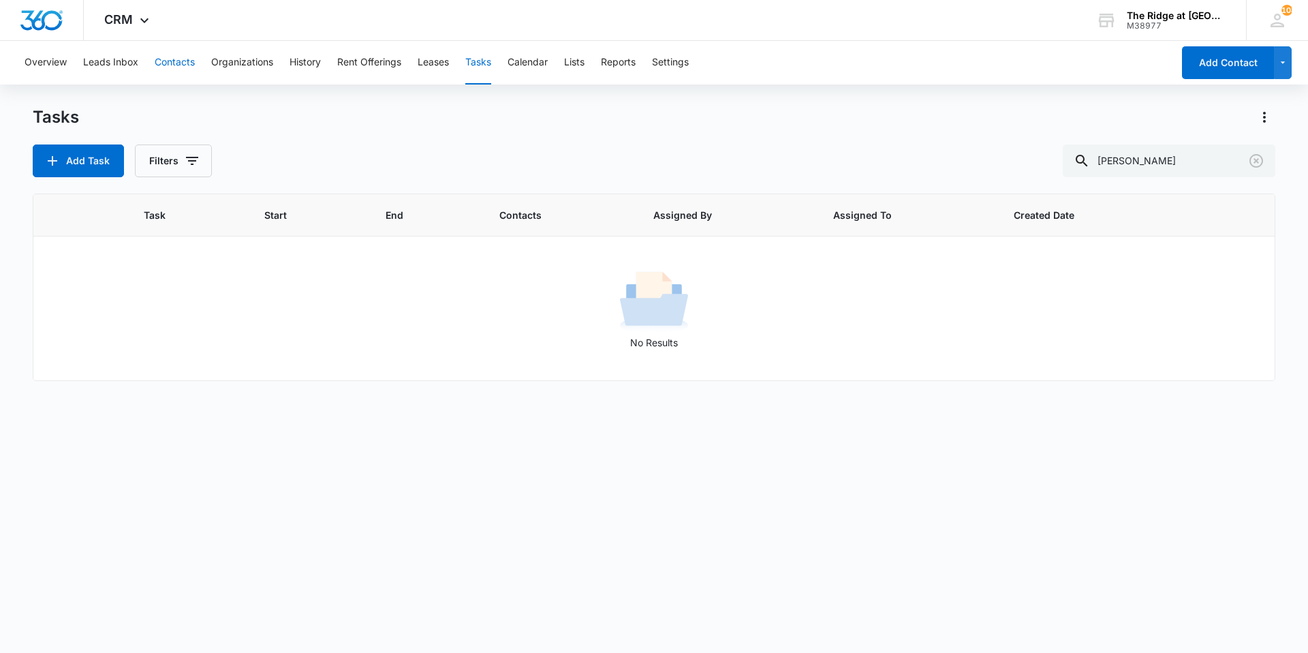
click at [184, 61] on button "Contacts" at bounding box center [175, 63] width 40 height 44
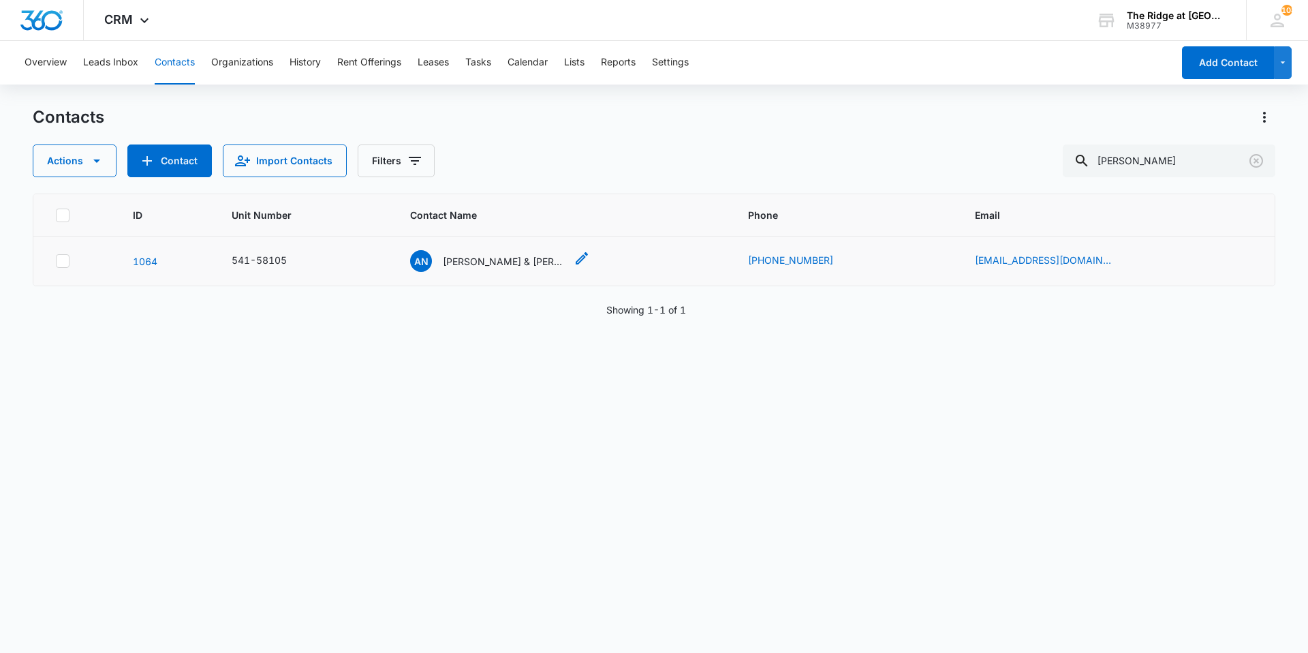
click at [538, 260] on p "[PERSON_NAME] & [PERSON_NAME]" at bounding box center [504, 261] width 123 height 14
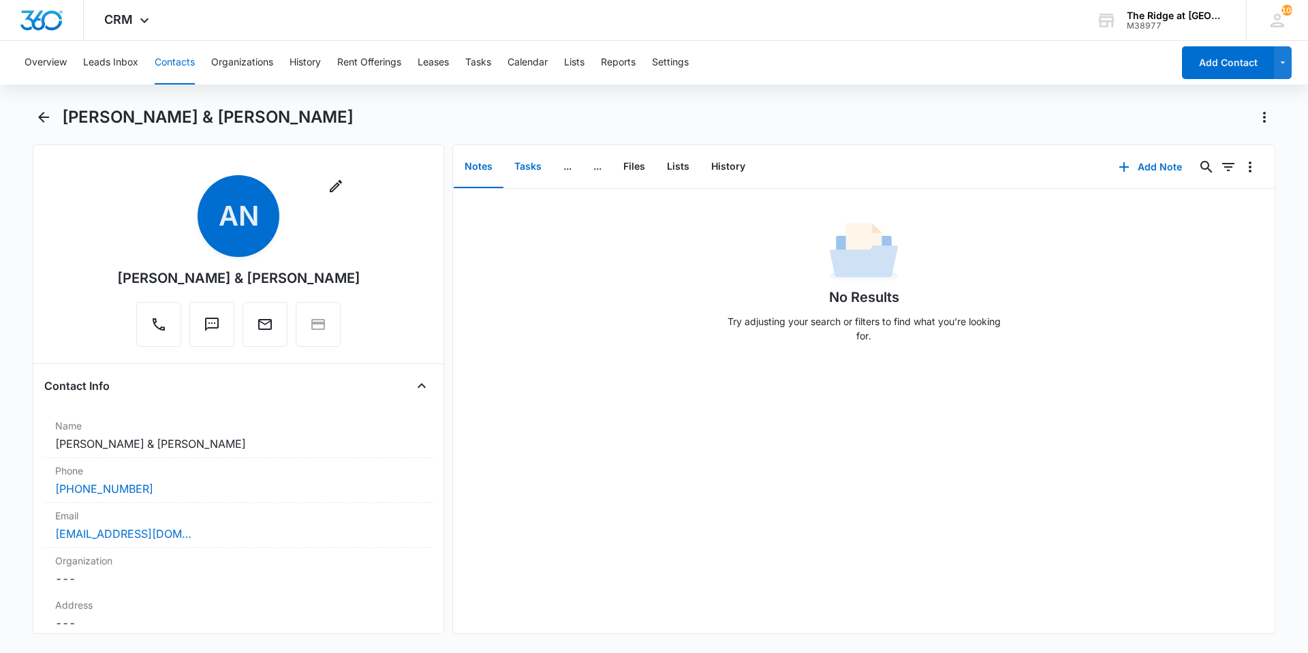
click at [518, 168] on button "Tasks" at bounding box center [528, 167] width 49 height 42
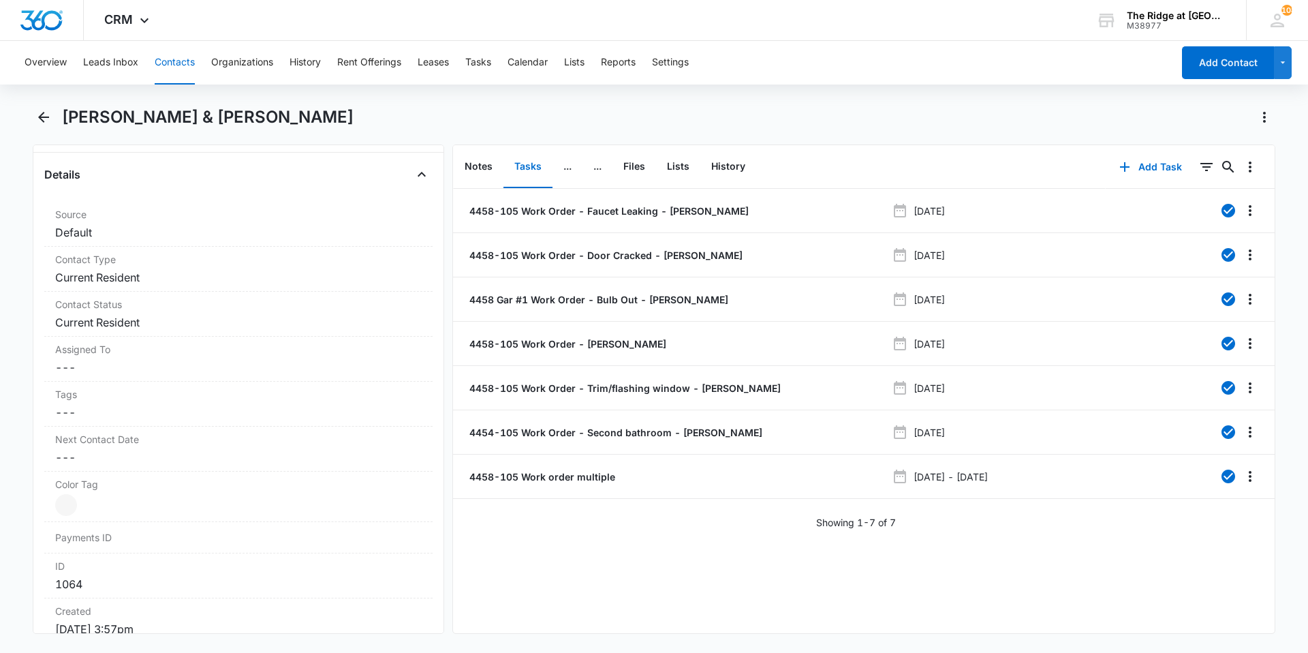
scroll to position [681, 0]
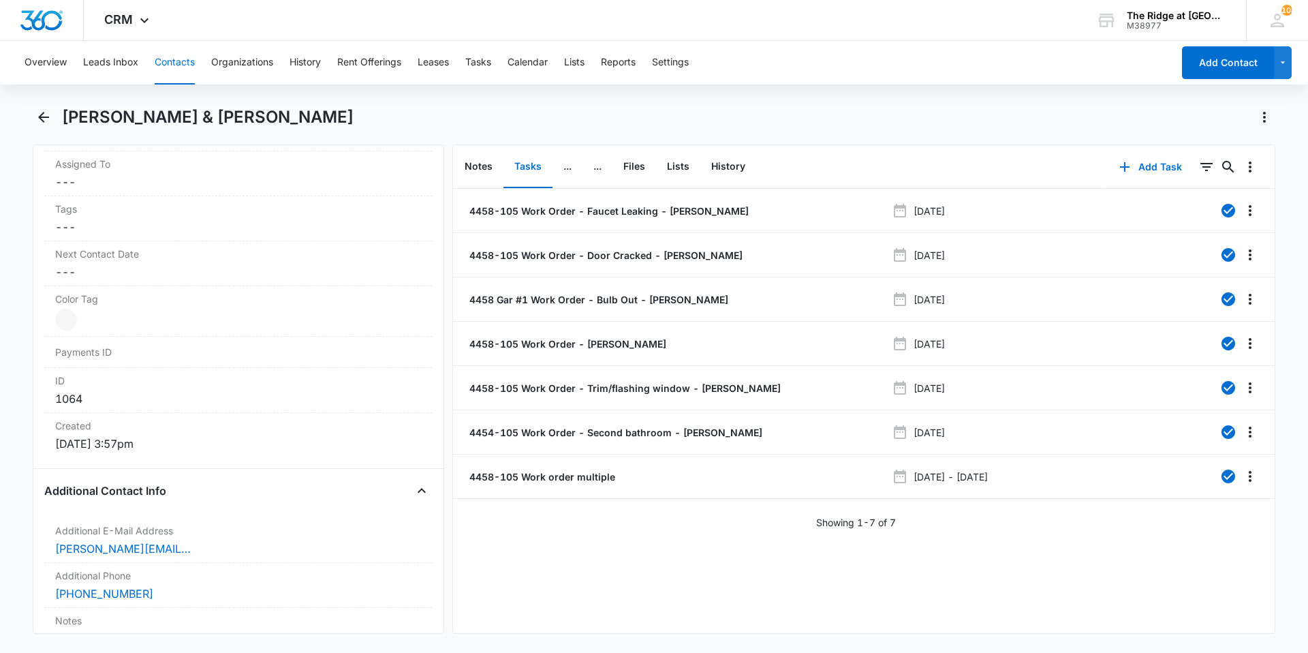
click at [174, 56] on button "Contacts" at bounding box center [175, 63] width 40 height 44
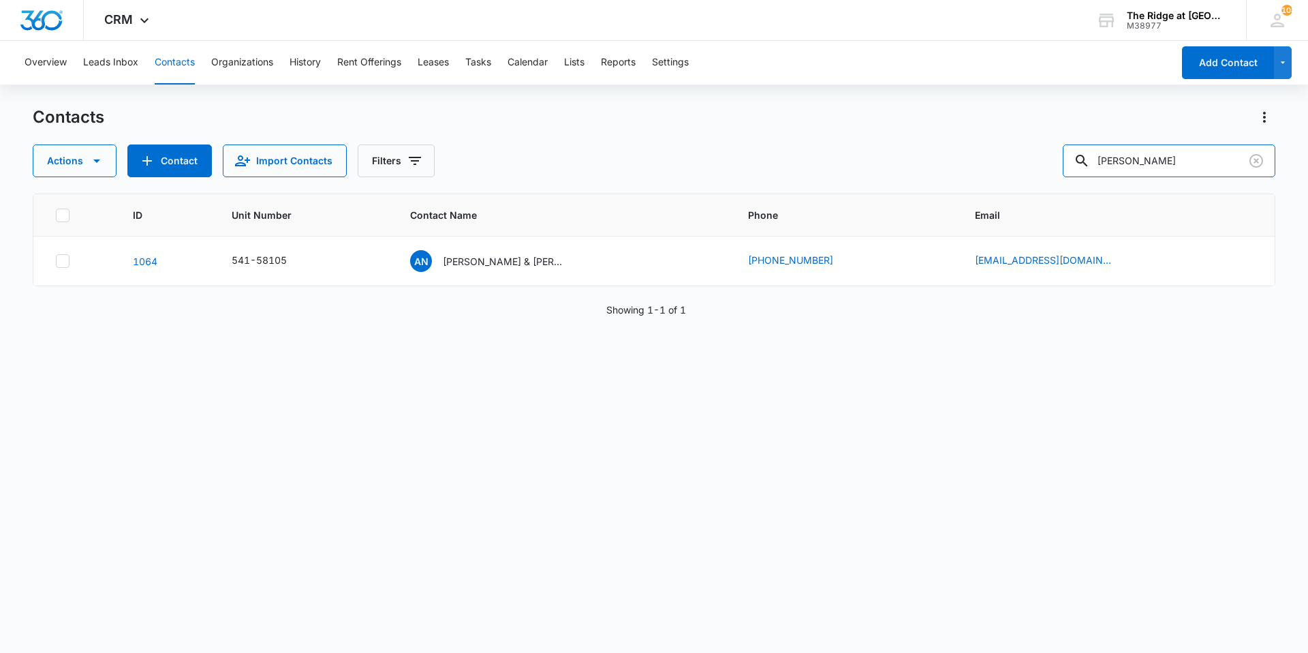
drag, startPoint x: 1152, startPoint y: 170, endPoint x: 1030, endPoint y: 157, distance: 122.7
click at [1030, 157] on div "Actions Contact Import Contacts Filters [PERSON_NAME]" at bounding box center [654, 160] width 1243 height 33
type input "[PERSON_NAME]"
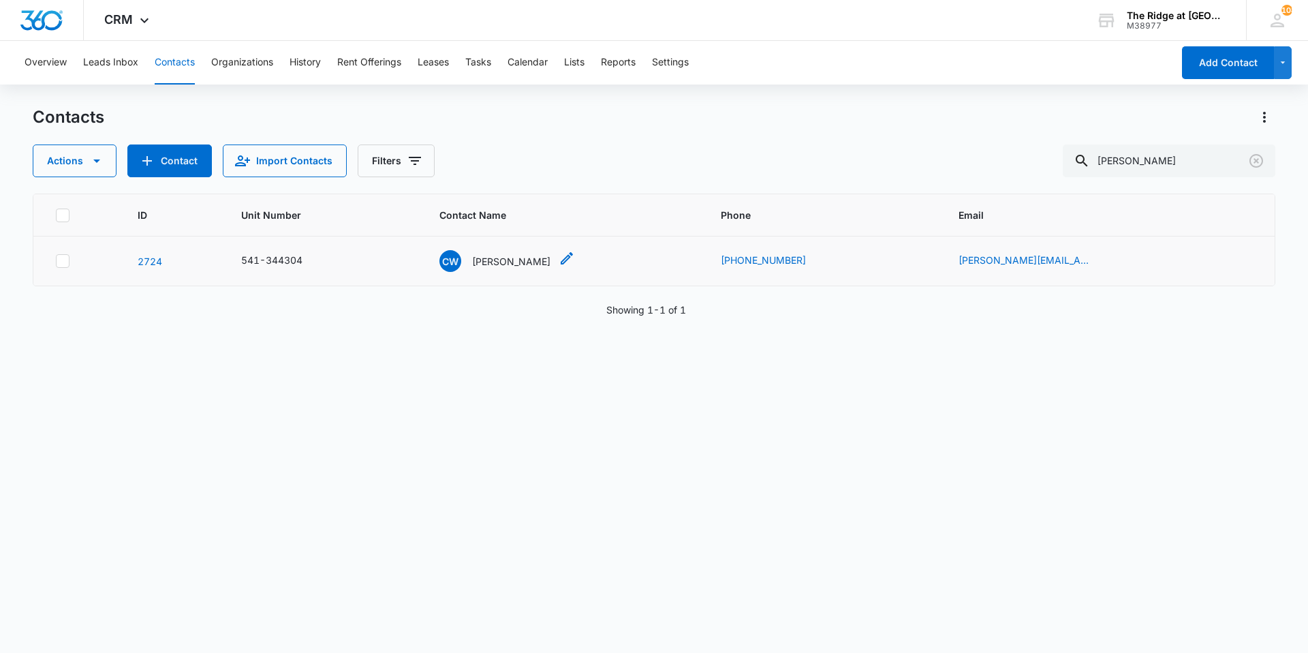
click at [510, 260] on p "[PERSON_NAME]" at bounding box center [511, 261] width 78 height 14
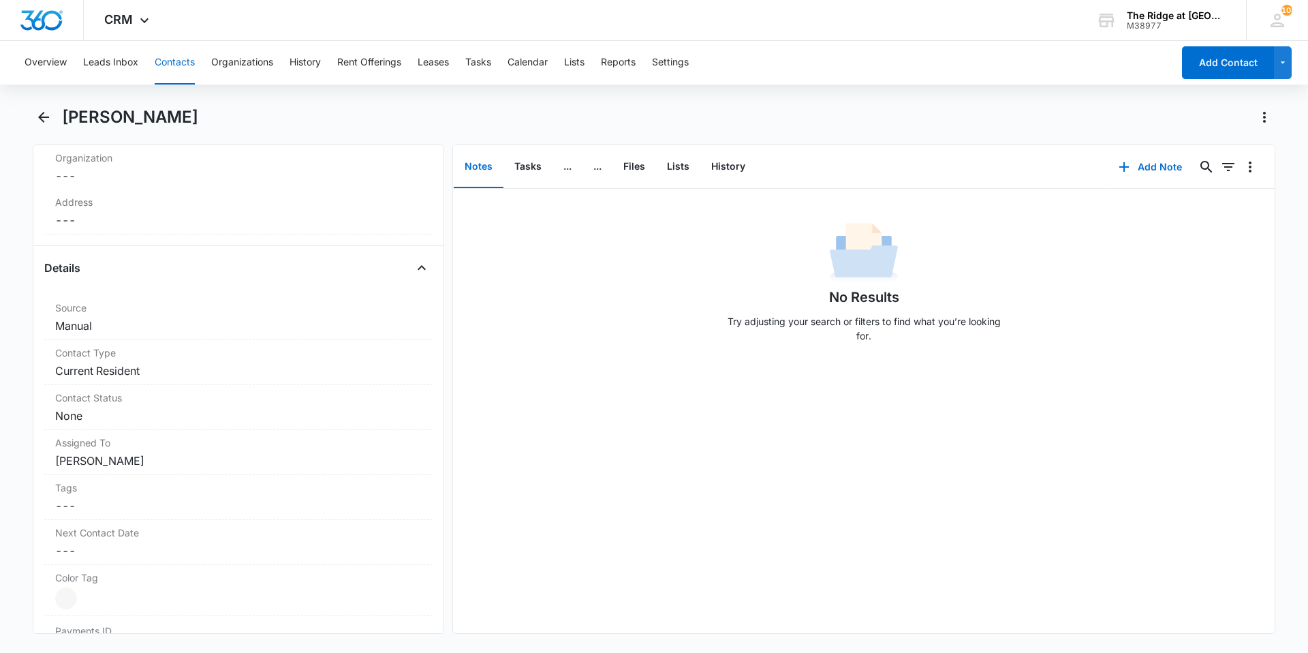
scroll to position [409, 0]
click at [142, 409] on dd "Cancel Save Changes None" at bounding box center [238, 409] width 367 height 16
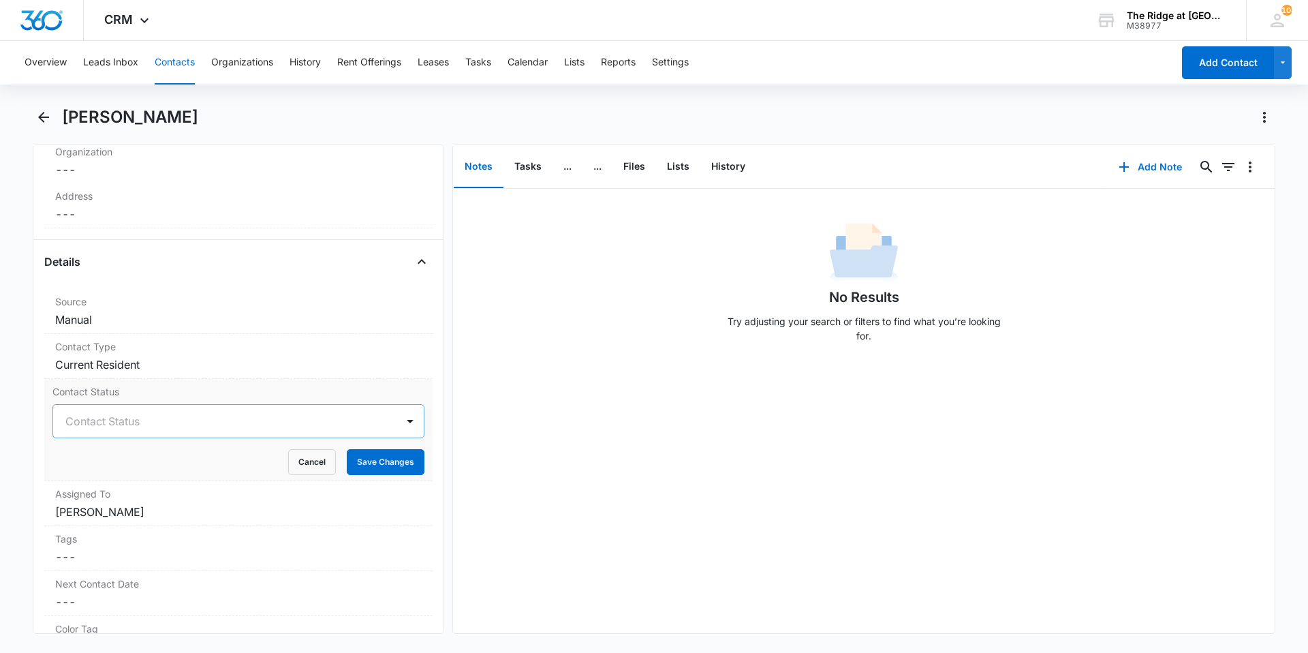
click at [129, 429] on div at bounding box center [221, 421] width 313 height 19
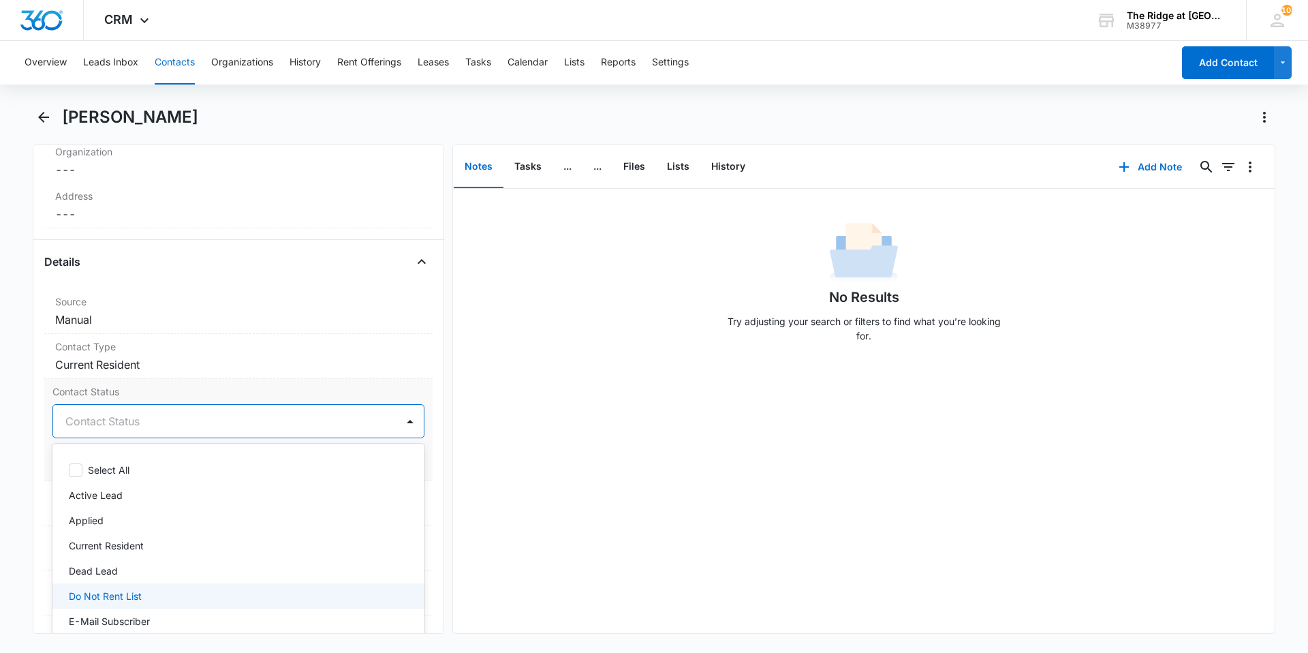
scroll to position [54, 0]
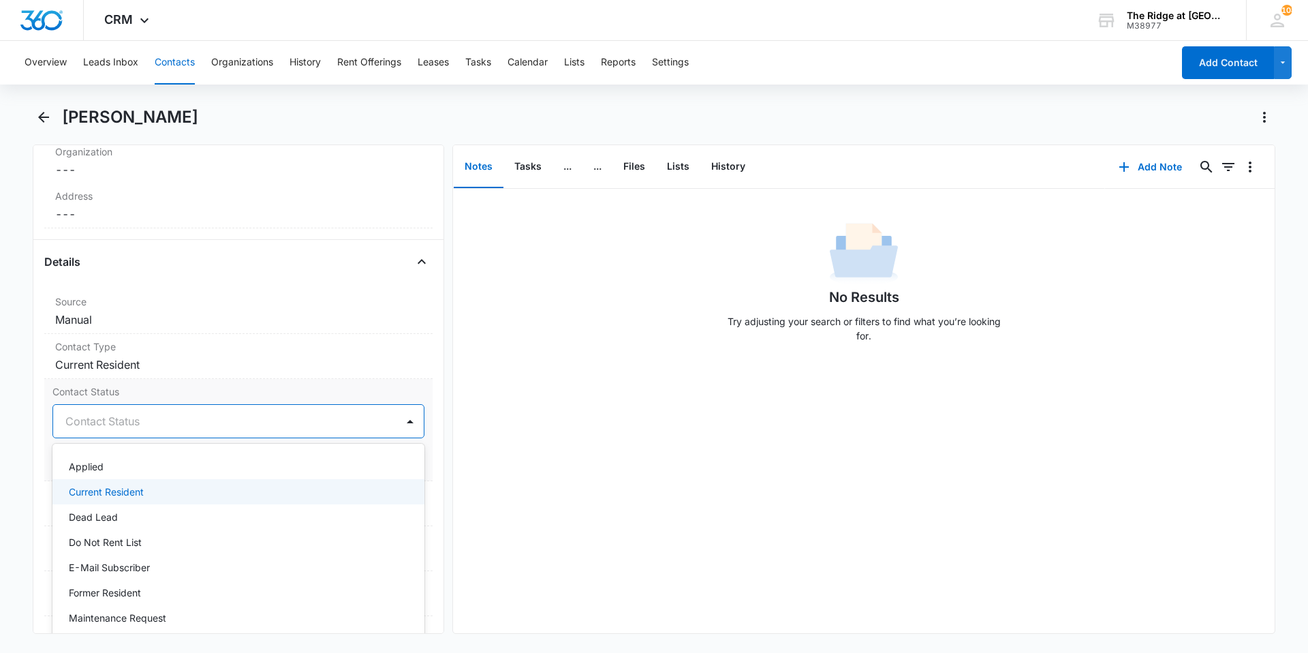
click at [125, 489] on p "Current Resident" at bounding box center [106, 491] width 75 height 14
click at [243, 360] on dd "Cancel Save Changes Current Resident" at bounding box center [238, 364] width 367 height 16
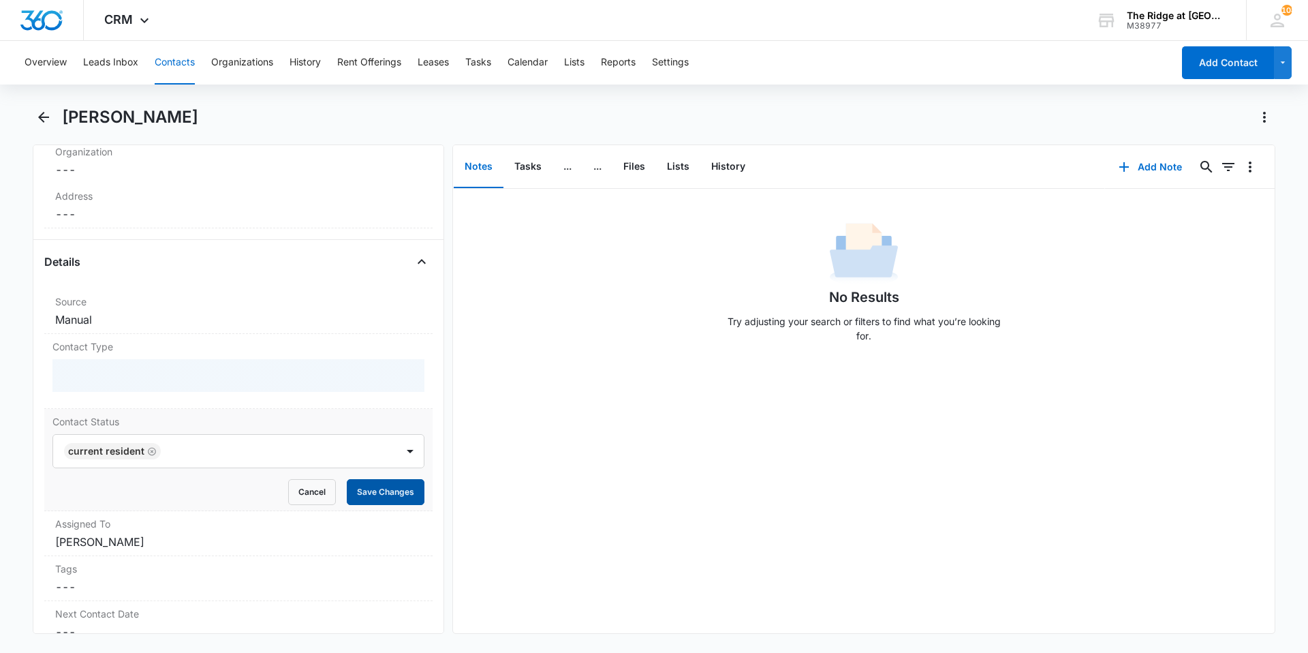
click at [371, 499] on form "Current Resident Cancel Save Changes" at bounding box center [238, 469] width 372 height 71
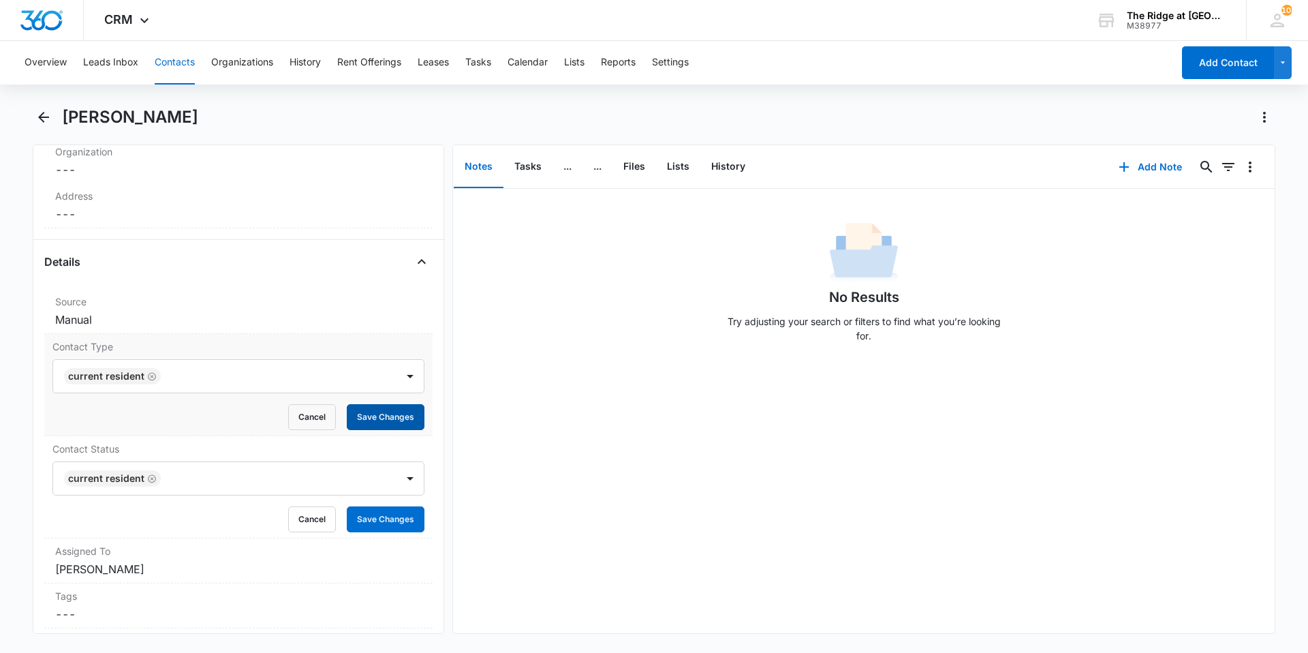
click at [363, 410] on button "Save Changes" at bounding box center [386, 417] width 78 height 26
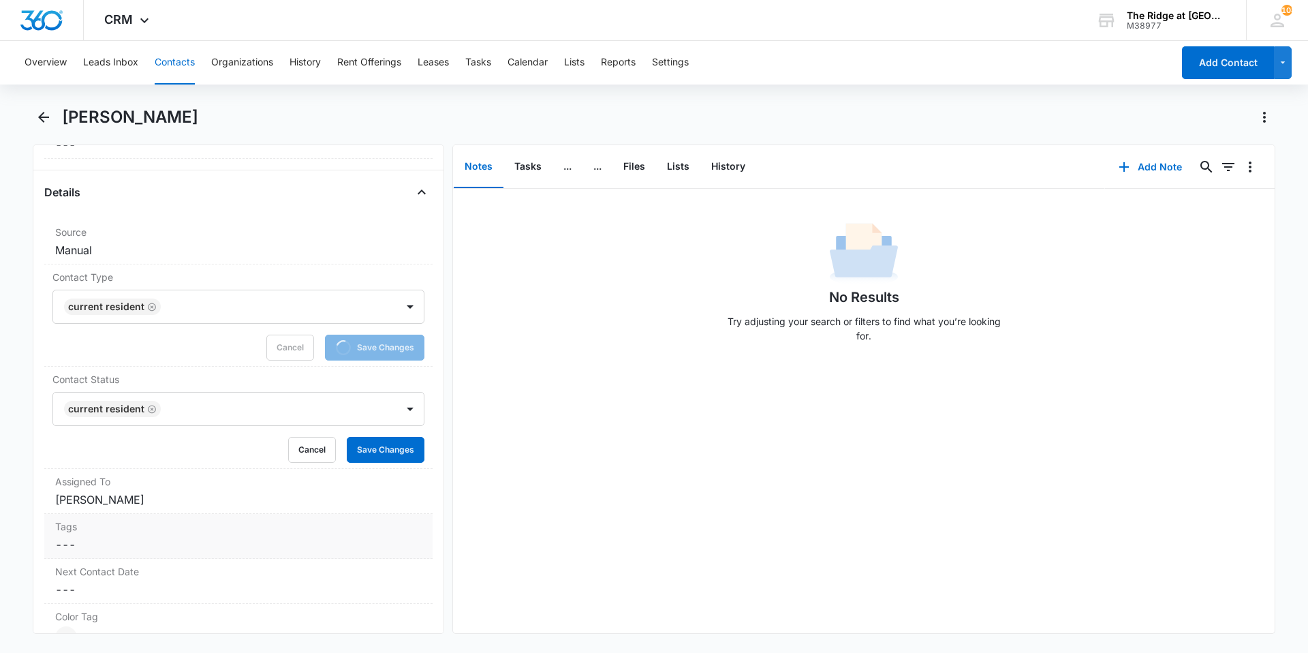
scroll to position [545, 0]
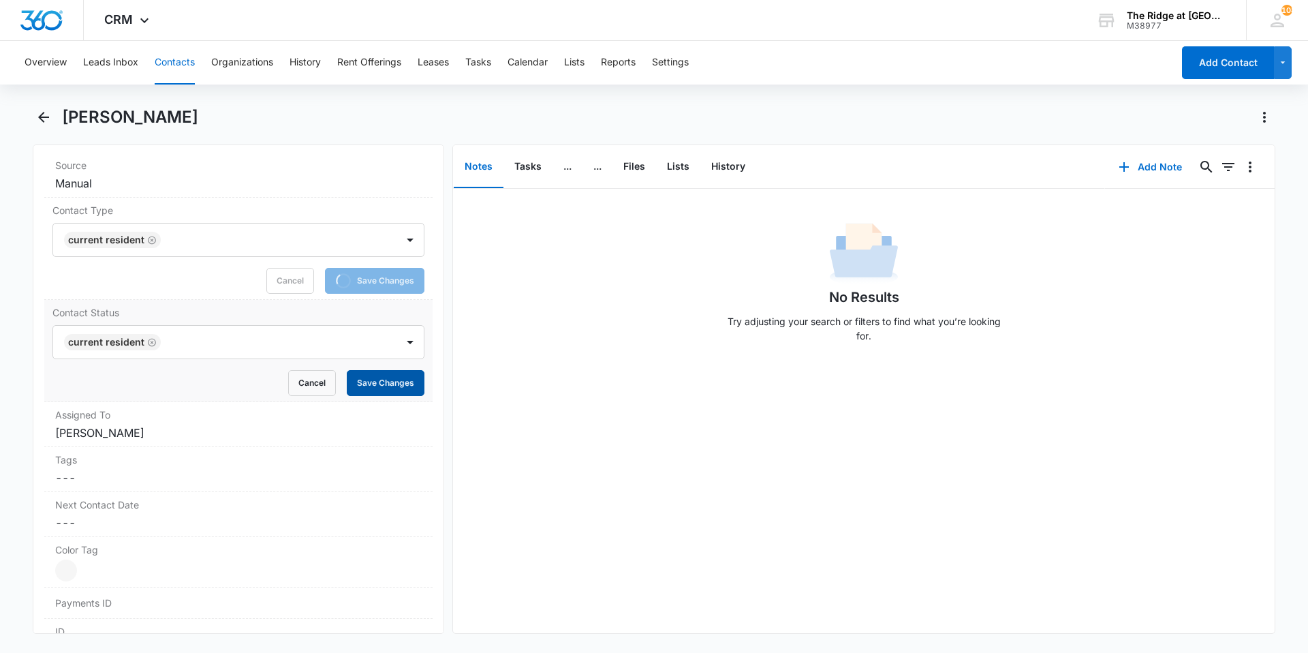
click at [358, 384] on button "Save Changes" at bounding box center [386, 383] width 78 height 26
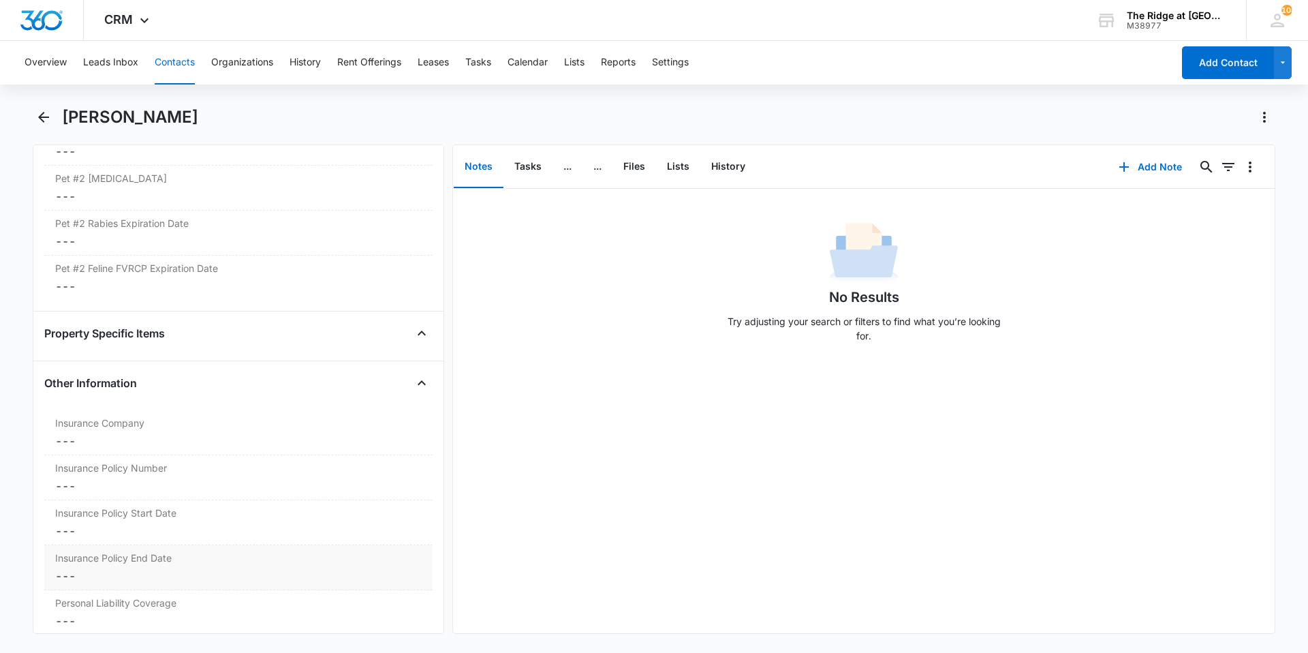
scroll to position [2642, 0]
click at [162, 392] on dd "Cancel Save Changes ---" at bounding box center [238, 391] width 367 height 16
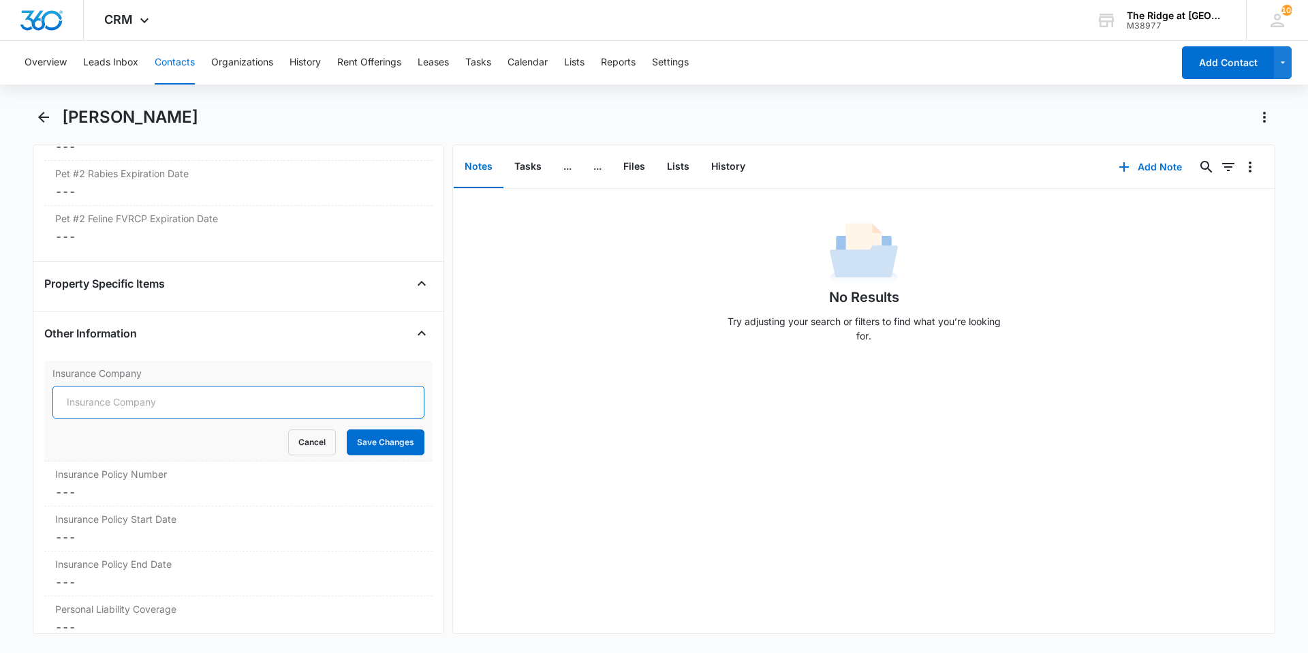
click at [157, 392] on input "Insurance Company" at bounding box center [238, 402] width 372 height 33
type input "Farmers Insurance"
click at [360, 447] on button "Save Changes" at bounding box center [386, 442] width 78 height 26
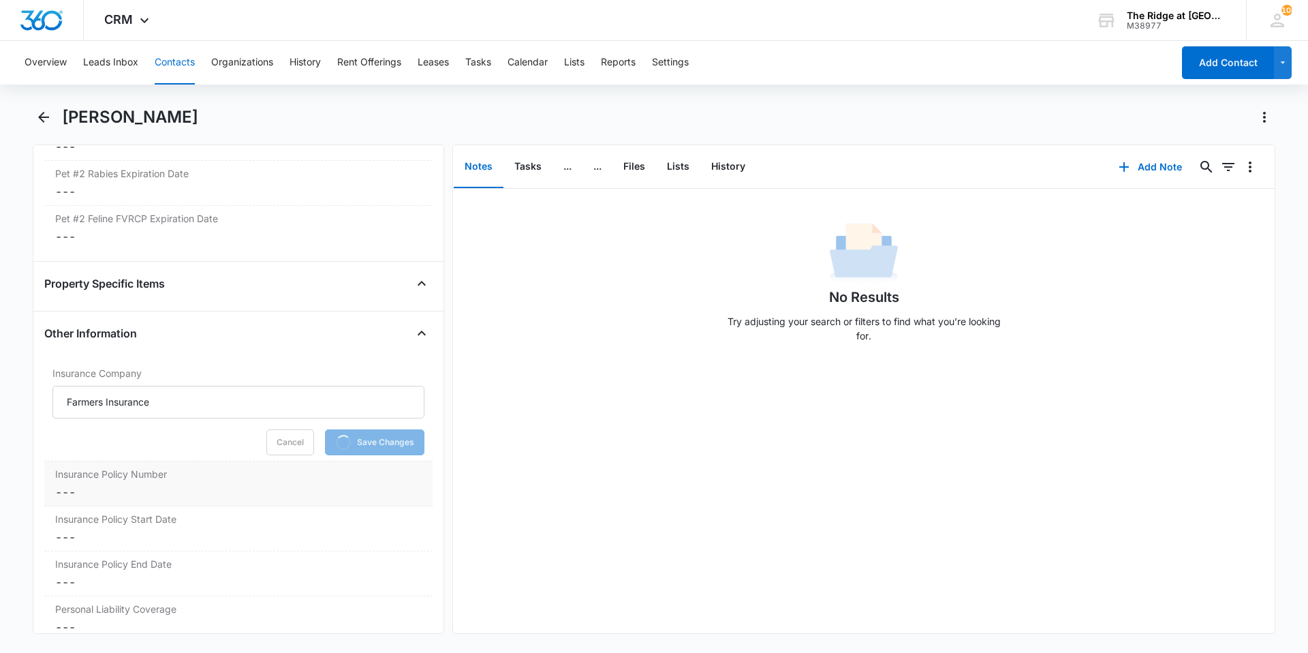
click at [156, 485] on div "Insurance Policy Number Cancel Save Changes ---" at bounding box center [238, 483] width 388 height 45
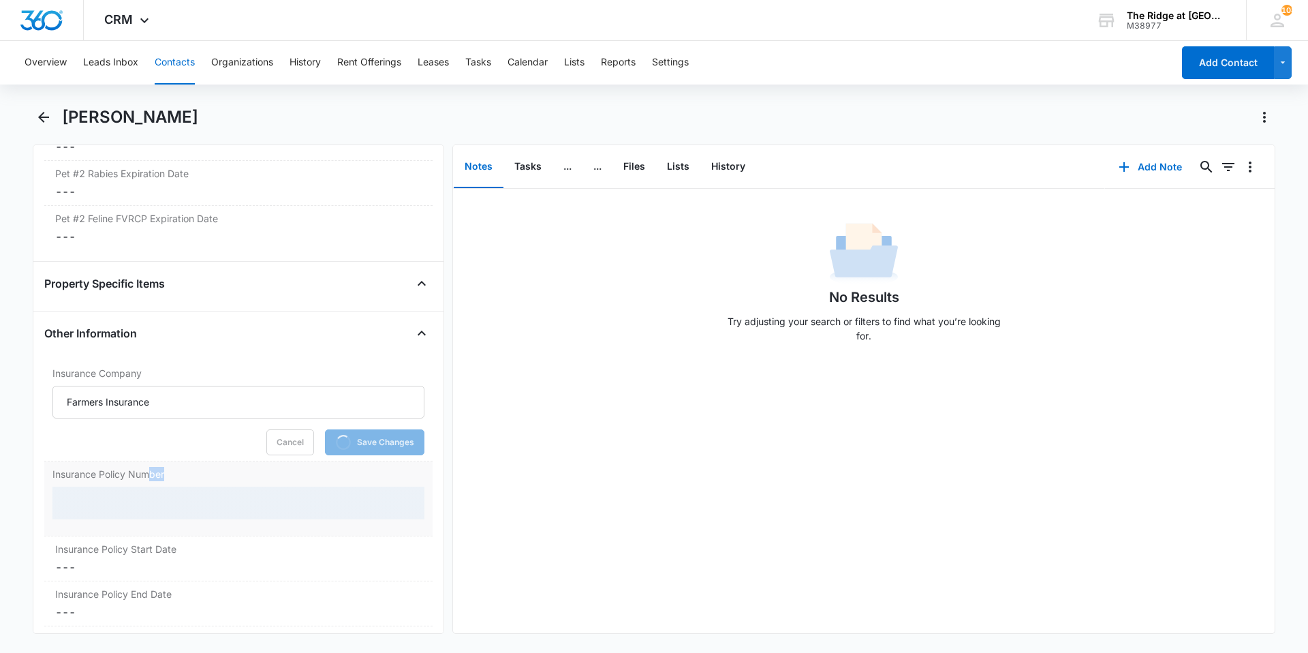
drag, startPoint x: 156, startPoint y: 485, endPoint x: 181, endPoint y: 497, distance: 27.7
click at [181, 497] on div at bounding box center [238, 502] width 372 height 33
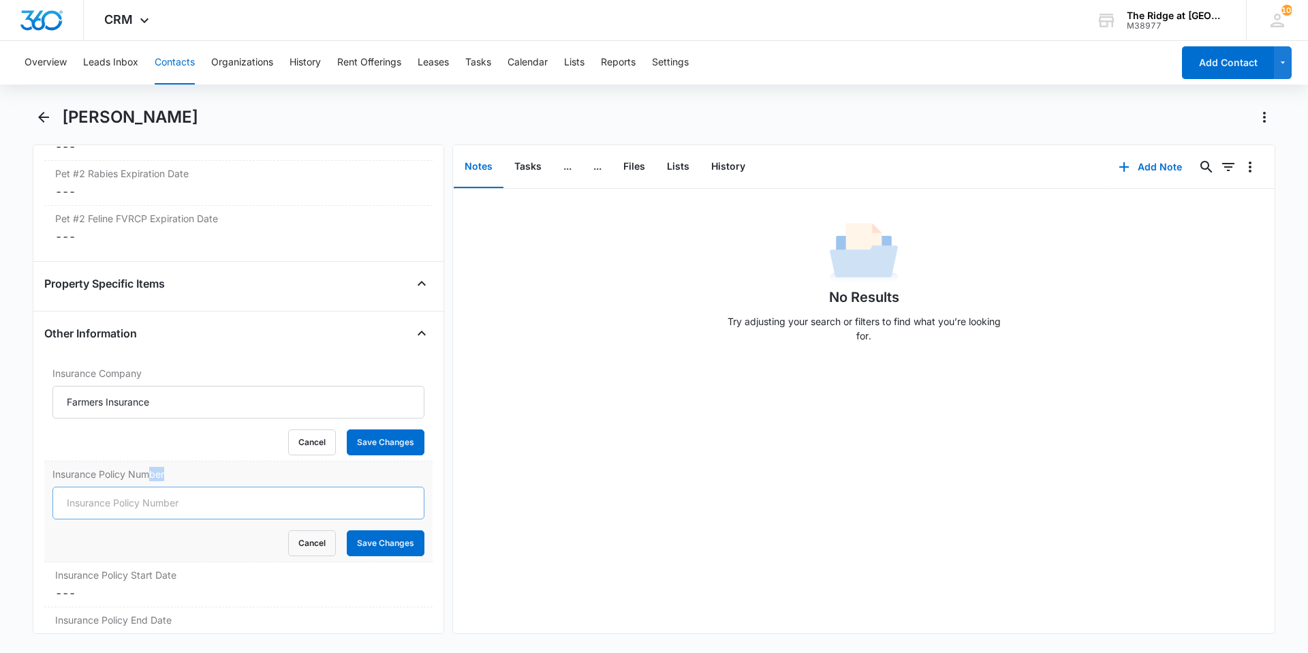
click at [195, 505] on input "Insurance Policy Number" at bounding box center [238, 502] width 372 height 33
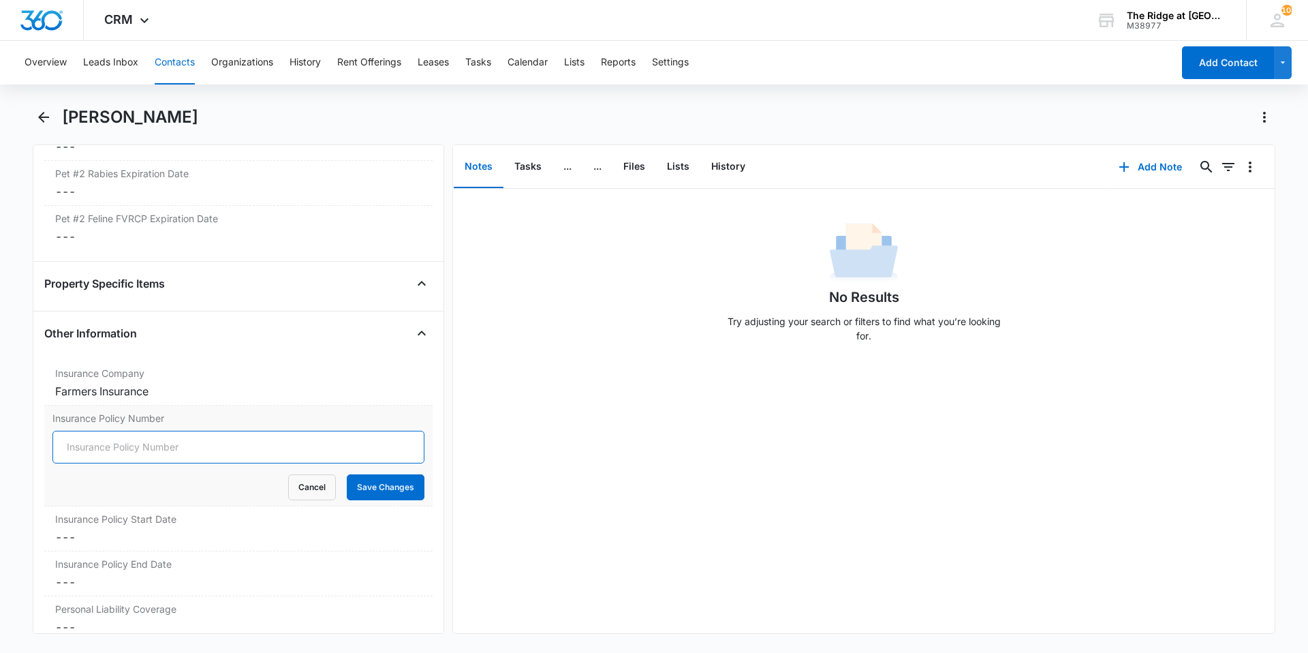
click at [133, 444] on input "Insurance Policy Number" at bounding box center [238, 447] width 372 height 33
click at [131, 445] on input "Insurance Policy Number" at bounding box center [238, 447] width 372 height 33
type input "[PHONE_NUMBER]"
click at [102, 518] on label "Insurance Policy Start Date" at bounding box center [238, 519] width 367 height 14
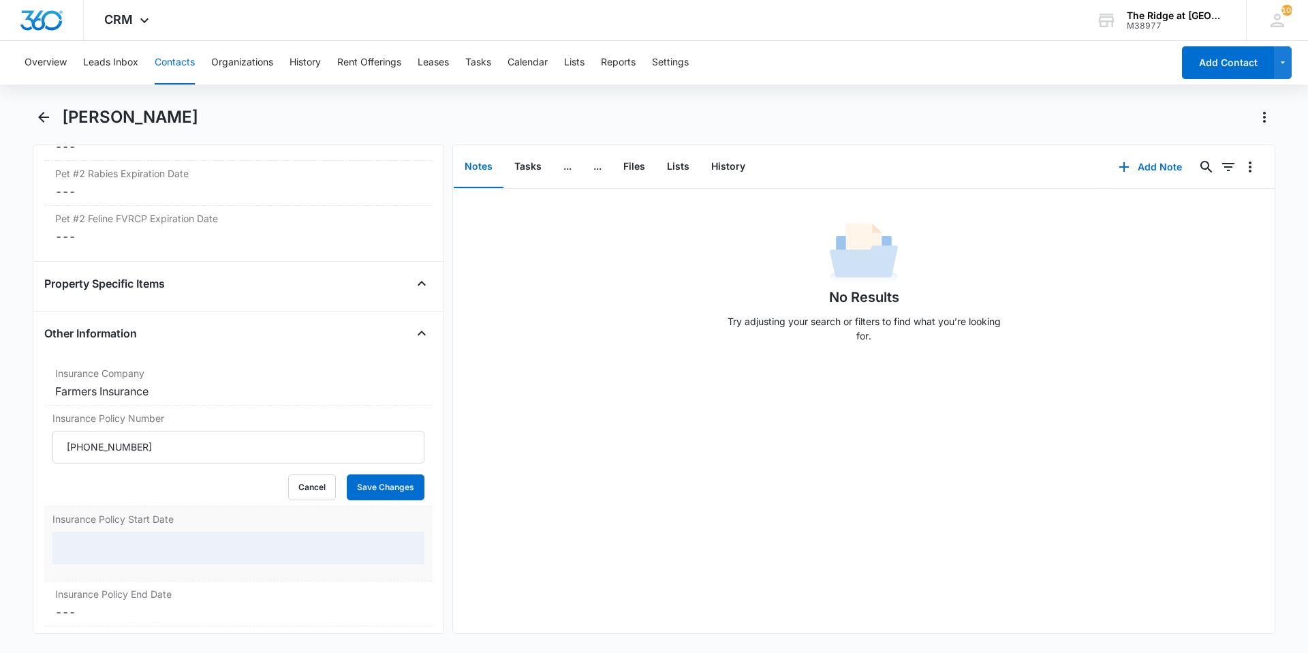
click at [94, 553] on div at bounding box center [238, 547] width 372 height 33
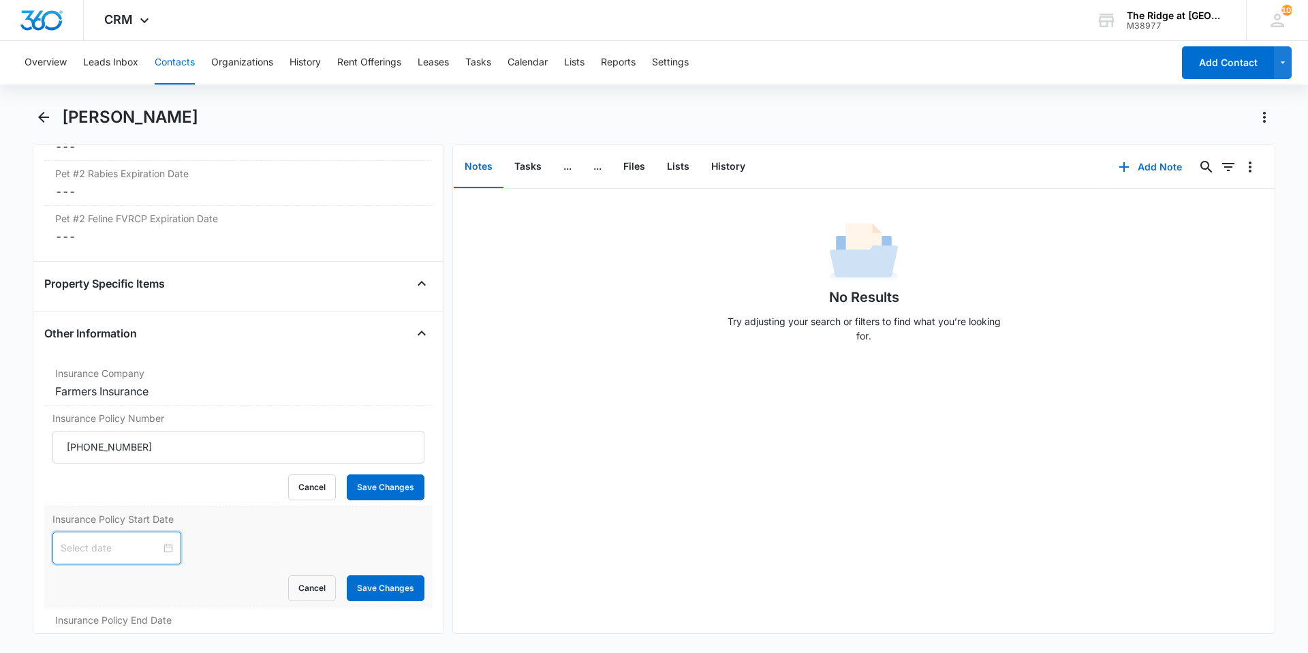
click at [94, 553] on input at bounding box center [111, 547] width 100 height 15
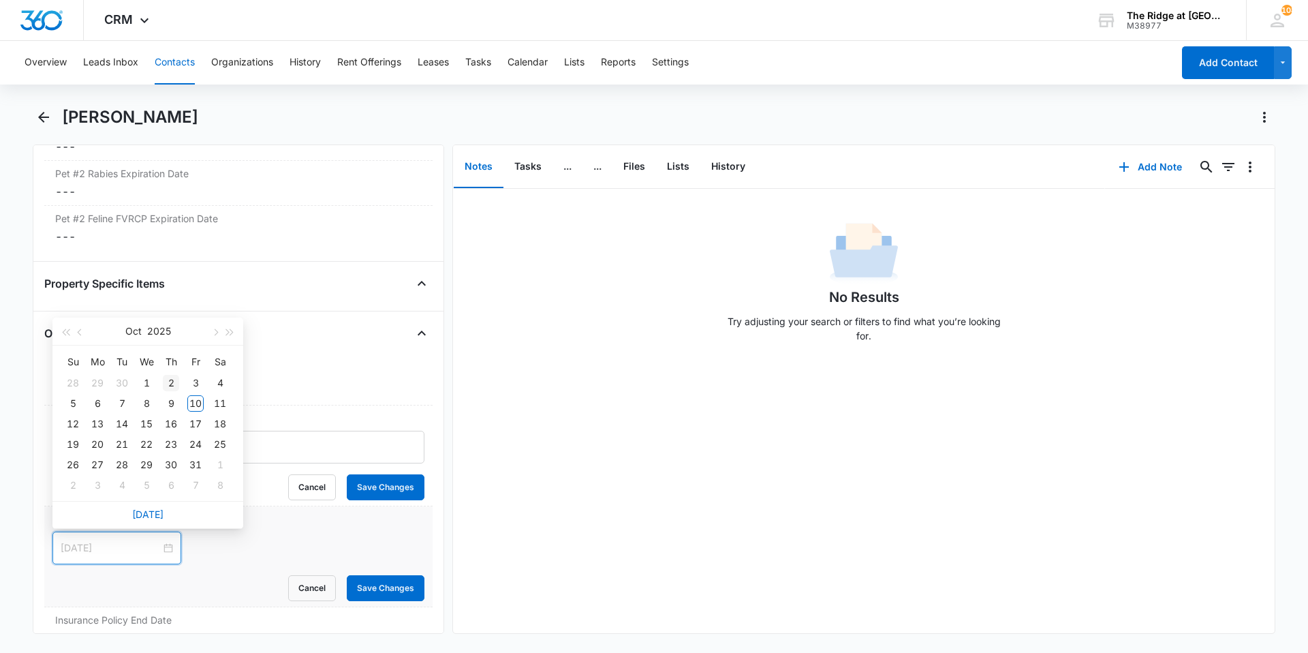
type input "[DATE]"
click at [168, 380] on div "2" at bounding box center [171, 383] width 16 height 16
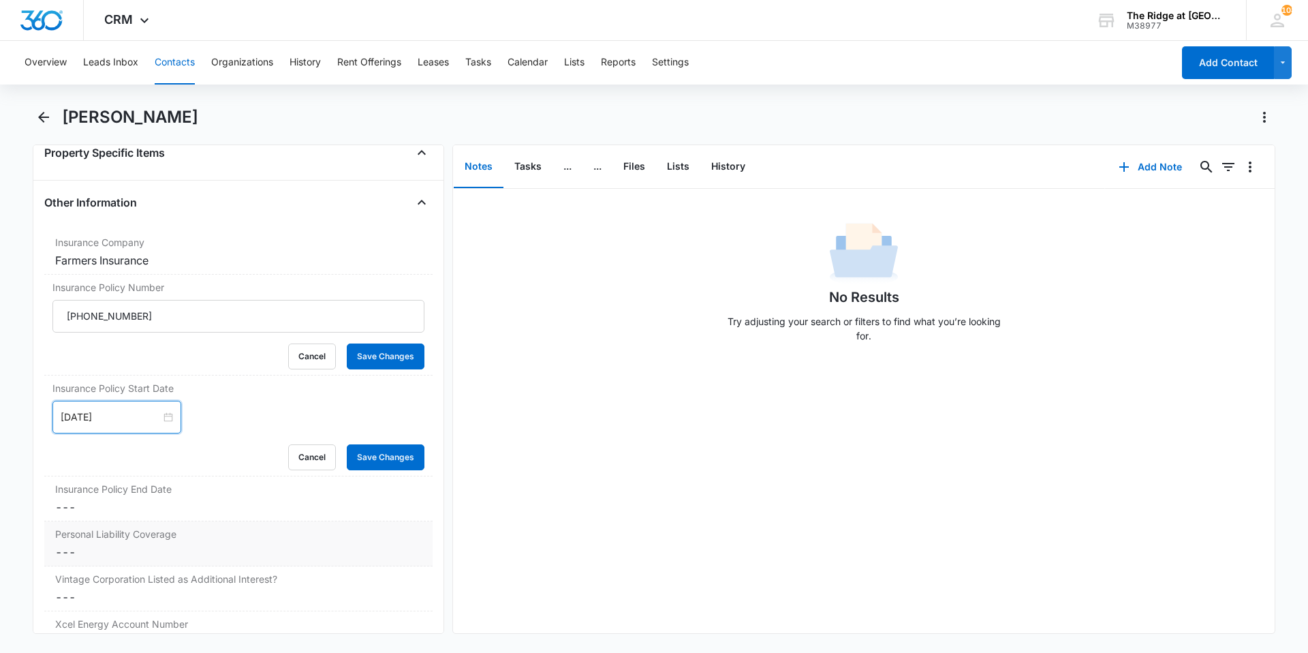
scroll to position [2779, 0]
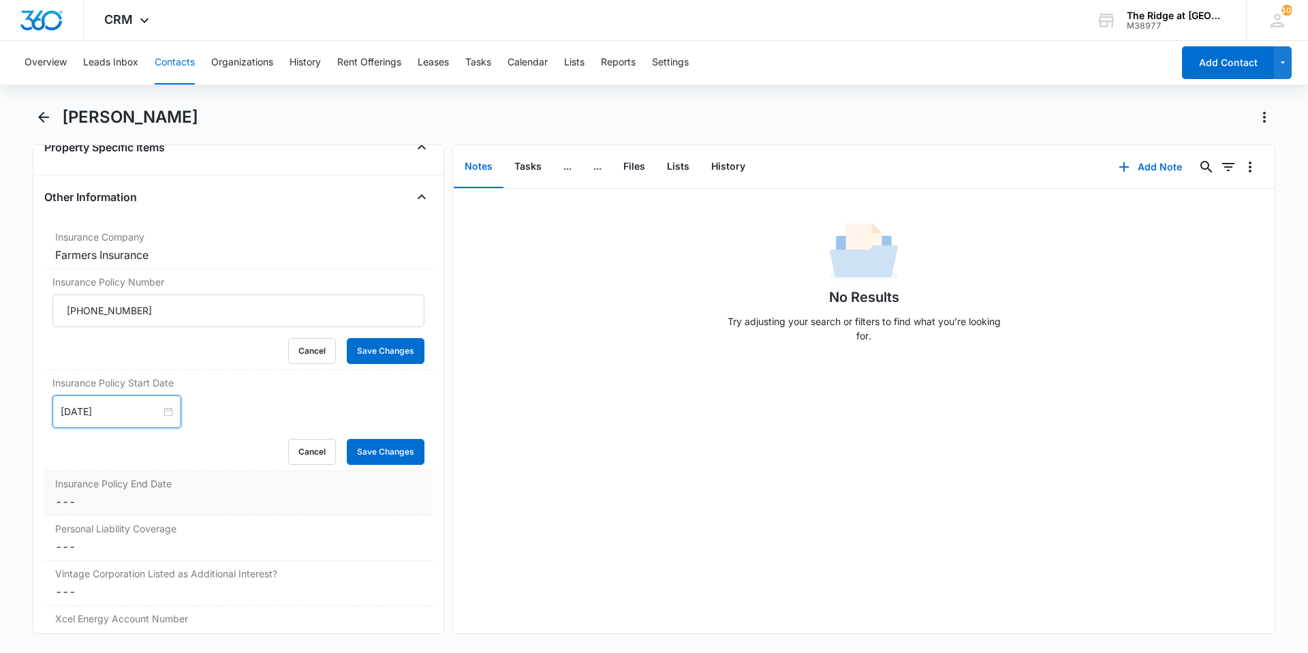
click at [134, 497] on dd "Cancel Save Changes ---" at bounding box center [238, 501] width 367 height 16
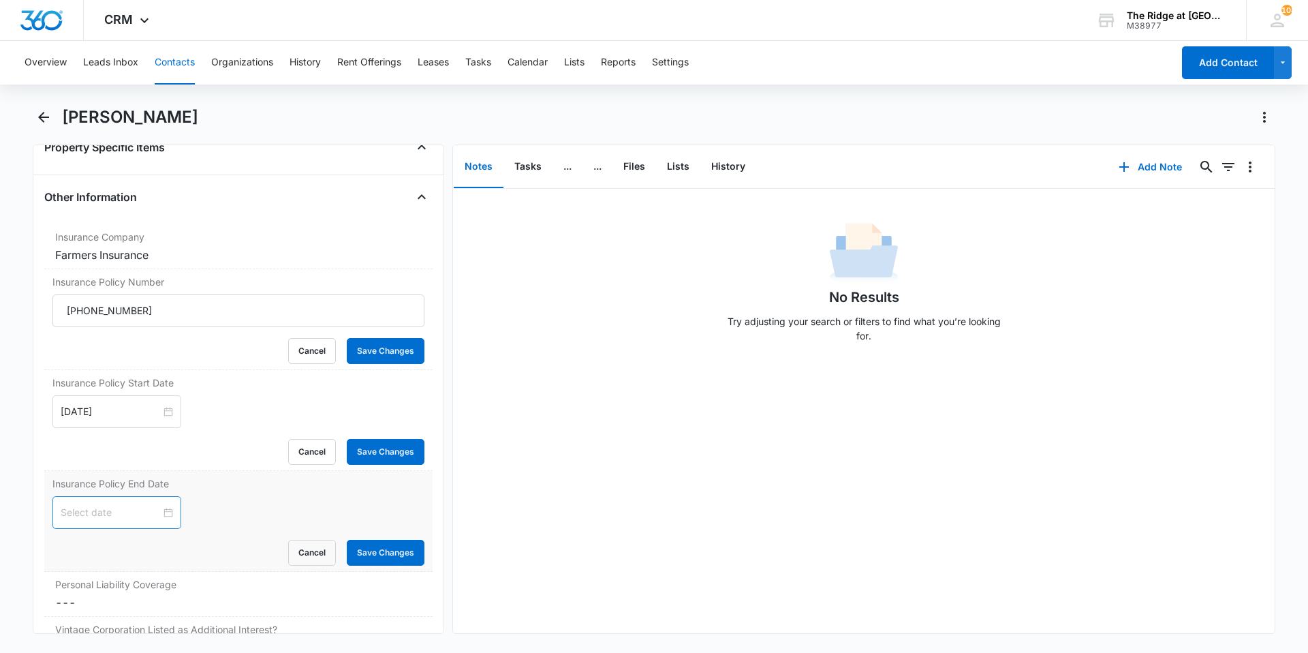
click at [134, 516] on input at bounding box center [111, 512] width 100 height 15
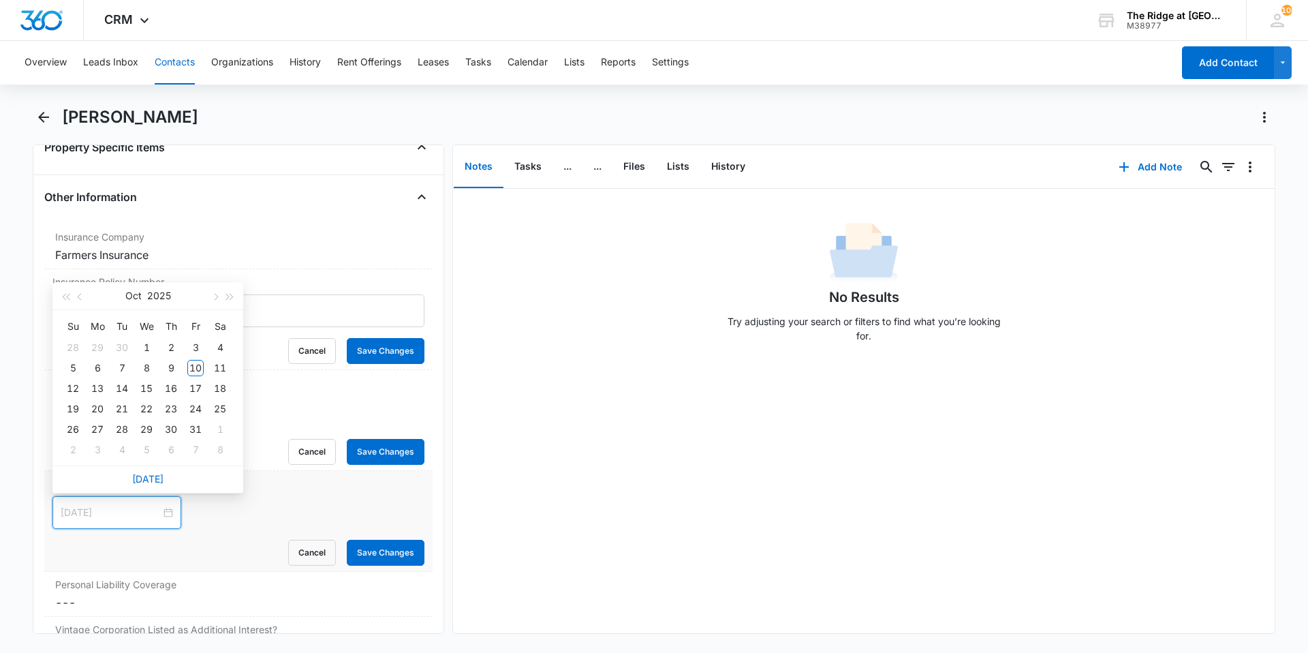
type input "[DATE]"
click at [225, 303] on button "button" at bounding box center [230, 295] width 15 height 27
type input "[DATE]"
click at [194, 352] on div "2" at bounding box center [195, 347] width 16 height 16
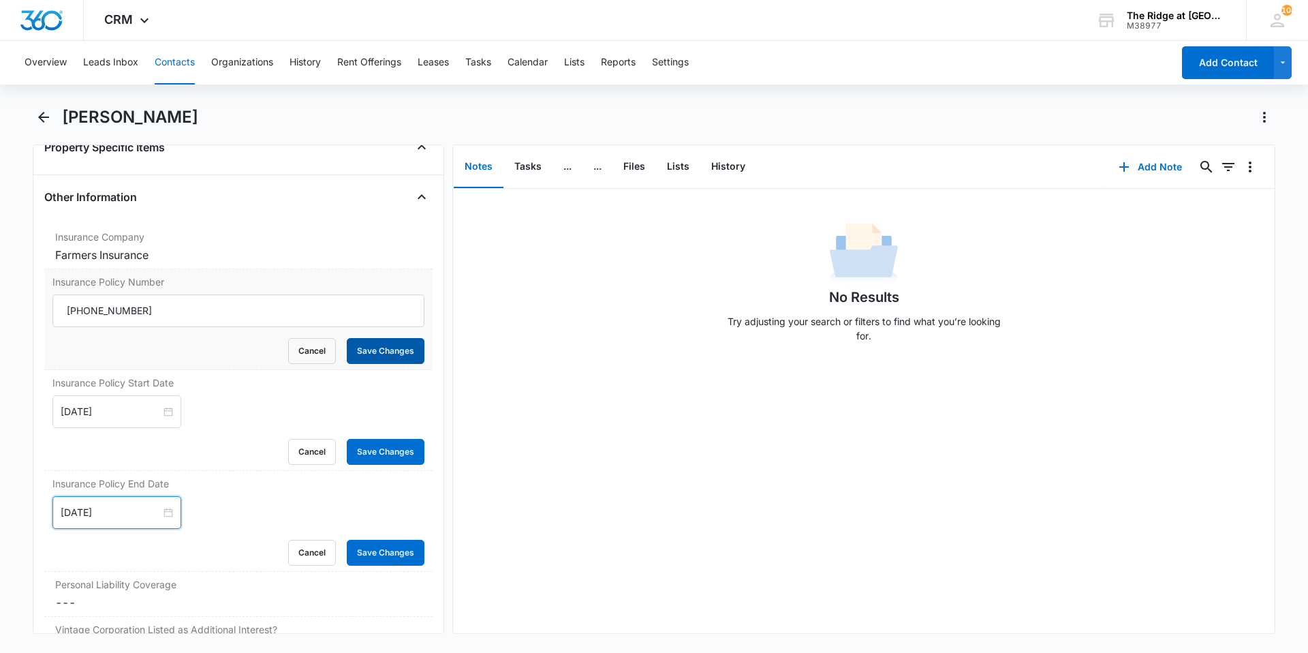
click at [369, 352] on button "Save Changes" at bounding box center [386, 351] width 78 height 26
click at [380, 444] on button "Save Changes" at bounding box center [386, 452] width 78 height 26
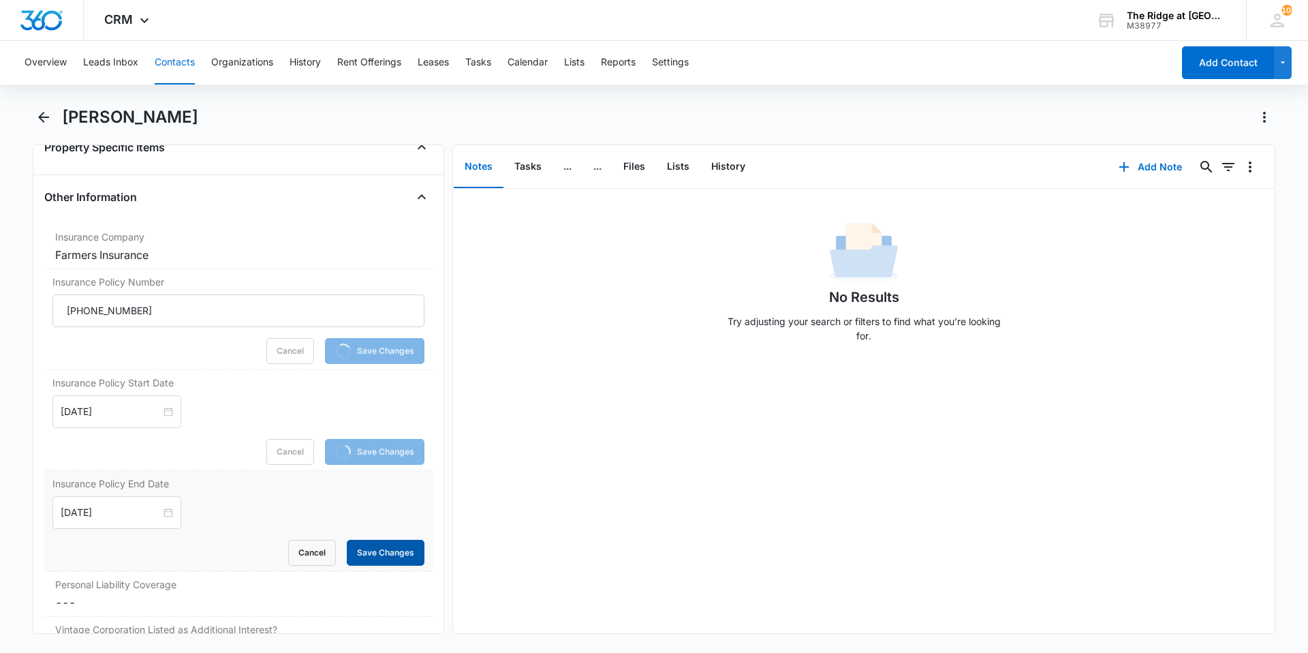
click at [384, 557] on button "Save Changes" at bounding box center [386, 553] width 78 height 26
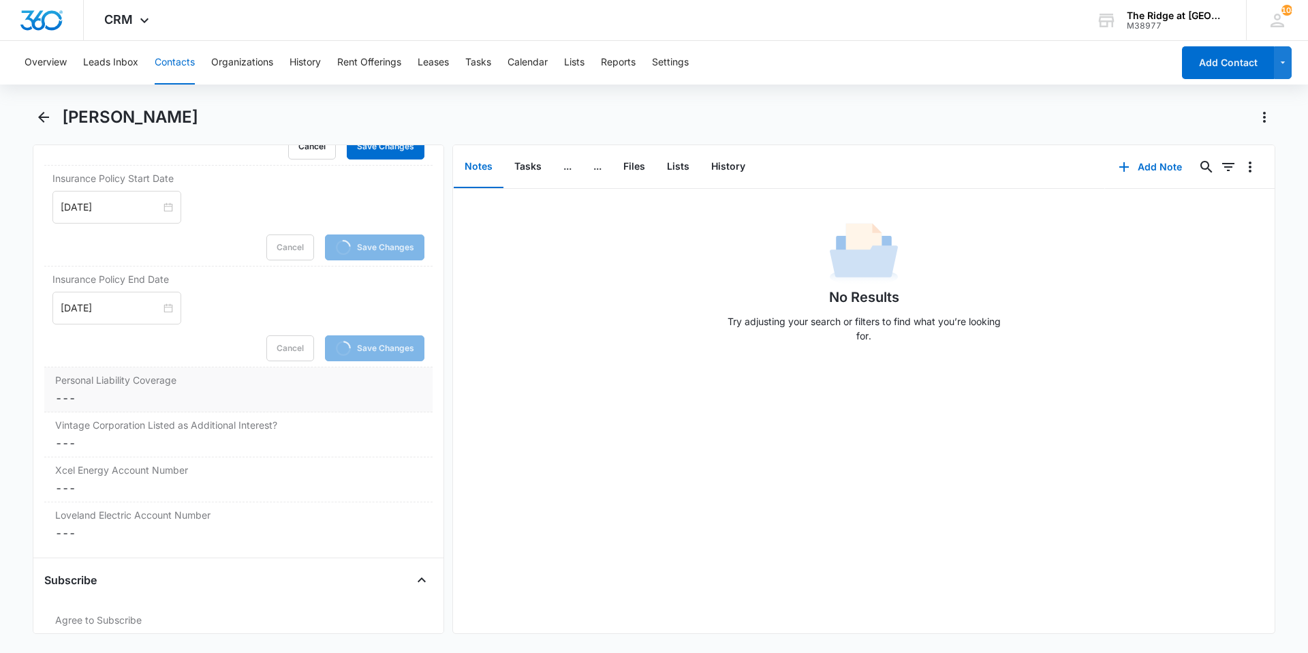
click at [170, 400] on dd "Cancel Save Changes ---" at bounding box center [238, 398] width 367 height 16
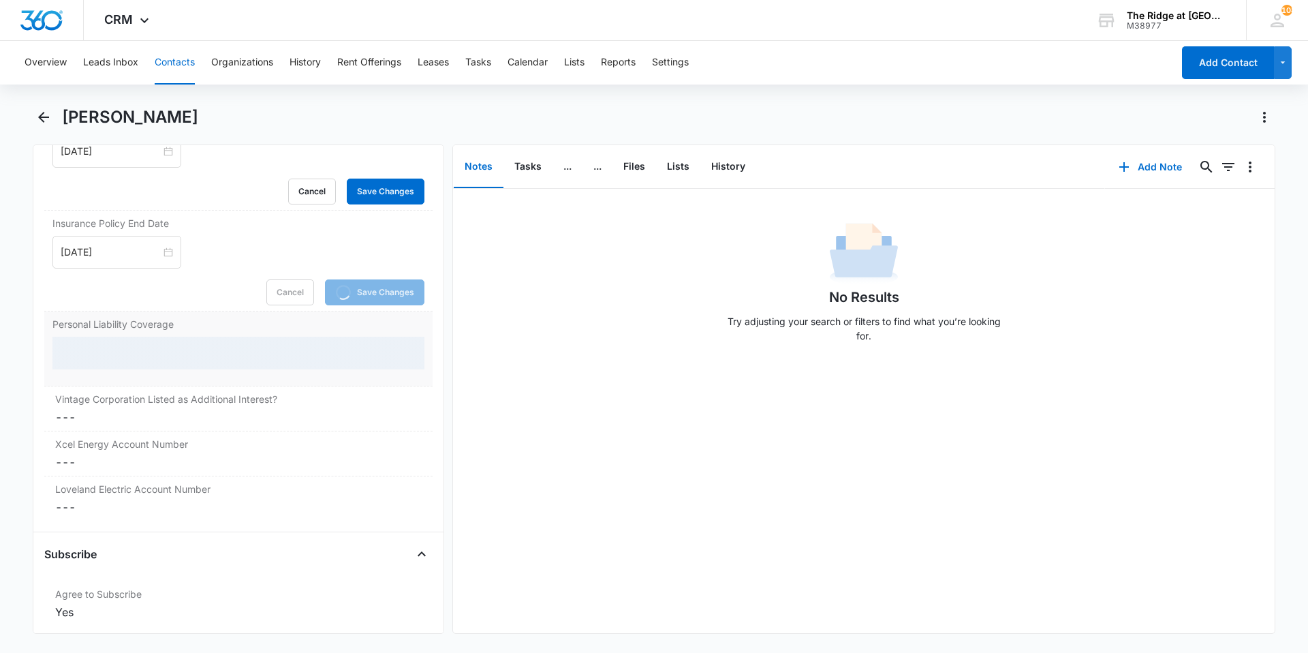
scroll to position [2957, 0]
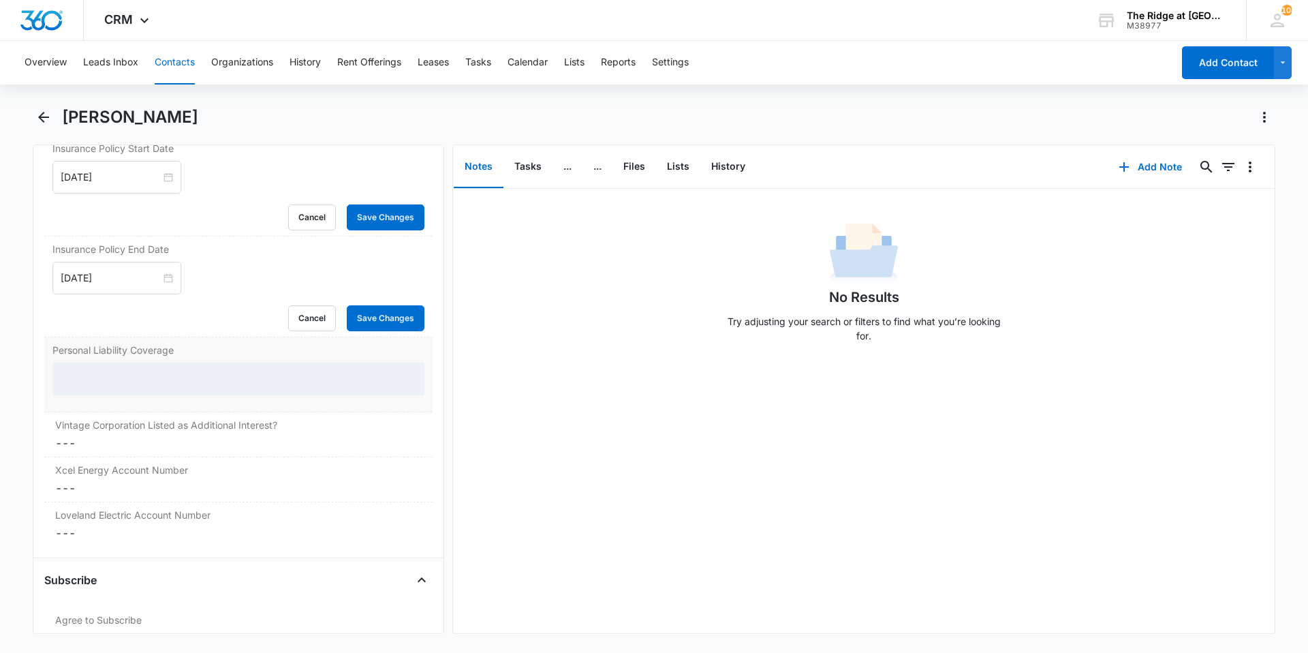
click at [167, 377] on div at bounding box center [238, 378] width 372 height 33
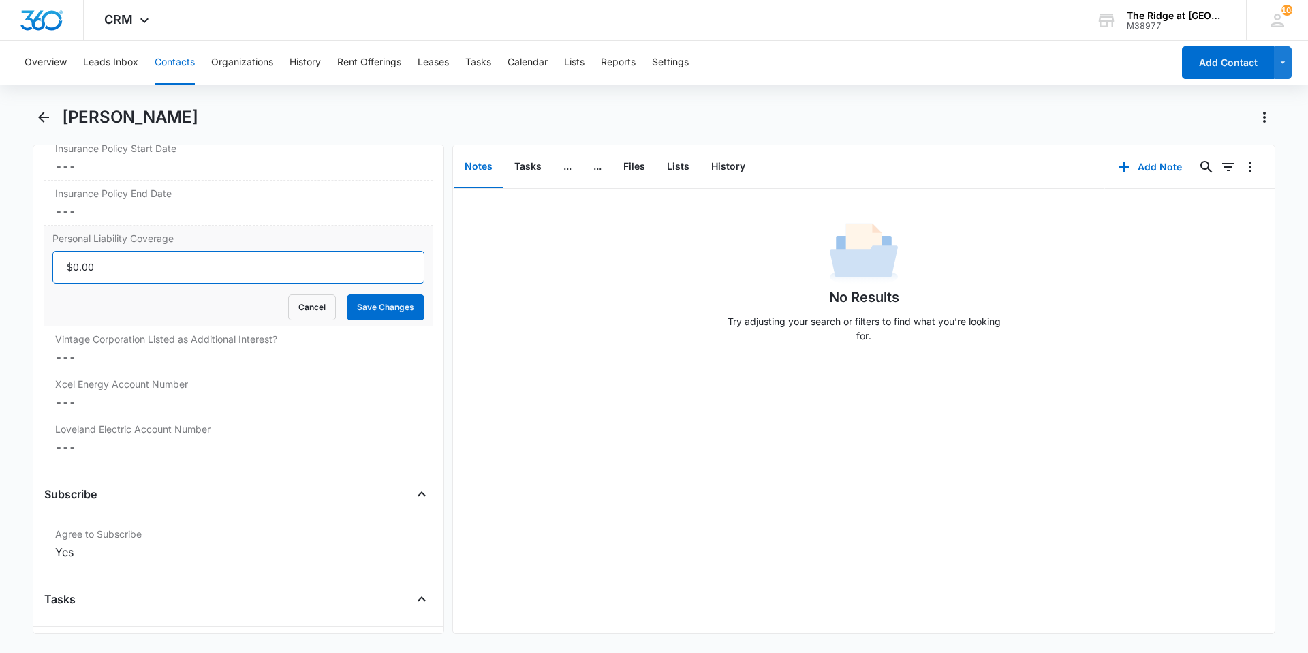
click at [112, 258] on input "Personal Liability Coverage" at bounding box center [238, 267] width 372 height 33
type input "$300,000.00"
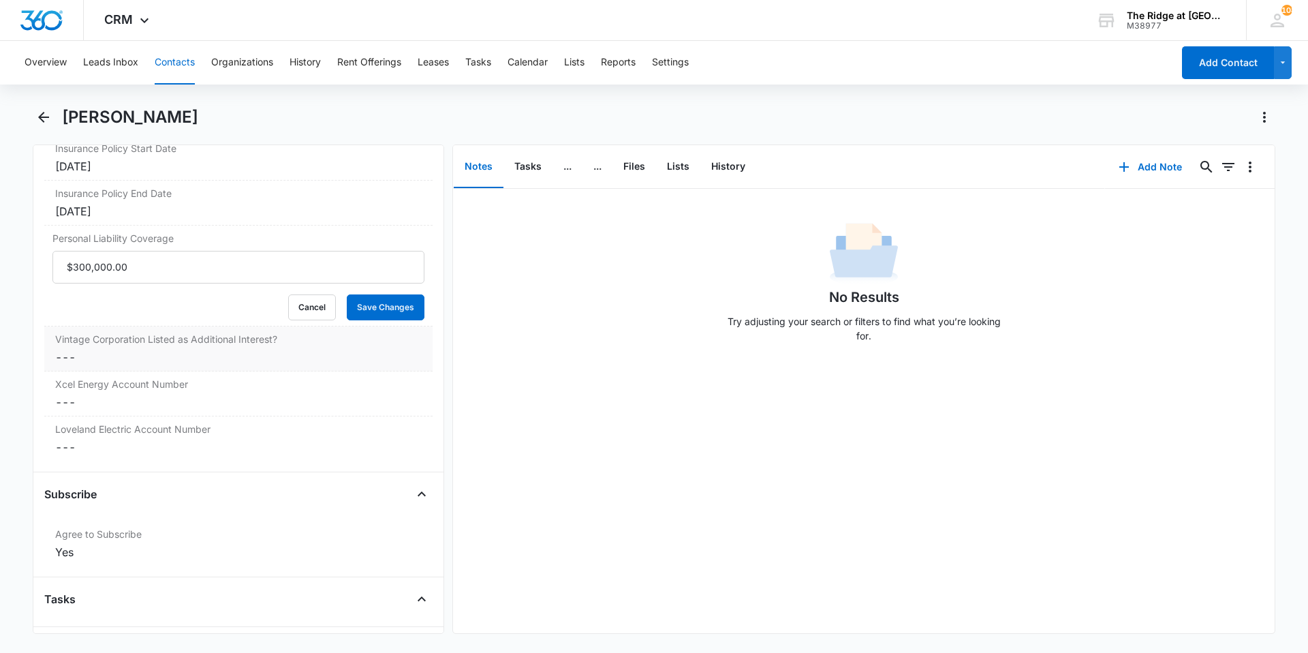
click at [172, 354] on dd "Cancel Save Changes ---" at bounding box center [238, 357] width 367 height 16
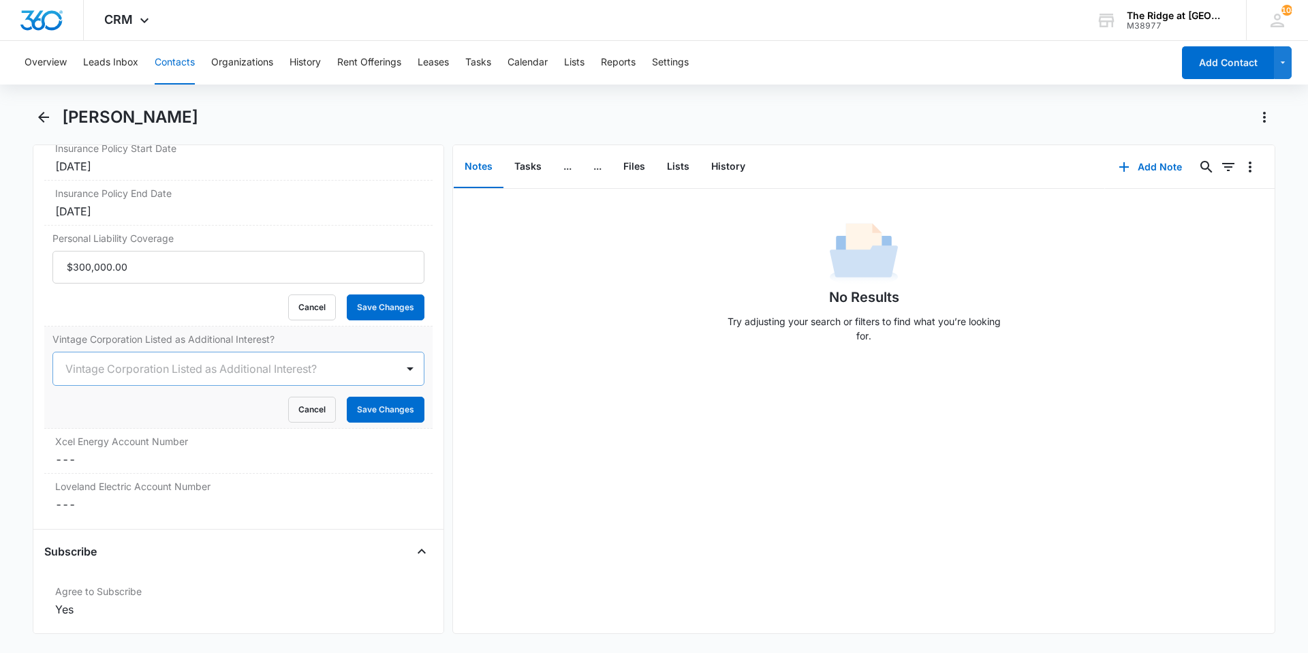
click at [140, 358] on div "Vintage Corporation Listed as Additional Interest?" at bounding box center [224, 368] width 343 height 33
click at [116, 416] on div "Yes" at bounding box center [237, 417] width 337 height 14
click at [386, 314] on button "Save Changes" at bounding box center [386, 307] width 78 height 26
click at [365, 419] on button "Save Changes" at bounding box center [386, 410] width 78 height 26
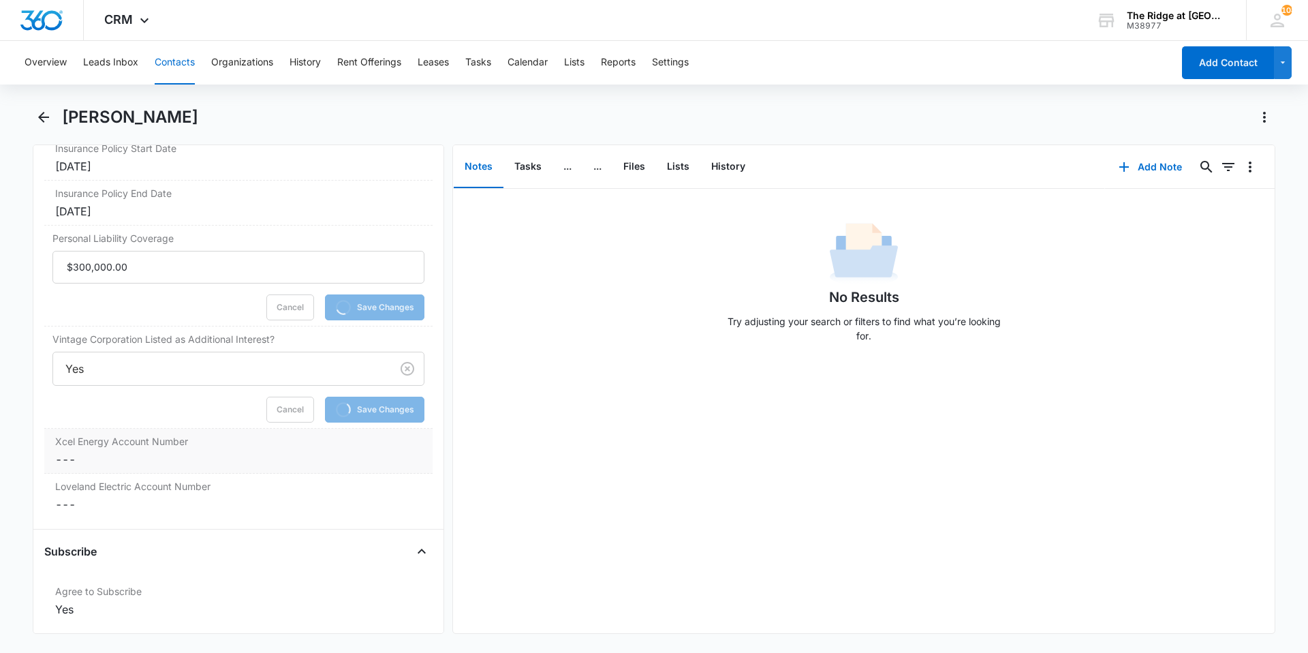
click at [191, 459] on dd "Cancel Save Changes ---" at bounding box center [238, 459] width 367 height 16
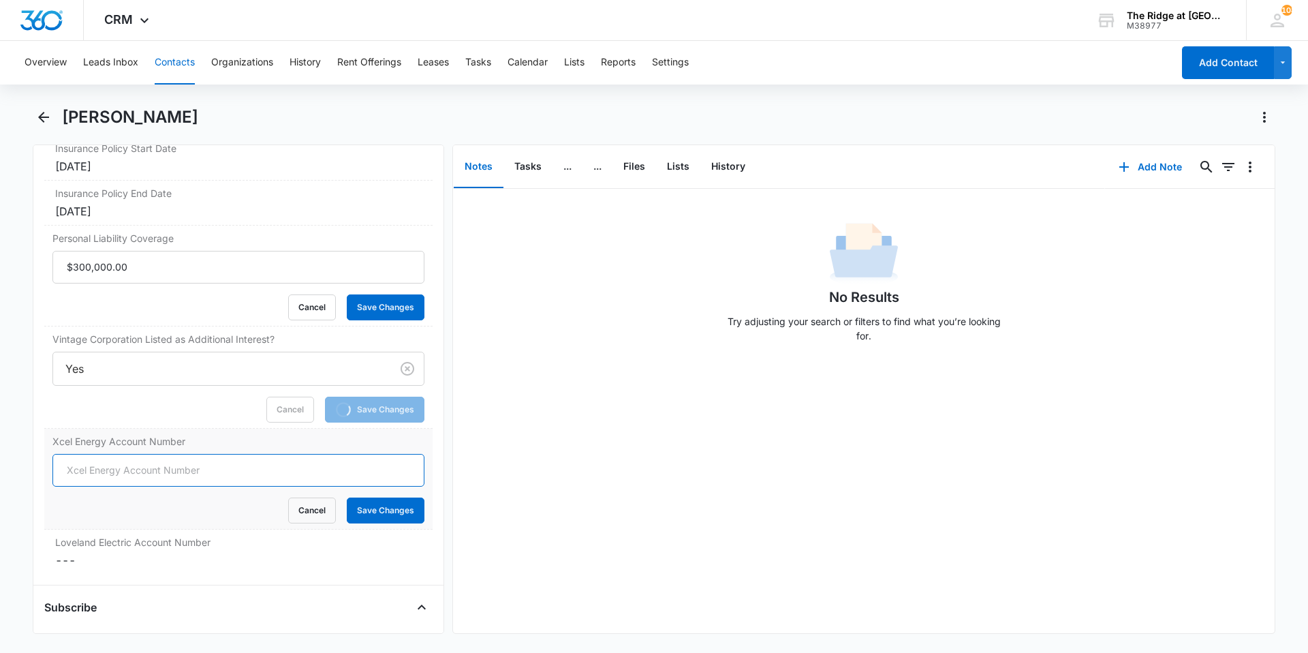
click at [132, 471] on input "Xcel Energy Account Number" at bounding box center [238, 470] width 372 height 33
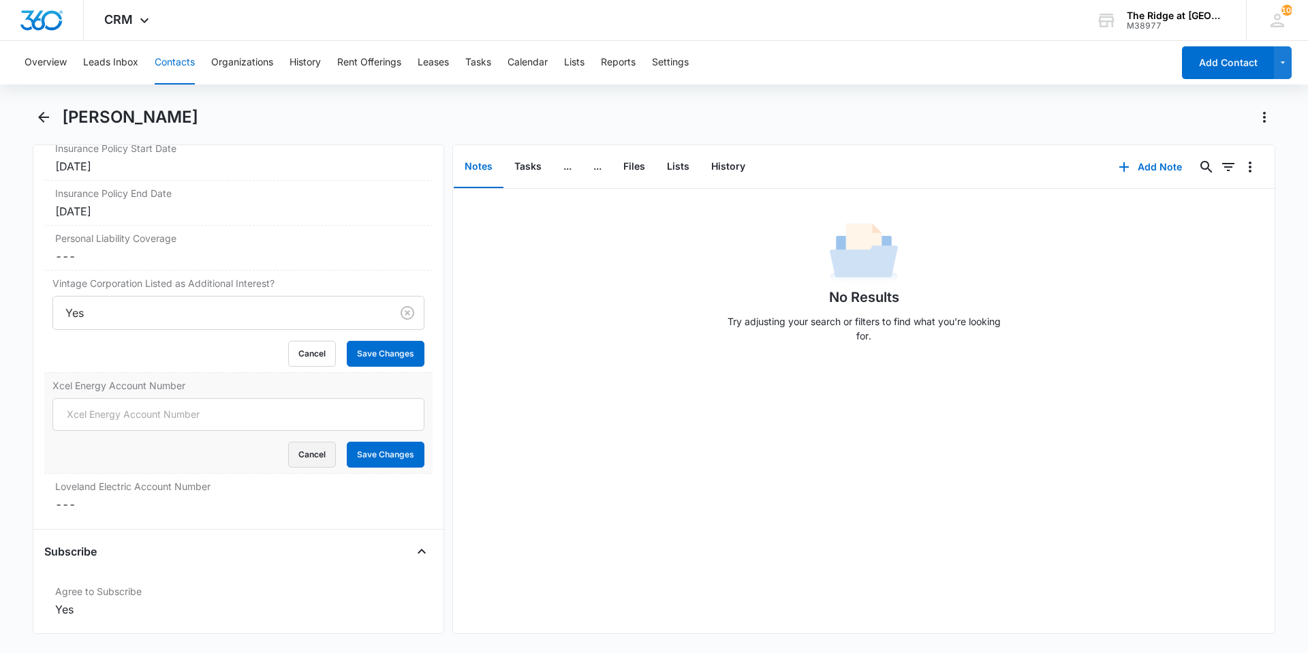
click at [320, 442] on button "Cancel" at bounding box center [312, 455] width 48 height 26
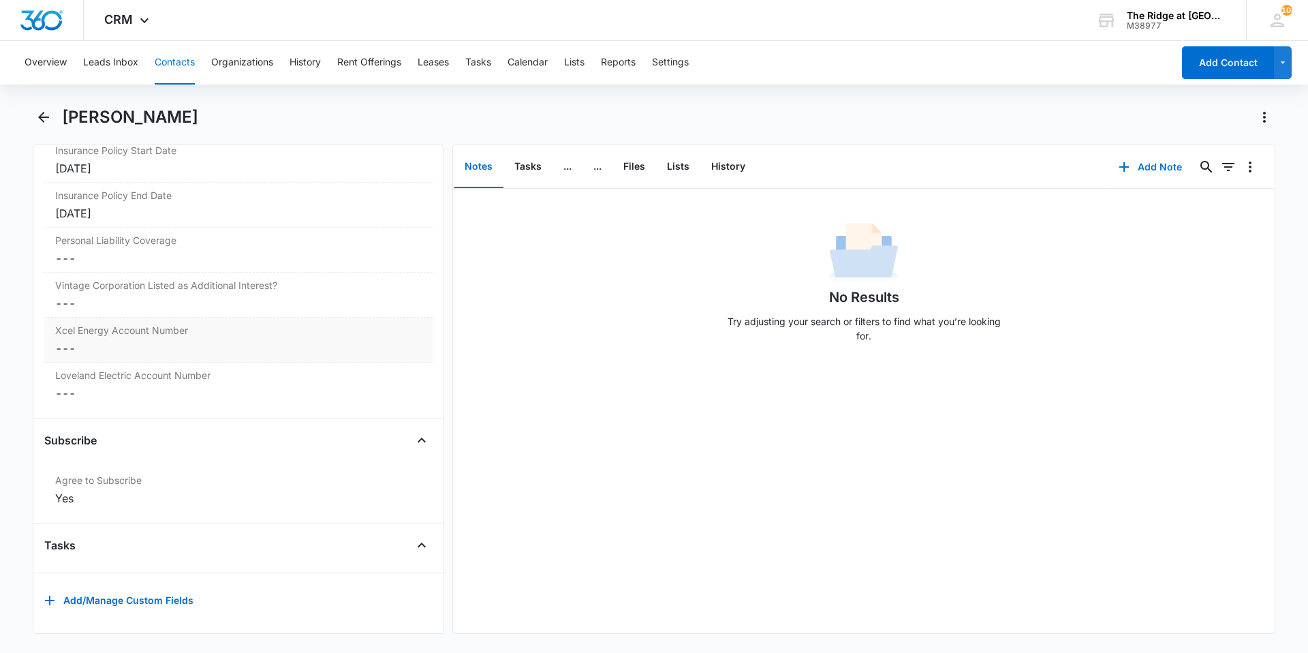
click at [146, 333] on label "Xcel Energy Account Number" at bounding box center [238, 330] width 367 height 14
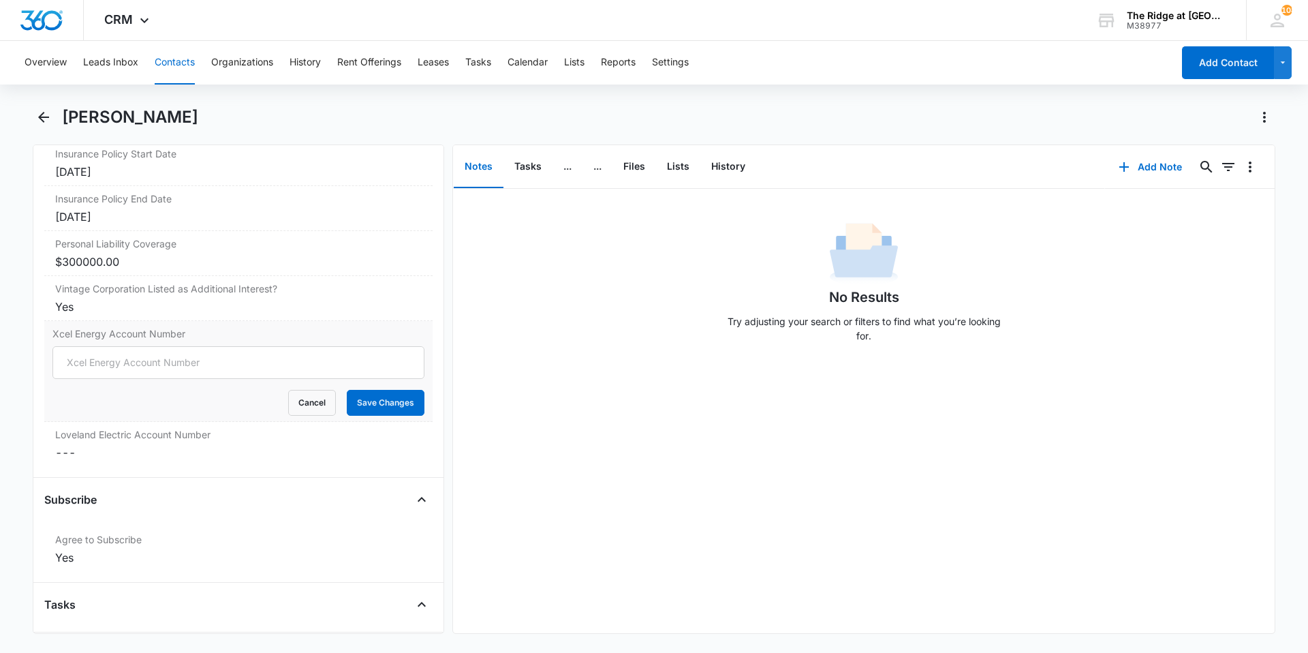
scroll to position [0, 0]
type input "53-0012996531-6"
click at [378, 409] on button "Save Changes" at bounding box center [386, 403] width 78 height 26
drag, startPoint x: 144, startPoint y: 447, endPoint x: 138, endPoint y: 451, distance: 7.4
click at [144, 448] on dd "Cancel Save Changes ---" at bounding box center [238, 452] width 367 height 16
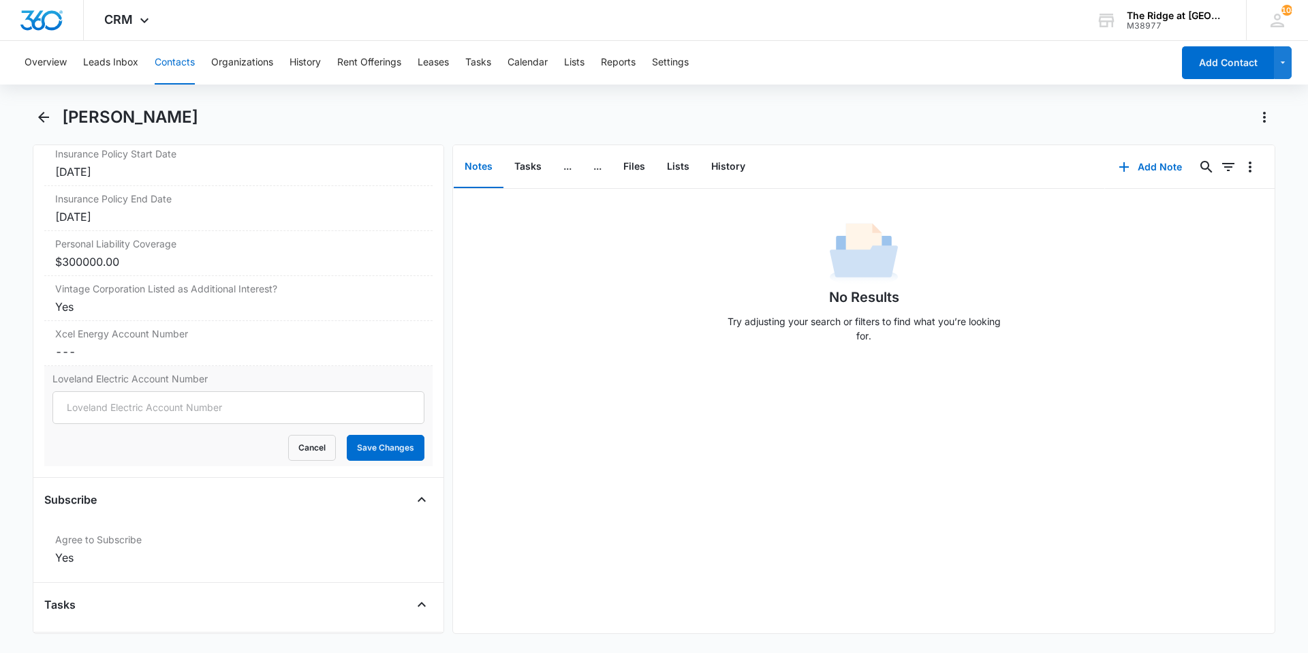
click at [221, 467] on div "Other Information Insurance Company Cancel Save Changes Farmers Insurance Insur…" at bounding box center [238, 245] width 388 height 465
click at [230, 411] on input "Loveland Electric Account Number" at bounding box center [238, 407] width 372 height 33
click at [523, 402] on div "No Results Try adjusting your search or filters to find what you’re looking for." at bounding box center [864, 411] width 822 height 444
click at [91, 407] on input "Loveland Electric Account Number" at bounding box center [238, 407] width 372 height 33
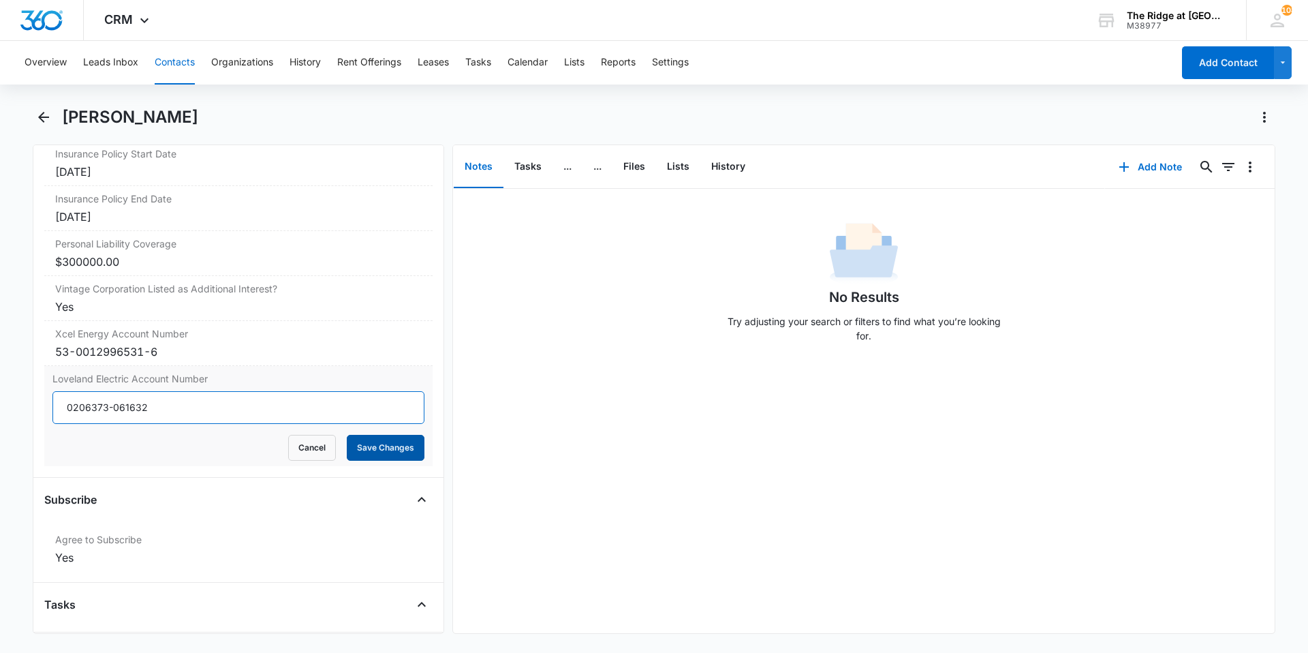
type input "0206373-061632"
click at [392, 446] on button "Save Changes" at bounding box center [386, 448] width 78 height 26
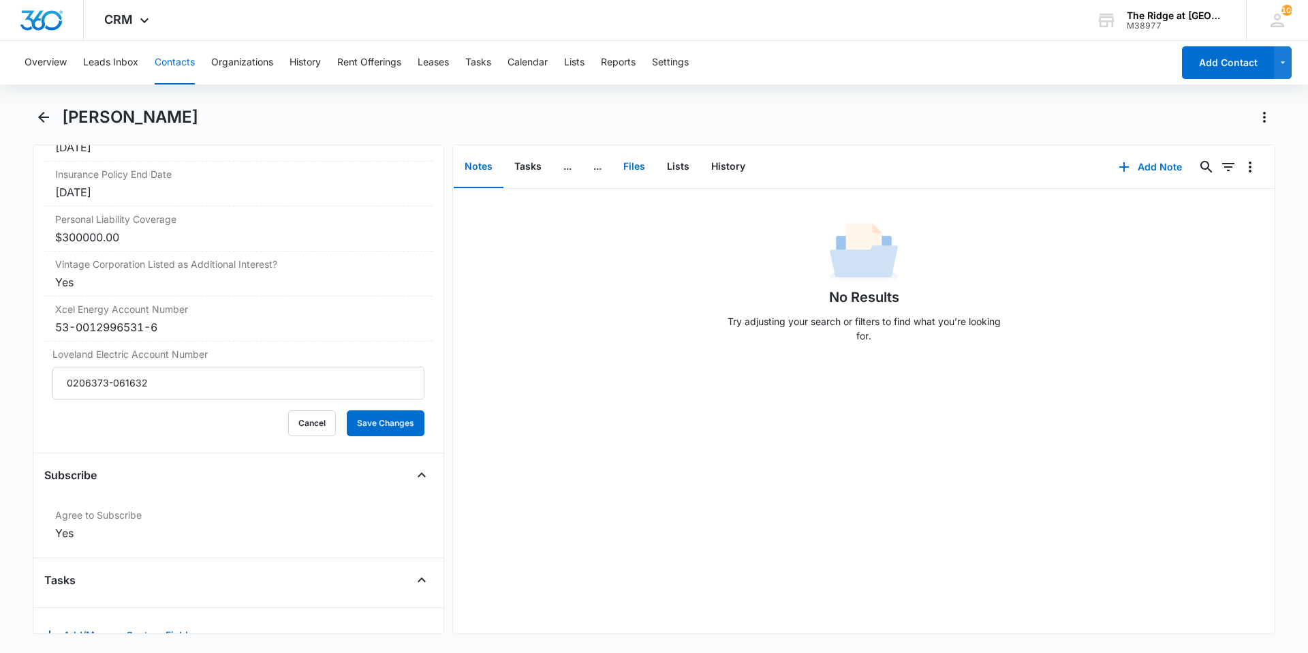
click at [644, 172] on button "Files" at bounding box center [635, 167] width 44 height 42
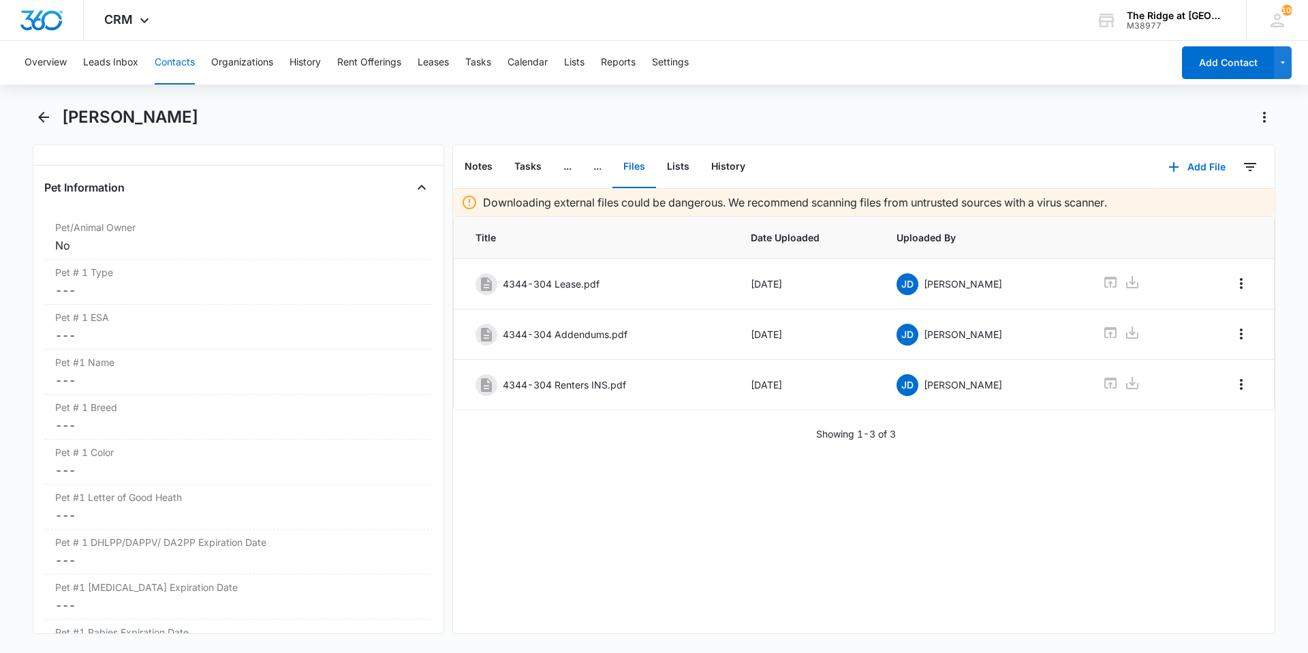
scroll to position [1671, 0]
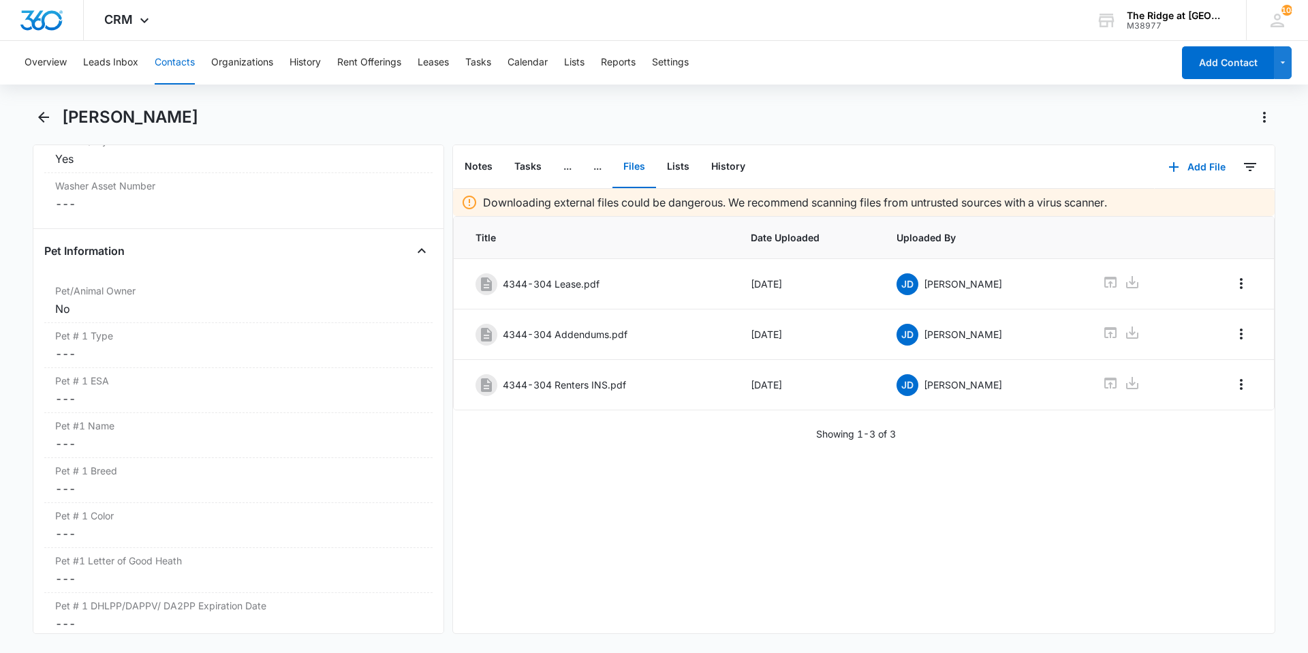
click at [158, 57] on button "Contacts" at bounding box center [175, 63] width 40 height 44
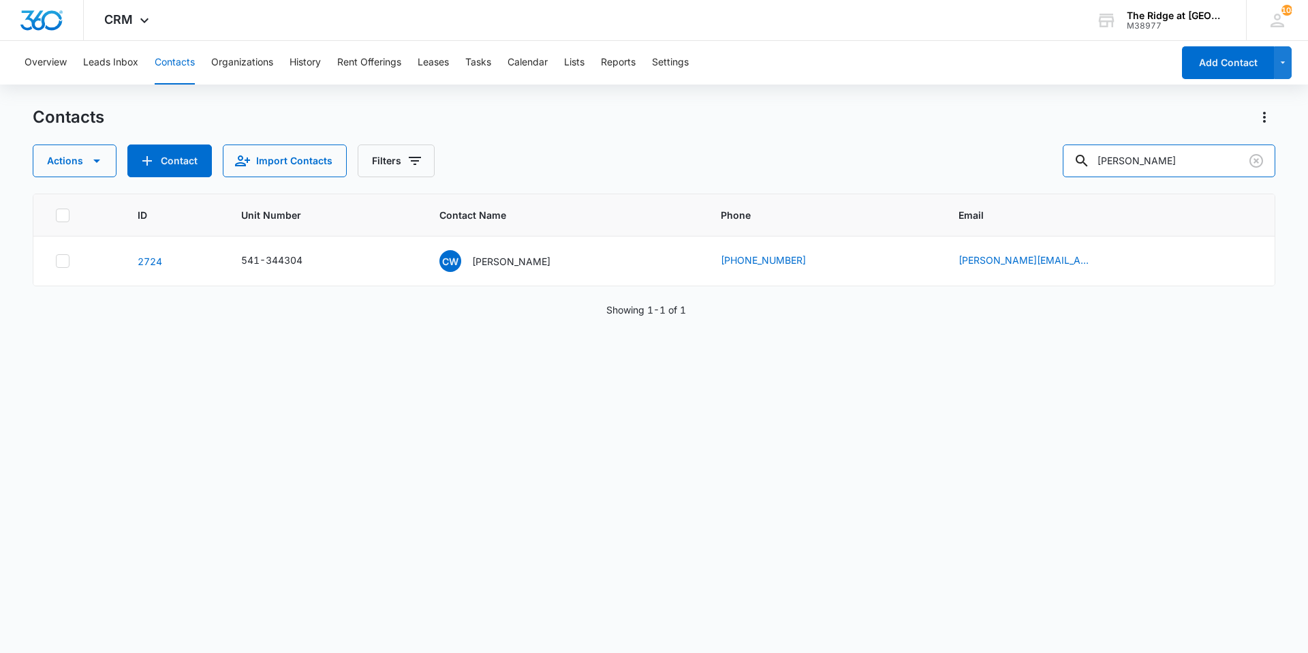
drag, startPoint x: 1169, startPoint y: 170, endPoint x: 1078, endPoint y: 183, distance: 91.4
click at [1078, 183] on div "Contacts Actions Contact Import Contacts Filters [PERSON_NAME] ID Unit Number C…" at bounding box center [654, 378] width 1243 height 545
type input "[PERSON_NAME]"
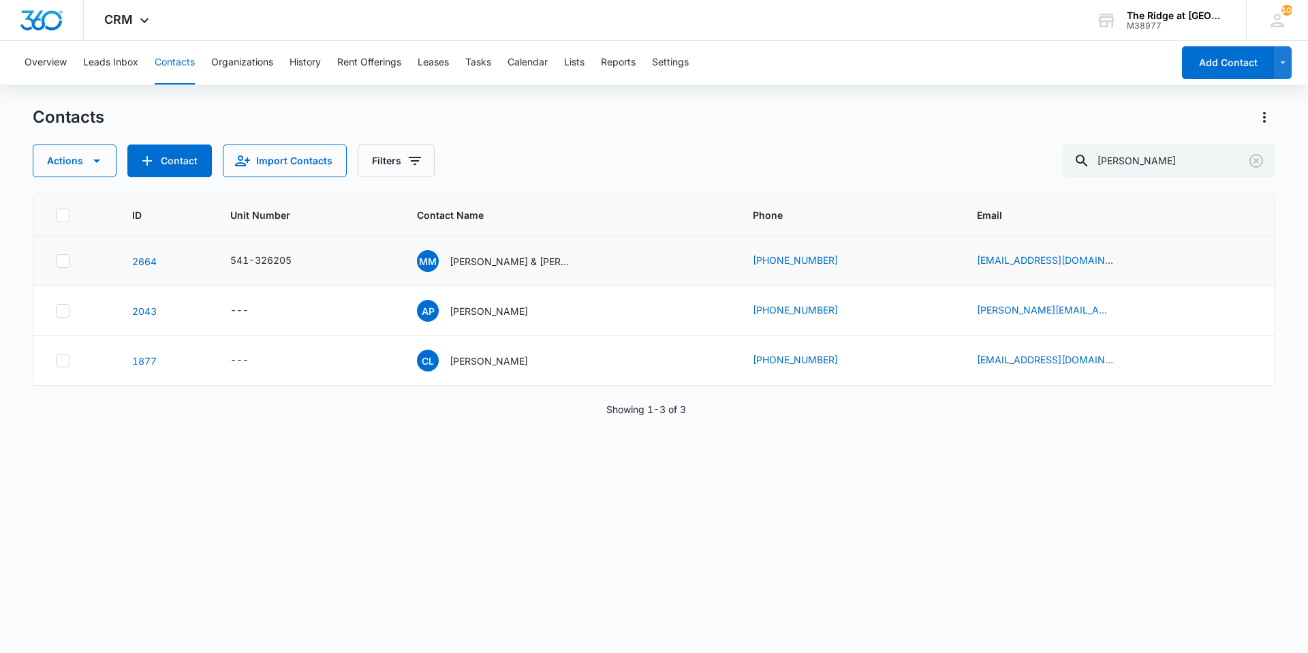
click at [510, 272] on td "MM [PERSON_NAME] & [PERSON_NAME]" at bounding box center [568, 261] width 335 height 50
click at [511, 254] on p "[PERSON_NAME] & [PERSON_NAME]" at bounding box center [511, 261] width 123 height 14
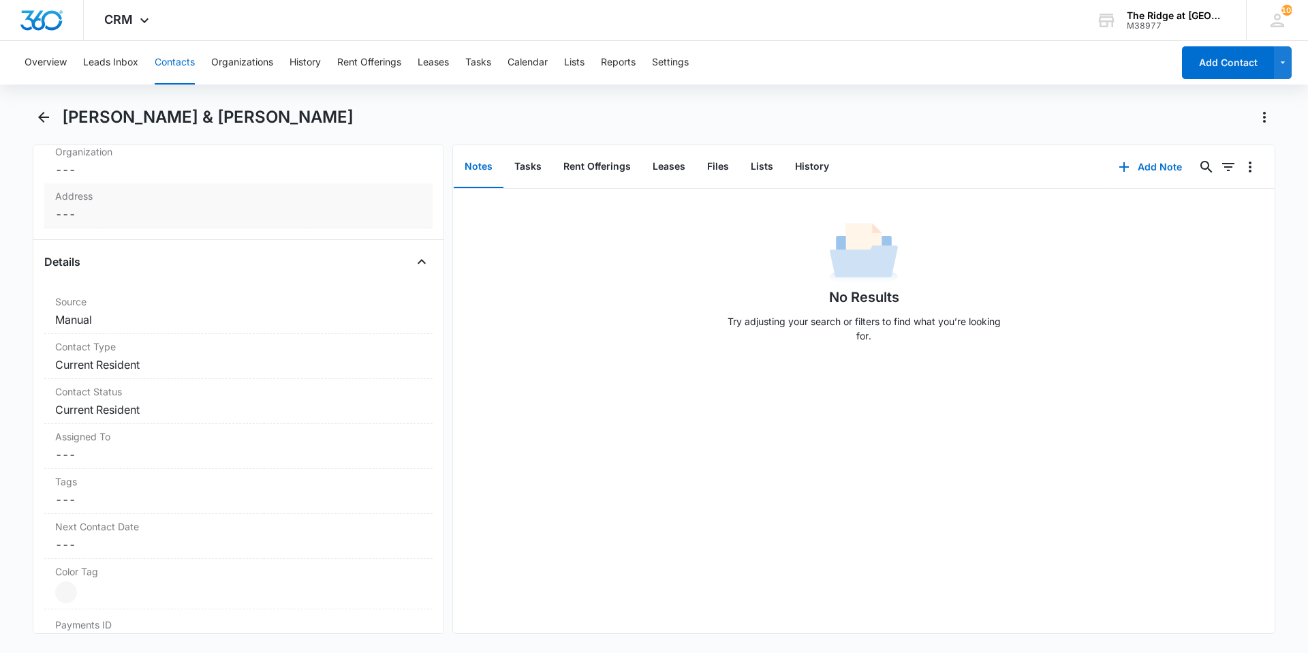
scroll to position [477, 0]
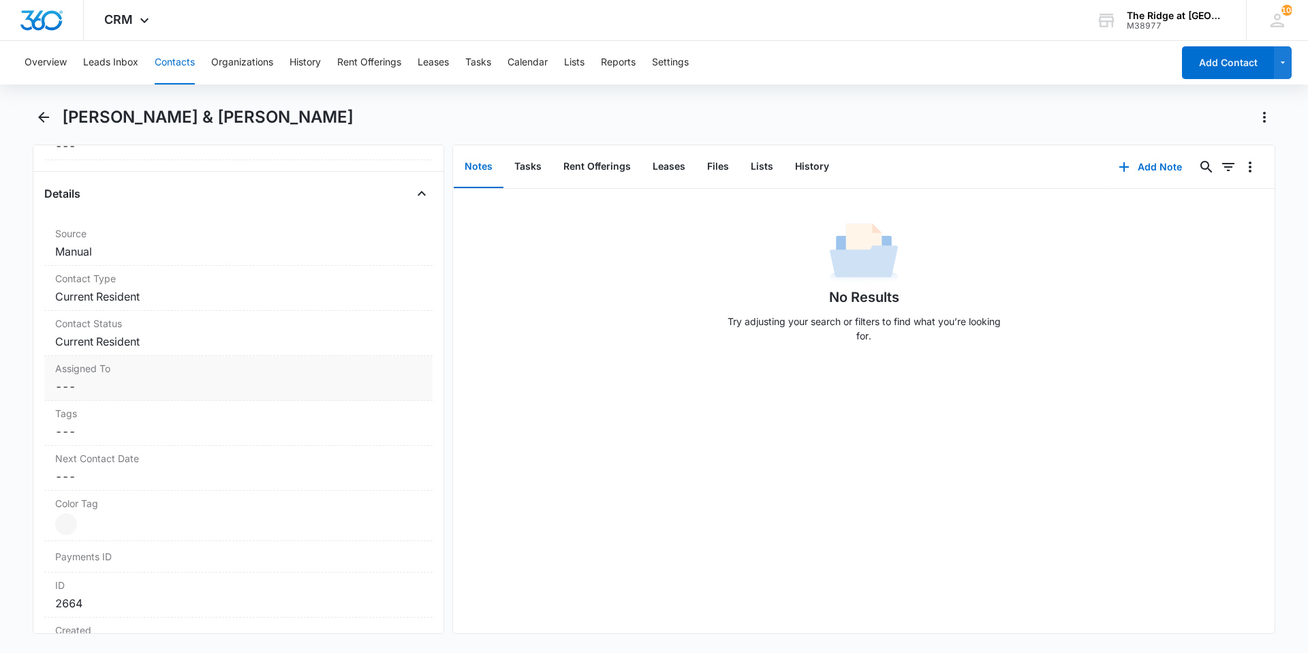
click at [107, 372] on label "Assigned To" at bounding box center [238, 368] width 367 height 14
click at [140, 403] on div at bounding box center [221, 397] width 313 height 19
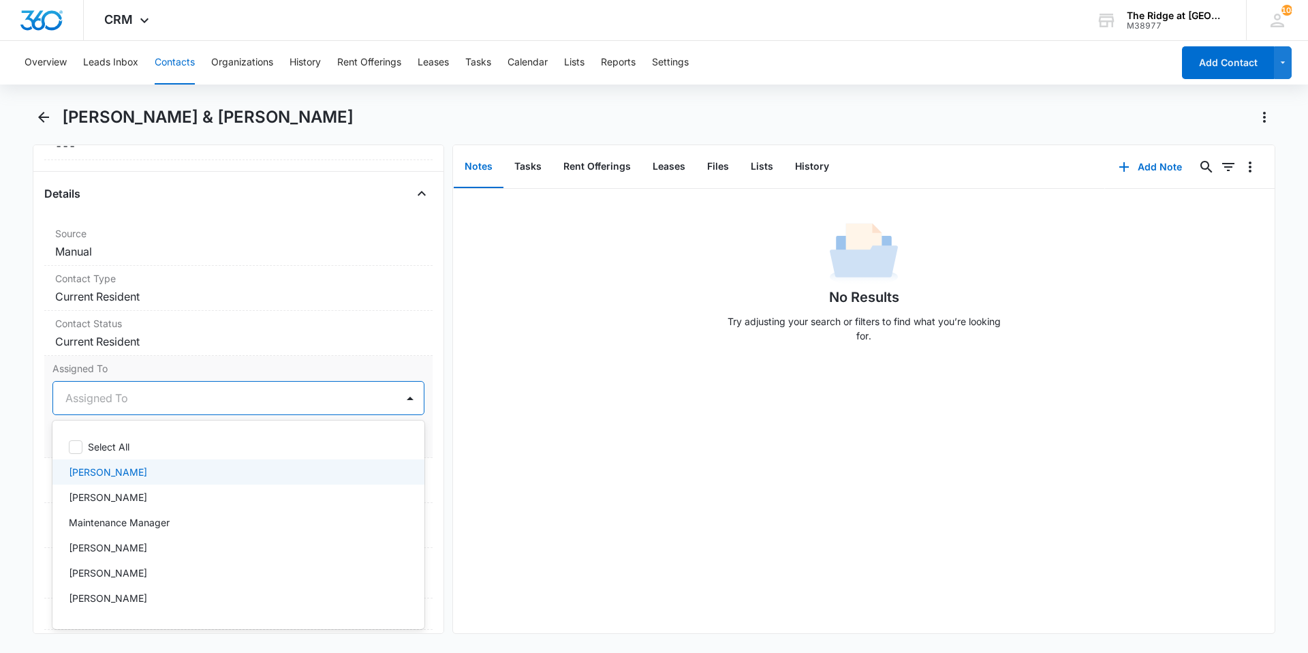
click at [95, 471] on p "[PERSON_NAME]" at bounding box center [108, 472] width 78 height 14
click at [213, 358] on div "Assigned To option [PERSON_NAME], selected. 13 results available. Use Up and Do…" at bounding box center [238, 407] width 388 height 102
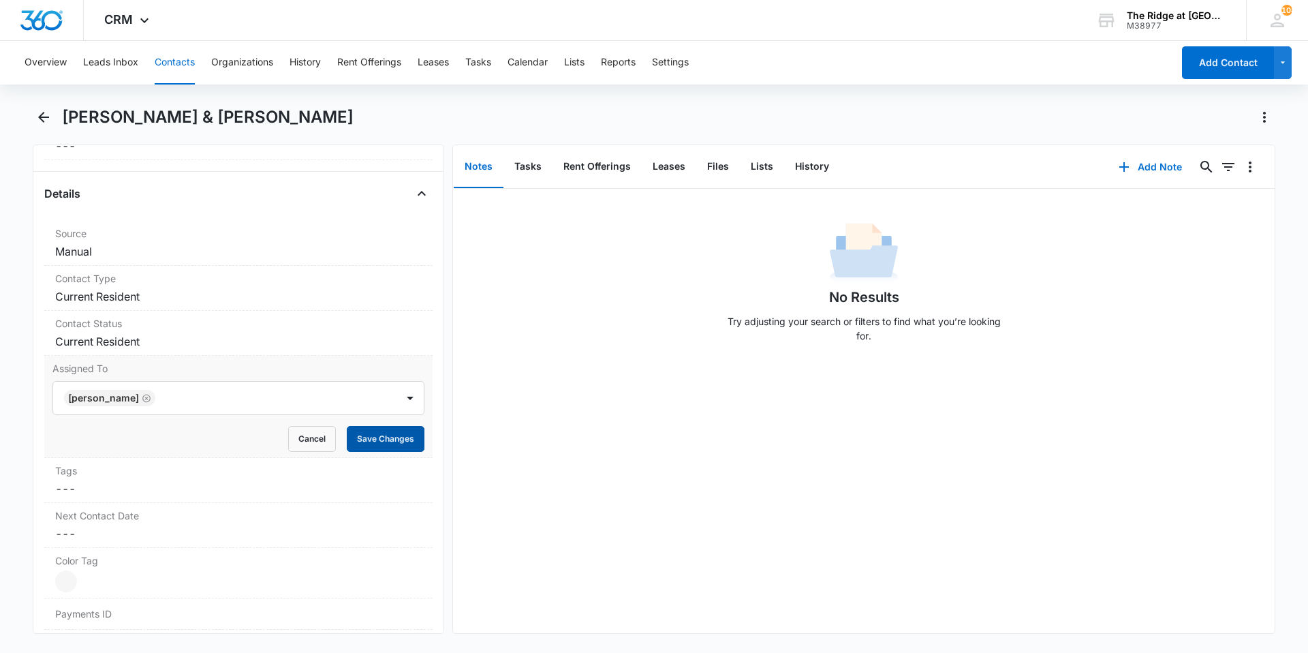
click at [376, 437] on button "Save Changes" at bounding box center [386, 439] width 78 height 26
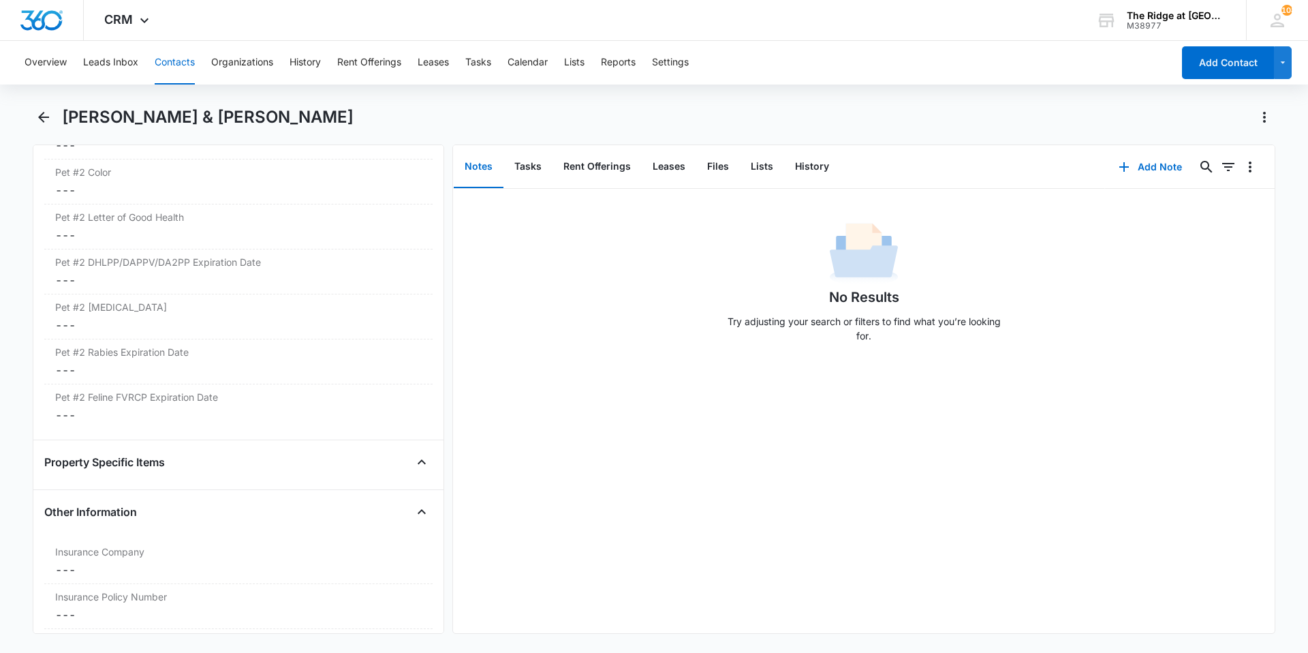
scroll to position [2736, 0]
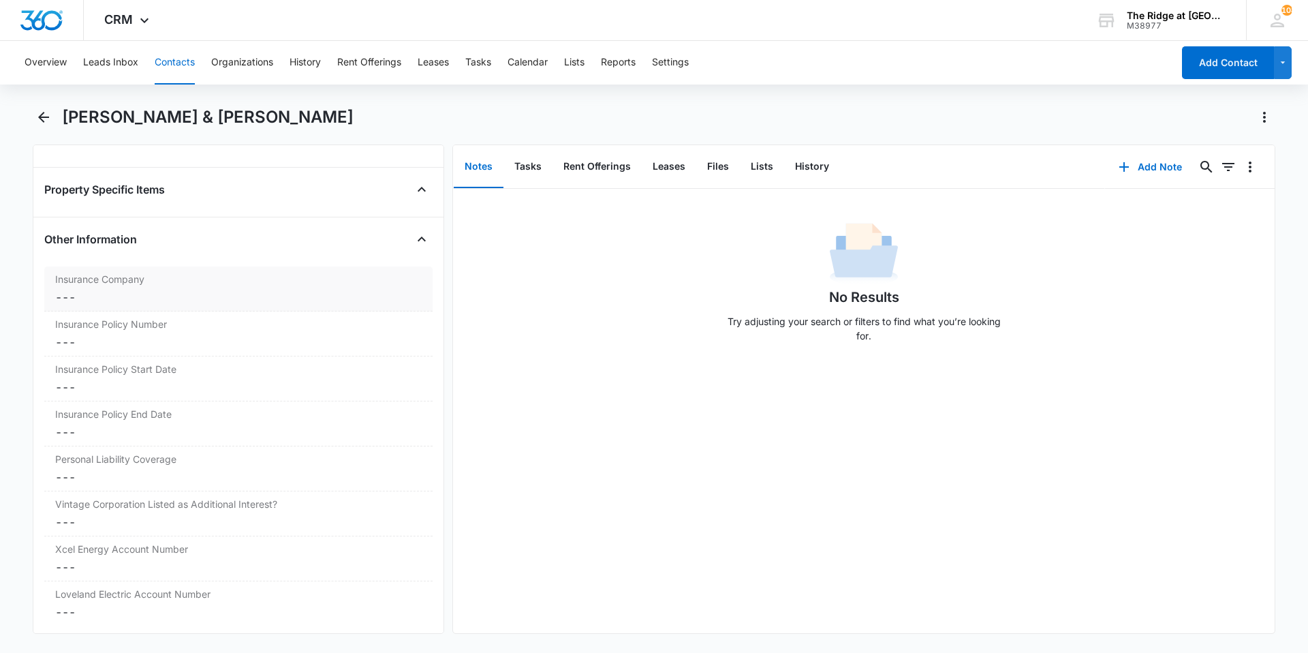
click at [217, 295] on dd "Cancel Save Changes ---" at bounding box center [238, 297] width 367 height 16
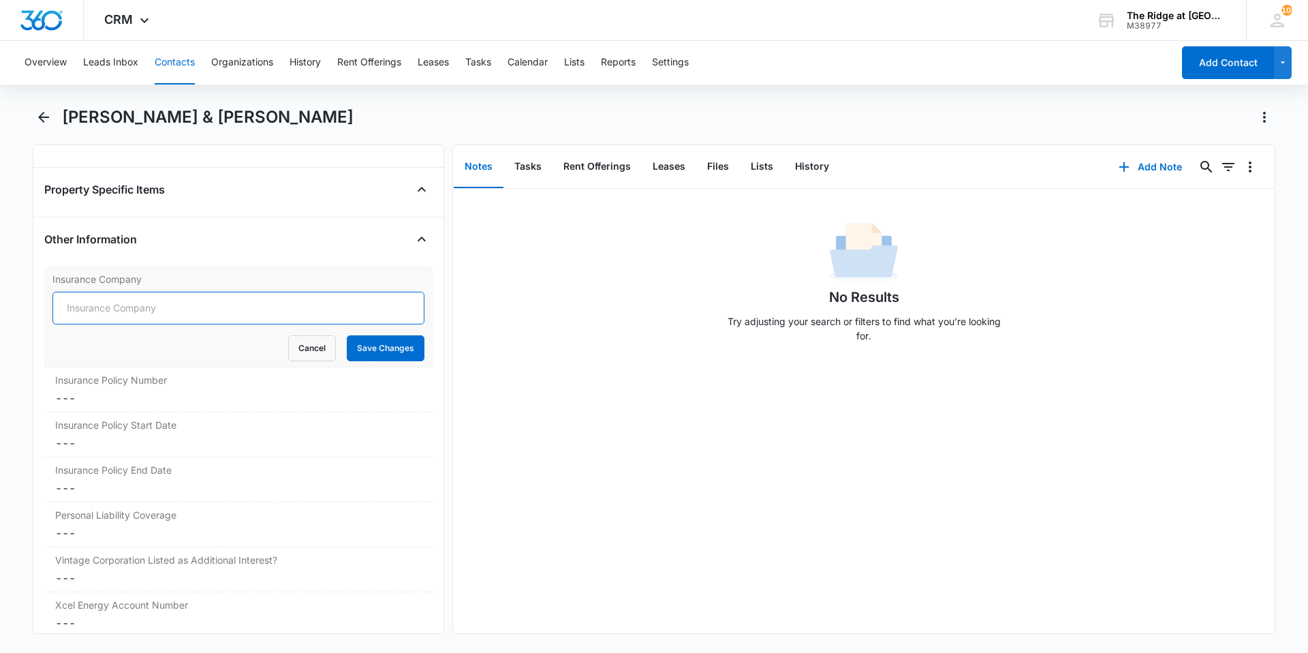
click at [154, 305] on input "Insurance Company" at bounding box center [238, 308] width 372 height 33
click at [726, 165] on button "Files" at bounding box center [718, 167] width 44 height 42
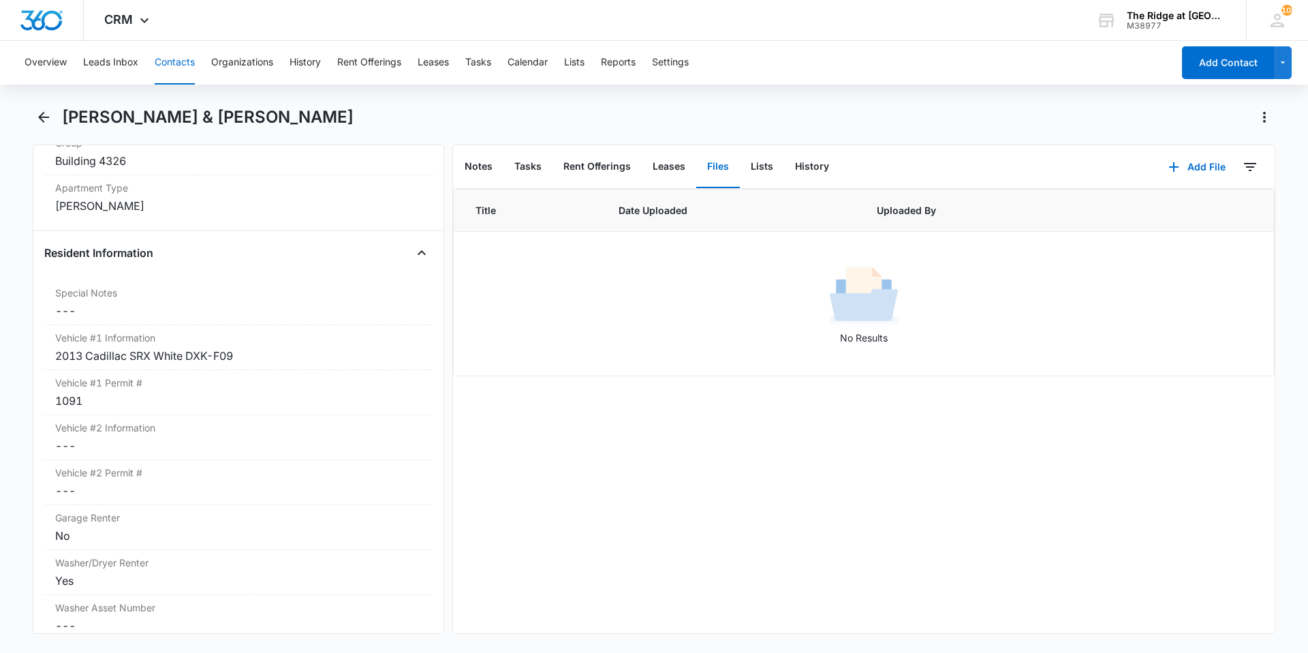
scroll to position [1062, 0]
